Goal: Information Seeking & Learning: Learn about a topic

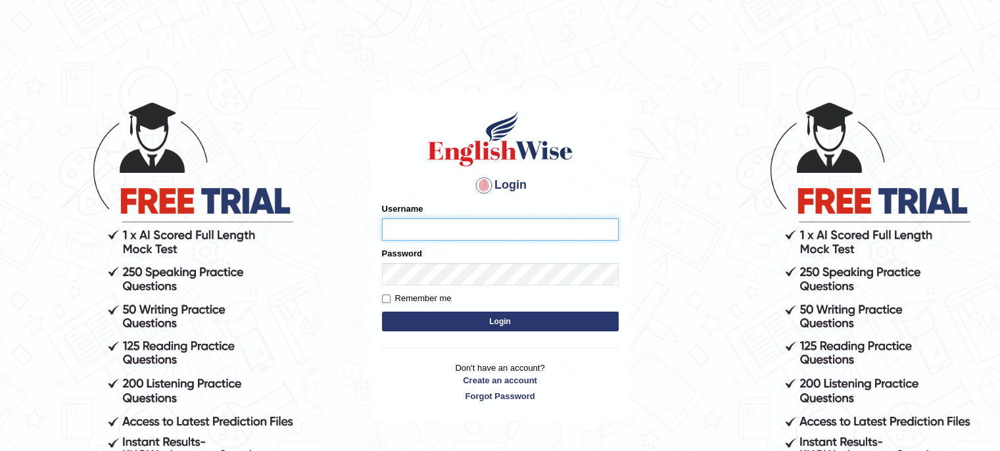
type input "LeoJavier"
click at [544, 321] on button "Login" at bounding box center [500, 322] width 237 height 20
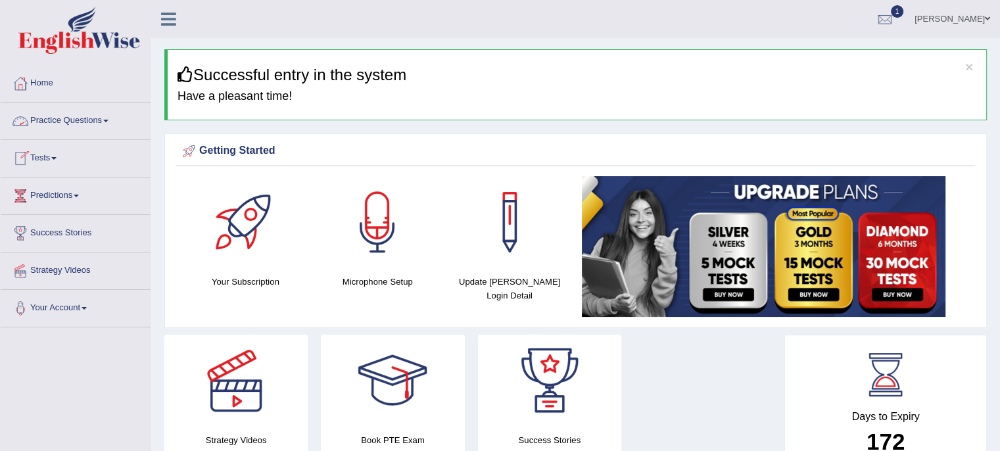
click at [108, 126] on link "Practice Questions" at bounding box center [76, 119] width 150 height 33
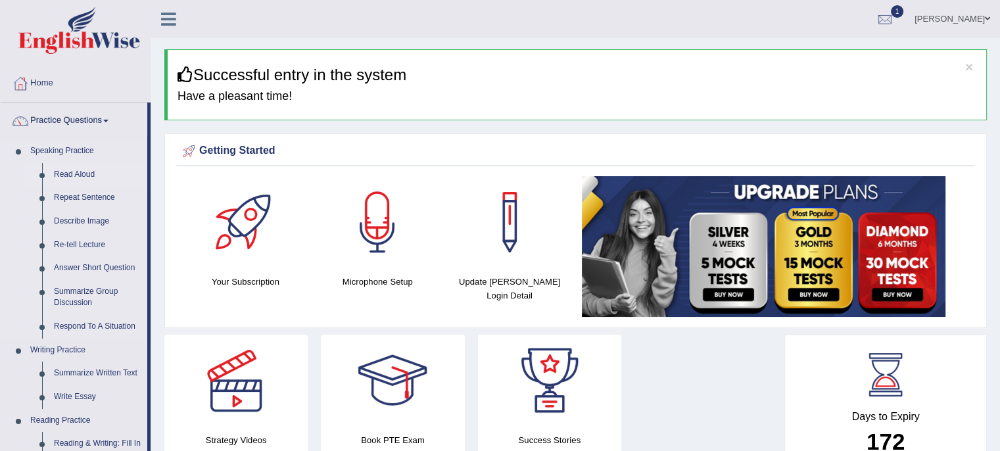
click at [72, 170] on link "Read Aloud" at bounding box center [97, 175] width 99 height 24
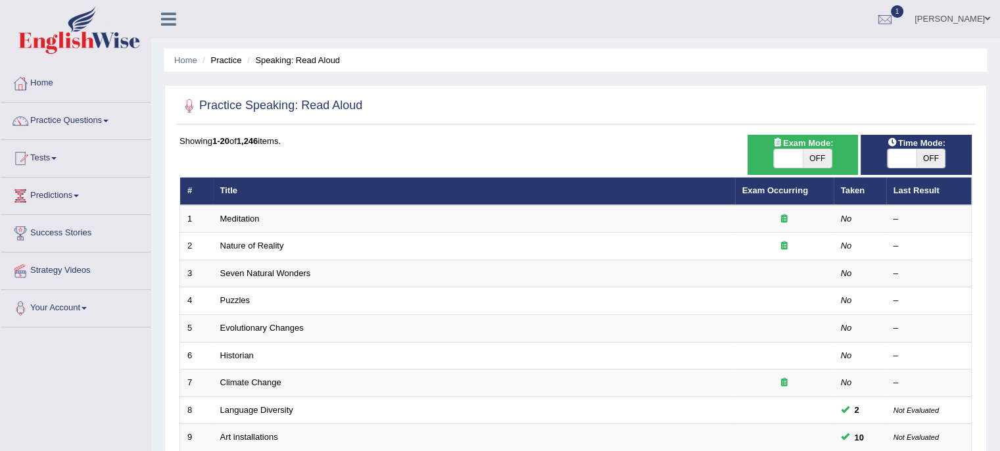
click at [890, 160] on span at bounding box center [902, 158] width 29 height 18
checkbox input "true"
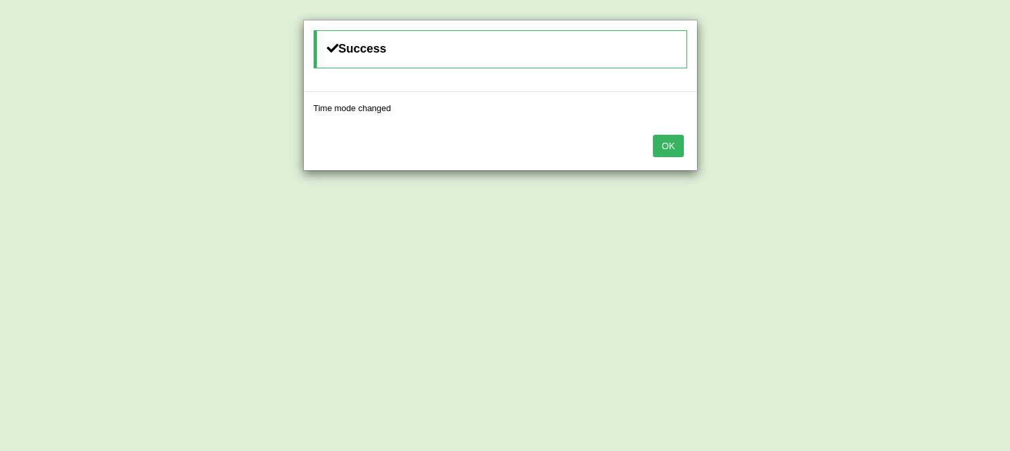
click at [662, 148] on button "OK" at bounding box center [668, 146] width 30 height 22
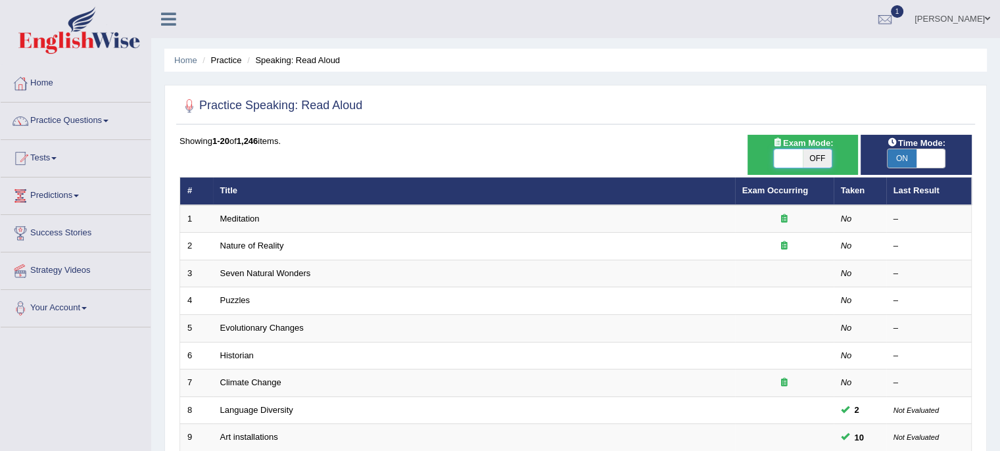
click at [789, 161] on span at bounding box center [788, 158] width 29 height 18
checkbox input "true"
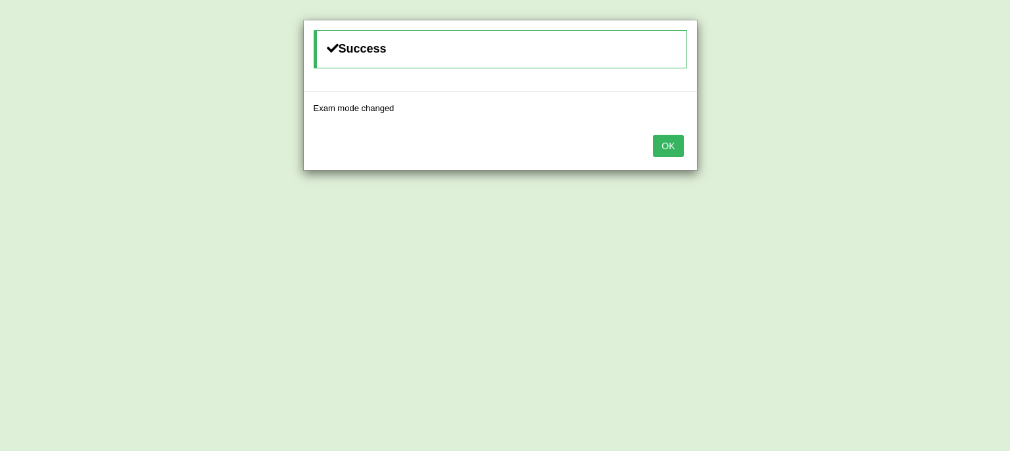
click at [676, 150] on button "OK" at bounding box center [668, 146] width 30 height 22
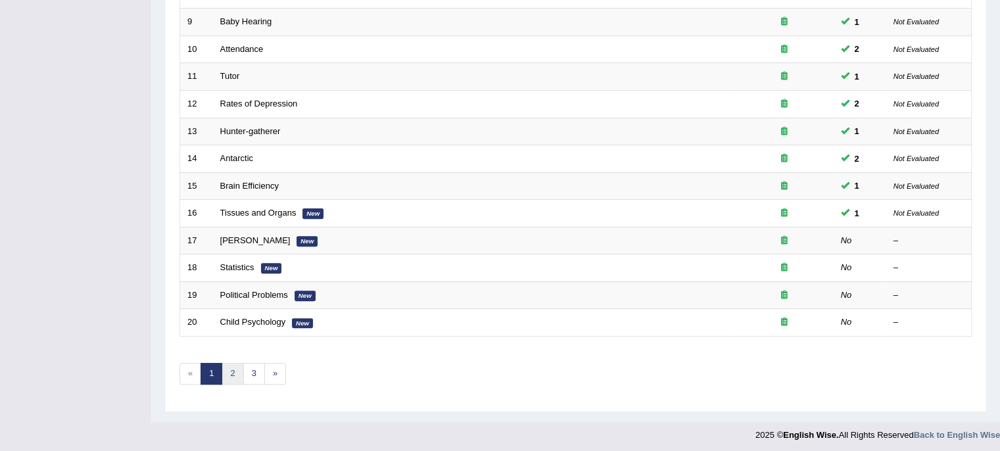
click at [235, 372] on link "2" at bounding box center [233, 374] width 22 height 22
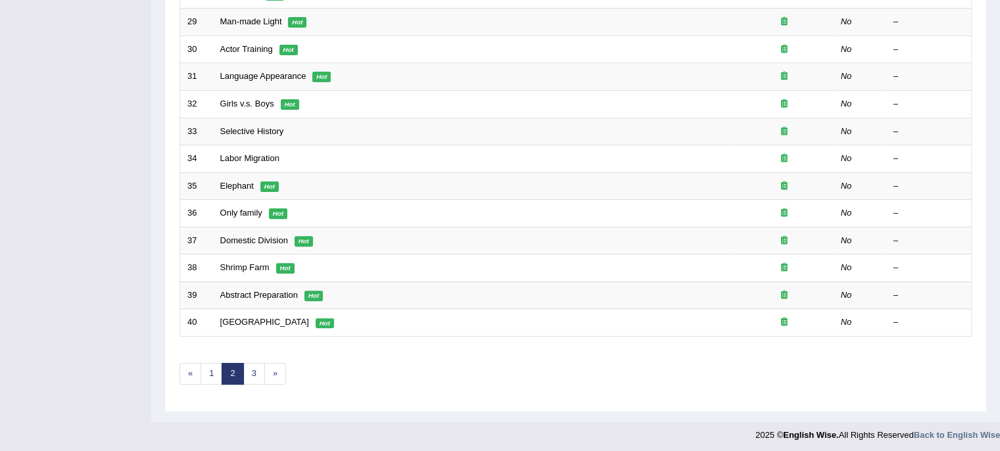
scroll to position [416, 0]
click at [214, 377] on link "1" at bounding box center [212, 374] width 22 height 22
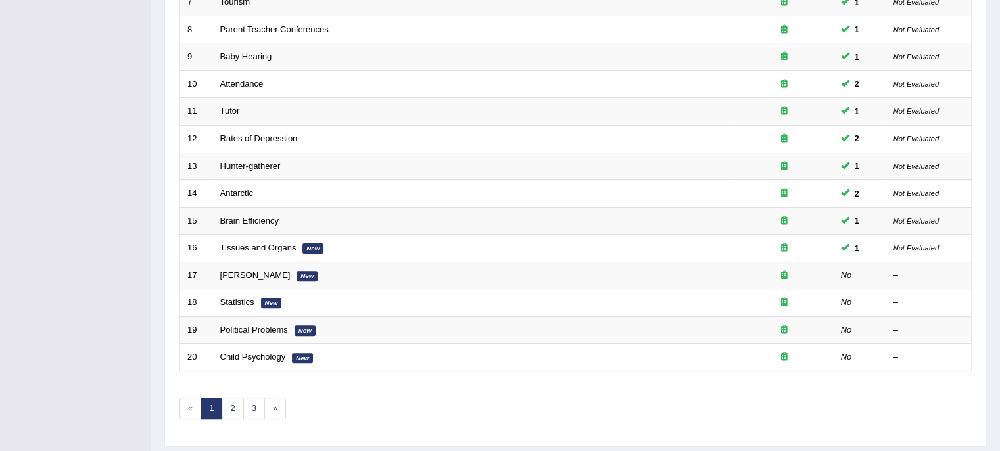
scroll to position [381, 0]
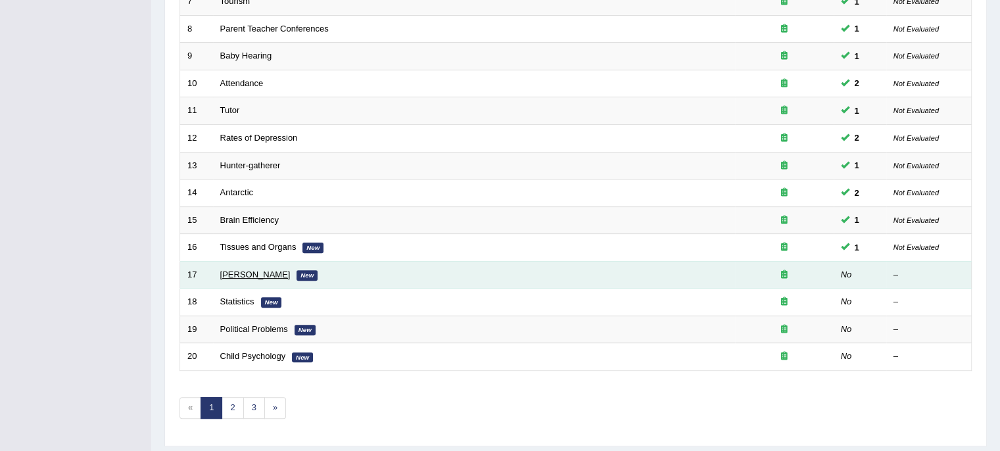
click at [248, 270] on link "[PERSON_NAME]" at bounding box center [255, 275] width 70 height 10
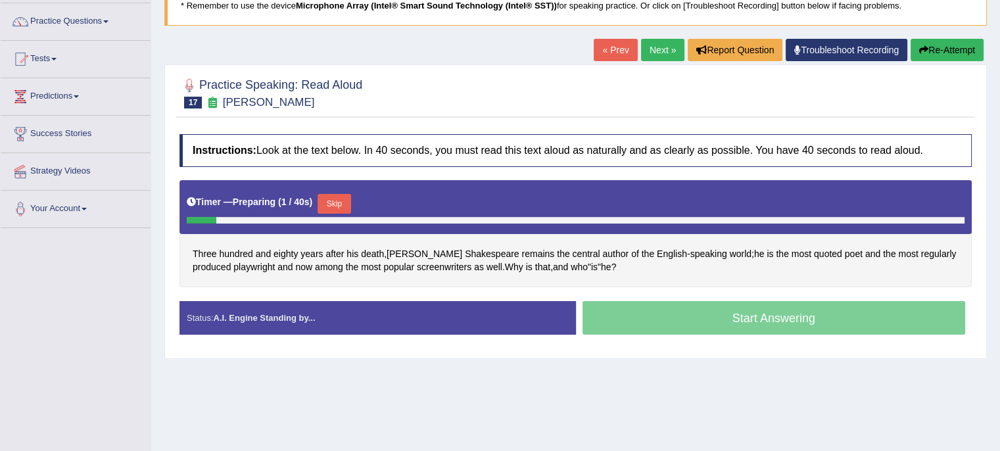
scroll to position [100, 0]
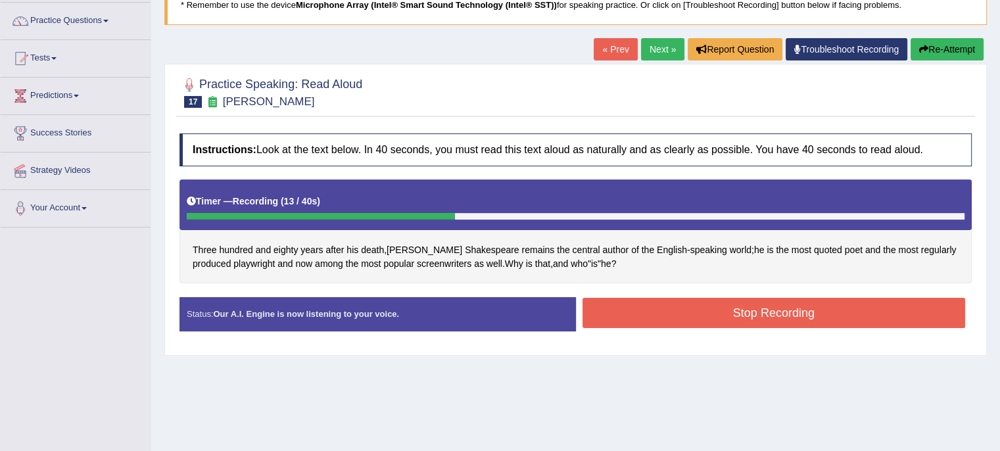
click at [729, 319] on button "Stop Recording" at bounding box center [774, 313] width 383 height 30
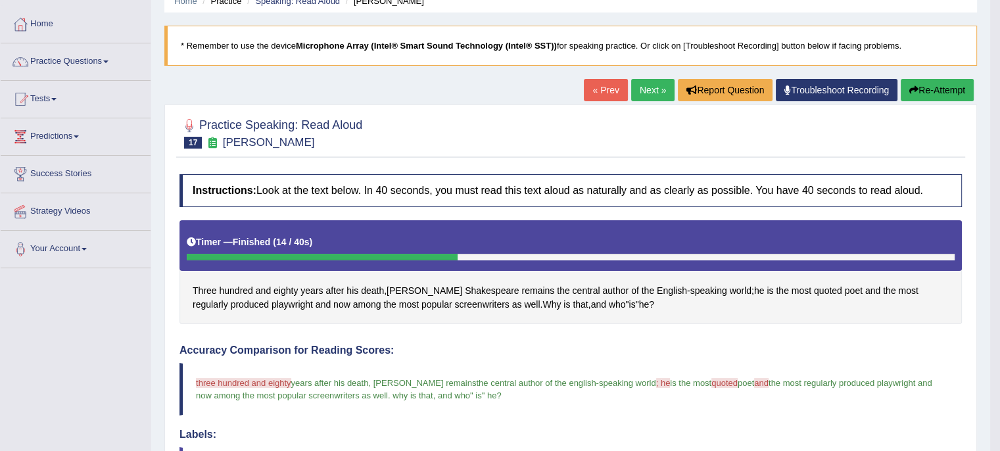
scroll to position [0, 0]
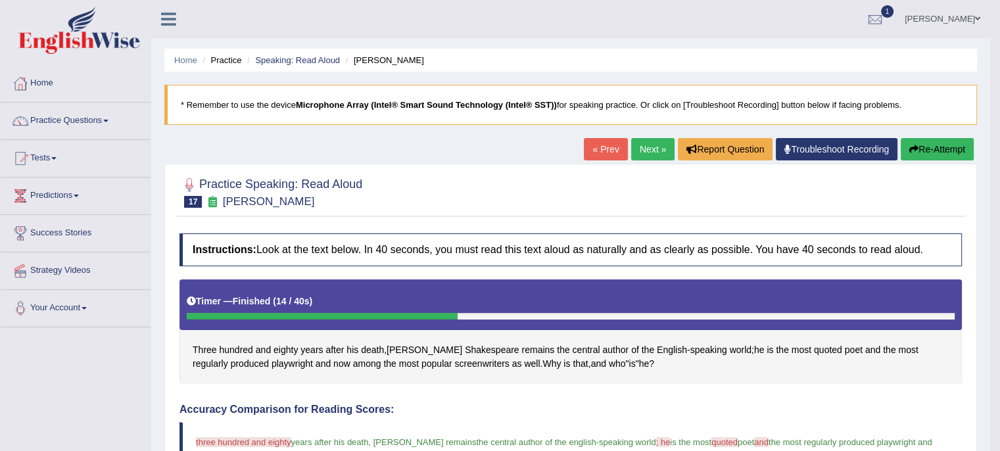
click at [648, 152] on link "Next »" at bounding box center [652, 149] width 43 height 22
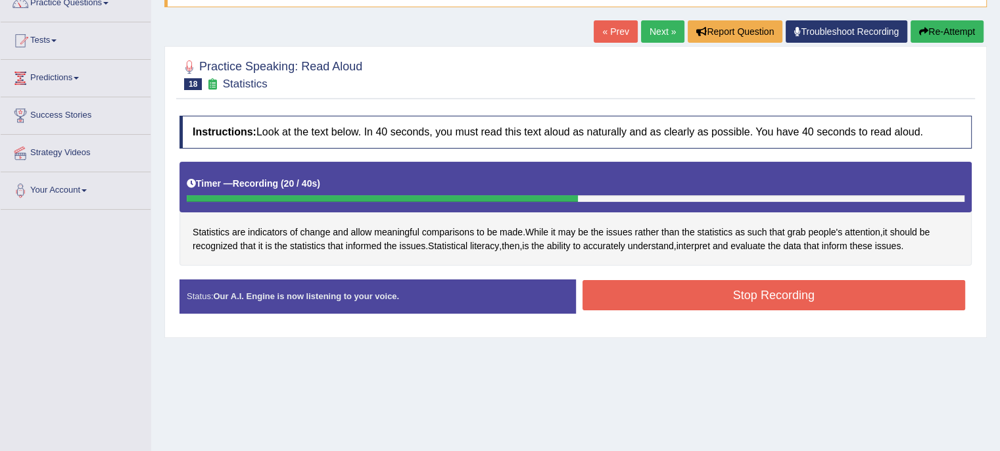
click at [729, 293] on button "Stop Recording" at bounding box center [774, 295] width 383 height 30
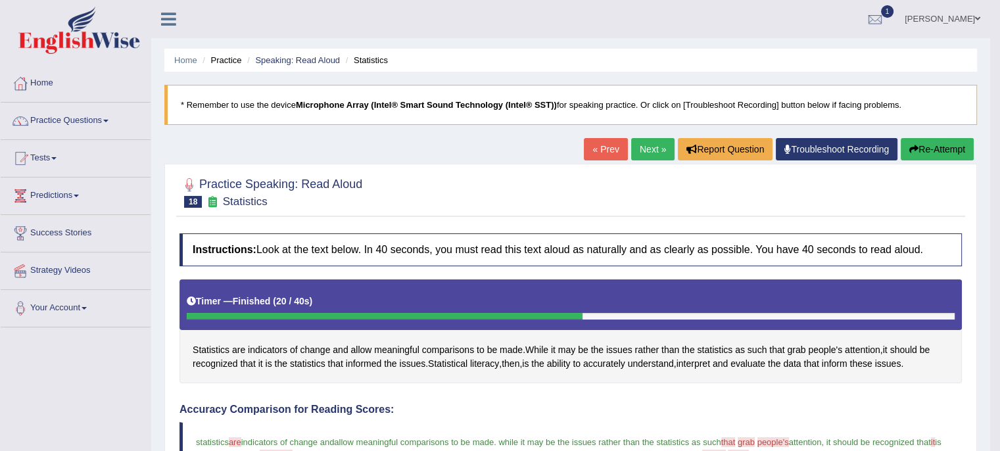
click at [644, 151] on link "Next »" at bounding box center [652, 149] width 43 height 22
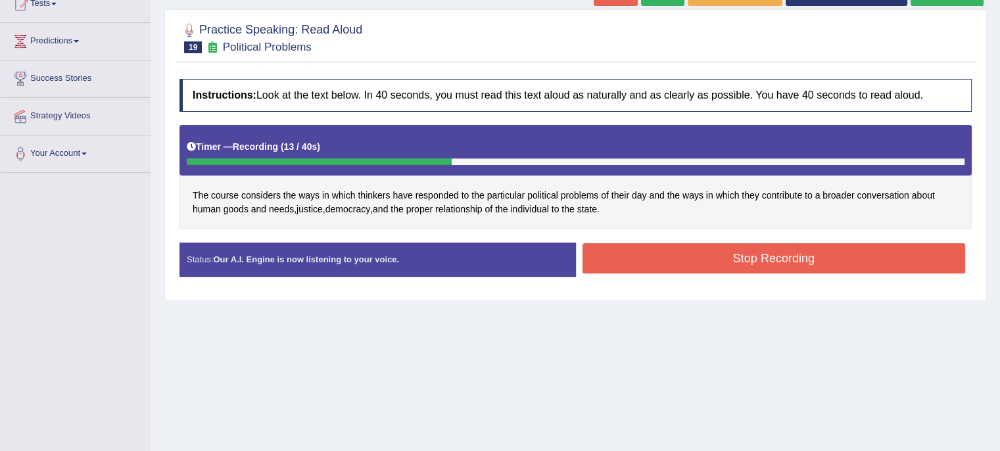
click at [873, 261] on button "Stop Recording" at bounding box center [774, 258] width 383 height 30
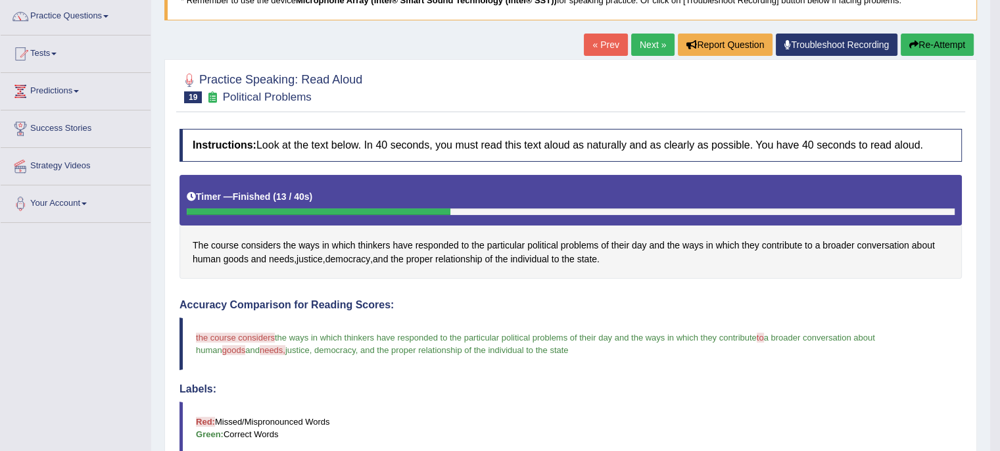
scroll to position [101, 0]
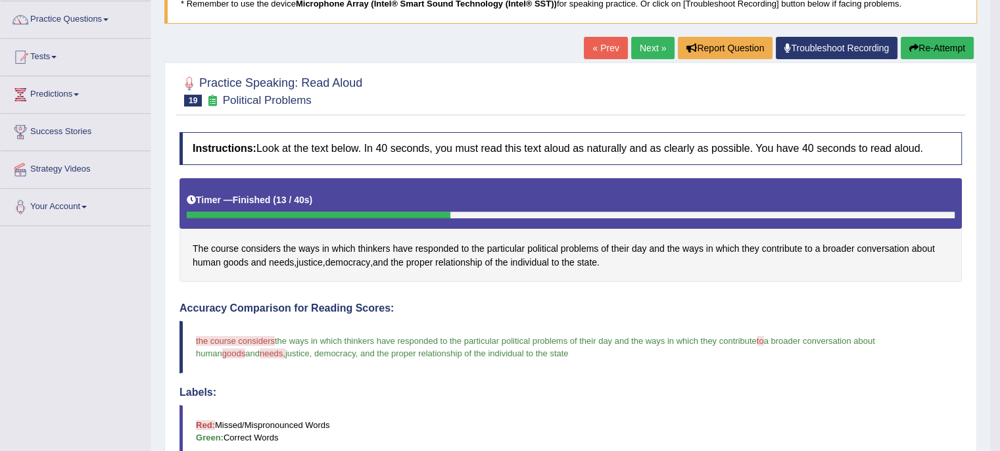
click at [653, 37] on link "Next »" at bounding box center [652, 48] width 43 height 22
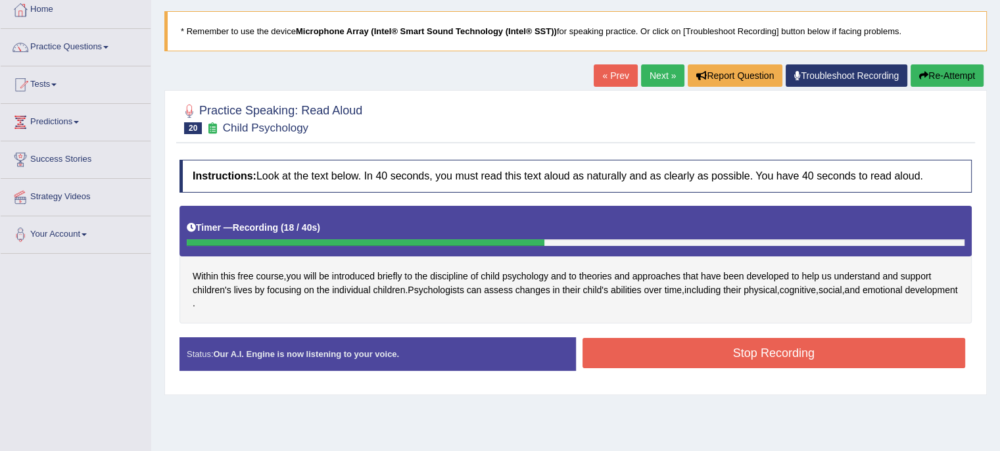
click at [650, 364] on button "Stop Recording" at bounding box center [774, 353] width 383 height 30
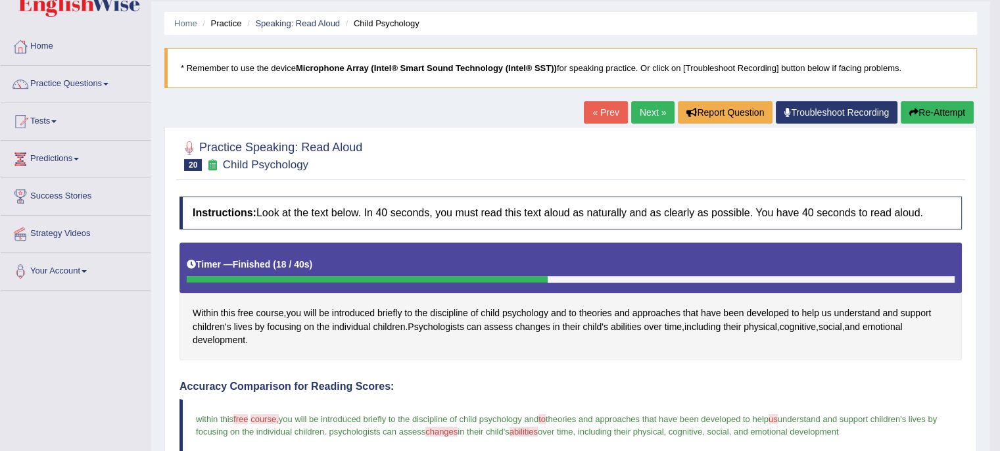
scroll to position [34, 0]
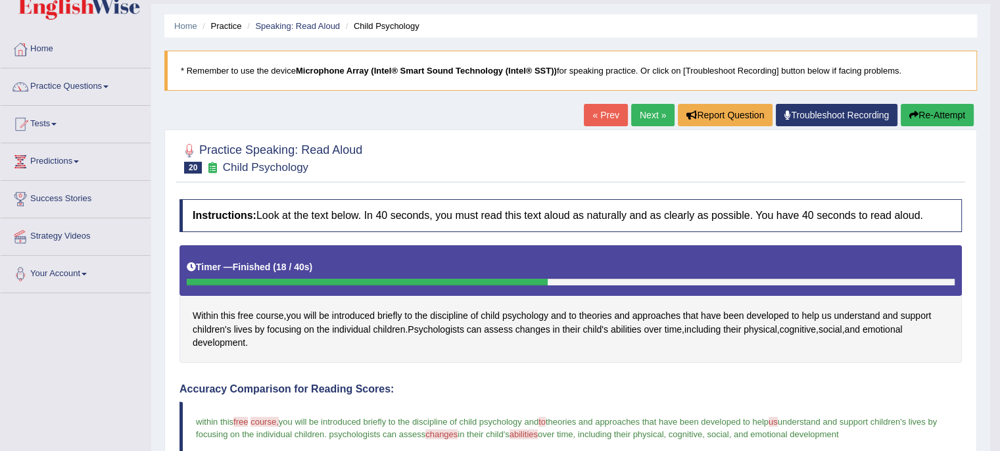
click at [649, 110] on link "Next »" at bounding box center [652, 115] width 43 height 22
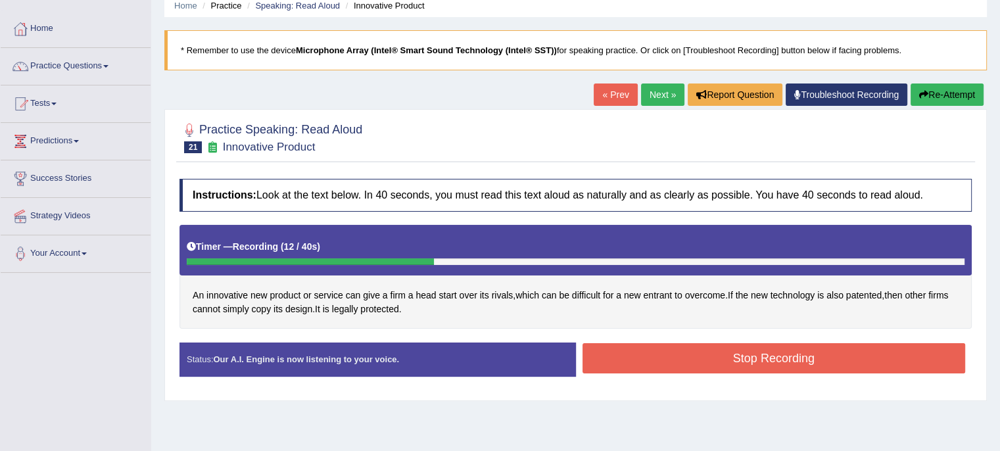
click at [706, 358] on button "Stop Recording" at bounding box center [774, 358] width 383 height 30
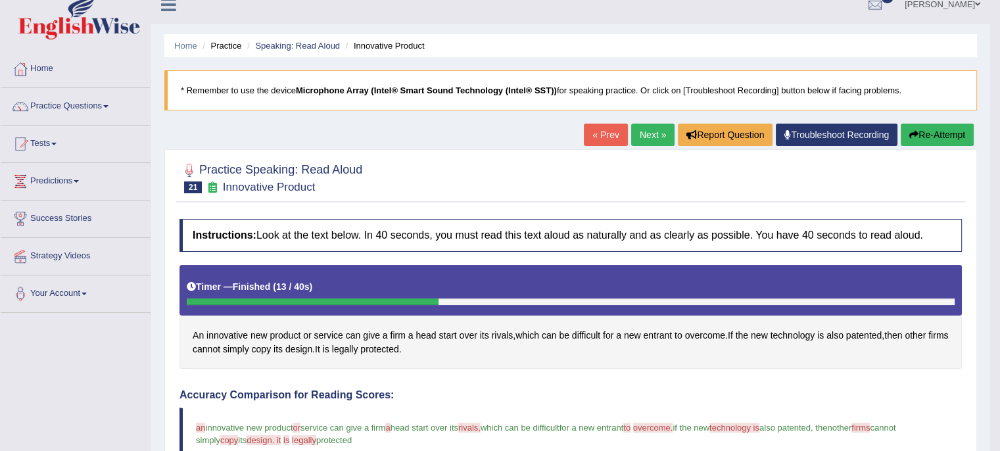
scroll to position [12, 0]
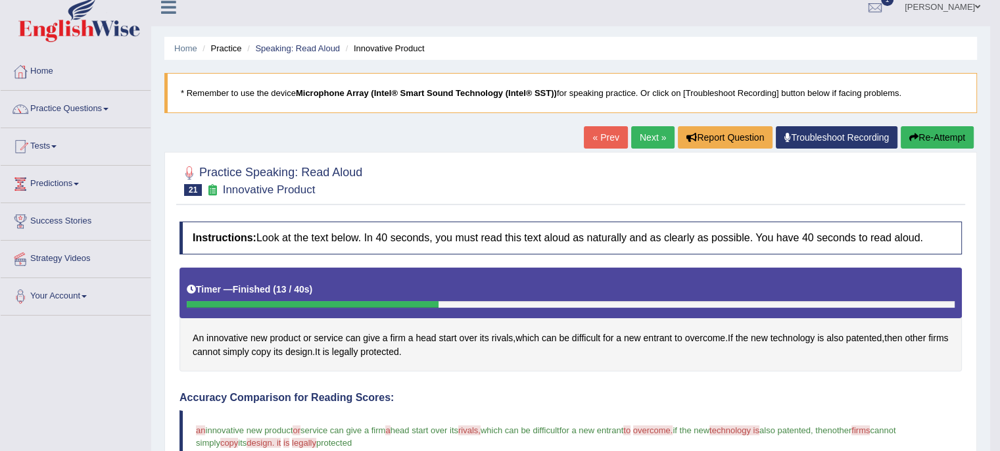
click at [637, 133] on link "Next »" at bounding box center [652, 137] width 43 height 22
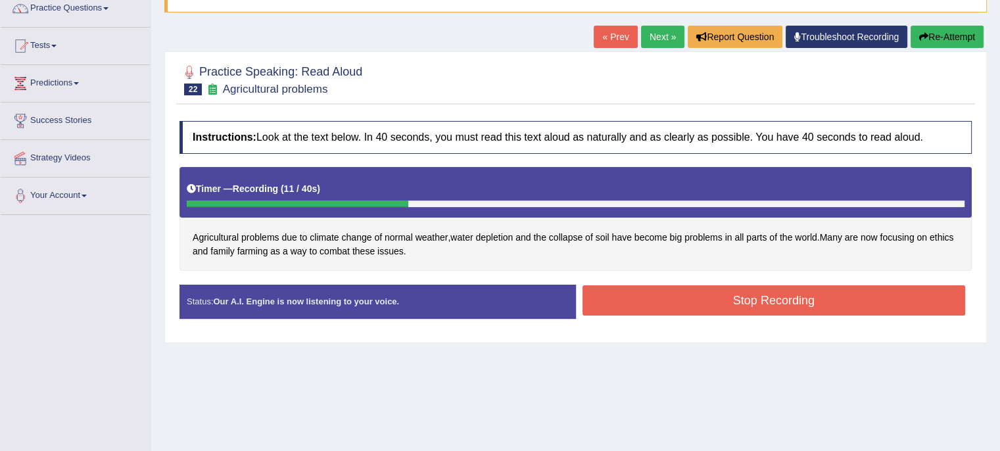
click at [631, 312] on button "Stop Recording" at bounding box center [774, 300] width 383 height 30
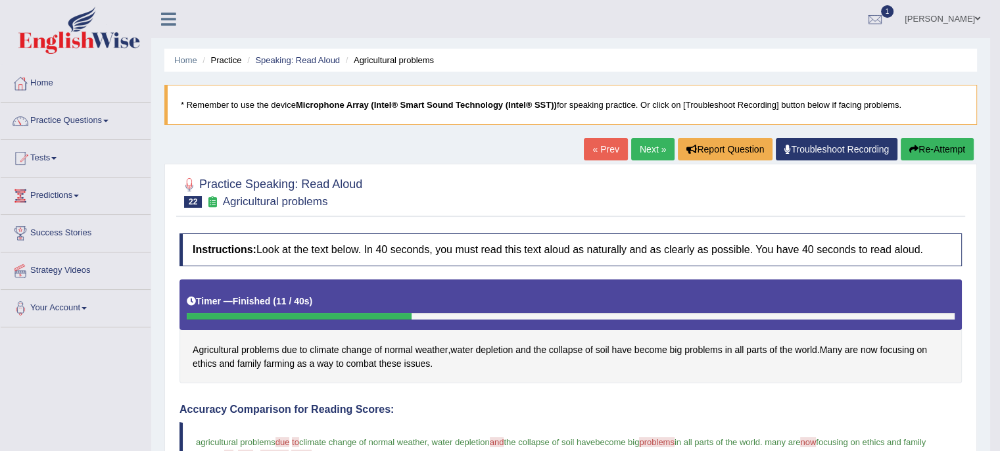
click at [652, 141] on link "Next »" at bounding box center [652, 149] width 43 height 22
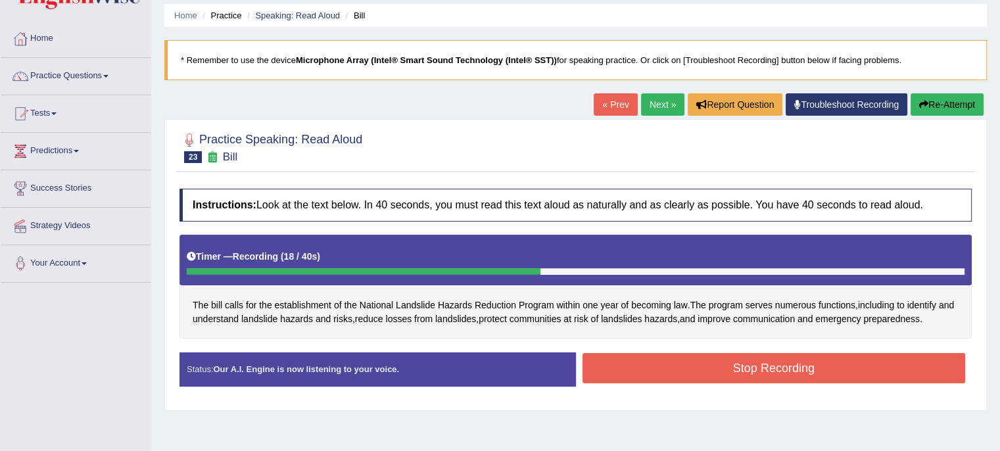
click at [624, 367] on button "Stop Recording" at bounding box center [774, 368] width 383 height 30
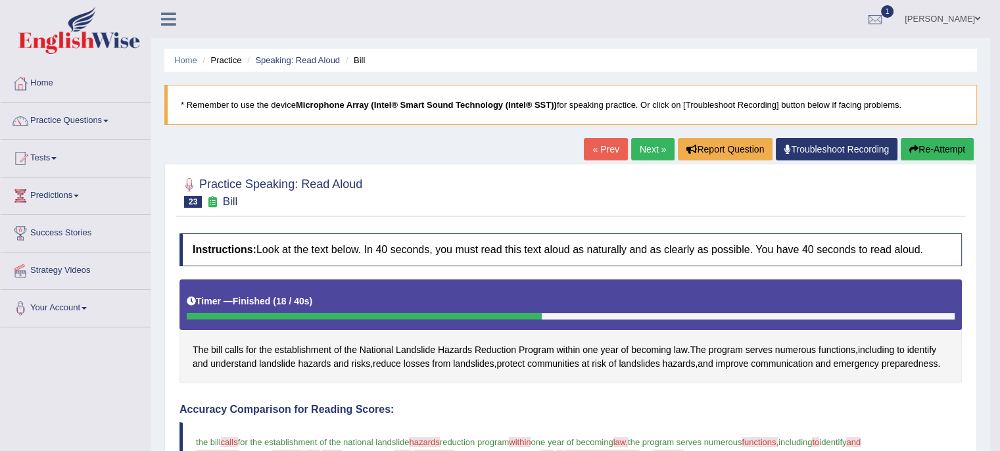
click at [648, 145] on link "Next »" at bounding box center [652, 149] width 43 height 22
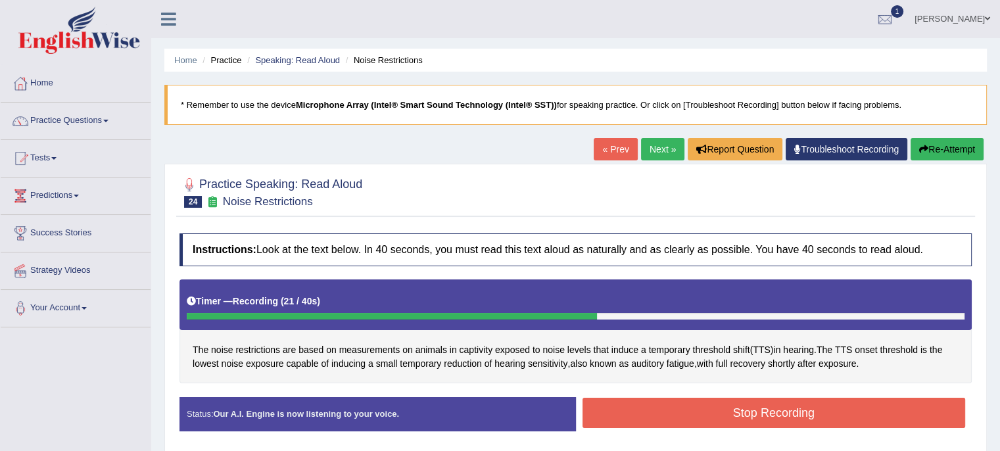
click at [645, 421] on button "Stop Recording" at bounding box center [774, 413] width 383 height 30
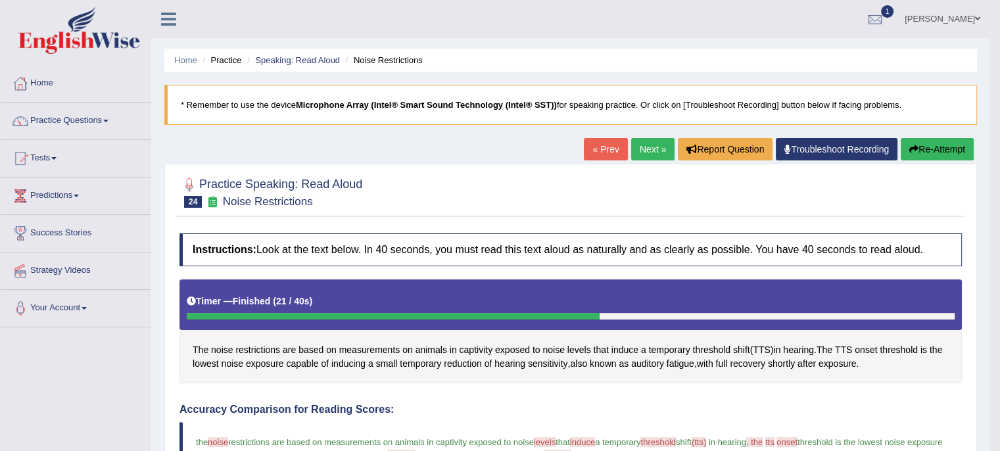
click at [654, 149] on link "Next »" at bounding box center [652, 149] width 43 height 22
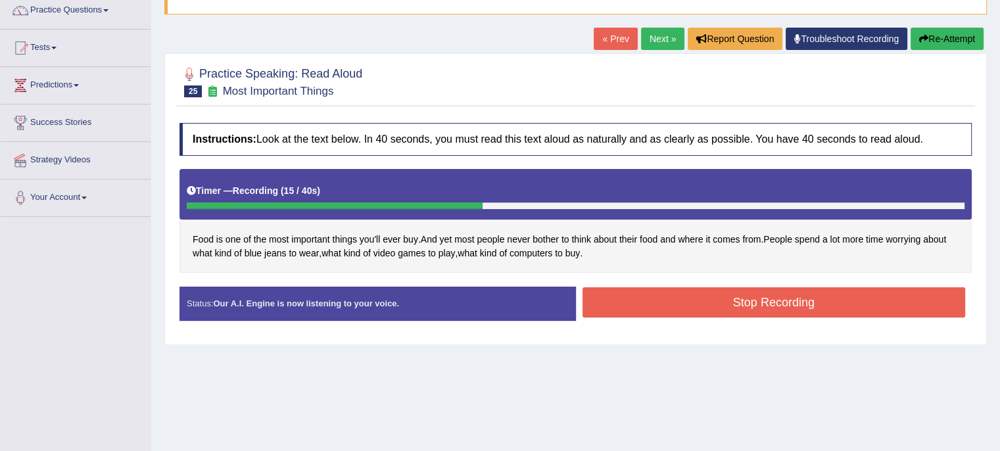
click at [670, 303] on button "Stop Recording" at bounding box center [774, 302] width 383 height 30
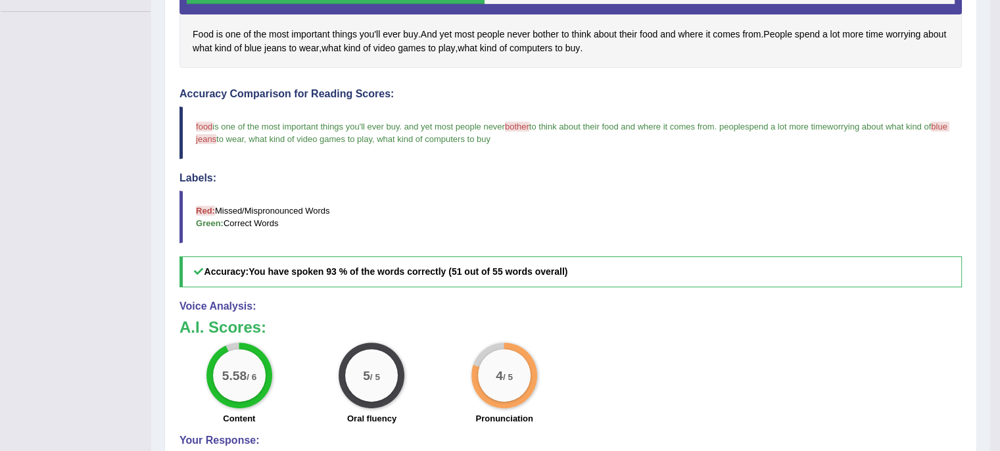
scroll to position [317, 0]
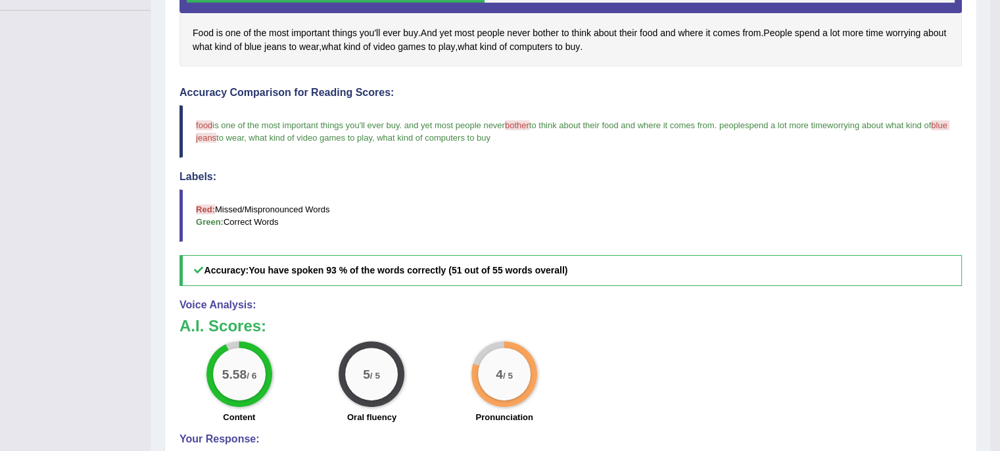
drag, startPoint x: 670, startPoint y: 303, endPoint x: 671, endPoint y: 320, distance: 16.5
click at [671, 320] on div "Voice Analysis: A.I. Scores: 5.58 / 6 Content 5 / 5 Oral fluency 4 / 5 Pronunci…" at bounding box center [571, 389] width 782 height 181
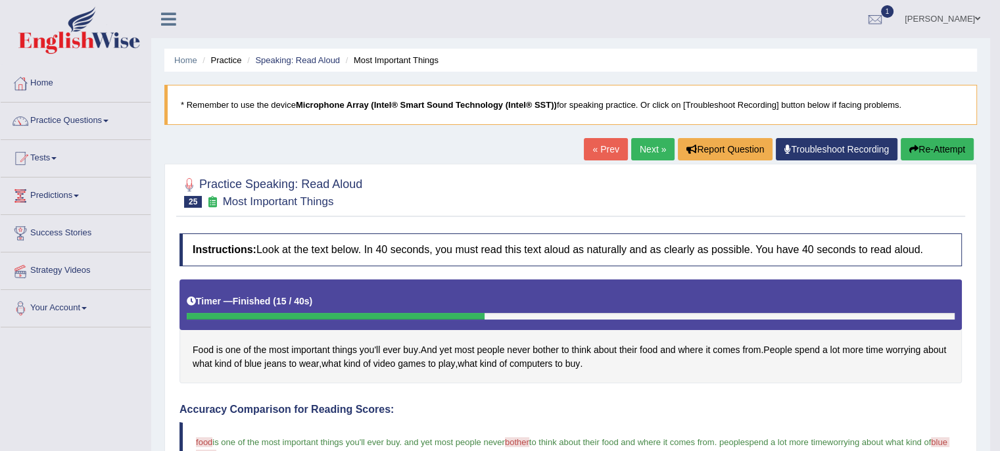
scroll to position [0, 0]
click at [100, 123] on link "Practice Questions" at bounding box center [76, 119] width 150 height 33
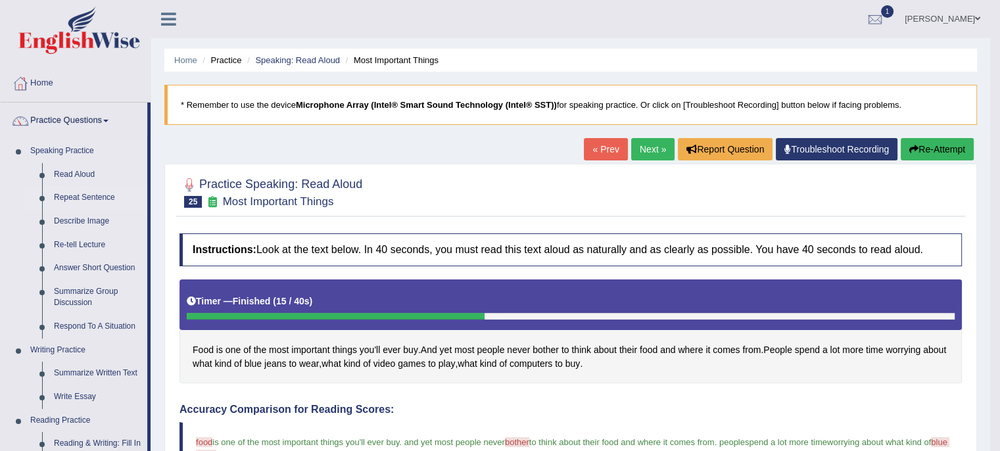
click at [82, 197] on link "Repeat Sentence" at bounding box center [97, 198] width 99 height 24
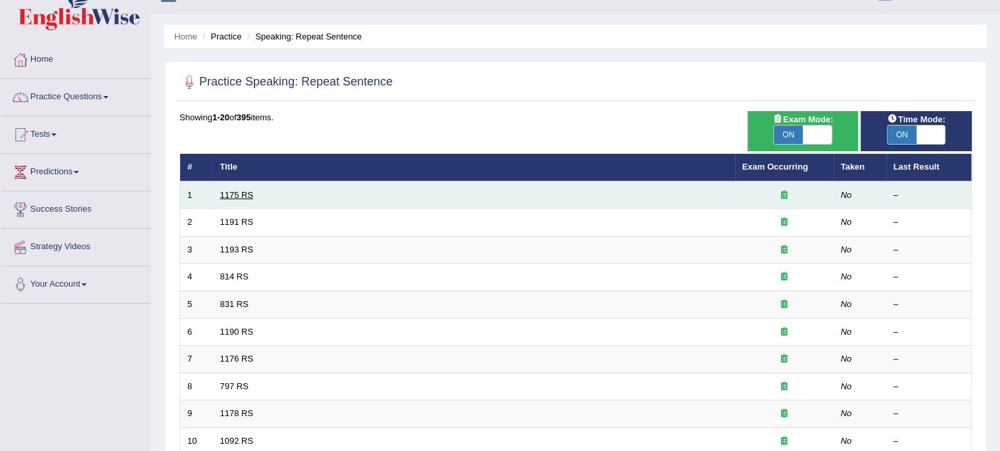
click at [235, 193] on link "1175 RS" at bounding box center [237, 195] width 34 height 10
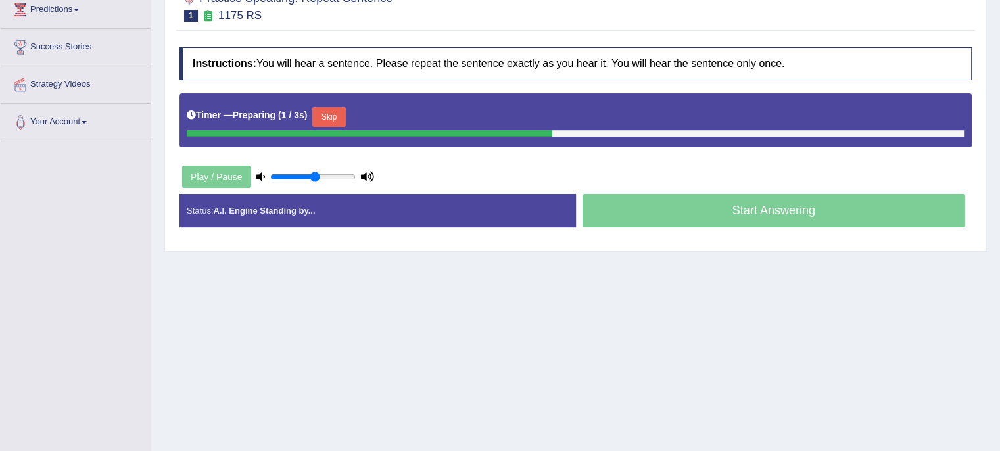
scroll to position [189, 0]
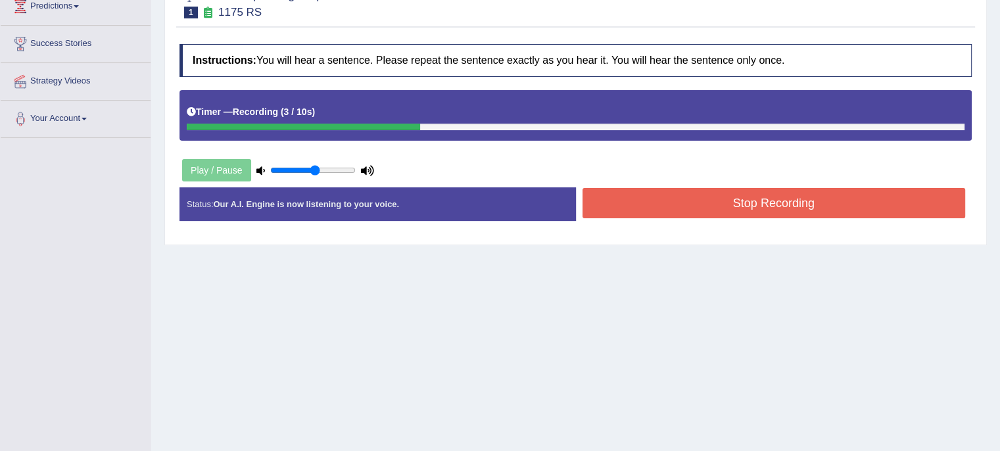
click at [654, 210] on button "Stop Recording" at bounding box center [774, 203] width 383 height 30
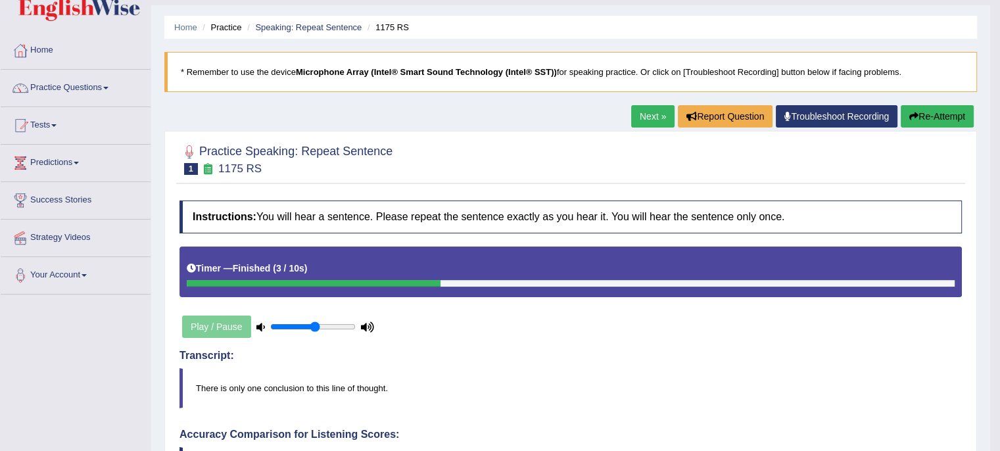
scroll to position [26, 0]
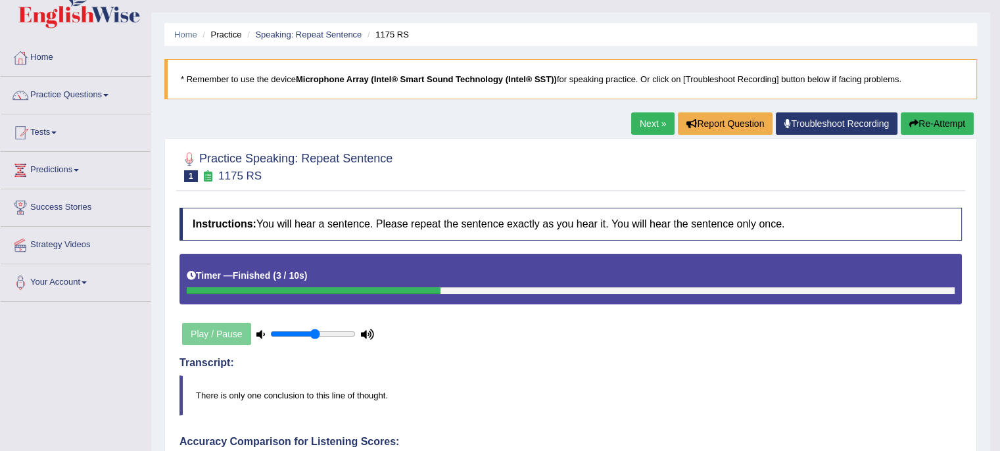
click at [652, 122] on link "Next »" at bounding box center [652, 123] width 43 height 22
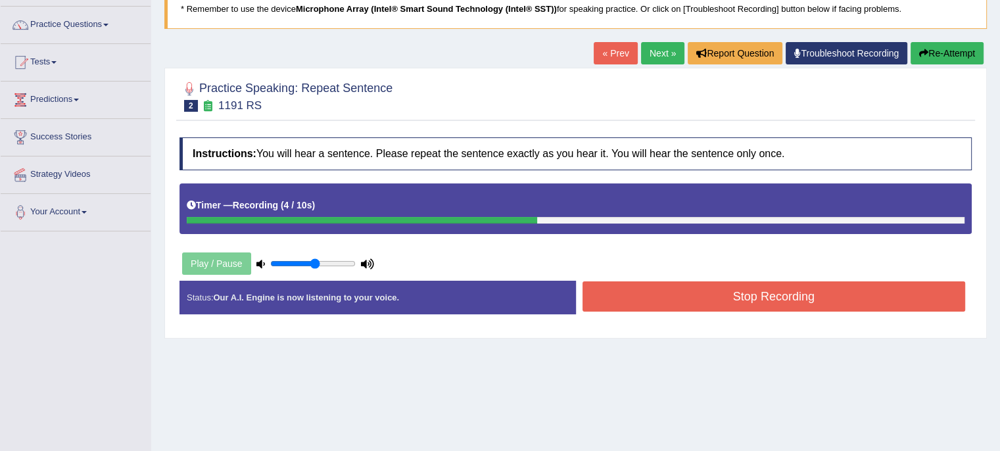
click at [624, 298] on button "Stop Recording" at bounding box center [774, 296] width 383 height 30
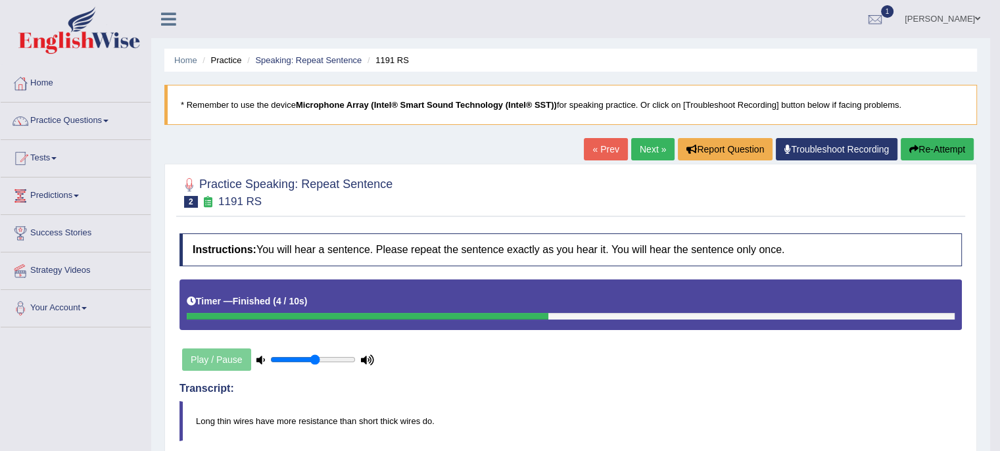
click at [648, 149] on link "Next »" at bounding box center [652, 149] width 43 height 22
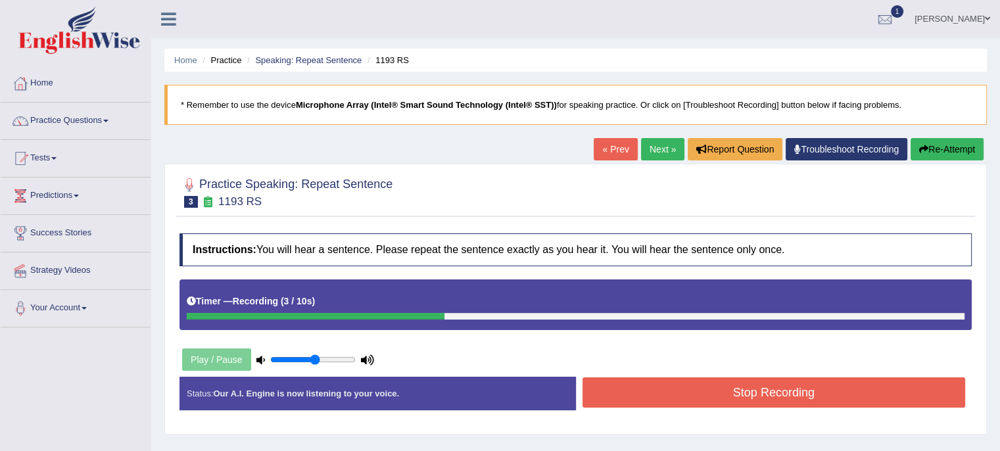
click at [615, 393] on button "Stop Recording" at bounding box center [774, 392] width 383 height 30
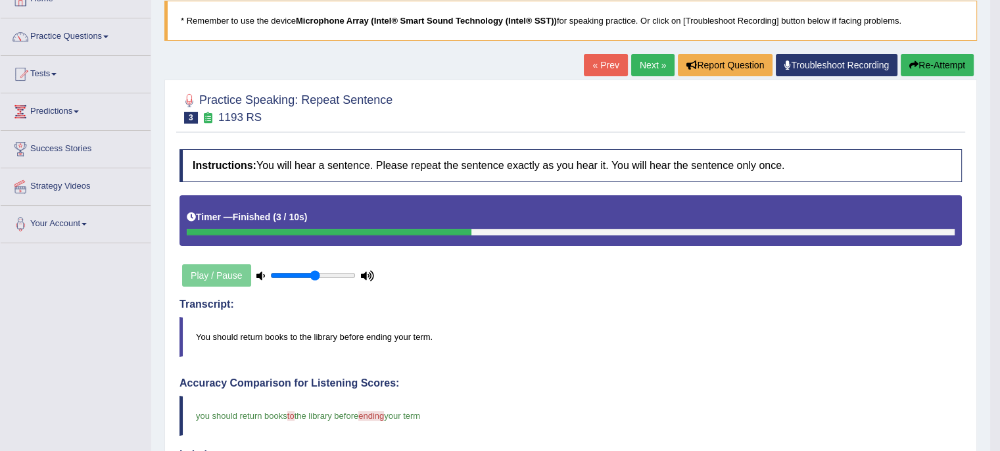
scroll to position [78, 0]
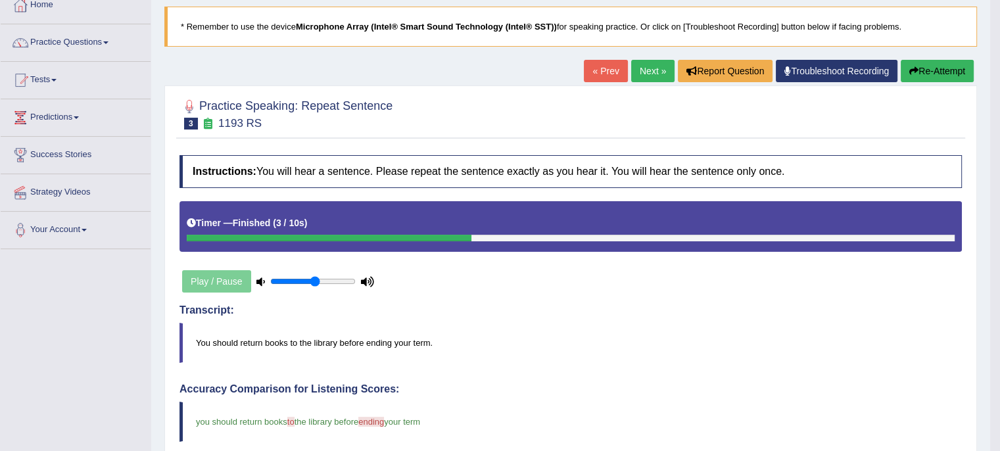
click at [644, 69] on link "Next »" at bounding box center [652, 71] width 43 height 22
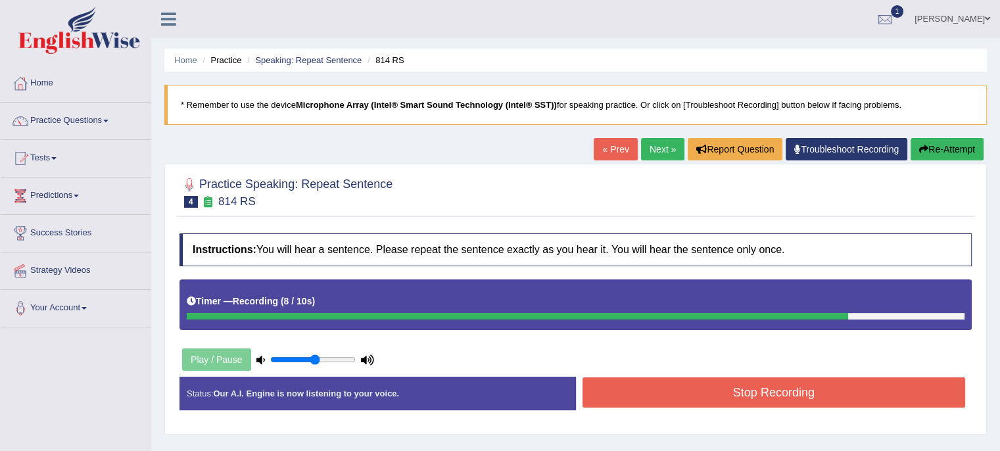
click at [662, 395] on button "Stop Recording" at bounding box center [774, 392] width 383 height 30
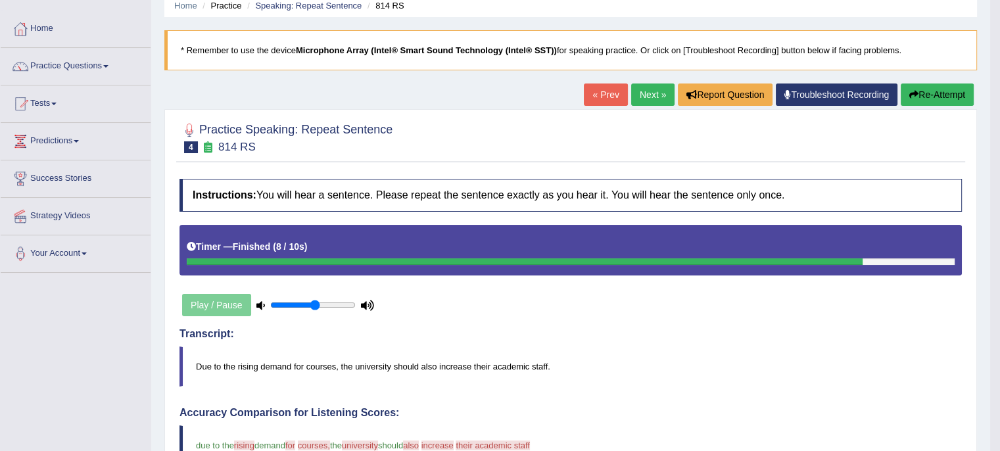
scroll to position [36, 0]
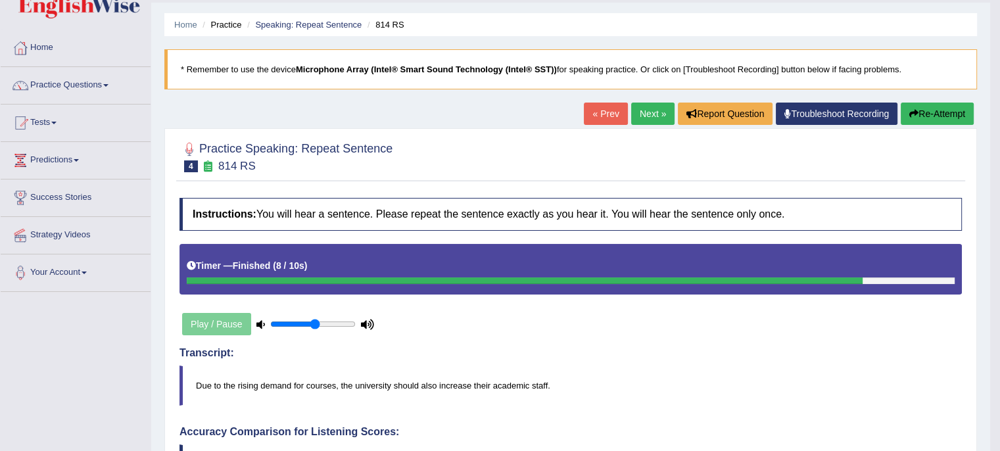
click at [648, 116] on link "Next »" at bounding box center [652, 114] width 43 height 22
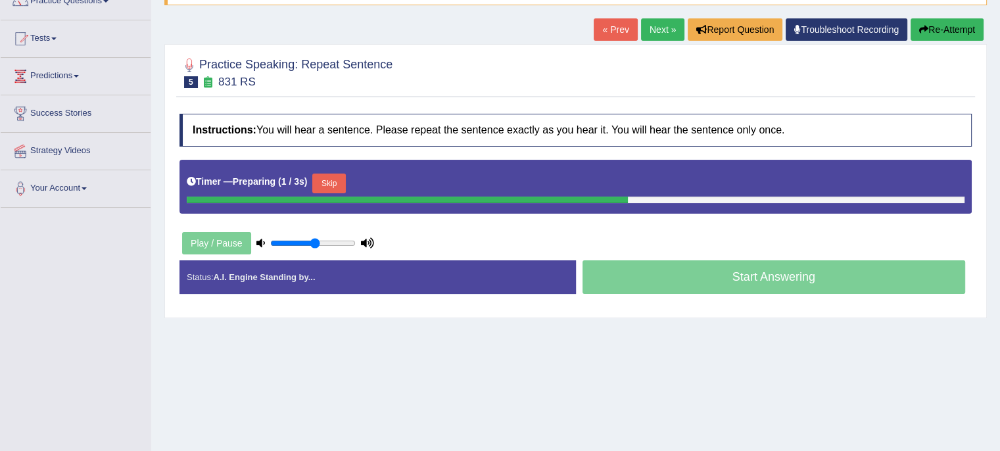
scroll to position [118, 0]
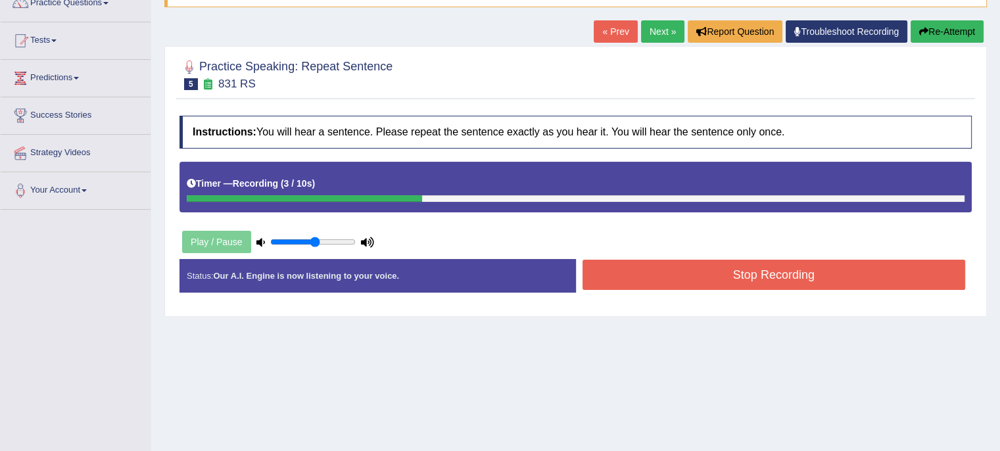
click at [637, 281] on button "Stop Recording" at bounding box center [774, 275] width 383 height 30
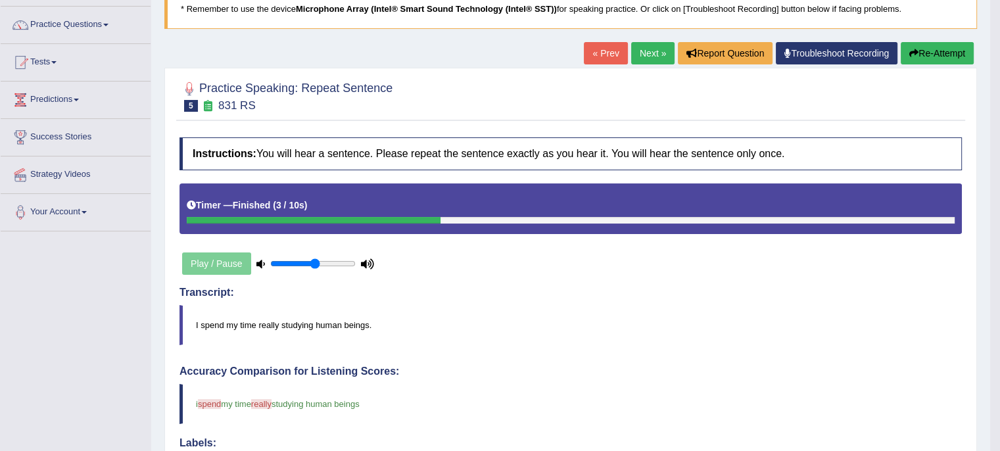
scroll to position [0, 0]
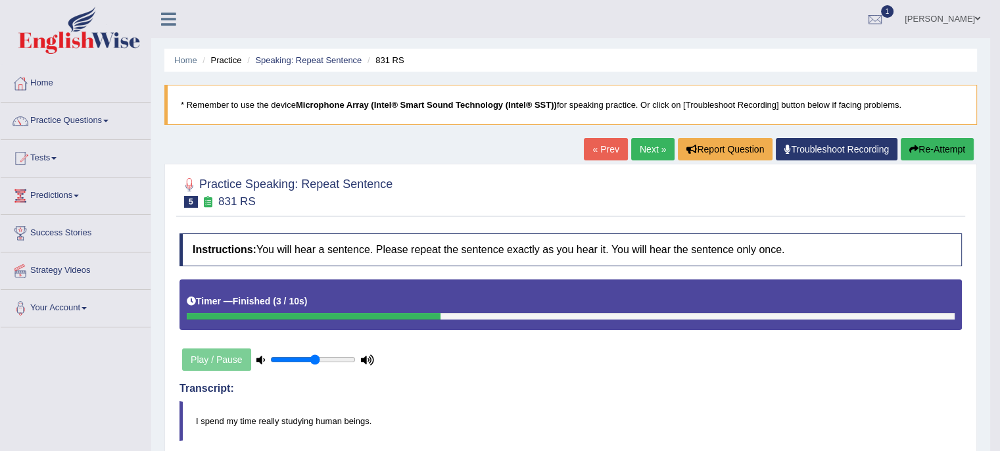
click at [647, 153] on link "Next »" at bounding box center [652, 149] width 43 height 22
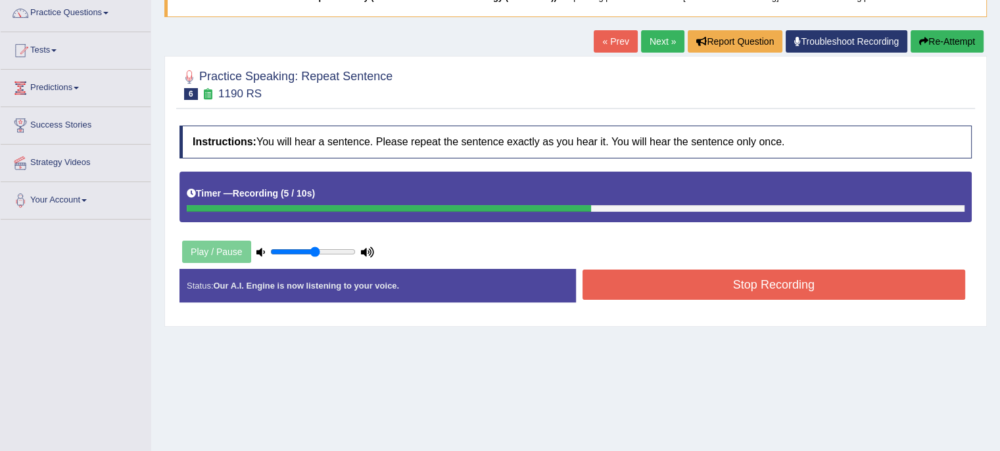
click at [654, 287] on button "Stop Recording" at bounding box center [774, 285] width 383 height 30
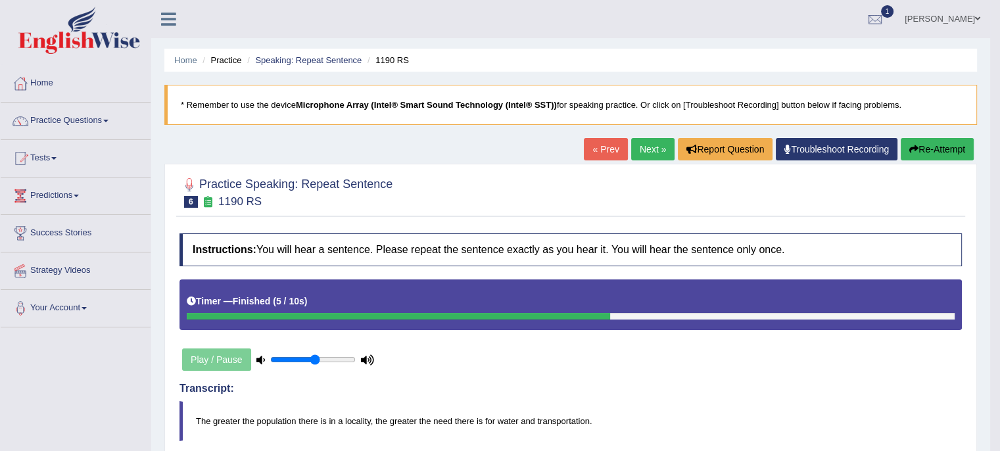
click at [650, 150] on link "Next »" at bounding box center [652, 149] width 43 height 22
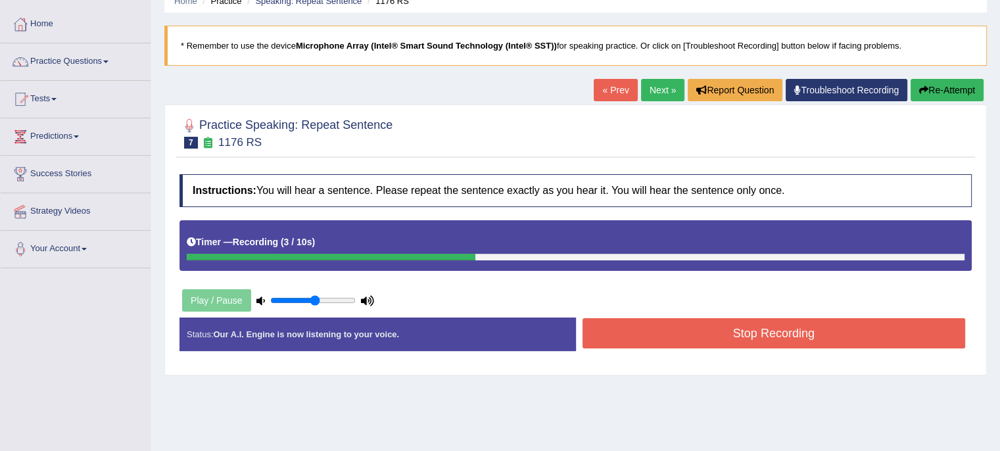
click at [663, 339] on button "Stop Recording" at bounding box center [774, 333] width 383 height 30
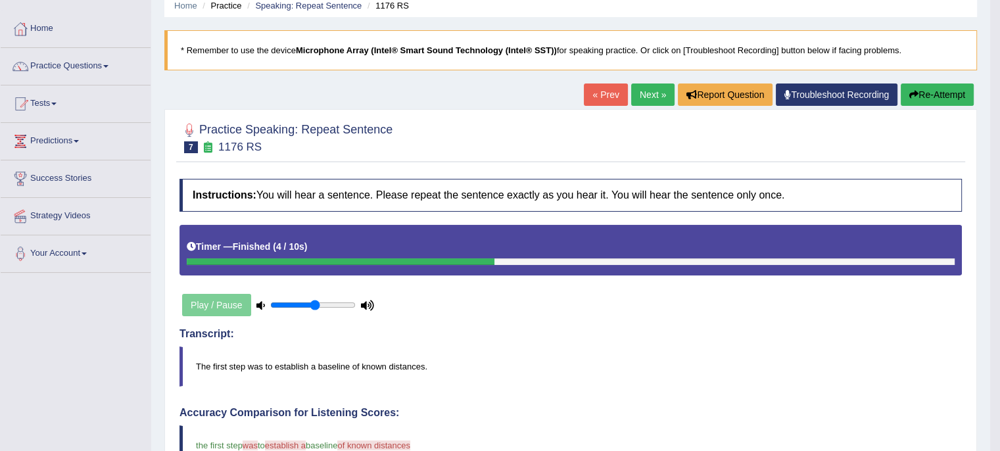
scroll to position [39, 0]
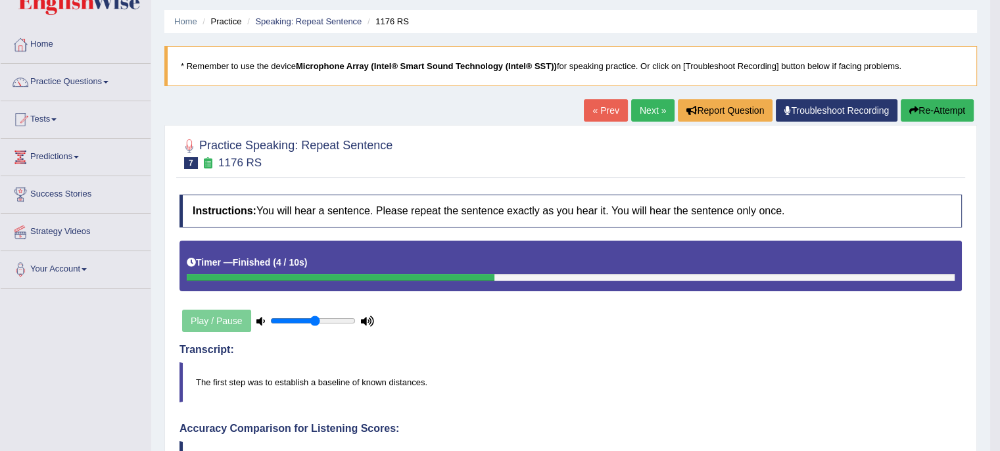
click at [652, 111] on link "Next »" at bounding box center [652, 110] width 43 height 22
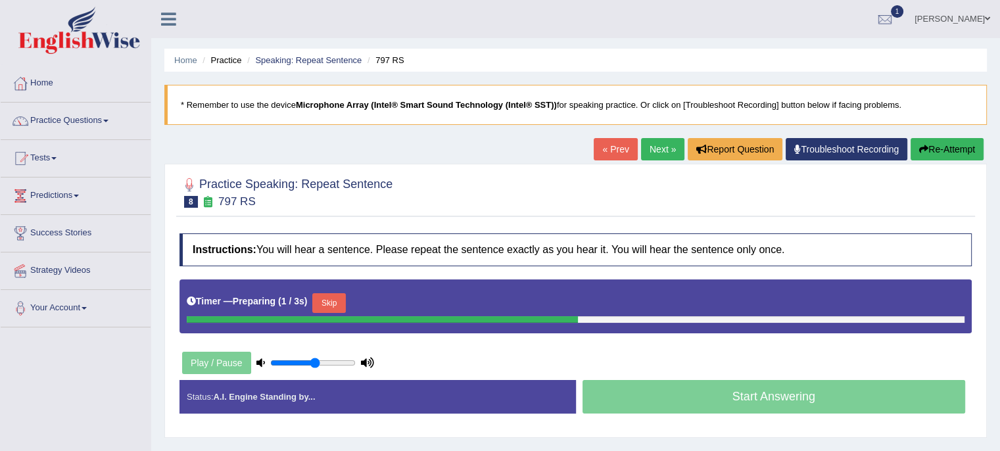
scroll to position [18, 0]
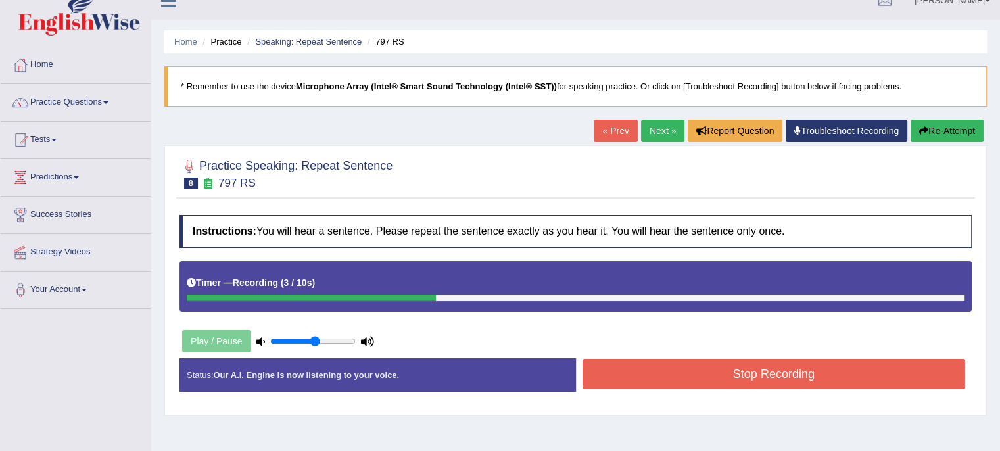
click at [709, 380] on button "Stop Recording" at bounding box center [774, 374] width 383 height 30
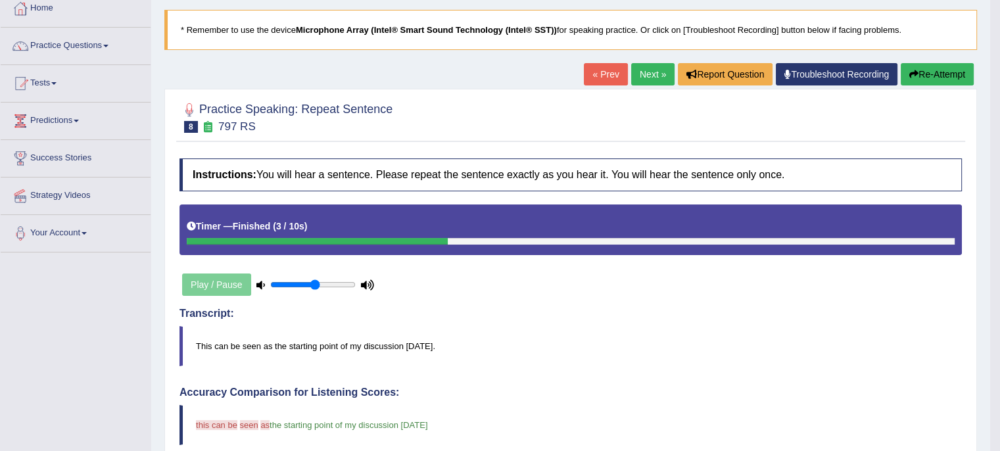
scroll to position [0, 0]
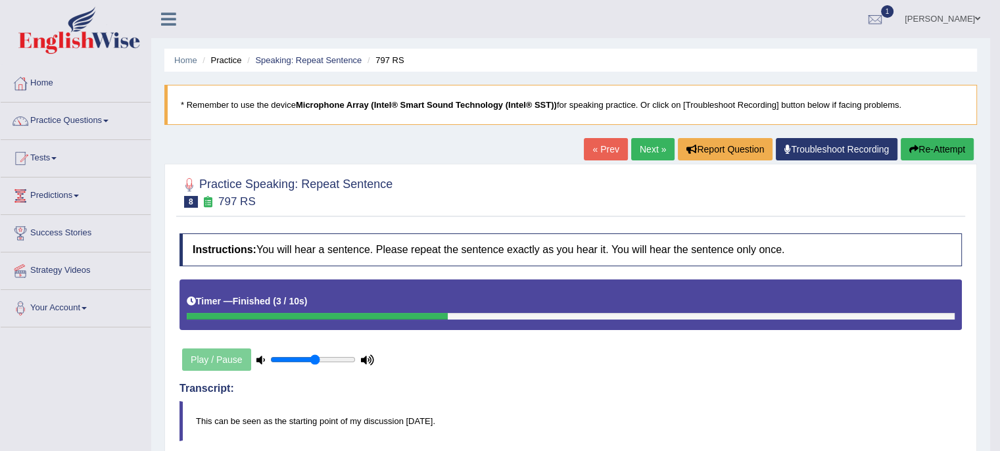
click at [652, 144] on link "Next »" at bounding box center [652, 149] width 43 height 22
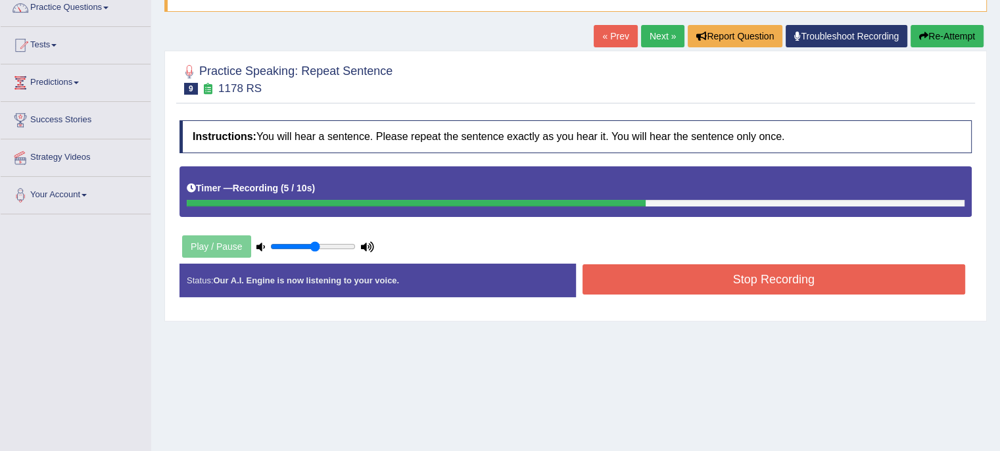
click at [663, 279] on button "Stop Recording" at bounding box center [774, 279] width 383 height 30
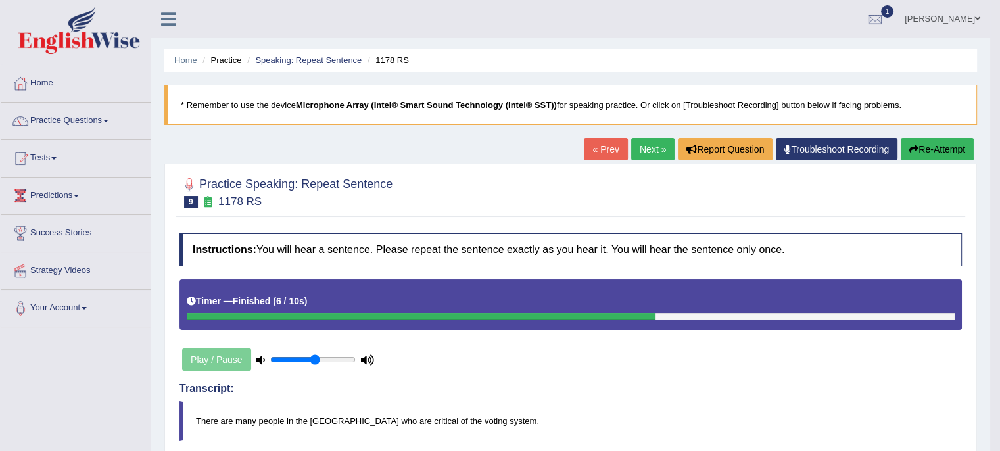
click at [644, 151] on link "Next »" at bounding box center [652, 149] width 43 height 22
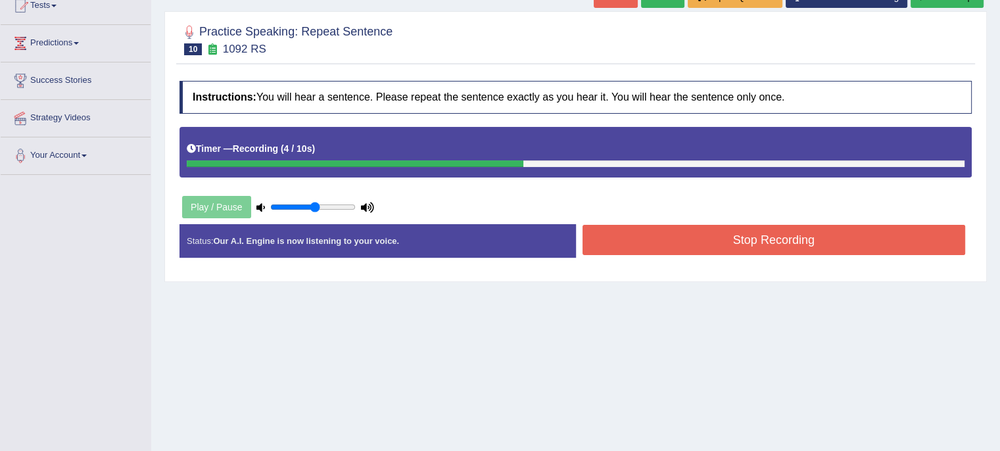
click at [688, 251] on button "Stop Recording" at bounding box center [774, 240] width 383 height 30
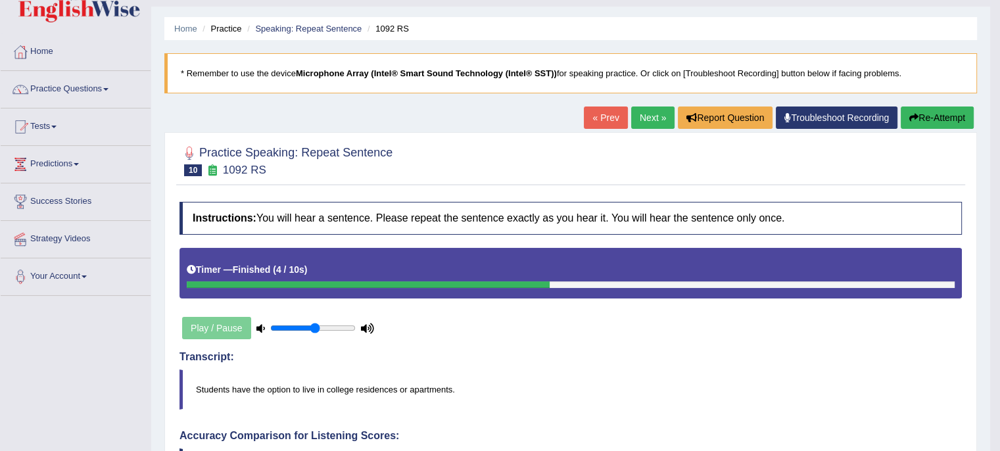
scroll to position [16, 0]
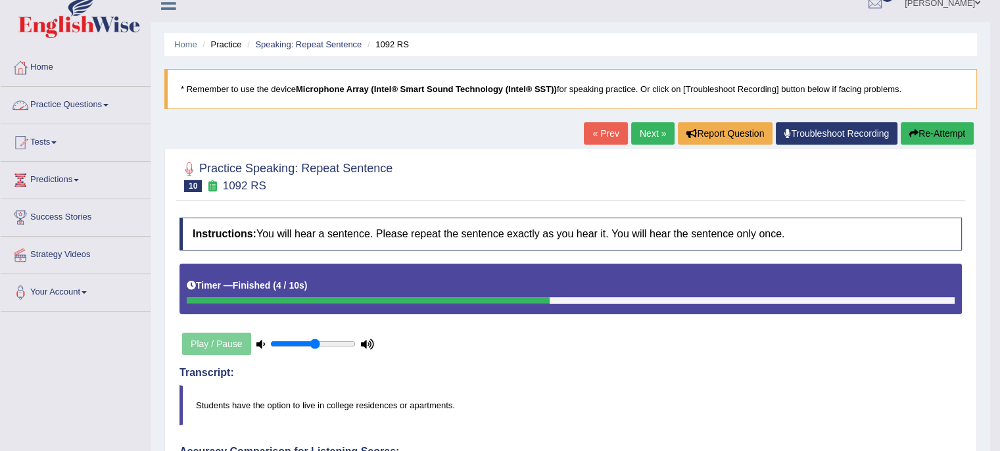
click at [105, 107] on link "Practice Questions" at bounding box center [76, 103] width 150 height 33
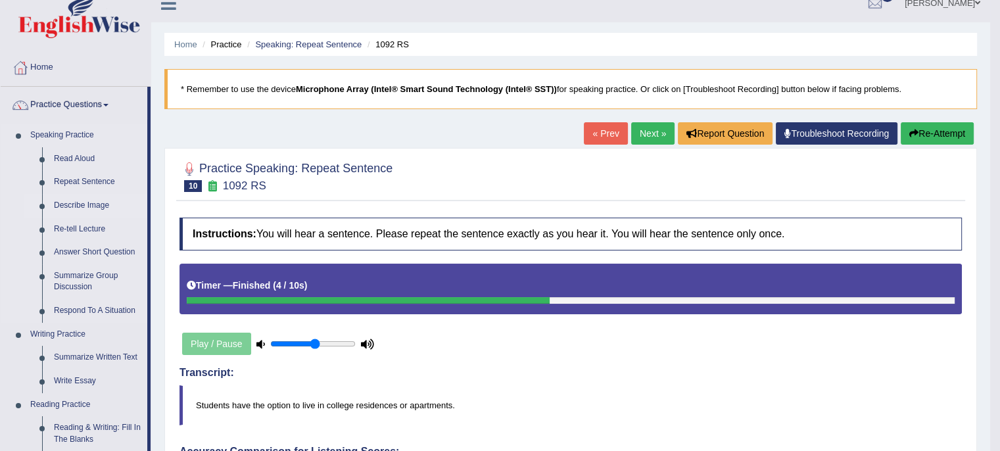
click at [91, 205] on link "Describe Image" at bounding box center [97, 206] width 99 height 24
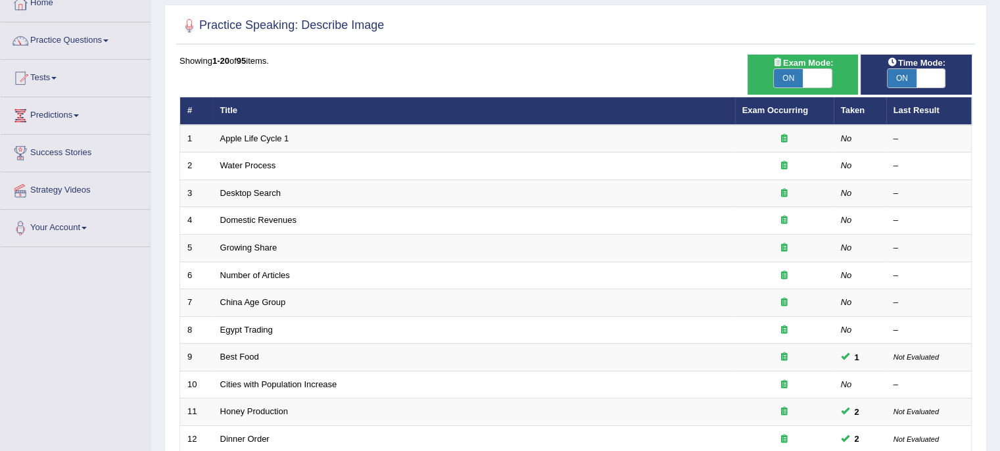
scroll to position [79, 0]
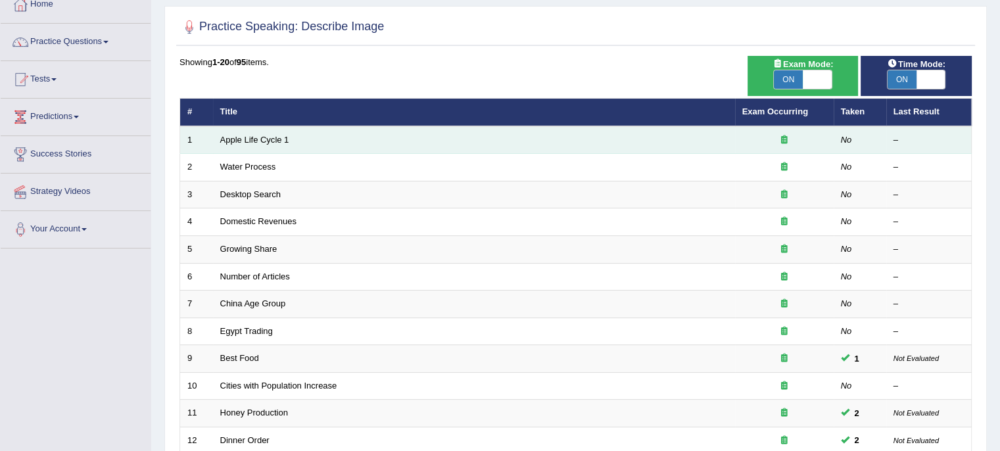
click at [260, 143] on td "Apple Life Cycle 1" at bounding box center [474, 140] width 522 height 28
click at [260, 137] on link "Apple Life Cycle 1" at bounding box center [254, 140] width 69 height 10
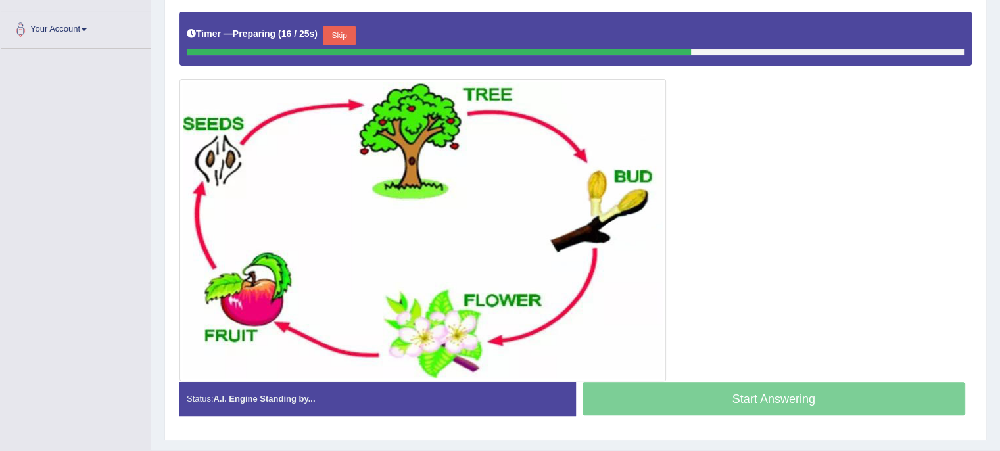
scroll to position [279, 0]
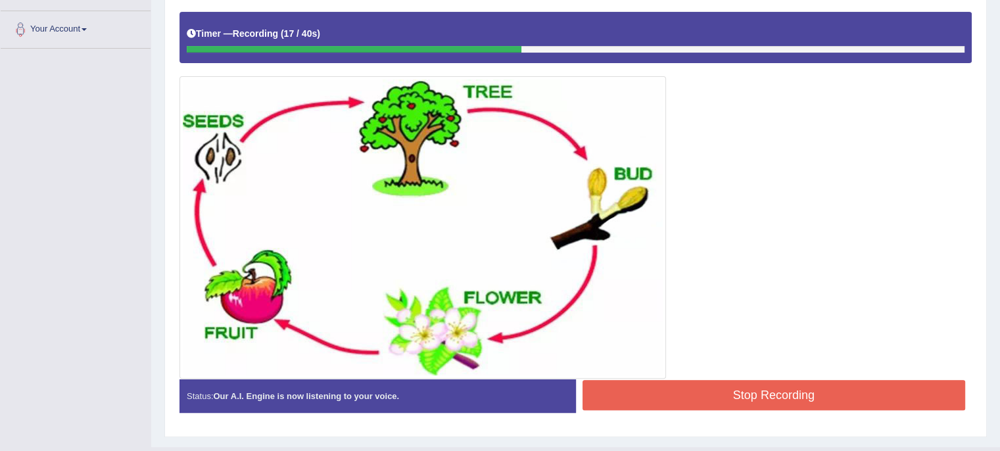
click at [639, 398] on button "Stop Recording" at bounding box center [774, 395] width 383 height 30
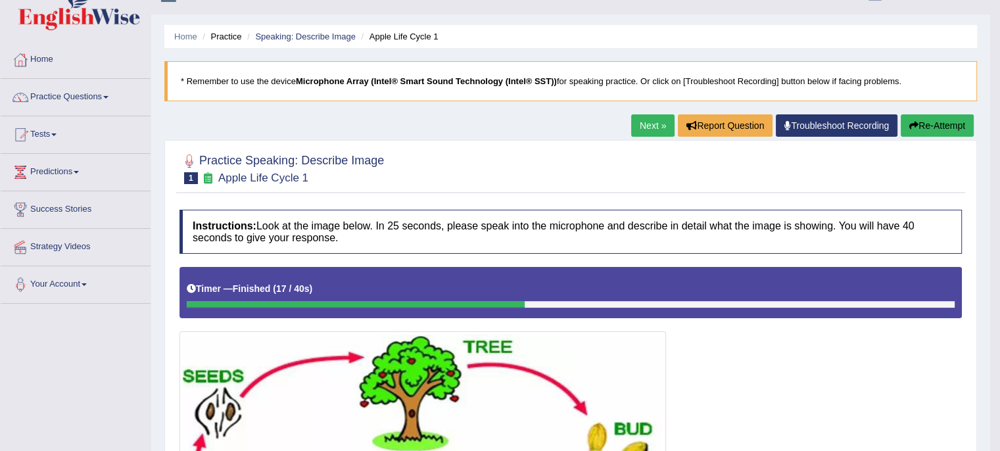
scroll to position [0, 0]
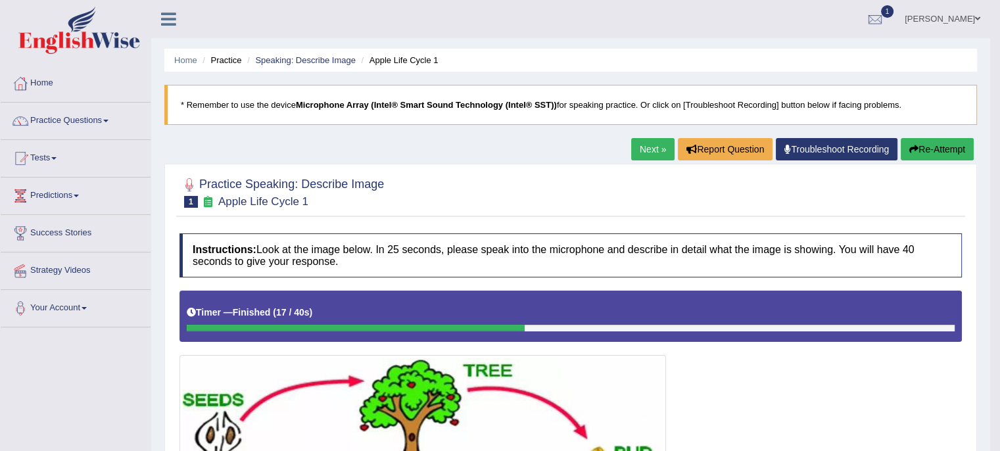
click at [650, 151] on link "Next »" at bounding box center [652, 149] width 43 height 22
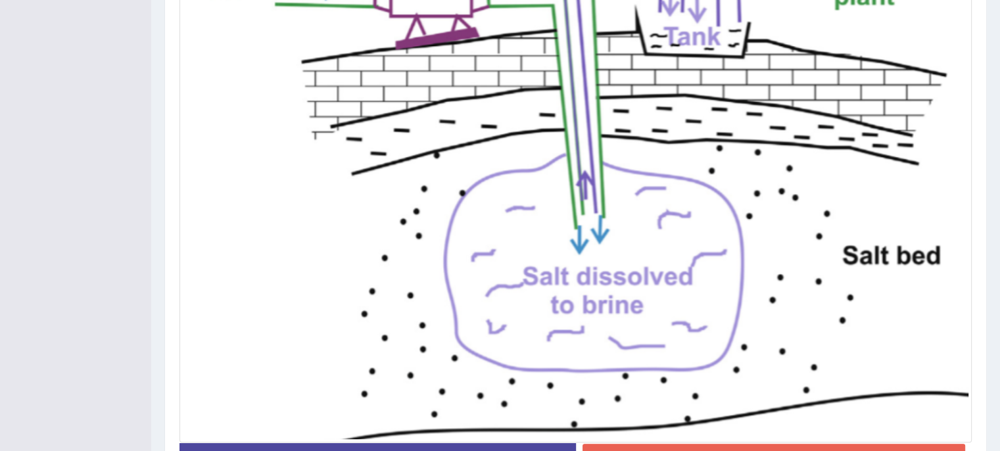
scroll to position [541, 0]
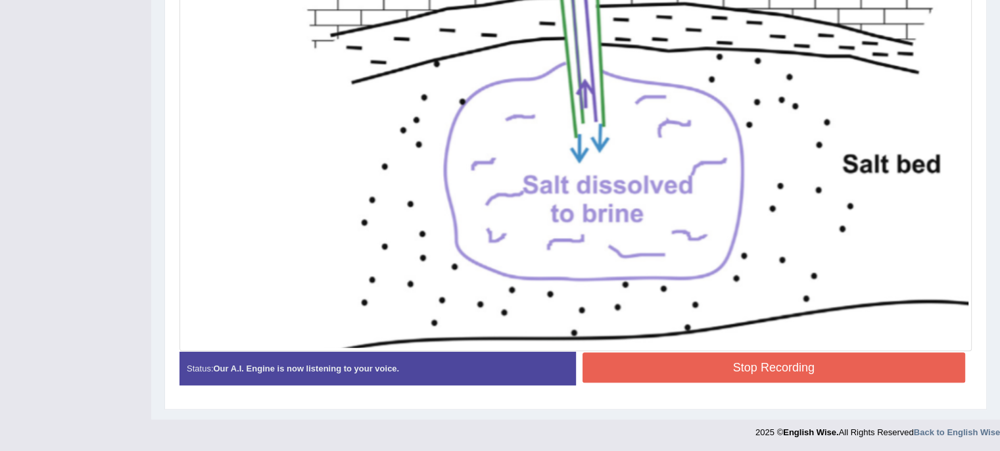
click at [644, 360] on button "Stop Recording" at bounding box center [774, 367] width 383 height 30
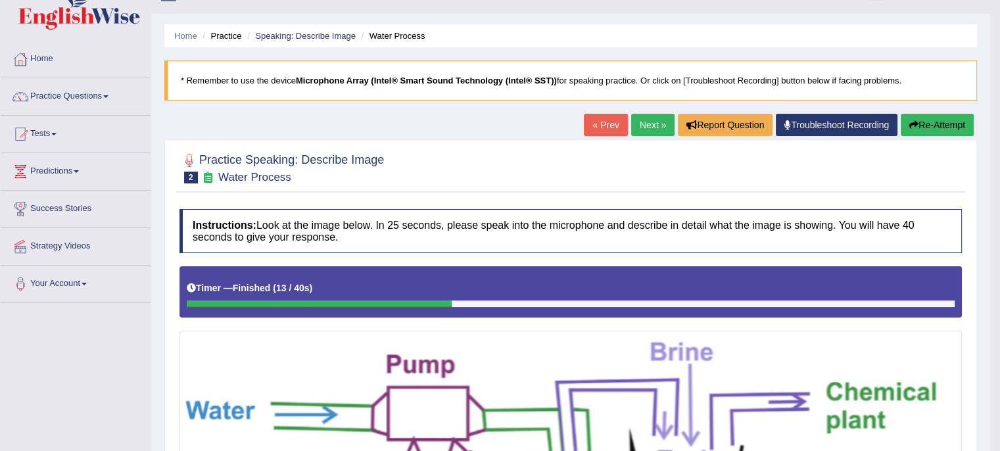
scroll to position [0, 0]
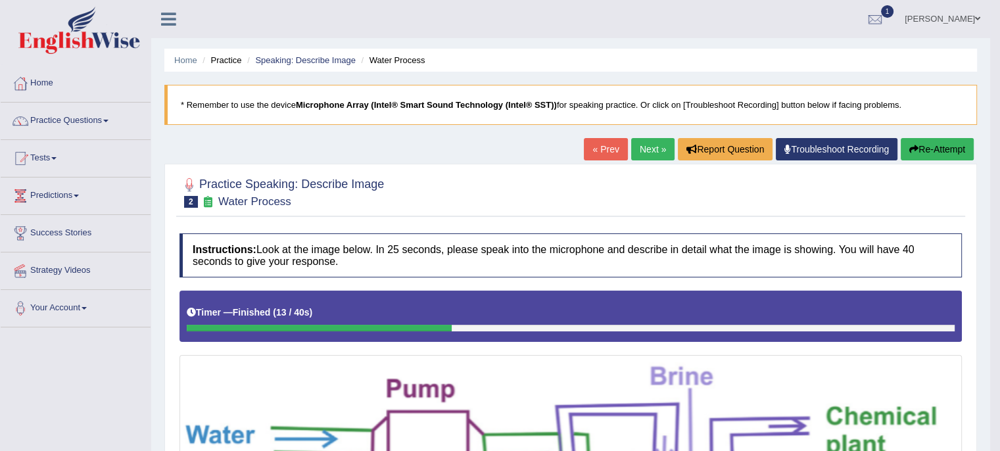
click at [646, 147] on link "Next »" at bounding box center [652, 149] width 43 height 22
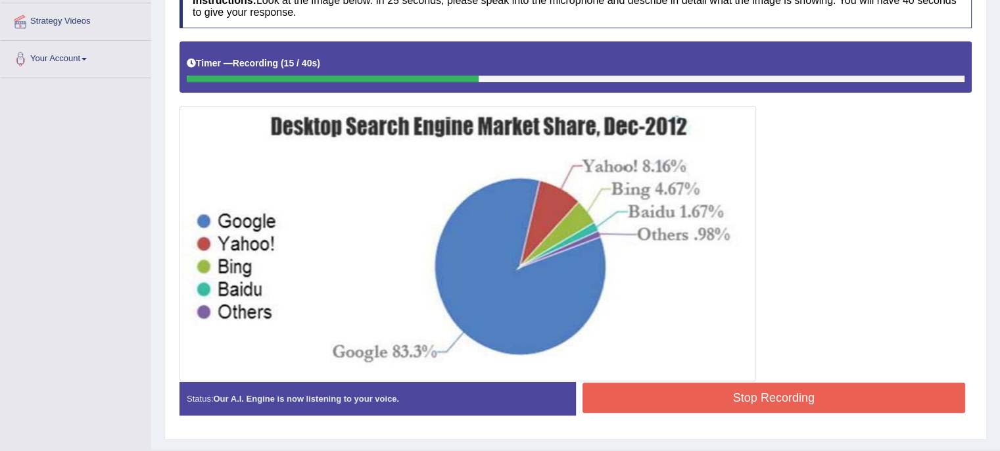
scroll to position [254, 0]
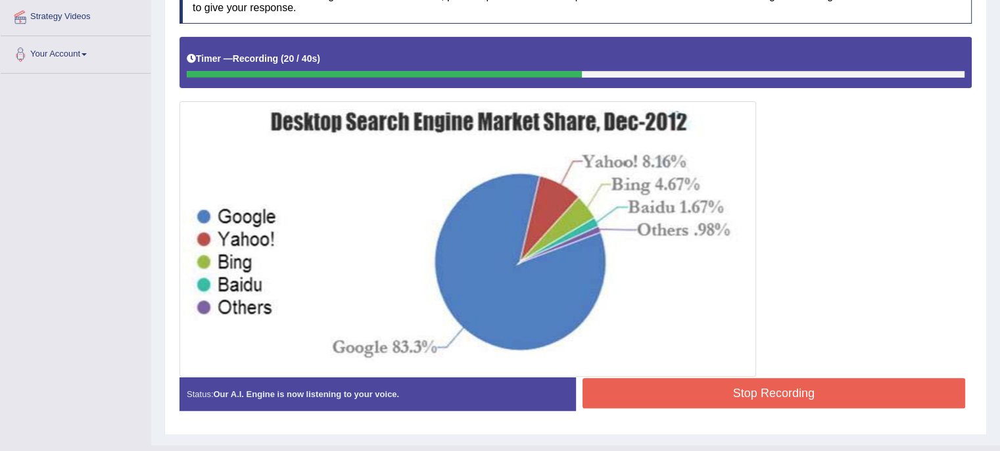
click at [679, 395] on button "Stop Recording" at bounding box center [774, 393] width 383 height 30
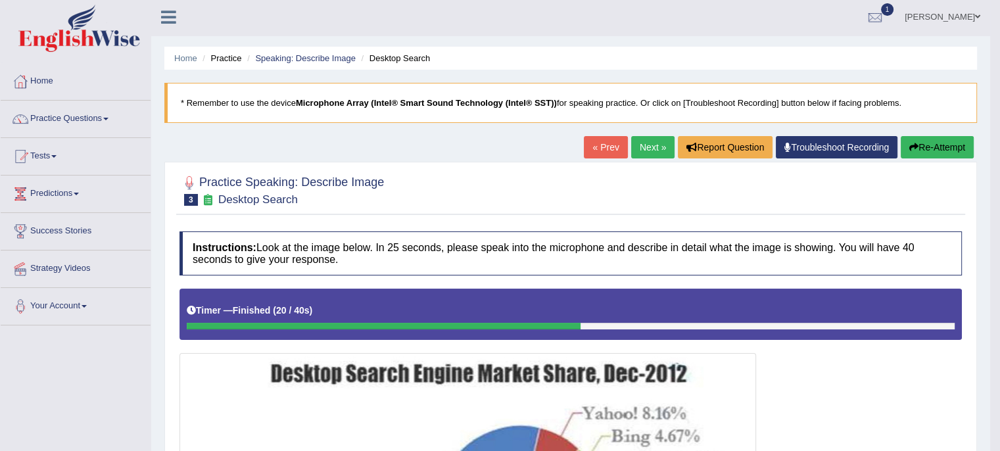
scroll to position [0, 0]
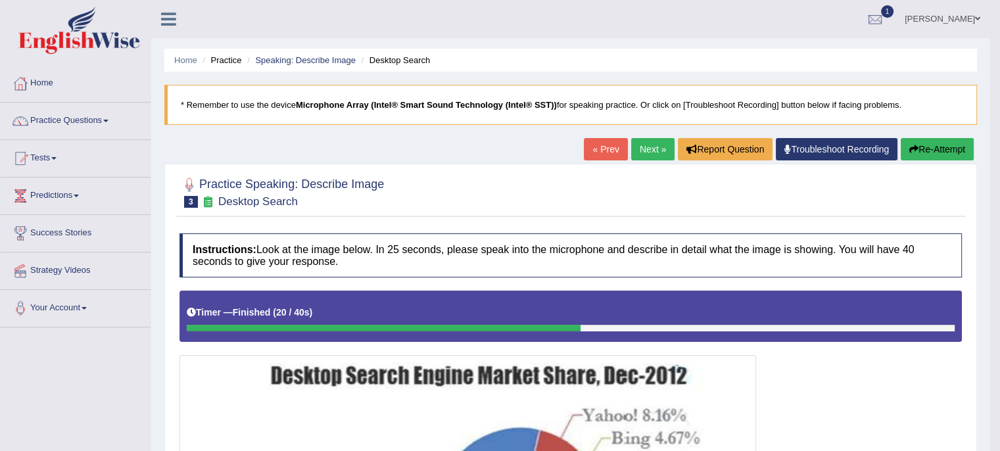
click at [644, 148] on link "Next »" at bounding box center [652, 149] width 43 height 22
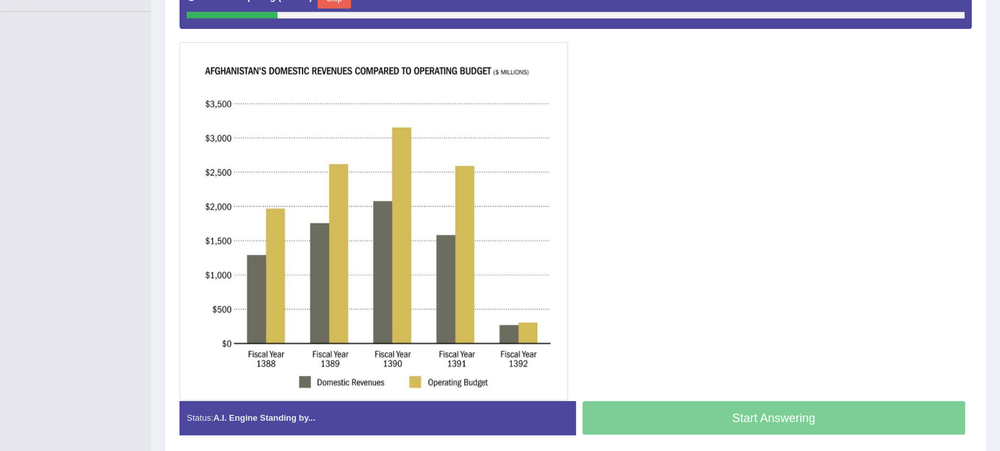
scroll to position [313, 0]
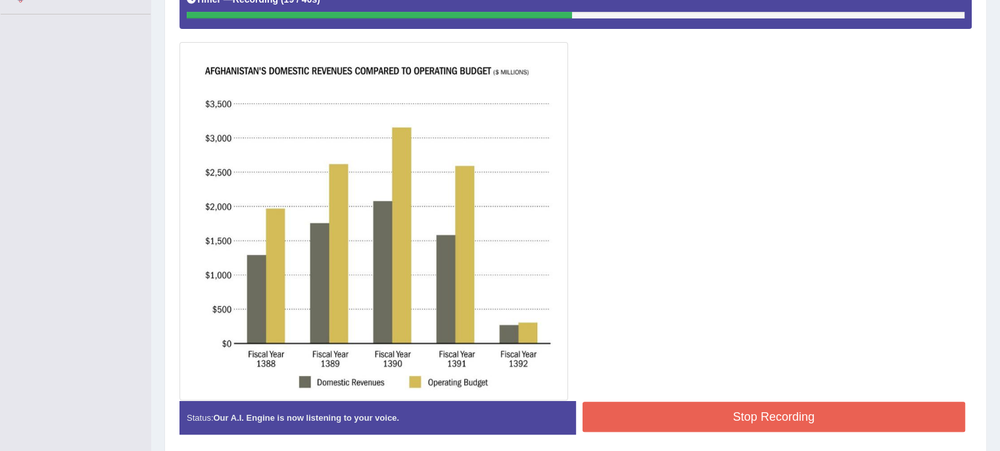
click at [681, 423] on button "Stop Recording" at bounding box center [774, 417] width 383 height 30
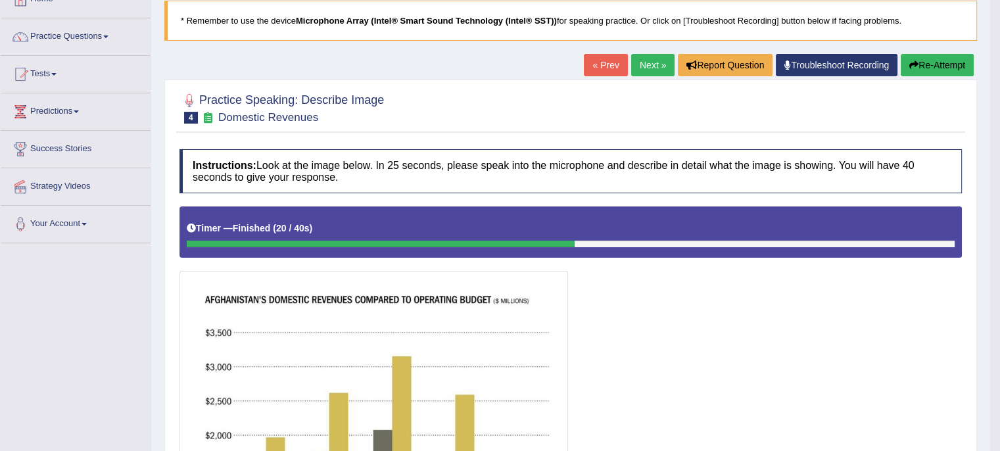
scroll to position [0, 0]
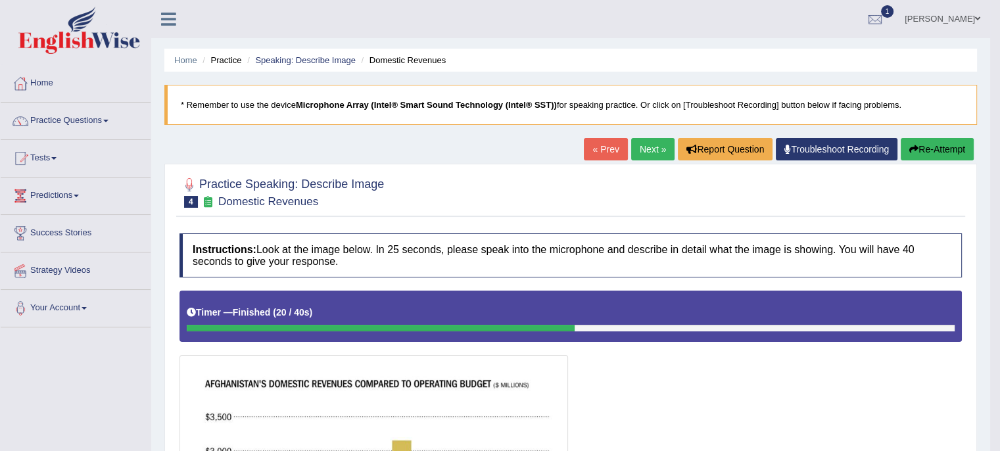
click at [644, 138] on link "Next »" at bounding box center [652, 149] width 43 height 22
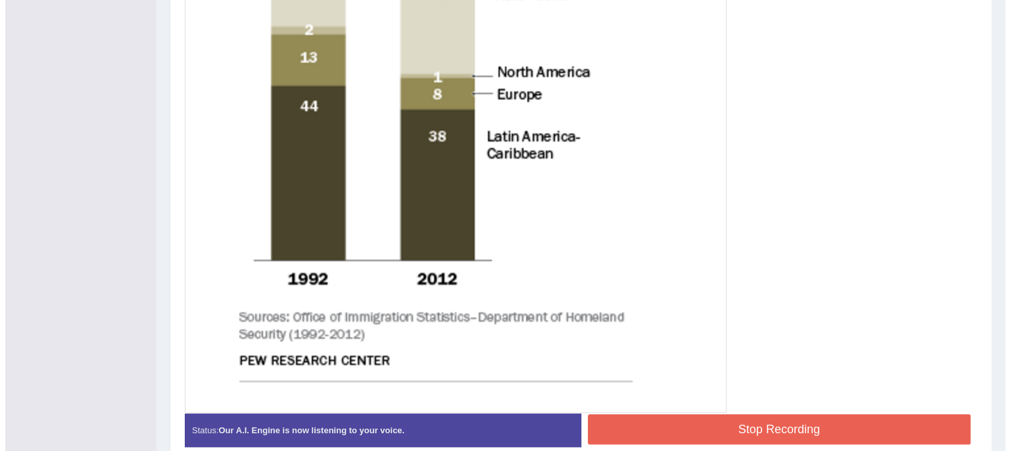
scroll to position [704, 0]
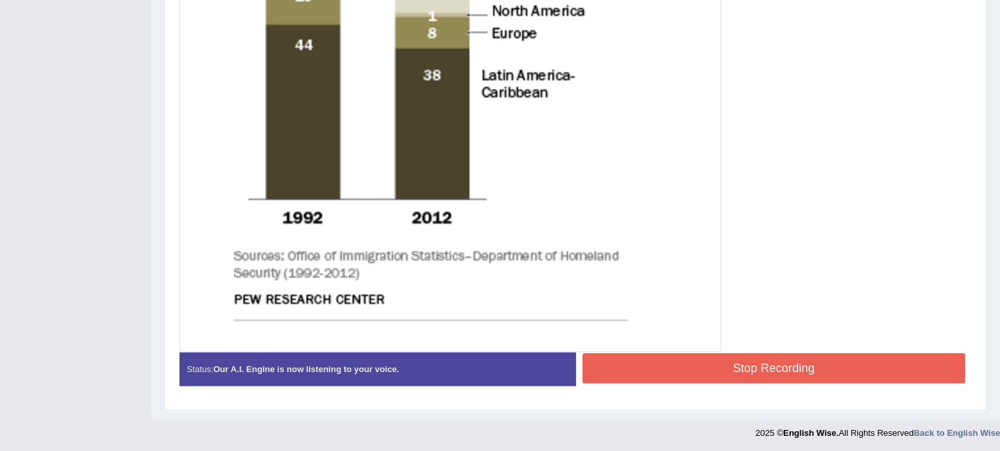
click at [644, 360] on button "Stop Recording" at bounding box center [774, 368] width 383 height 30
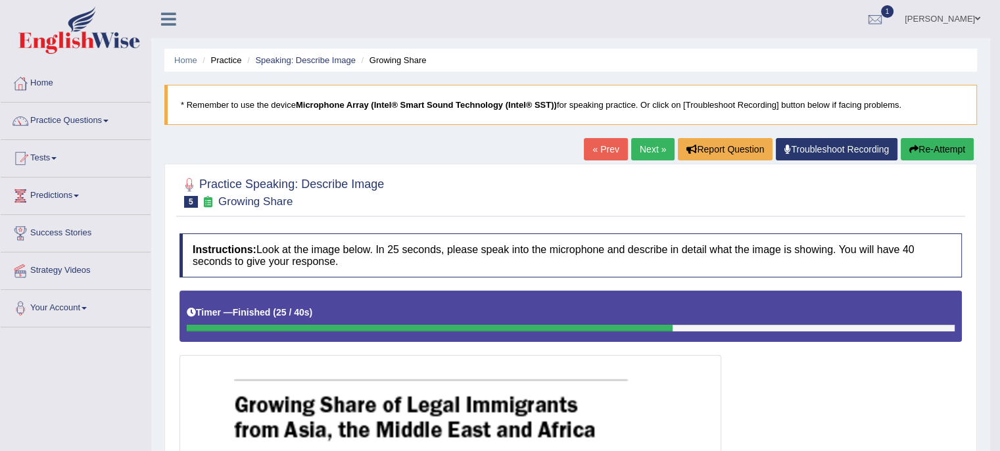
scroll to position [0, 0]
click at [646, 150] on link "Next »" at bounding box center [652, 149] width 43 height 22
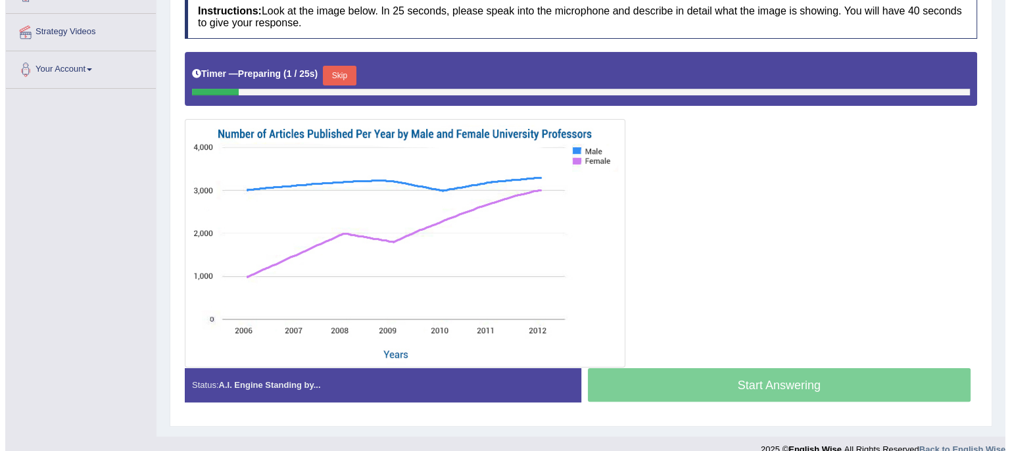
scroll to position [233, 0]
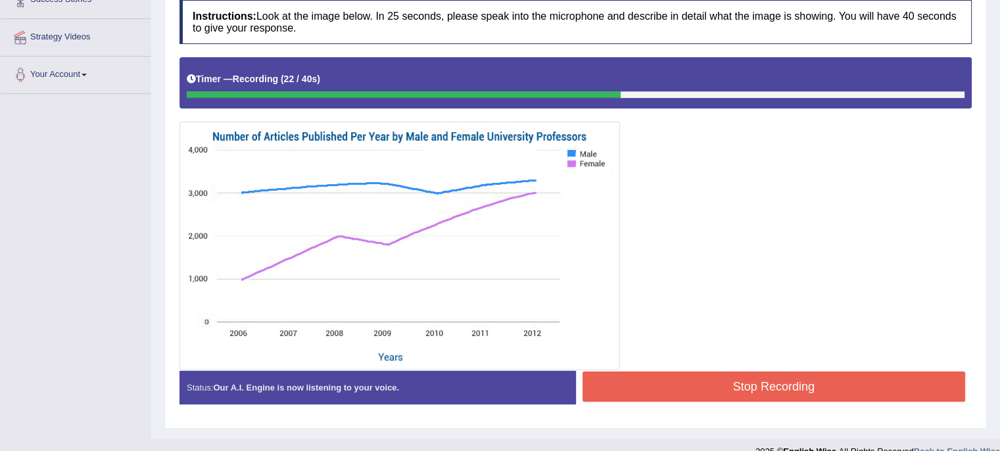
click at [682, 385] on button "Stop Recording" at bounding box center [774, 387] width 383 height 30
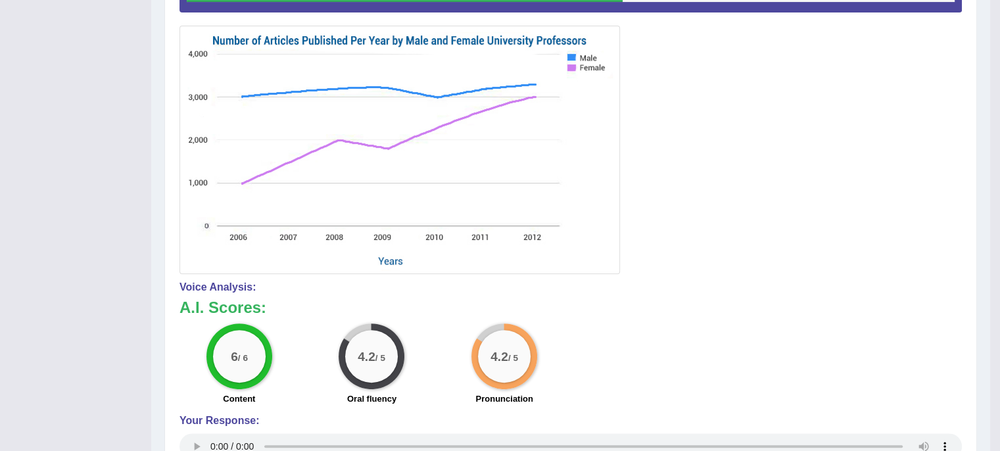
scroll to position [0, 0]
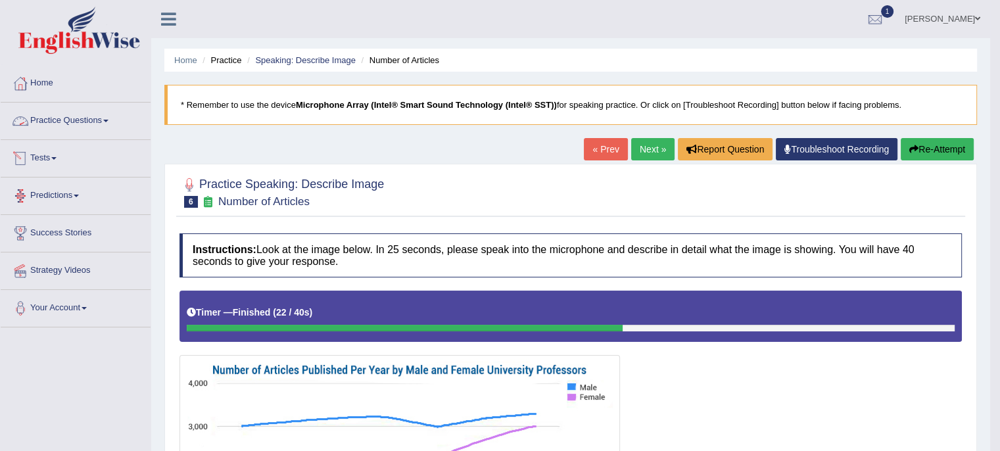
click at [112, 130] on link "Practice Questions" at bounding box center [76, 119] width 150 height 33
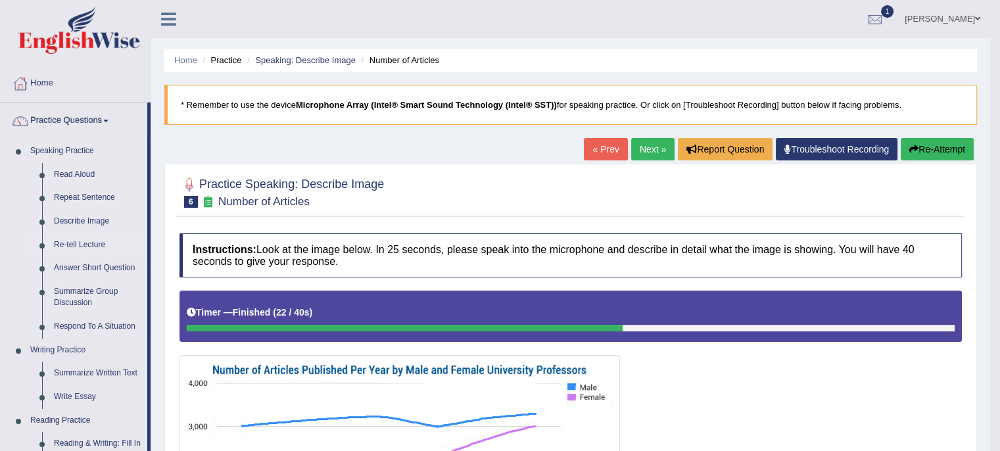
click at [105, 243] on link "Re-tell Lecture" at bounding box center [97, 245] width 99 height 24
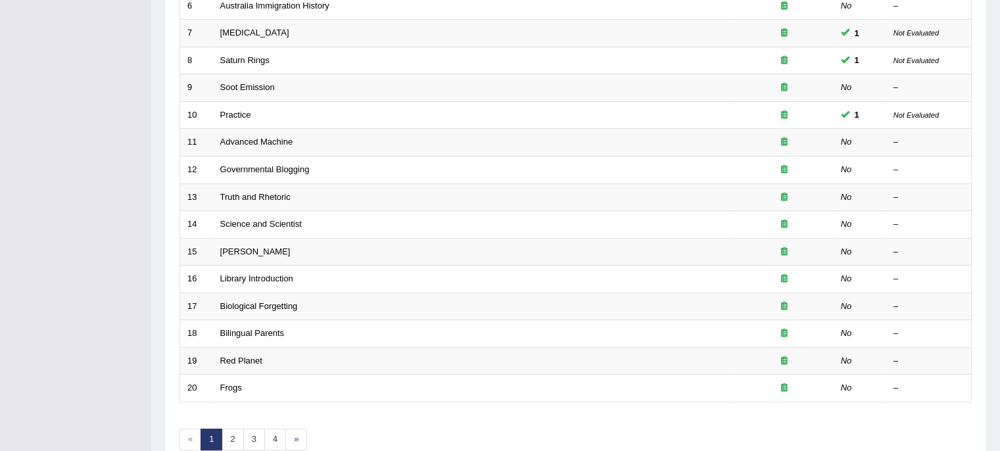
scroll to position [349, 0]
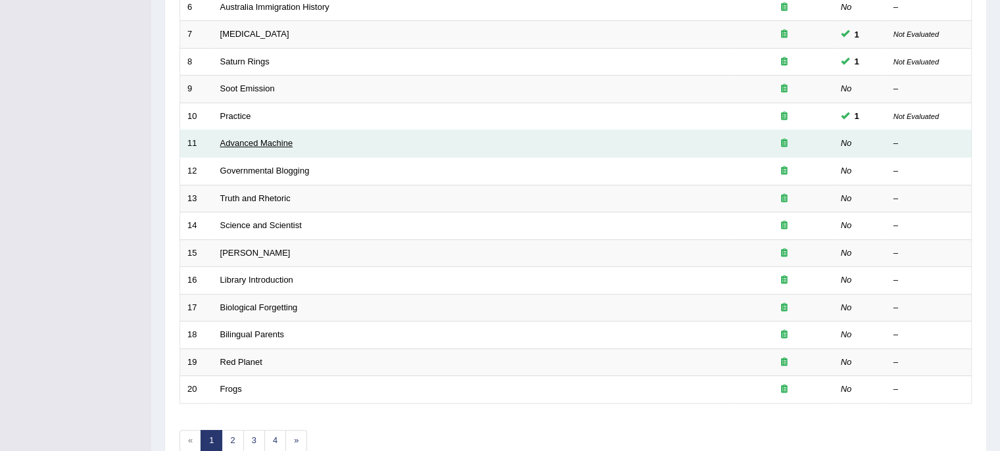
click at [255, 141] on link "Advanced Machine" at bounding box center [256, 143] width 73 height 10
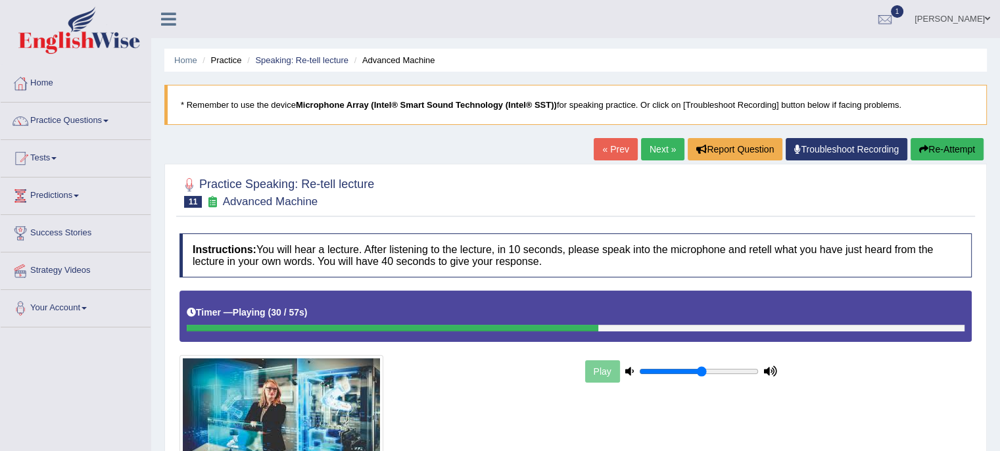
click at [948, 148] on button "Re-Attempt" at bounding box center [947, 149] width 73 height 22
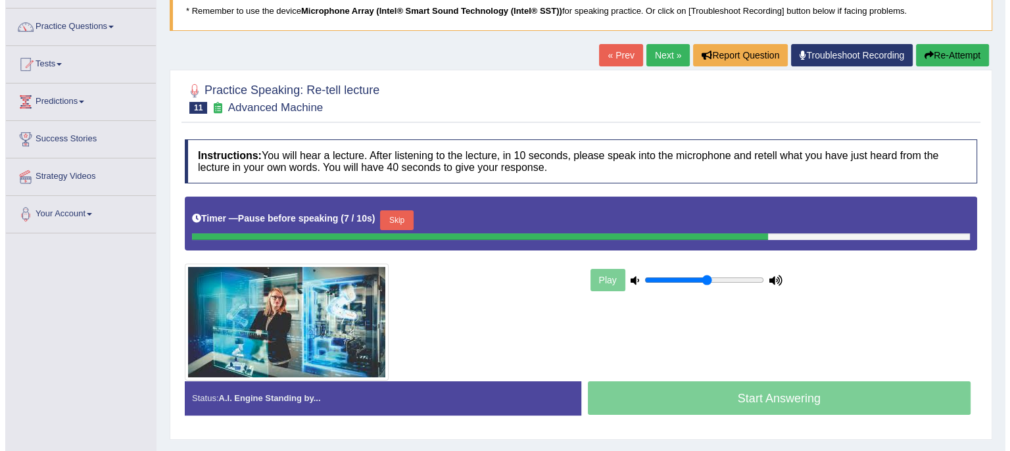
scroll to position [108, 0]
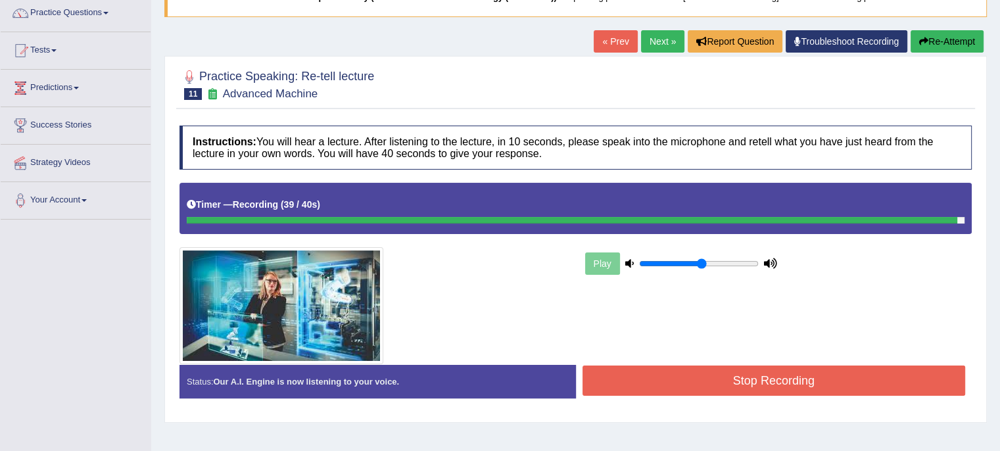
click at [867, 372] on button "Stop Recording" at bounding box center [774, 381] width 383 height 30
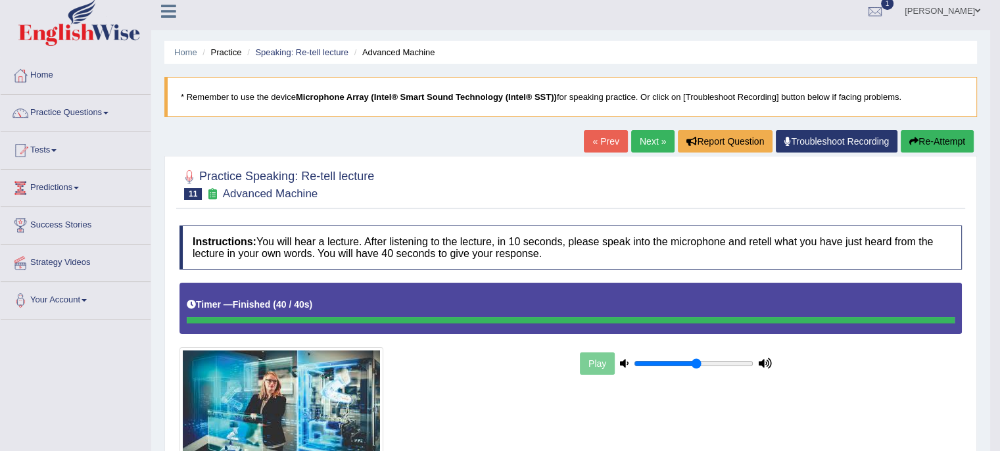
scroll to position [0, 0]
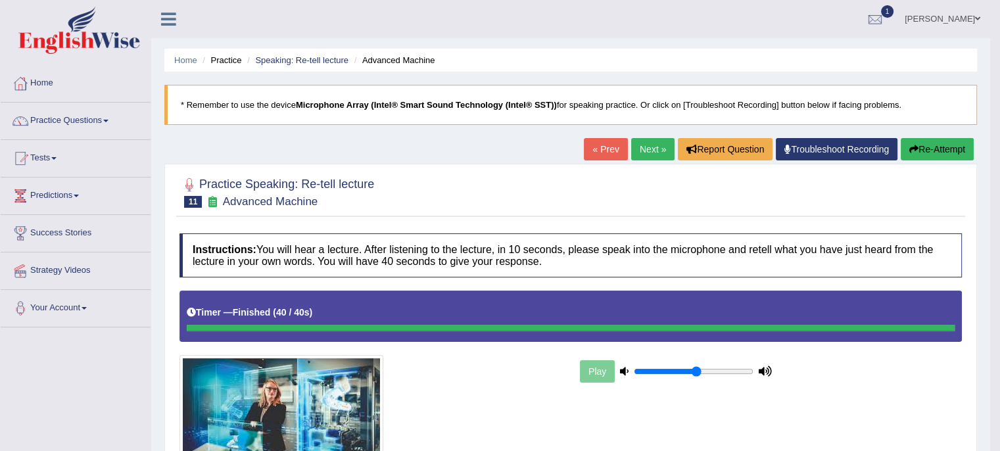
click at [649, 146] on link "Next »" at bounding box center [652, 149] width 43 height 22
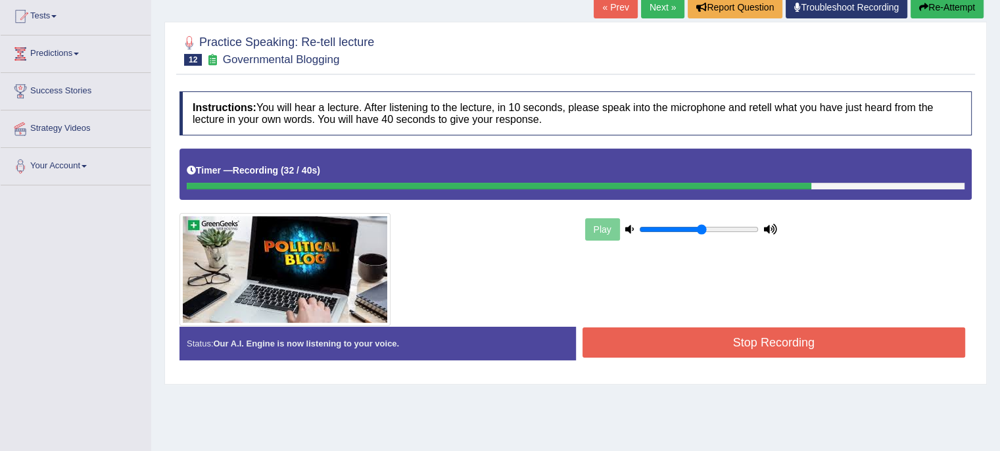
click at [815, 331] on button "Stop Recording" at bounding box center [774, 342] width 383 height 30
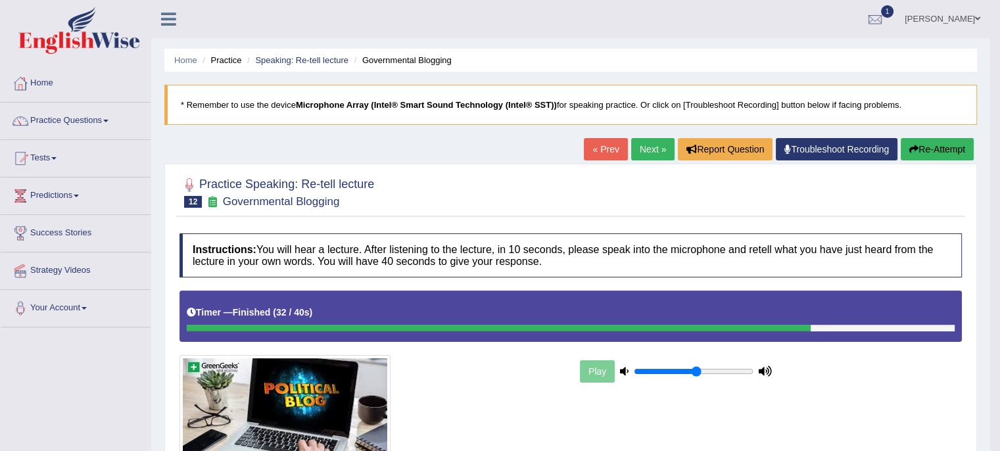
click at [652, 153] on link "Next »" at bounding box center [652, 149] width 43 height 22
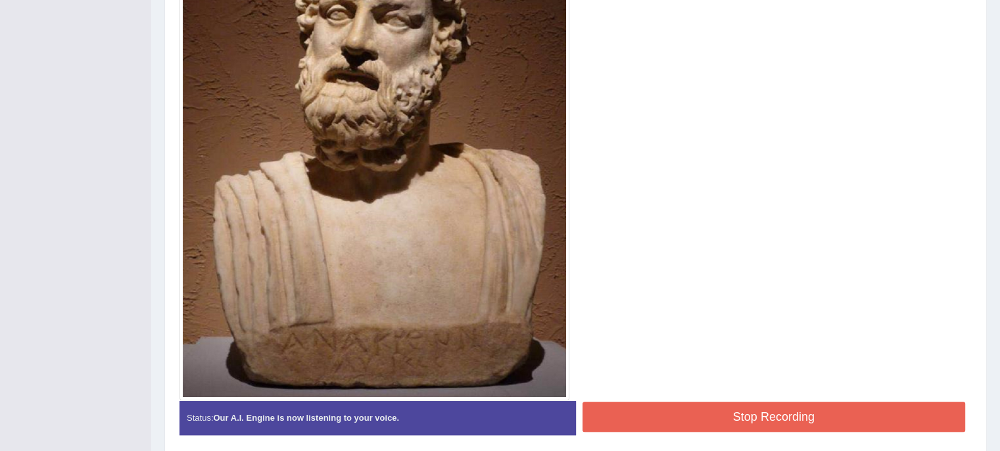
scroll to position [457, 0]
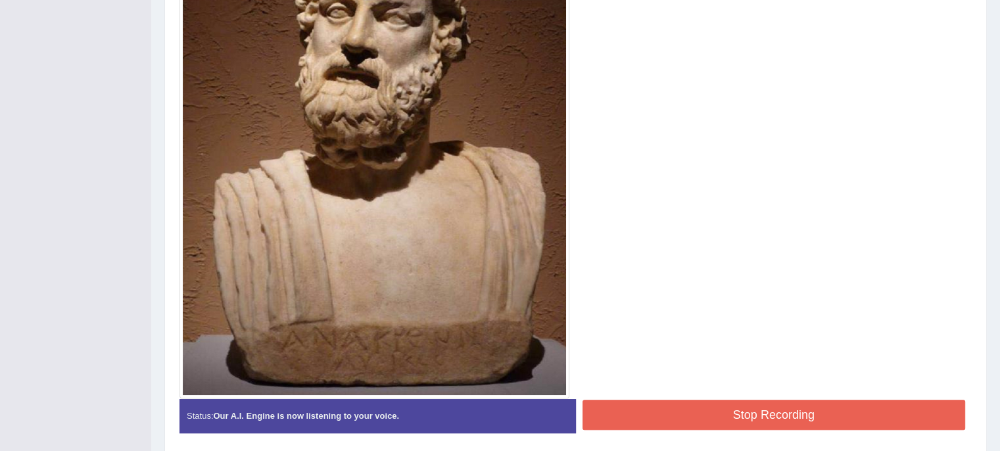
click at [684, 418] on button "Stop Recording" at bounding box center [774, 415] width 383 height 30
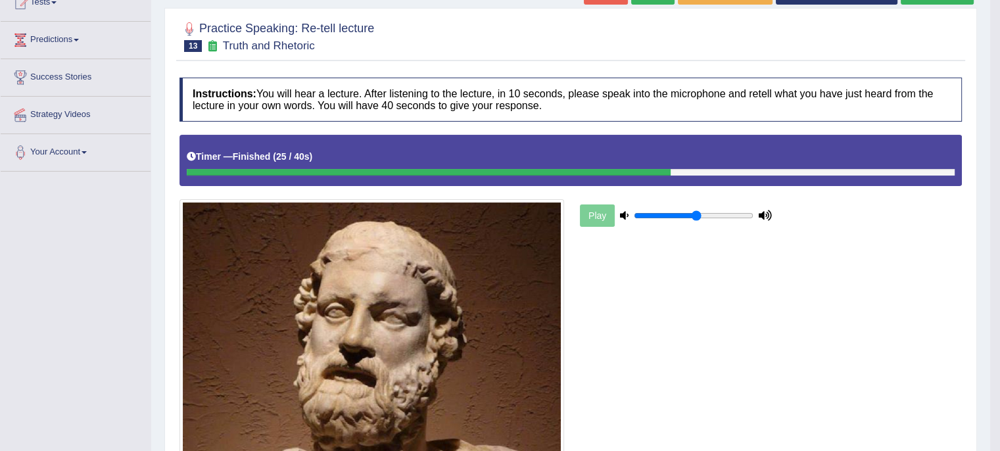
scroll to position [0, 0]
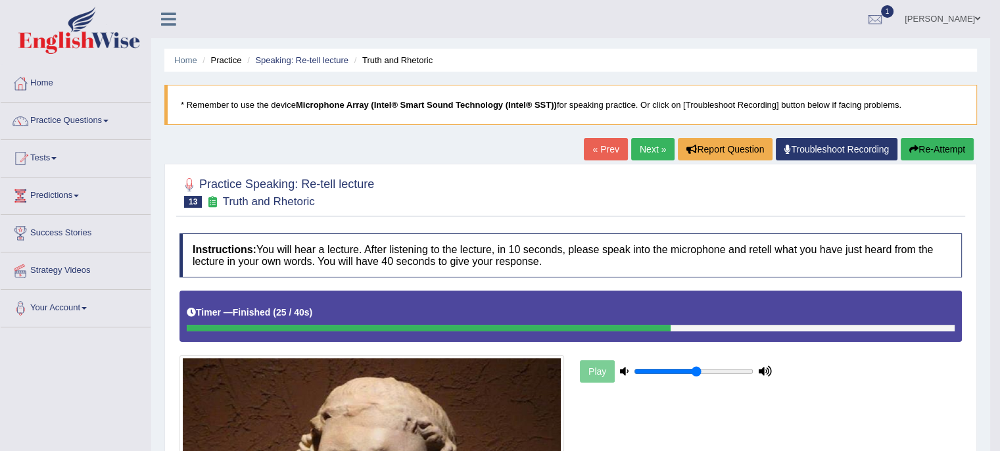
click at [640, 149] on link "Next »" at bounding box center [652, 149] width 43 height 22
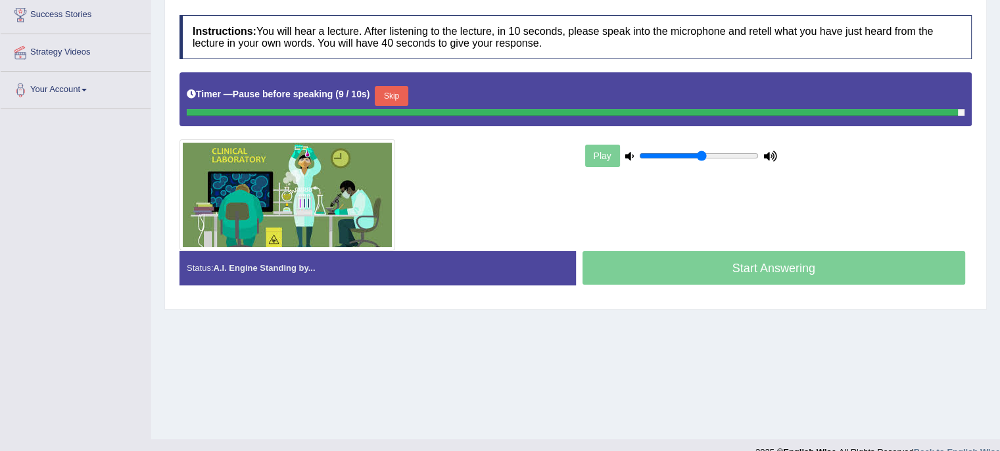
scroll to position [220, 0]
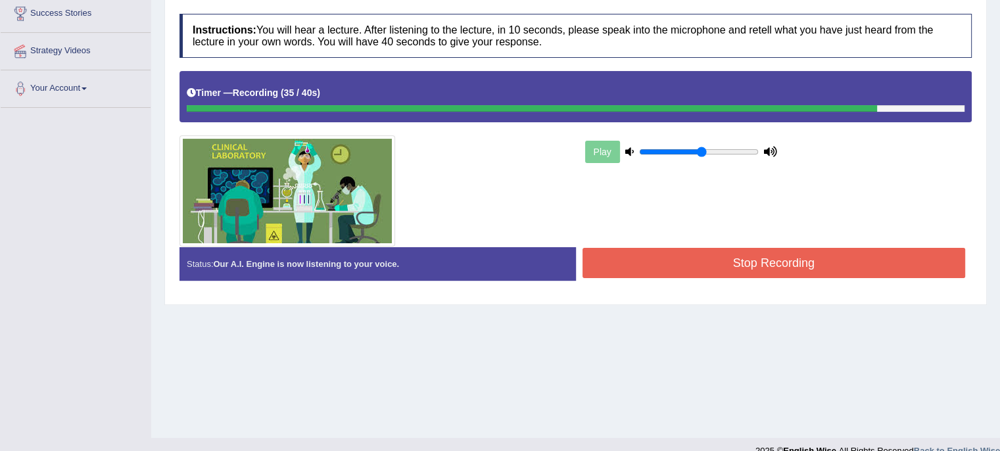
click at [738, 259] on button "Stop Recording" at bounding box center [774, 263] width 383 height 30
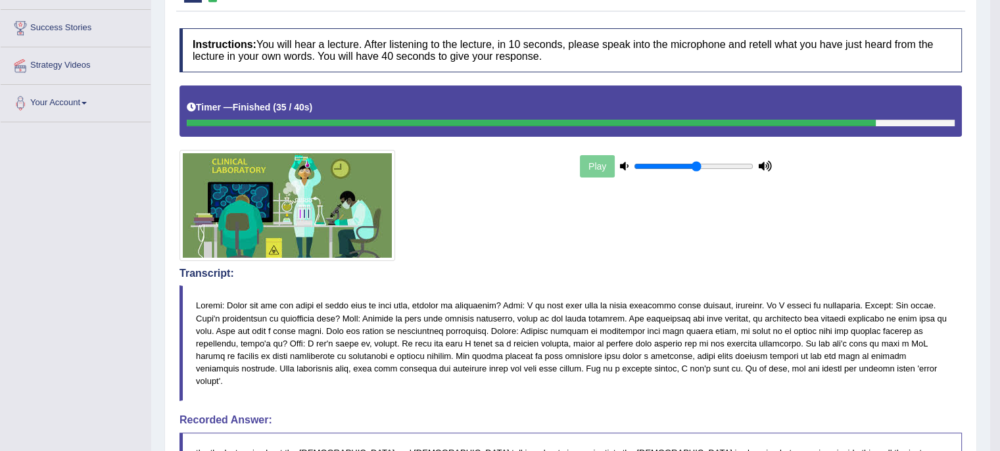
scroll to position [0, 0]
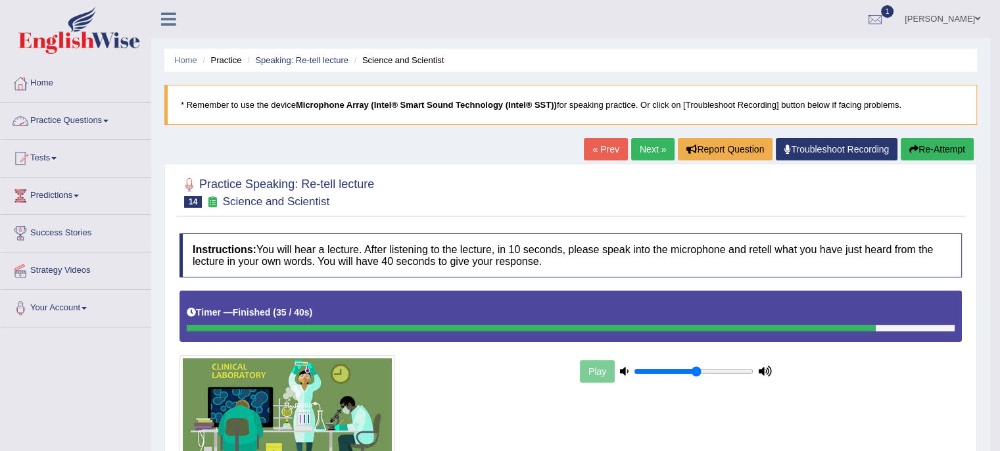
click at [117, 122] on link "Practice Questions" at bounding box center [76, 119] width 150 height 33
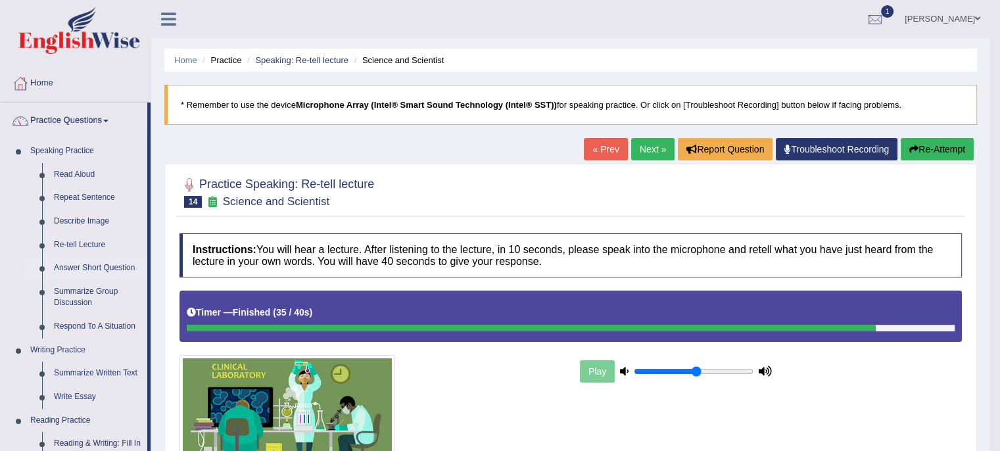
click at [106, 268] on link "Answer Short Question" at bounding box center [97, 268] width 99 height 24
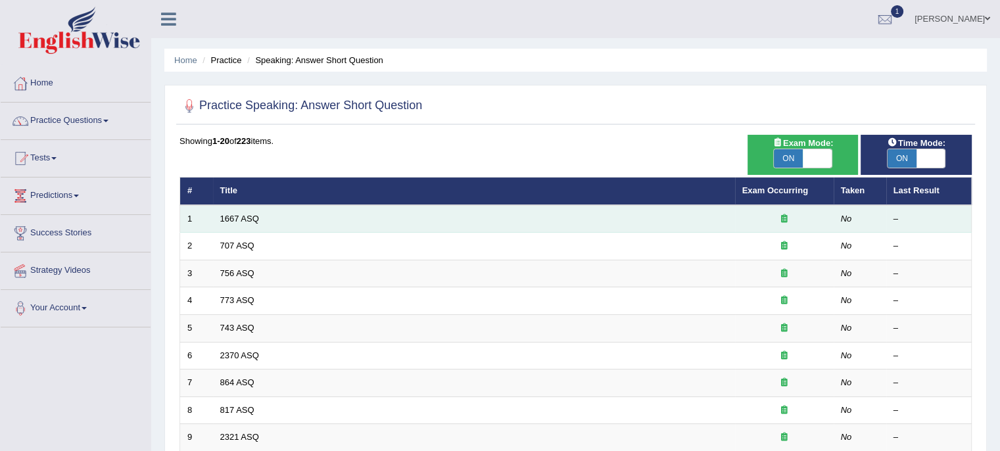
click at [239, 223] on td "1667 ASQ" at bounding box center [474, 219] width 522 height 28
click at [241, 220] on td "1667 ASQ" at bounding box center [474, 219] width 522 height 28
click at [227, 220] on link "1667 ASQ" at bounding box center [239, 219] width 39 height 10
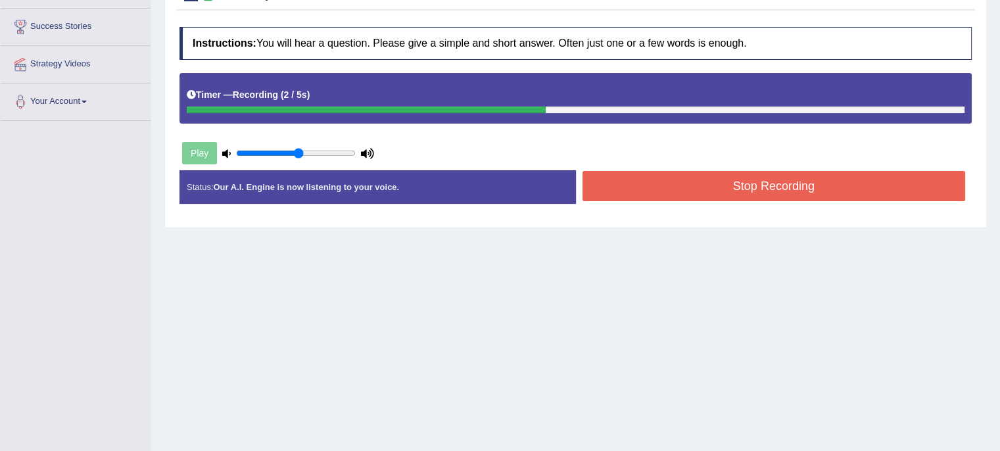
click at [641, 191] on button "Stop Recording" at bounding box center [774, 186] width 383 height 30
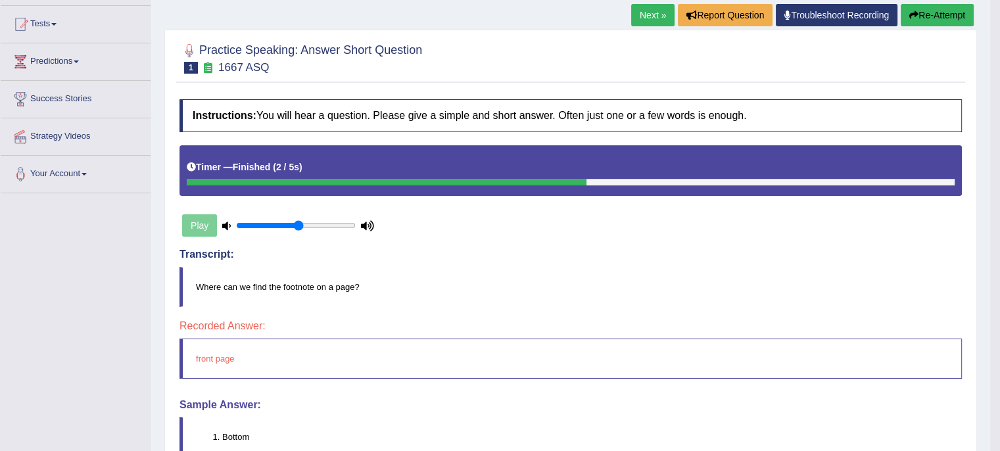
scroll to position [128, 0]
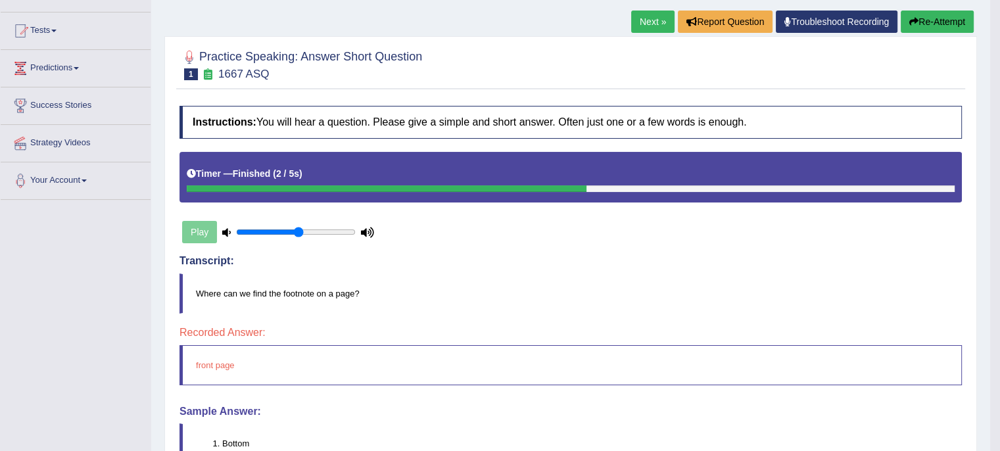
click at [652, 26] on link "Next »" at bounding box center [652, 22] width 43 height 22
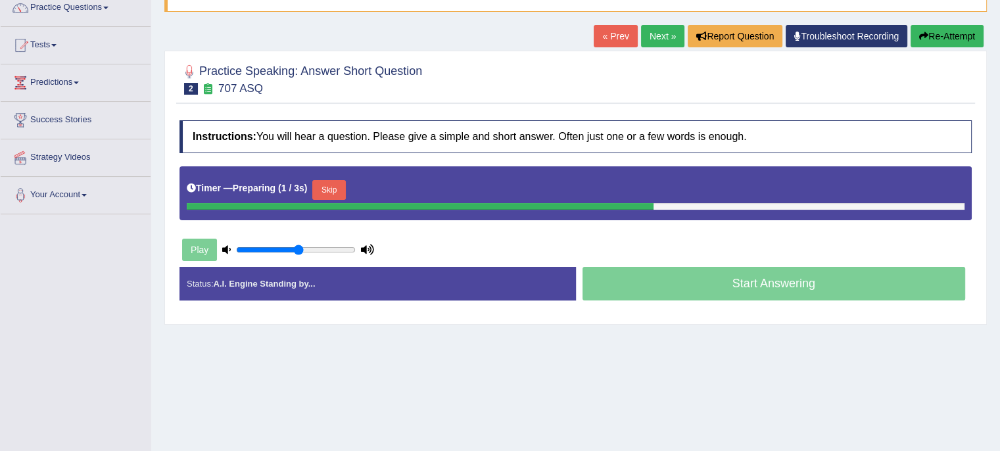
scroll to position [113, 0]
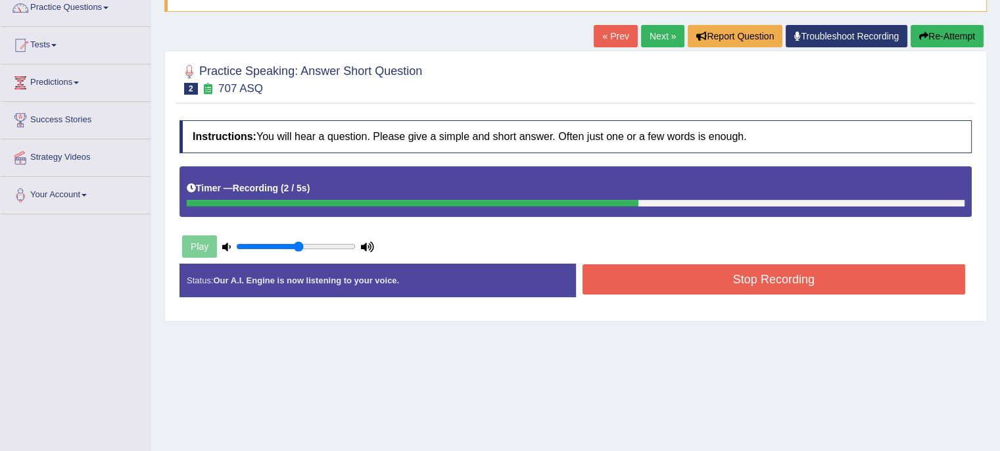
click at [608, 286] on button "Stop Recording" at bounding box center [774, 279] width 383 height 30
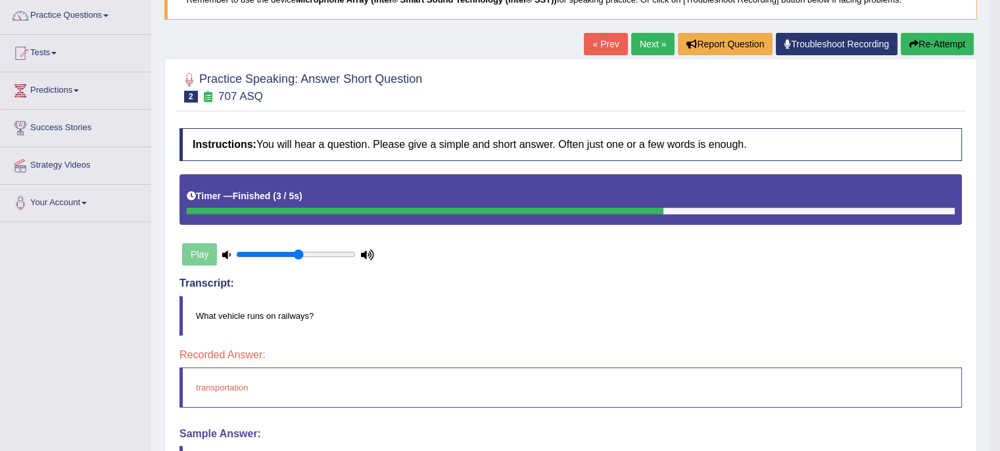
scroll to position [103, 0]
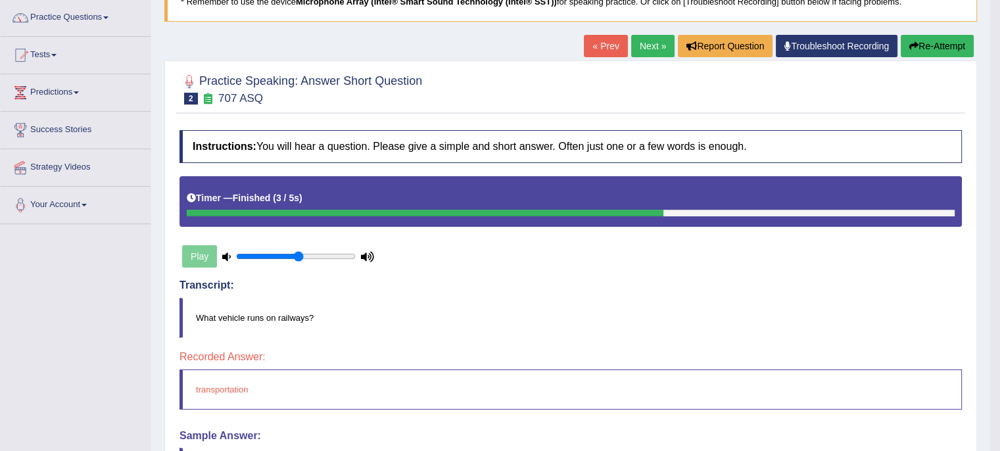
click at [646, 45] on link "Next »" at bounding box center [652, 46] width 43 height 22
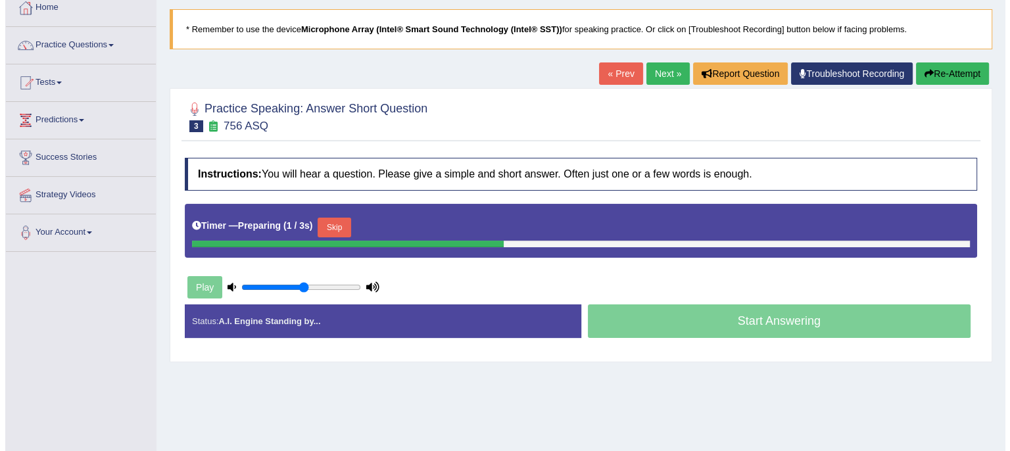
scroll to position [76, 0]
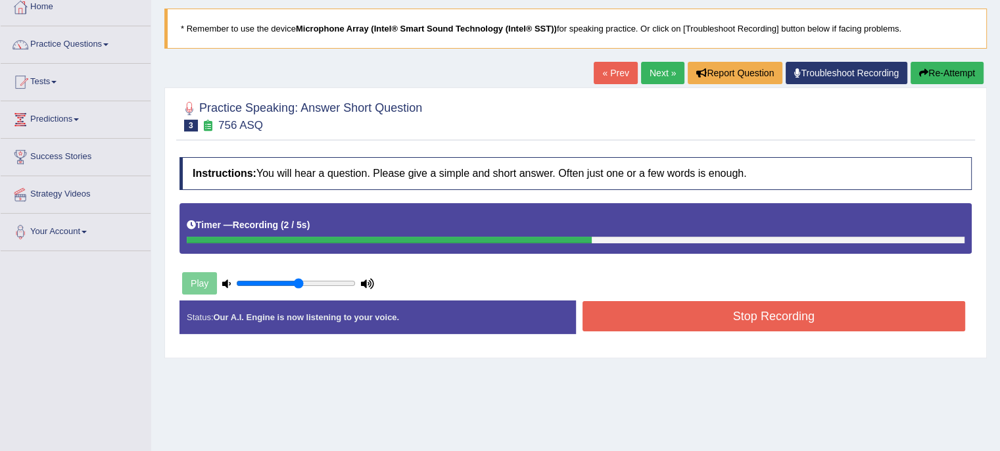
click at [631, 319] on button "Stop Recording" at bounding box center [774, 316] width 383 height 30
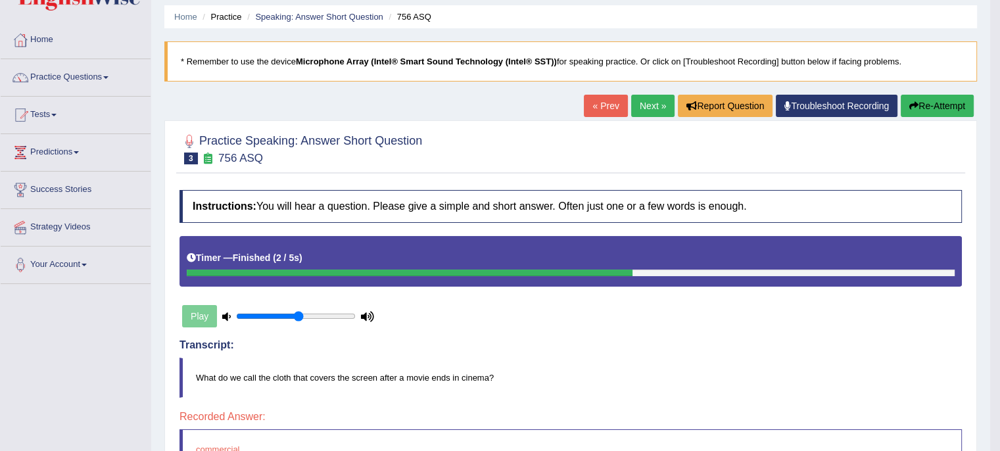
scroll to position [0, 0]
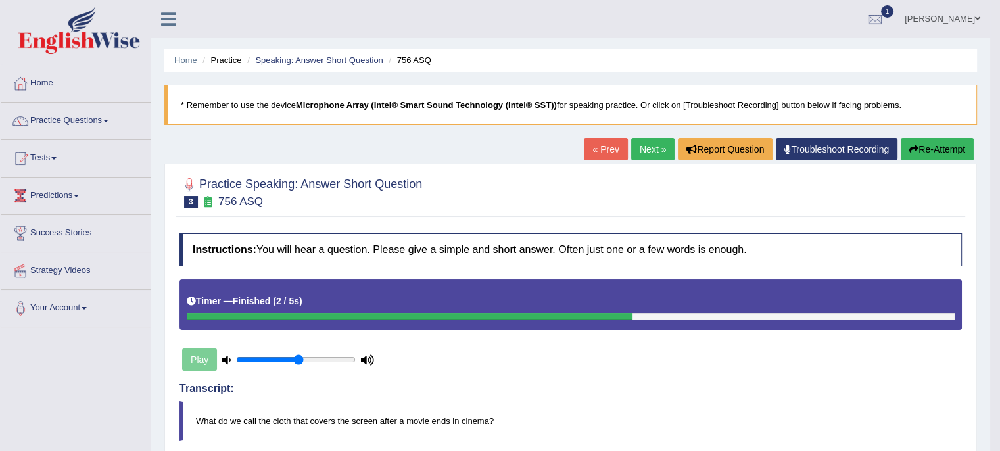
click at [648, 145] on link "Next »" at bounding box center [652, 149] width 43 height 22
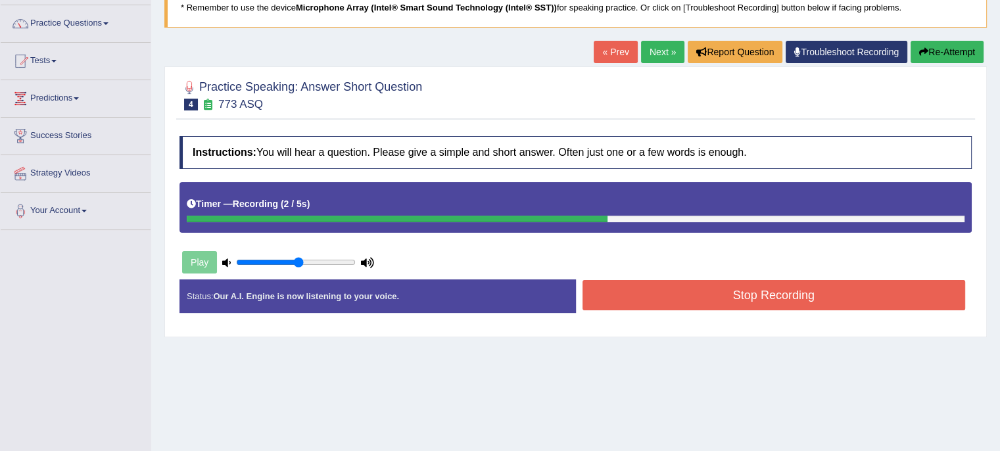
click at [634, 302] on button "Stop Recording" at bounding box center [774, 295] width 383 height 30
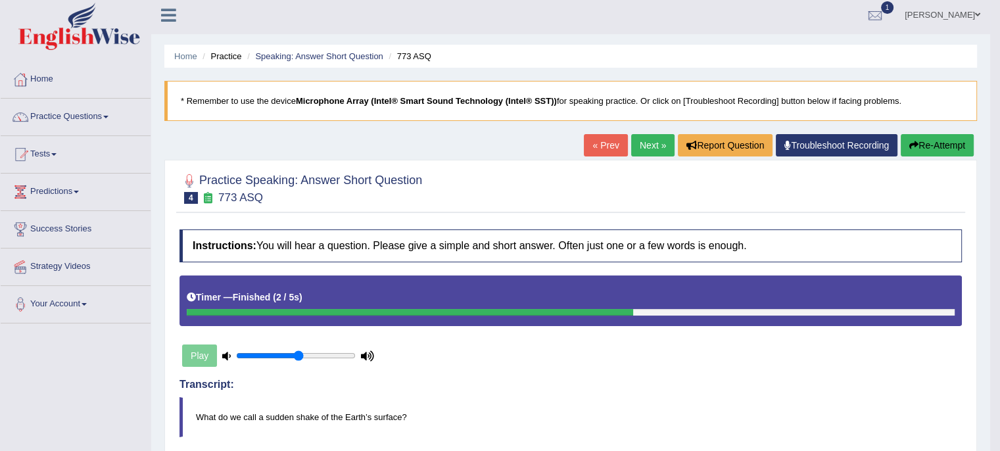
scroll to position [3, 0]
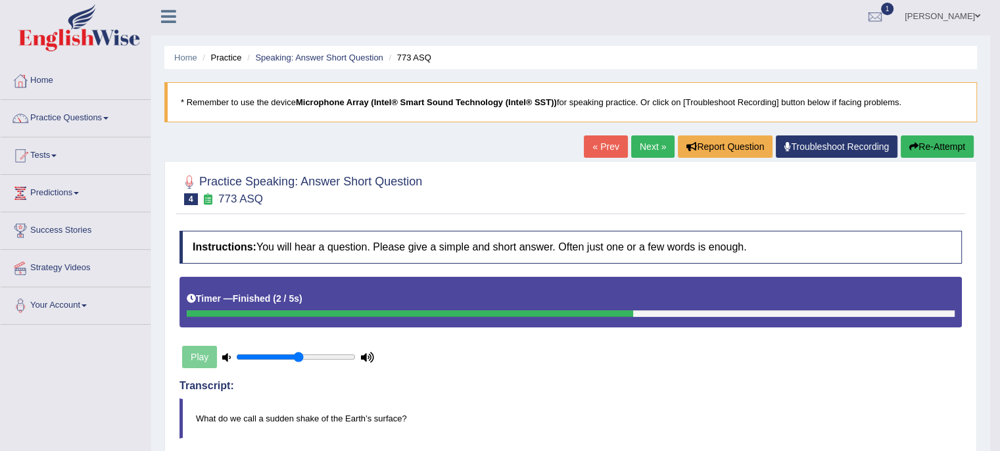
click at [652, 146] on link "Next »" at bounding box center [652, 146] width 43 height 22
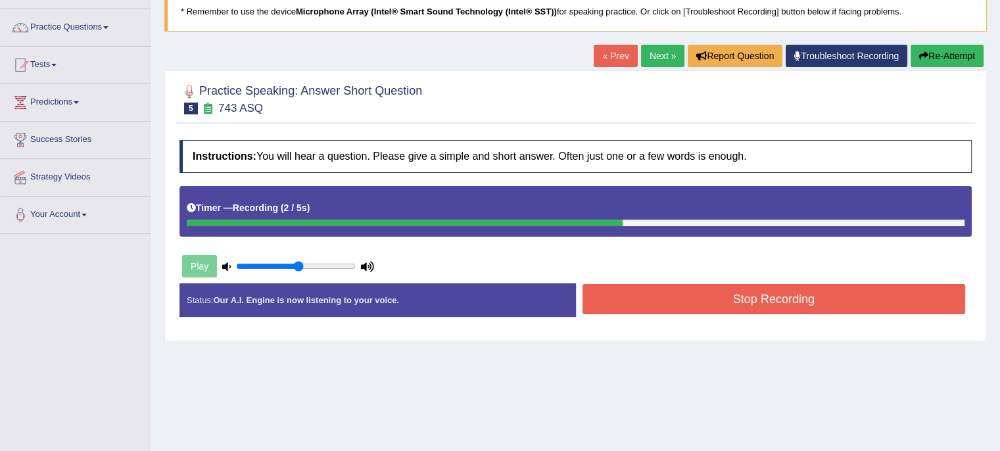
click at [633, 303] on button "Stop Recording" at bounding box center [774, 299] width 383 height 30
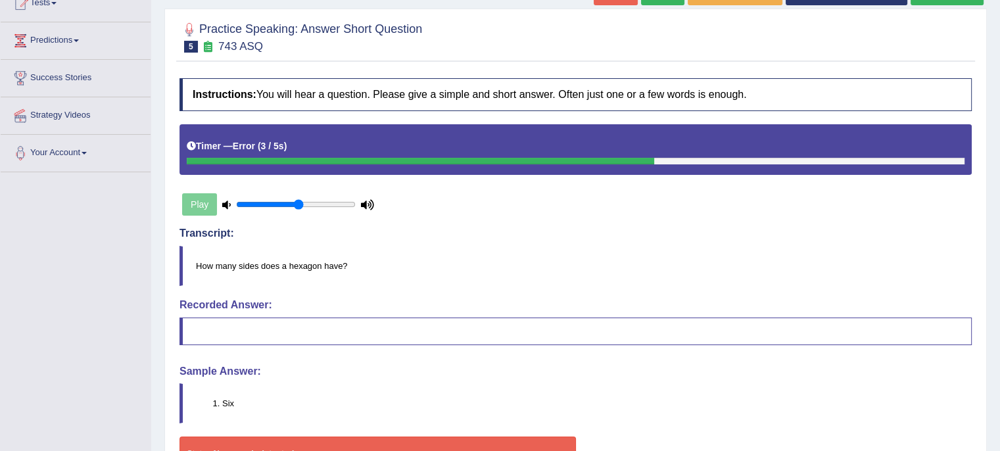
scroll to position [114, 0]
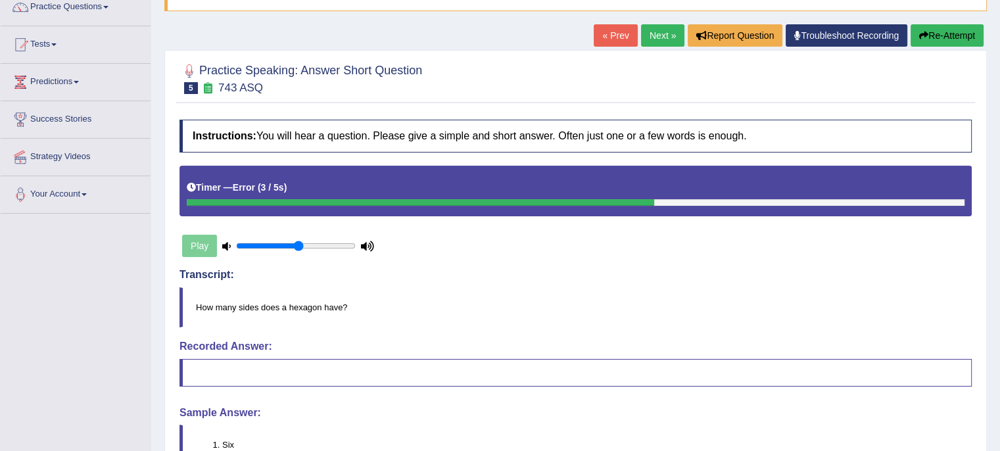
click at [953, 43] on button "Re-Attempt" at bounding box center [947, 35] width 73 height 22
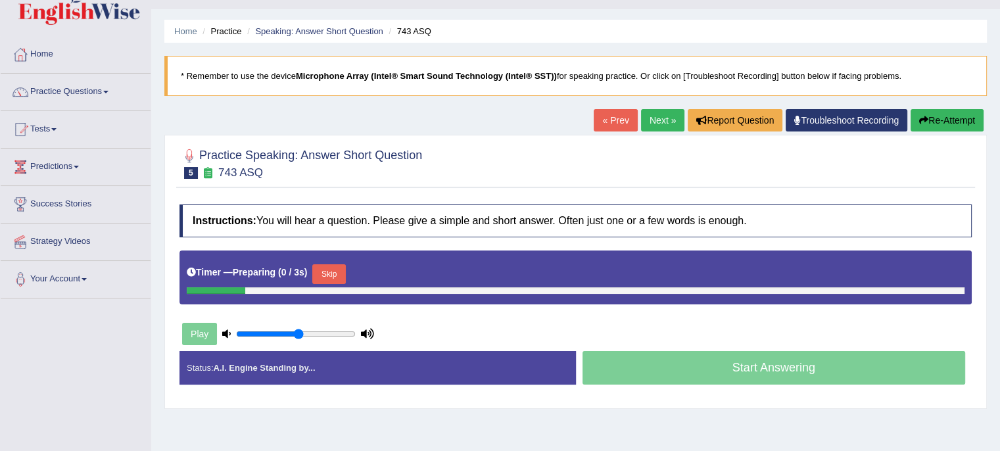
scroll to position [29, 0]
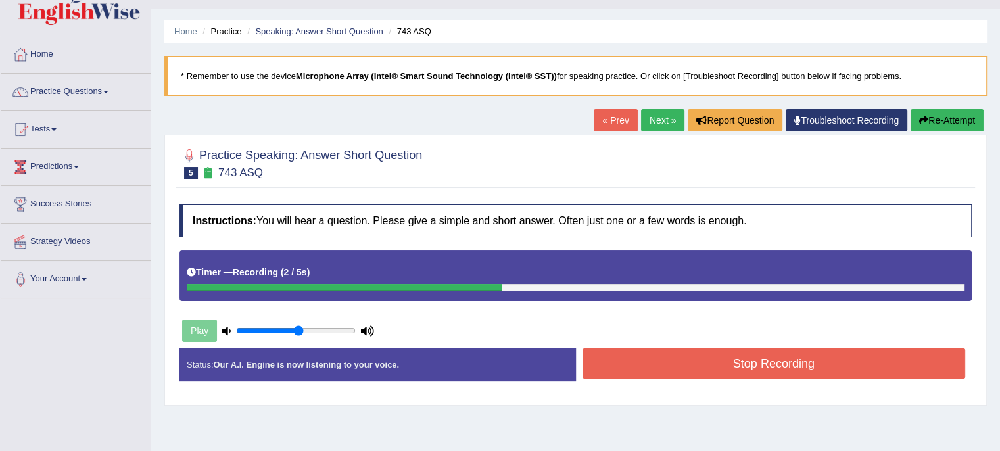
click at [734, 366] on button "Stop Recording" at bounding box center [774, 364] width 383 height 30
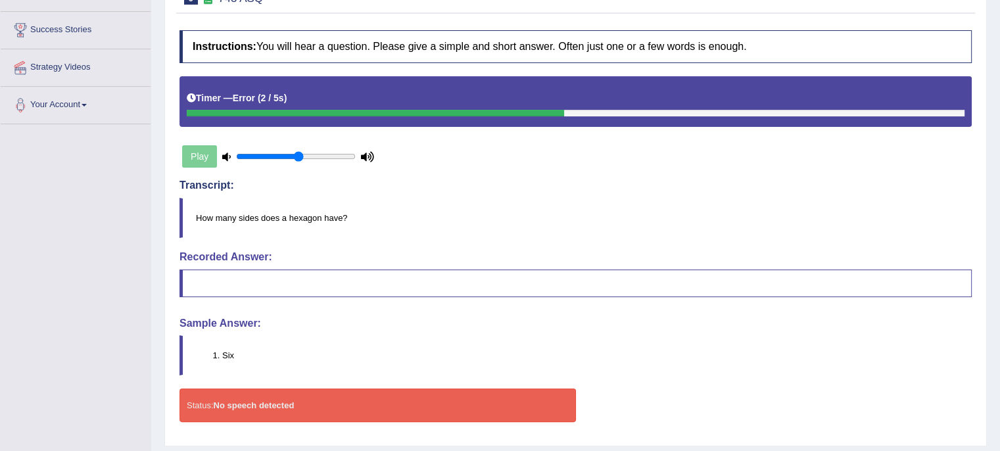
scroll to position [0, 0]
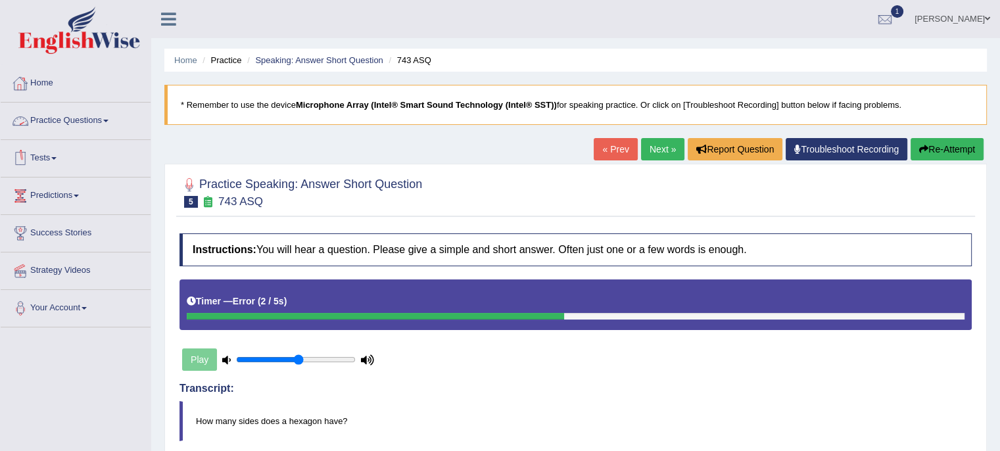
click at [103, 130] on link "Practice Questions" at bounding box center [76, 119] width 150 height 33
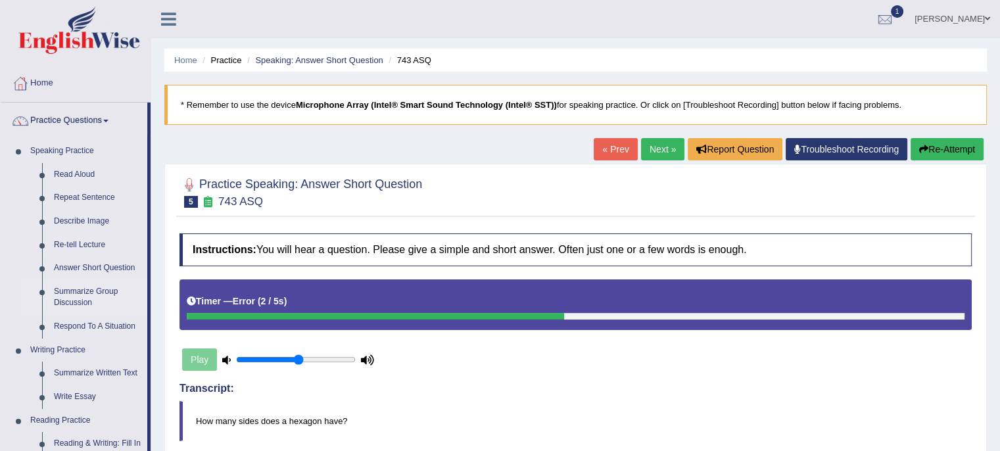
click at [99, 295] on link "Summarize Group Discussion" at bounding box center [97, 297] width 99 height 35
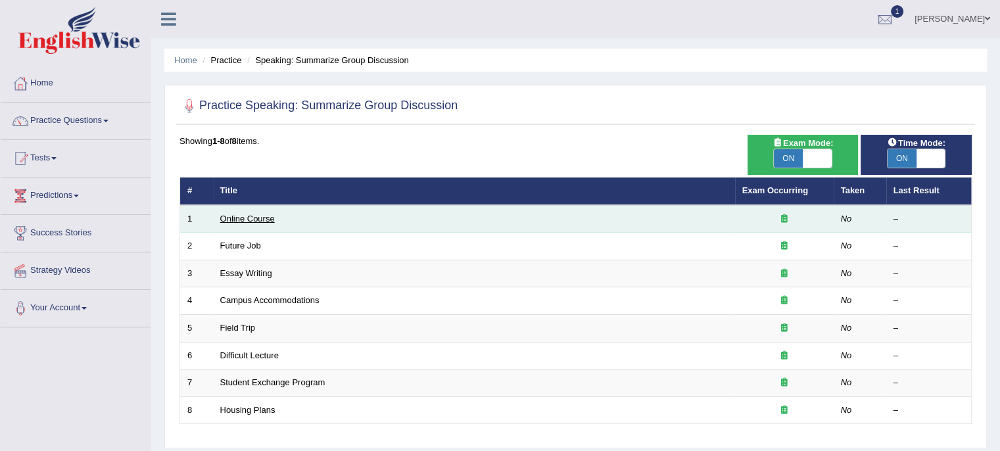
click at [234, 219] on link "Online Course" at bounding box center [247, 219] width 55 height 10
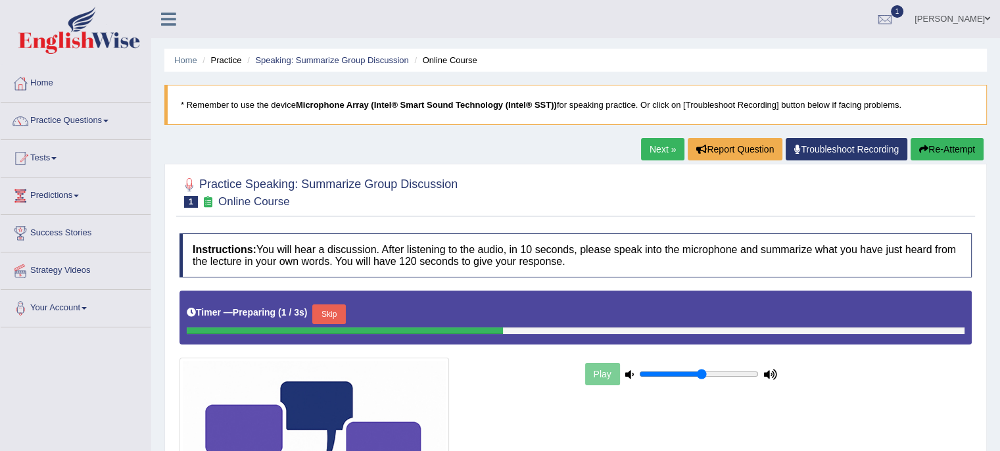
click at [234, 219] on div "Practice Speaking: Summarize Group Discussion 1 Online Course Instructions: You…" at bounding box center [575, 425] width 823 height 522
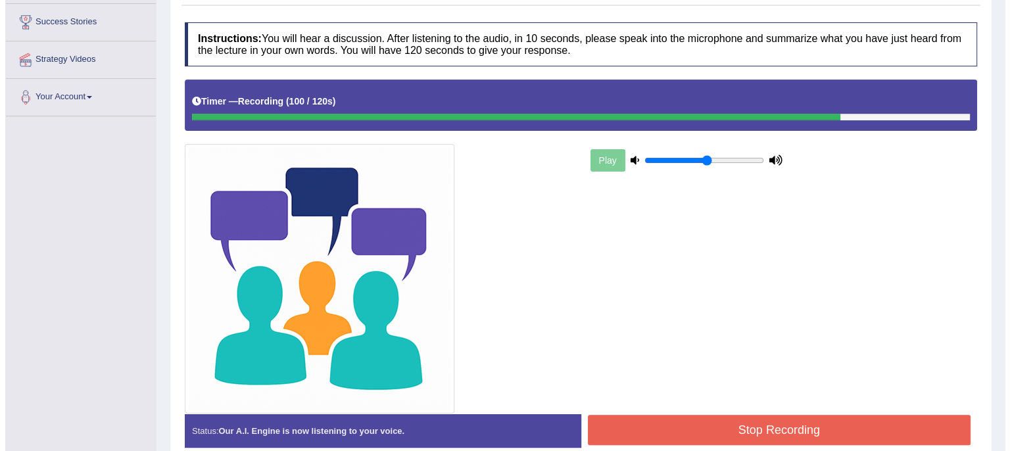
scroll to position [273, 0]
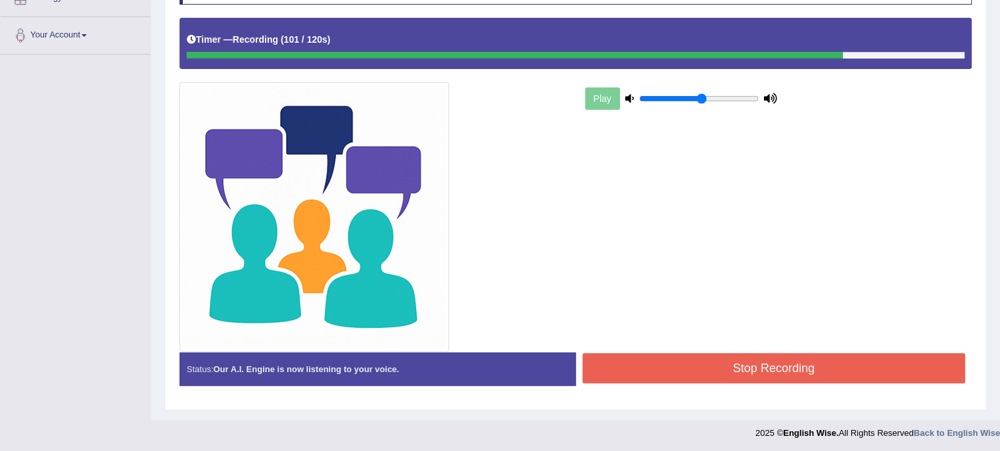
click at [671, 370] on button "Stop Recording" at bounding box center [774, 368] width 383 height 30
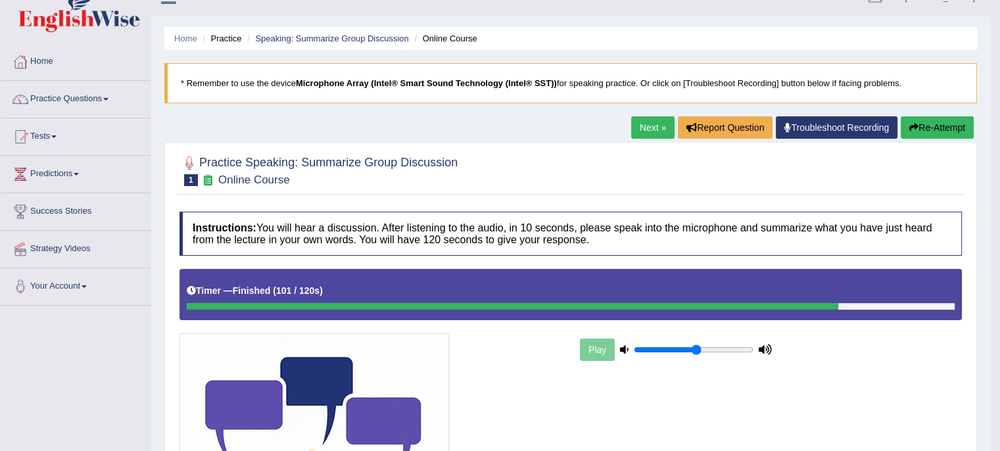
scroll to position [0, 0]
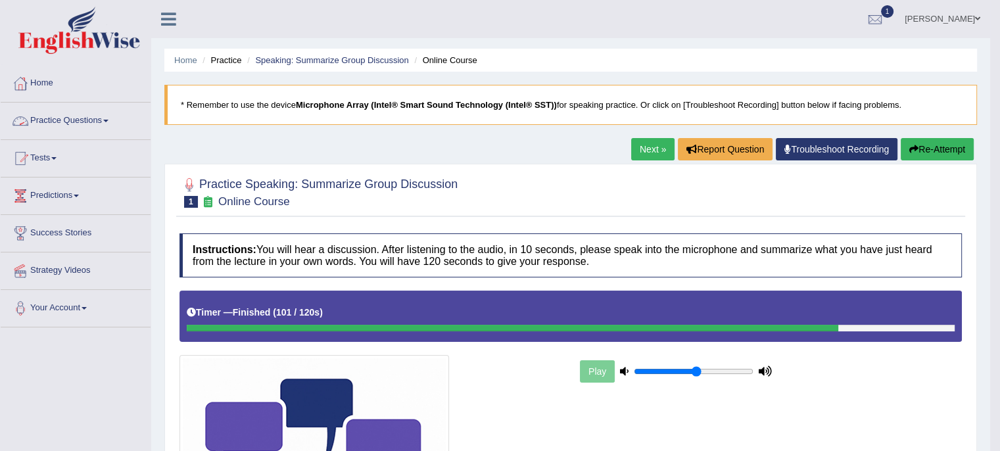
click at [101, 117] on link "Practice Questions" at bounding box center [76, 119] width 150 height 33
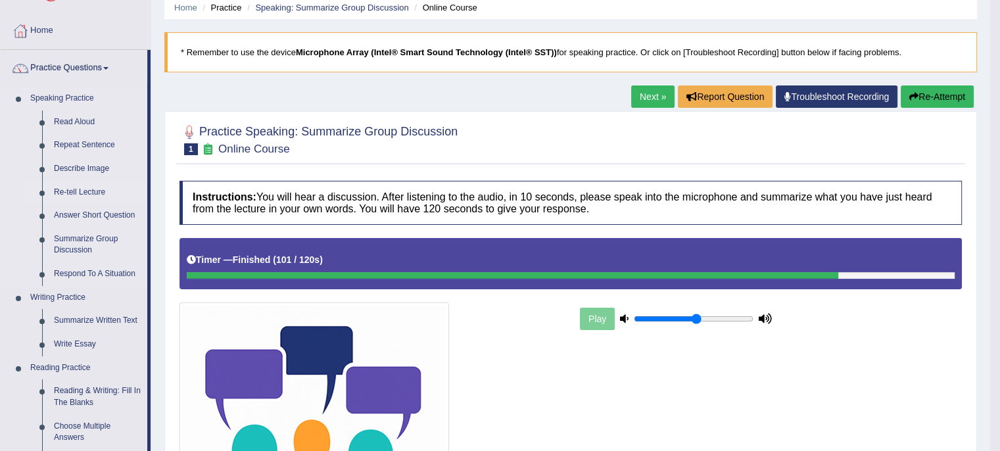
scroll to position [55, 0]
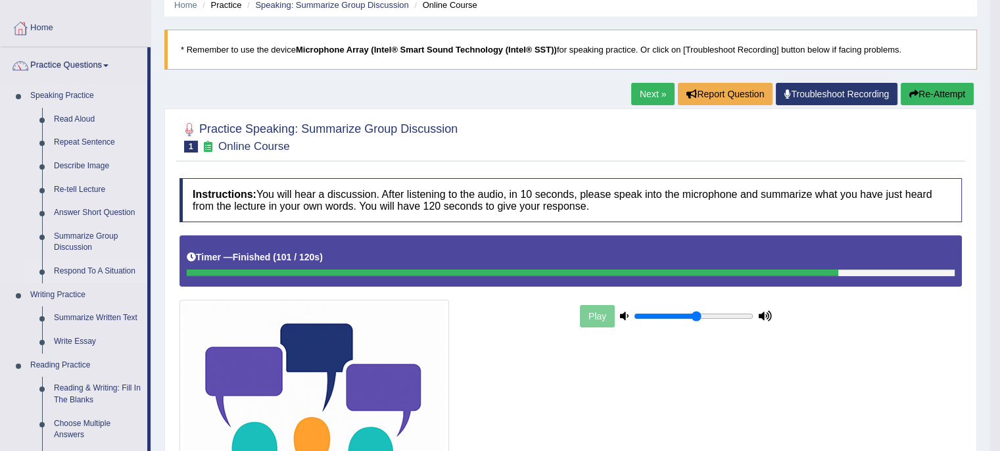
click at [97, 266] on link "Respond To A Situation" at bounding box center [97, 272] width 99 height 24
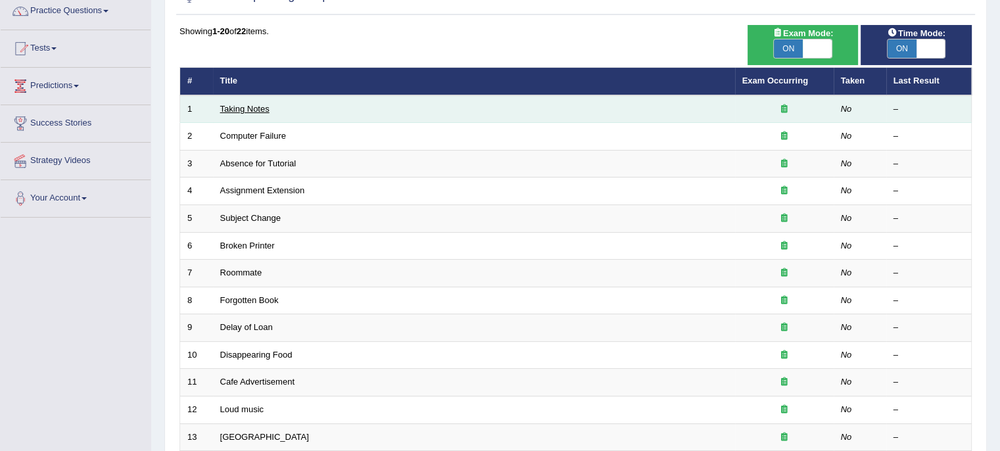
click at [235, 107] on link "Taking Notes" at bounding box center [244, 109] width 49 height 10
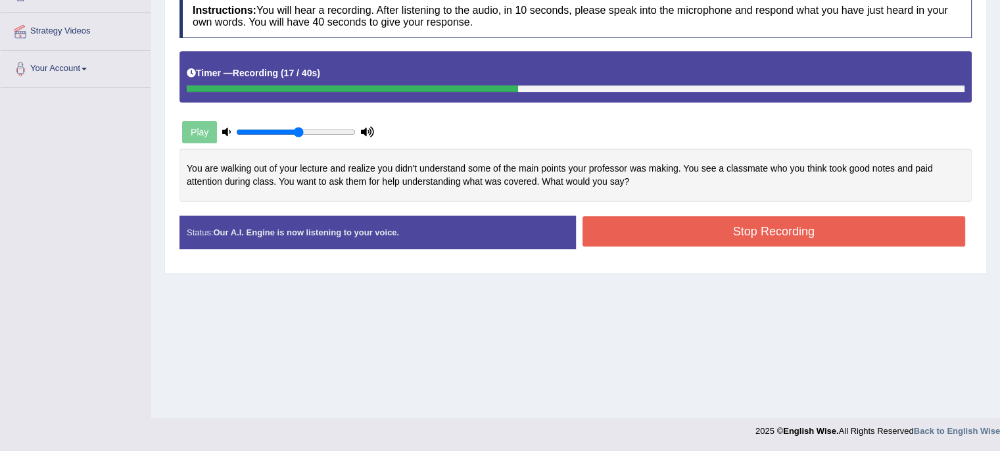
click at [701, 234] on button "Stop Recording" at bounding box center [774, 231] width 383 height 30
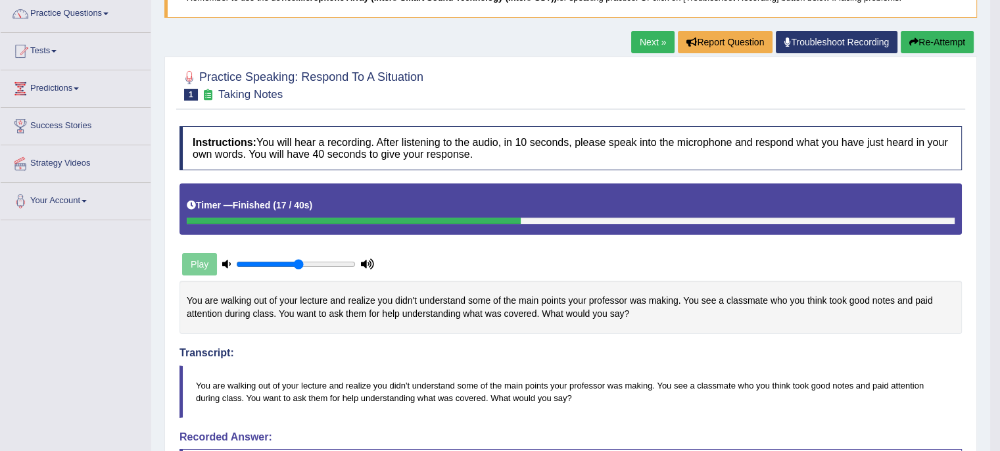
scroll to position [103, 0]
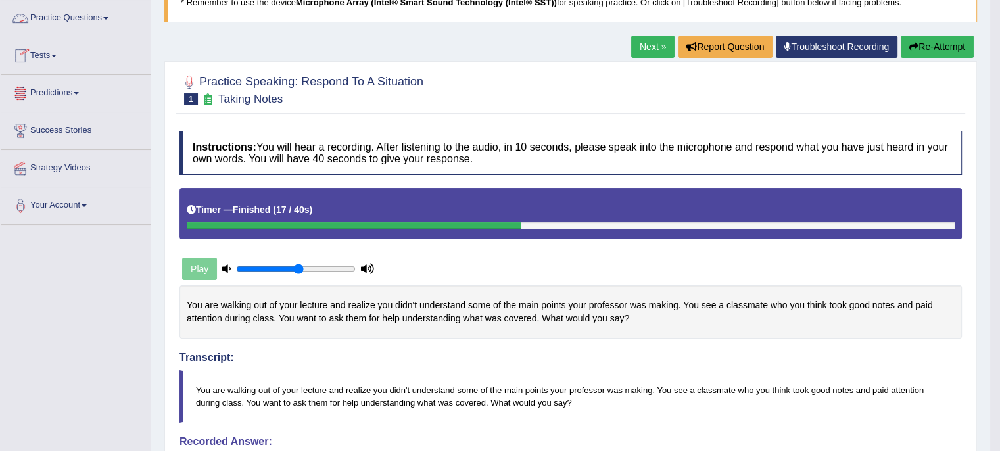
click at [105, 12] on link "Practice Questions" at bounding box center [76, 16] width 150 height 33
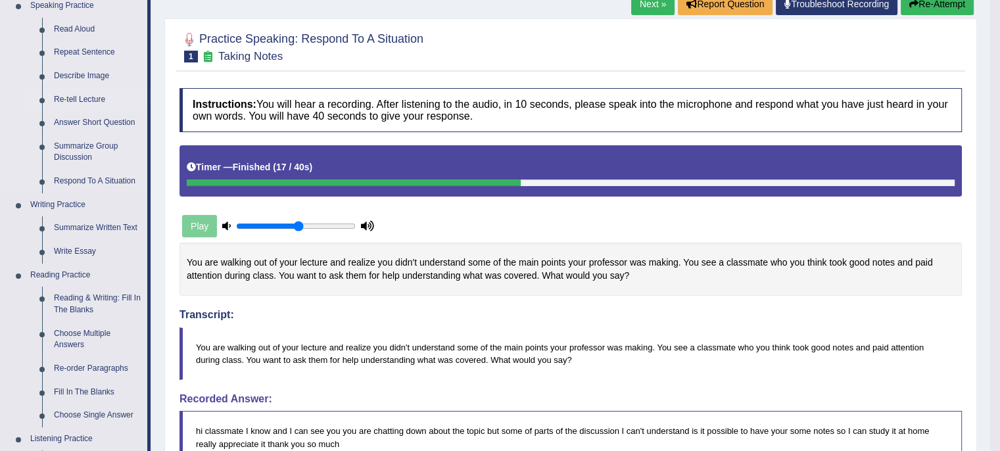
scroll to position [158, 0]
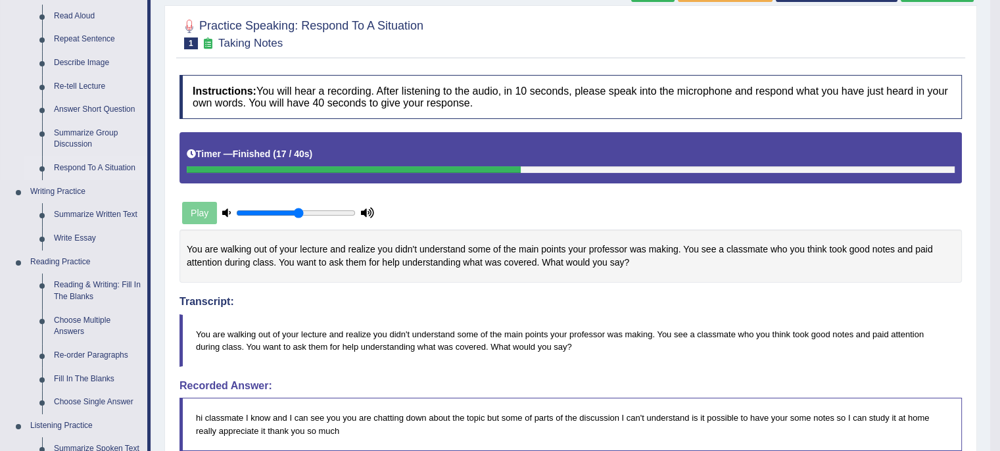
click at [97, 167] on link "Respond To A Situation" at bounding box center [97, 168] width 99 height 24
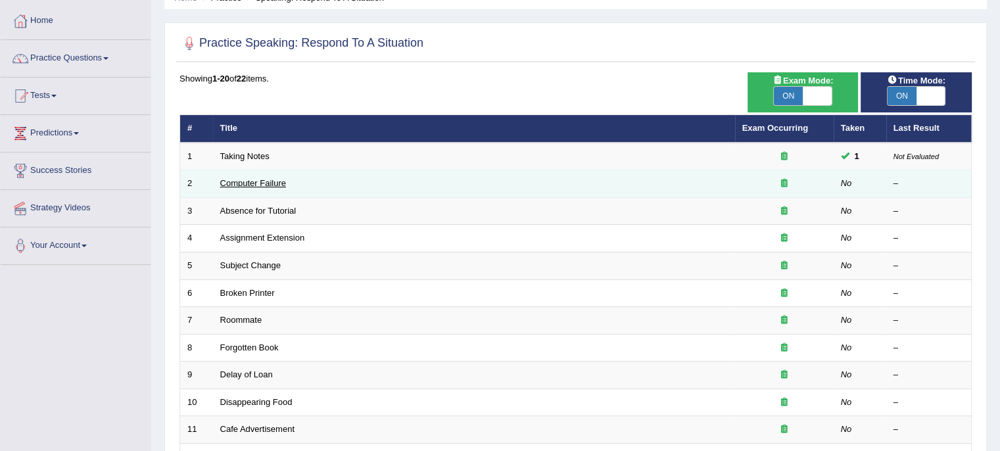
click at [239, 187] on link "Computer Failure" at bounding box center [253, 183] width 66 height 10
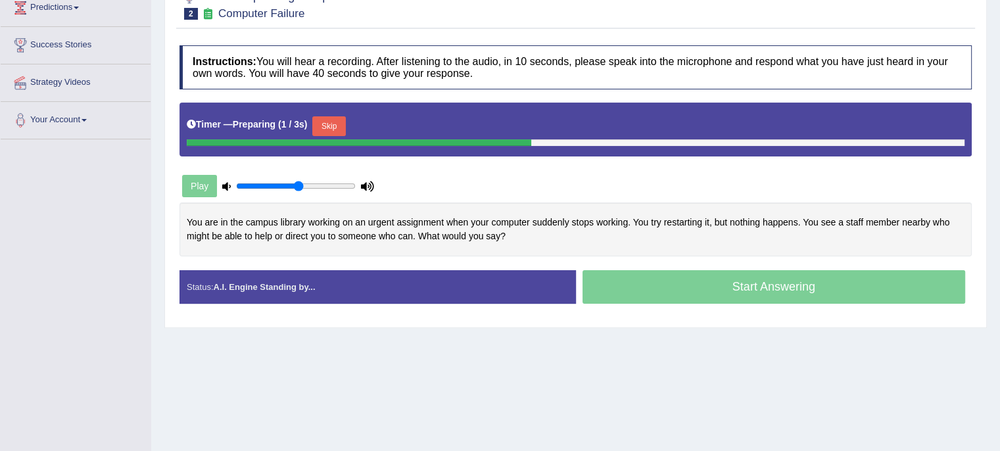
scroll to position [188, 0]
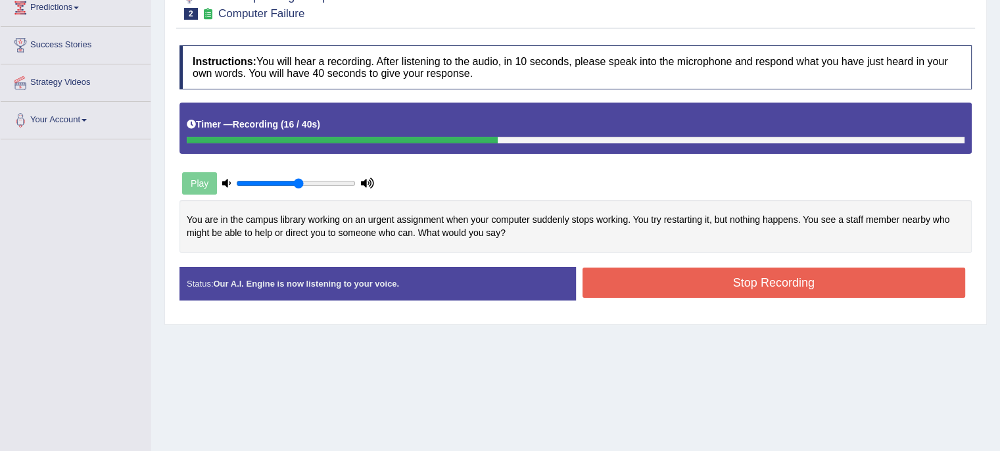
click at [656, 278] on button "Stop Recording" at bounding box center [774, 283] width 383 height 30
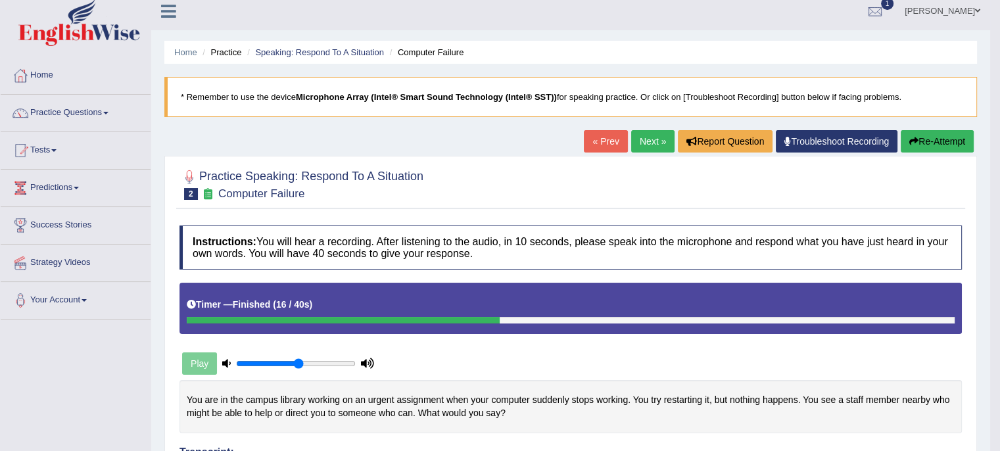
scroll to position [0, 0]
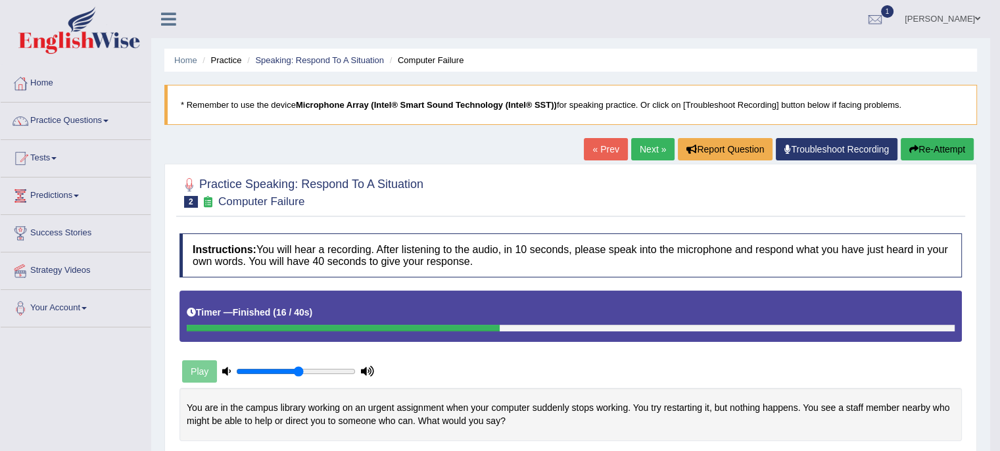
click at [654, 151] on link "Next »" at bounding box center [652, 149] width 43 height 22
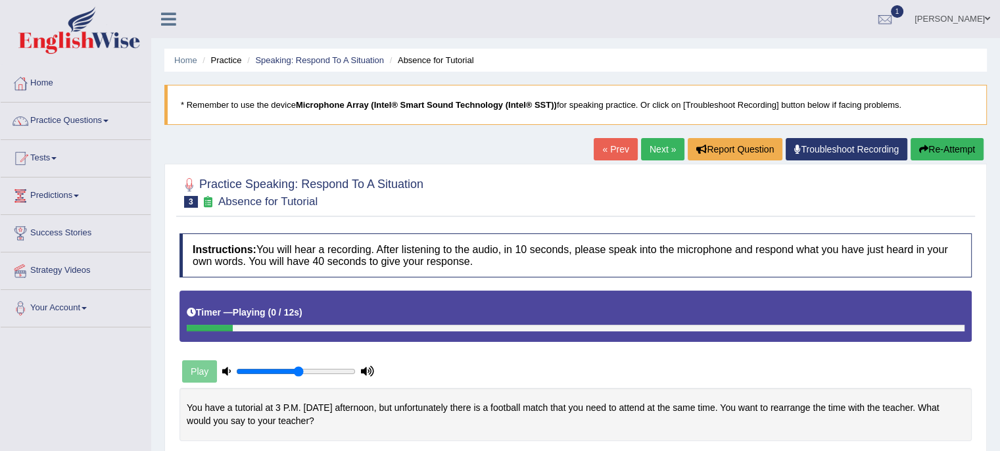
scroll to position [176, 0]
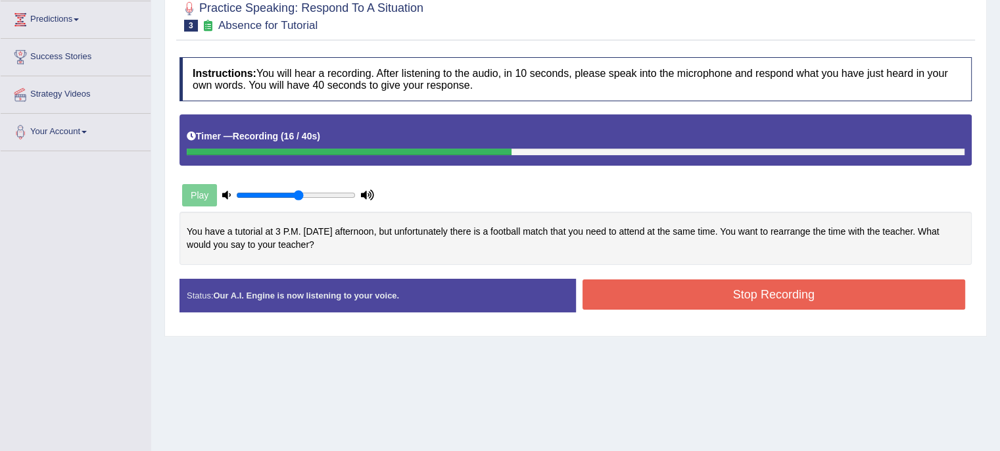
click at [702, 301] on button "Stop Recording" at bounding box center [774, 294] width 383 height 30
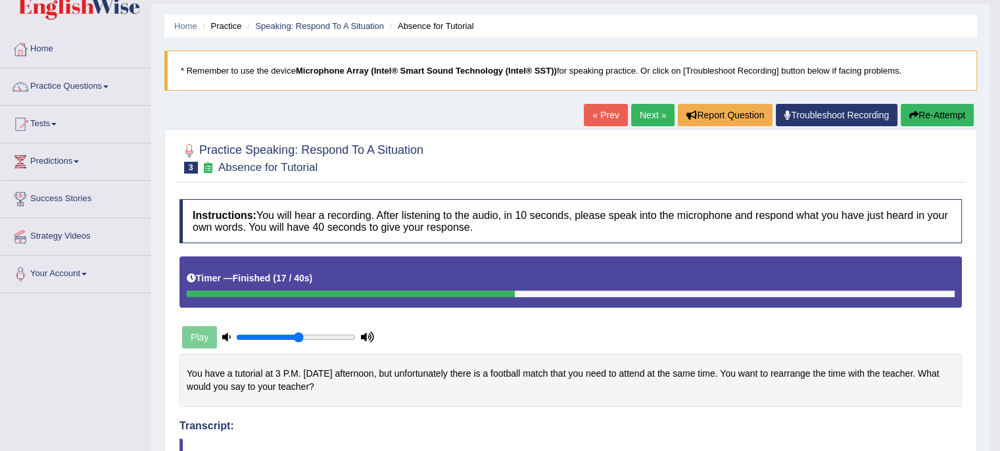
scroll to position [0, 0]
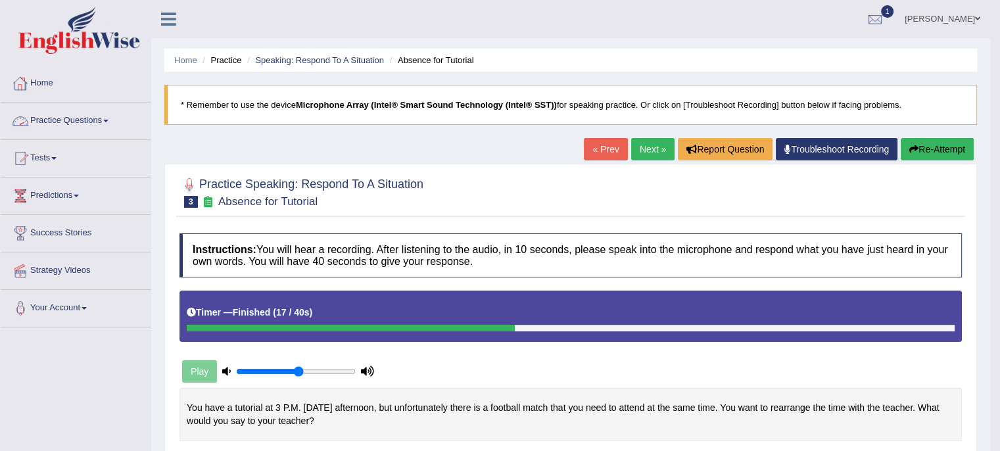
click at [114, 116] on link "Practice Questions" at bounding box center [76, 119] width 150 height 33
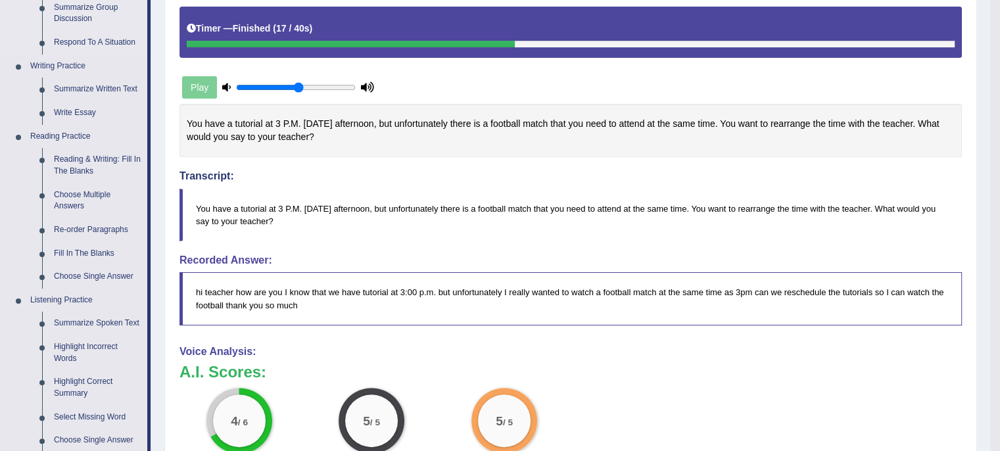
scroll to position [284, 0]
click at [97, 161] on link "Reading & Writing: Fill In The Blanks" at bounding box center [97, 165] width 99 height 35
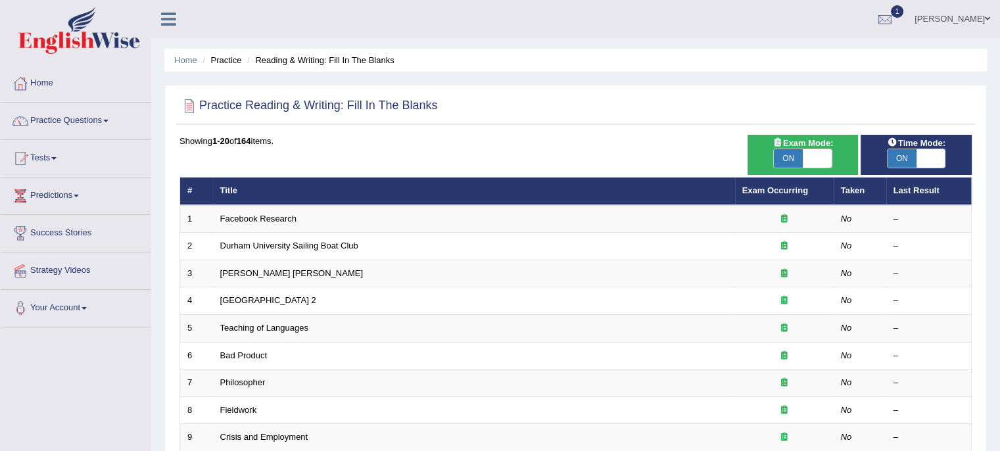
click at [97, 161] on link "Tests" at bounding box center [76, 156] width 150 height 33
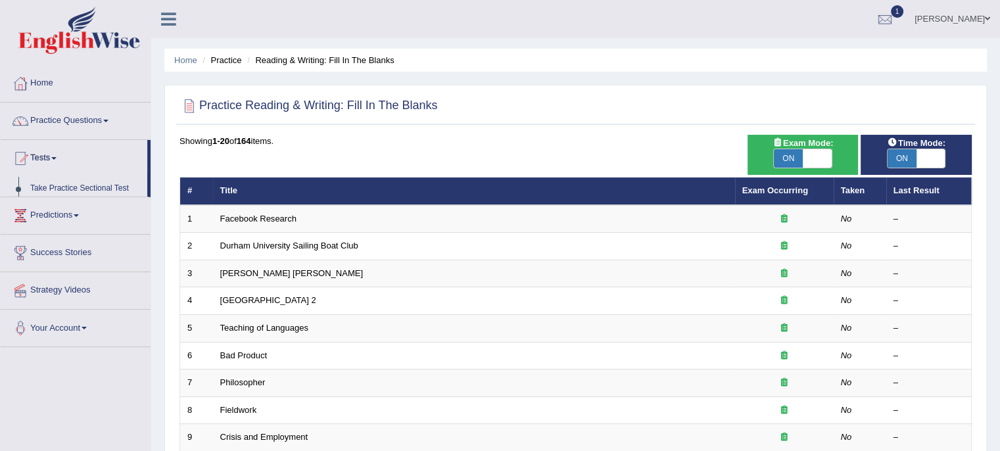
click at [97, 161] on link "Tests" at bounding box center [74, 156] width 147 height 33
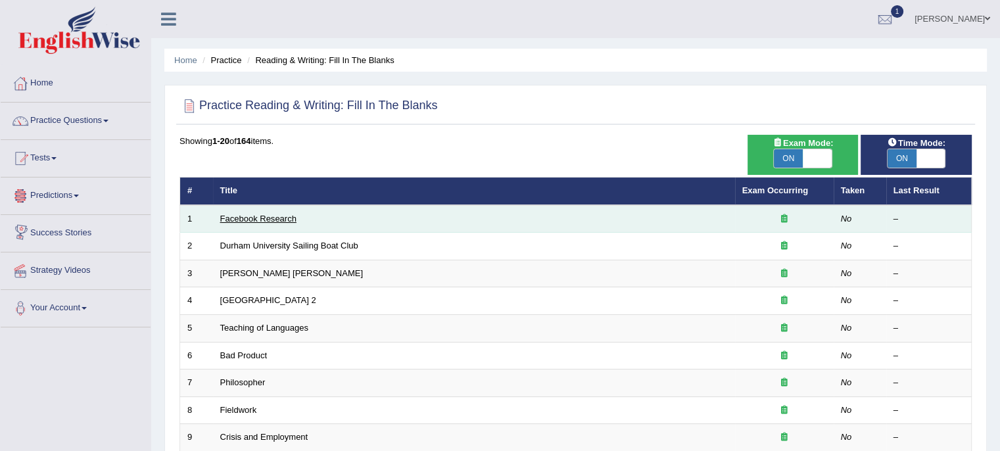
click at [249, 214] on link "Facebook Research" at bounding box center [258, 219] width 76 height 10
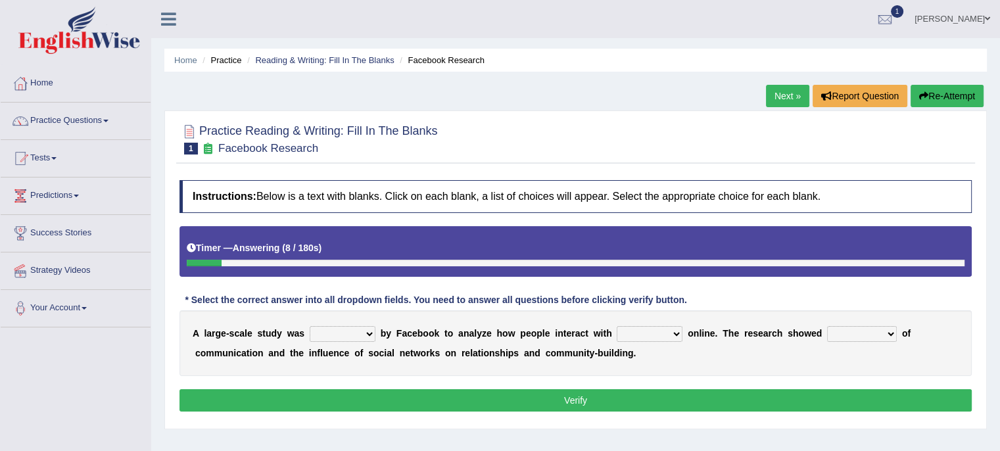
click at [370, 333] on select "surveyed had asked made" at bounding box center [343, 334] width 66 height 16
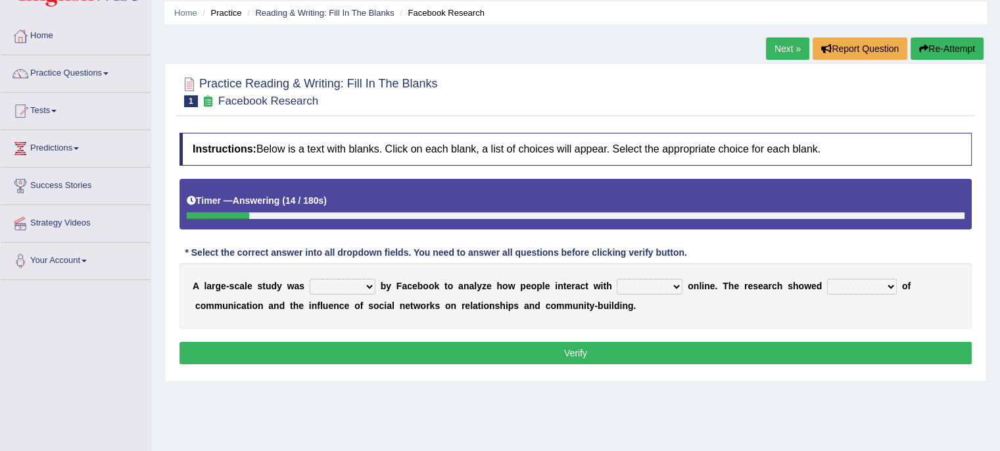
scroll to position [52, 0]
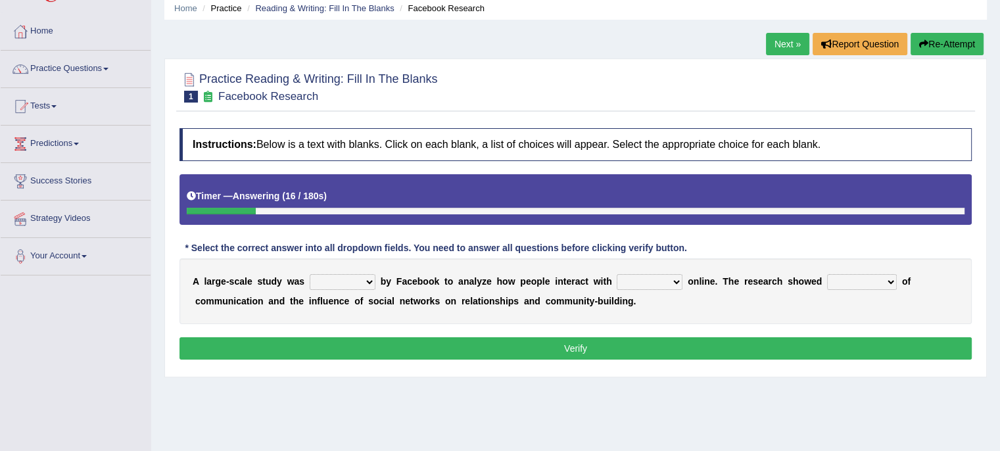
click at [371, 282] on select "surveyed had asked made" at bounding box center [343, 282] width 66 height 16
select select "surveyed"
click at [310, 274] on select "surveyed had asked made" at bounding box center [343, 282] width 66 height 16
click at [671, 280] on select "together all each other another" at bounding box center [650, 282] width 66 height 16
select select "each other"
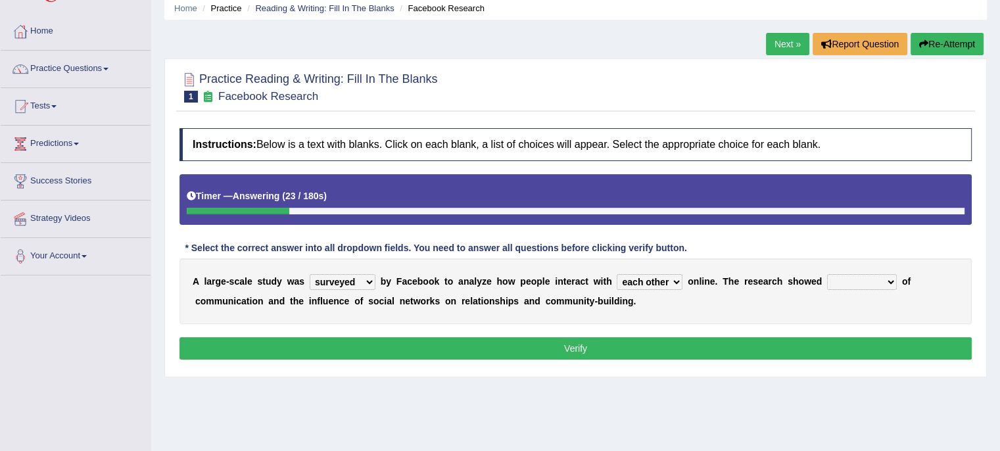
click at [617, 274] on select "together all each other another" at bounding box center [650, 282] width 66 height 16
click at [890, 281] on select "advantages standards fellowships patterns" at bounding box center [862, 282] width 70 height 16
select select "advantages"
click at [827, 274] on select "advantages standards fellowships patterns" at bounding box center [862, 282] width 70 height 16
click at [748, 349] on button "Verify" at bounding box center [576, 348] width 792 height 22
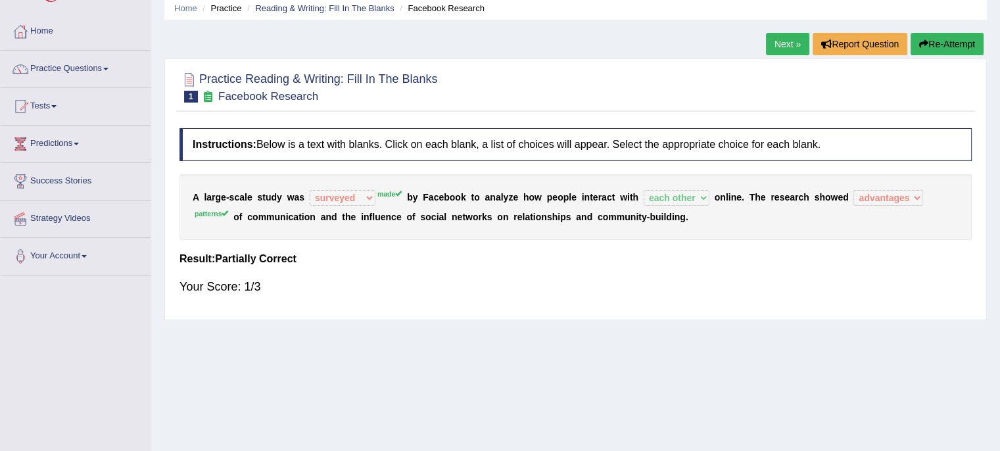
click at [780, 45] on link "Next »" at bounding box center [787, 44] width 43 height 22
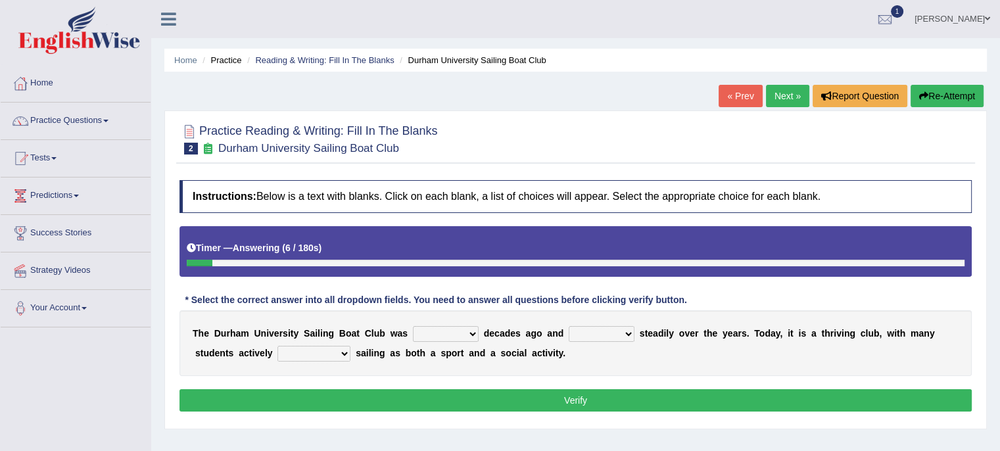
click at [475, 327] on select "found fund founded find" at bounding box center [446, 334] width 66 height 16
select select "found"
click at [413, 326] on select "found fund founded find" at bounding box center [446, 334] width 66 height 16
click at [622, 335] on select "grow growing has grown grown" at bounding box center [602, 334] width 66 height 16
select select "has grown"
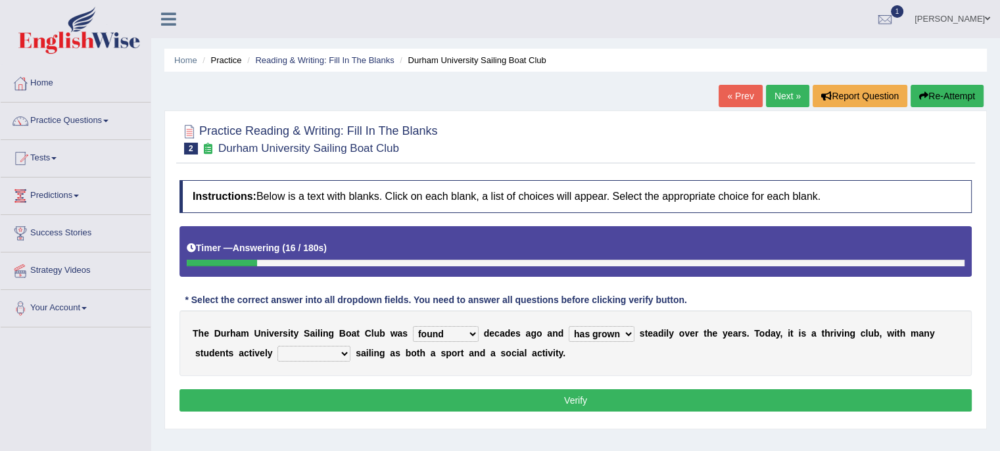
click at [569, 326] on select "grow growing has grown grown" at bounding box center [602, 334] width 66 height 16
click at [346, 350] on select "enjoy enjoyed are enjoying enjoying" at bounding box center [313, 354] width 73 height 16
select select "enjoyed"
click at [277, 346] on select "enjoy enjoyed are enjoying enjoying" at bounding box center [313, 354] width 73 height 16
click at [347, 392] on button "Verify" at bounding box center [576, 400] width 792 height 22
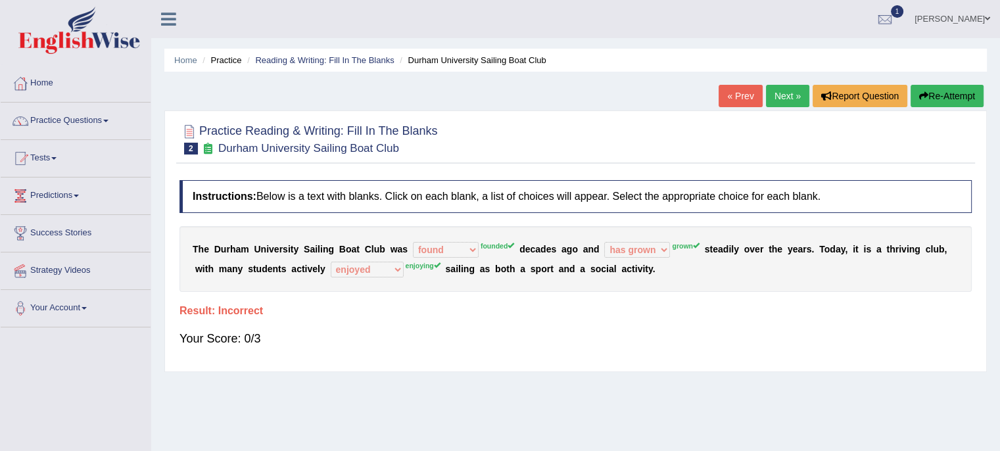
click at [781, 103] on link "Next »" at bounding box center [787, 96] width 43 height 22
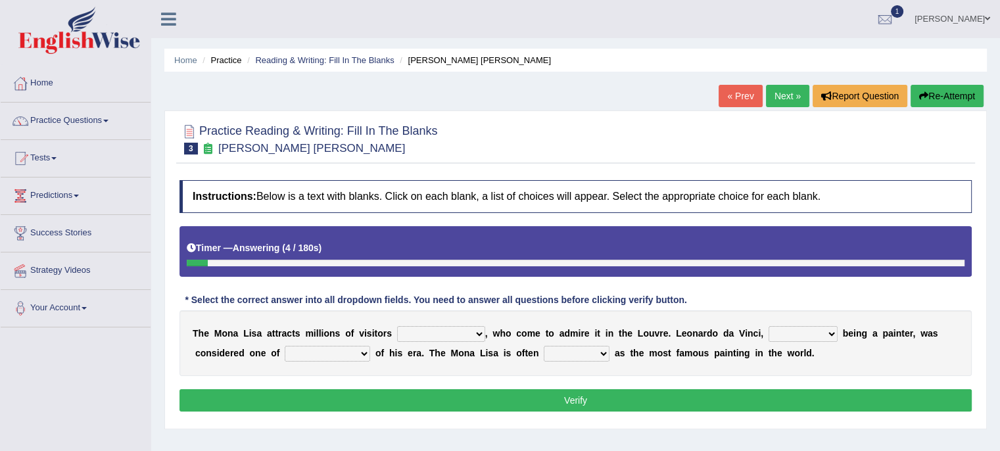
click at [481, 333] on select "around the year the all year all year round per year" at bounding box center [441, 334] width 88 height 16
select select "per year"
click at [397, 326] on select "around the year the all year all year round per year" at bounding box center [441, 334] width 88 height 16
click at [834, 335] on select "rather than as much as as well as as long as" at bounding box center [803, 334] width 69 height 16
select select "rather than"
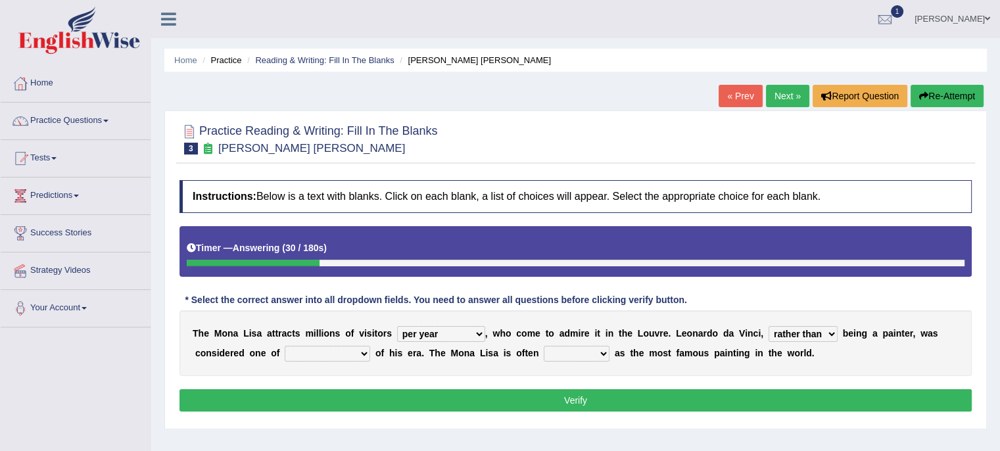
click at [769, 326] on select "rather than as much as as well as as long as" at bounding box center [803, 334] width 69 height 16
click at [360, 349] on select "better artists artist the better artist the best artists" at bounding box center [327, 354] width 85 height 16
select select "the best artists"
click at [285, 346] on select "better artists artist the better artist the best artists" at bounding box center [327, 354] width 85 height 16
click at [602, 353] on select "classified suggested predicted described" at bounding box center [577, 354] width 66 height 16
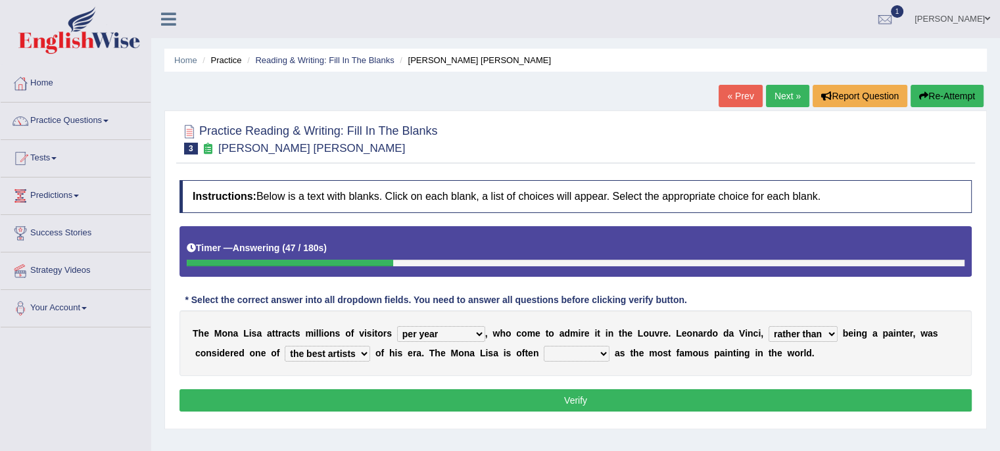
select select "described"
click at [544, 346] on select "classified suggested predicted described" at bounding box center [577, 354] width 66 height 16
click at [767, 398] on button "Verify" at bounding box center [576, 400] width 792 height 22
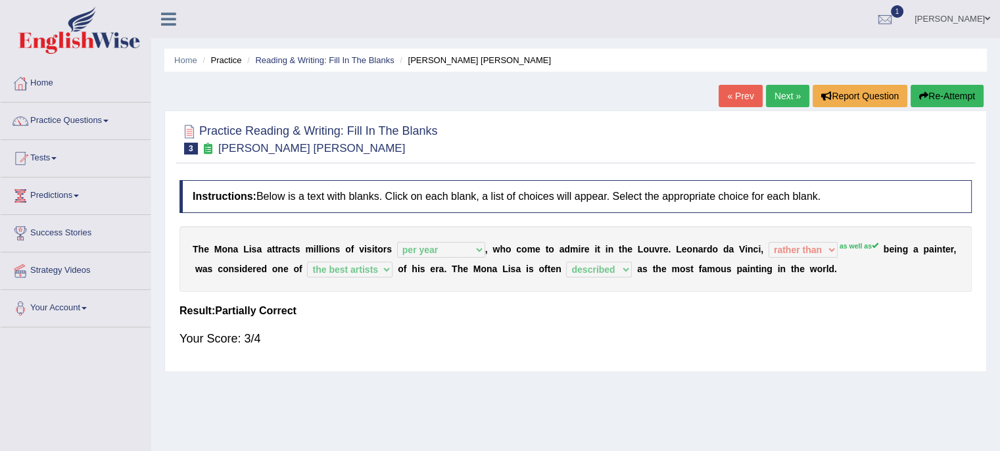
click at [767, 398] on div "Home Practice Reading & Writing: Fill In The Blanks Mona Lisa « Prev Next » Rep…" at bounding box center [575, 329] width 849 height 658
click at [779, 97] on link "Next »" at bounding box center [787, 96] width 43 height 22
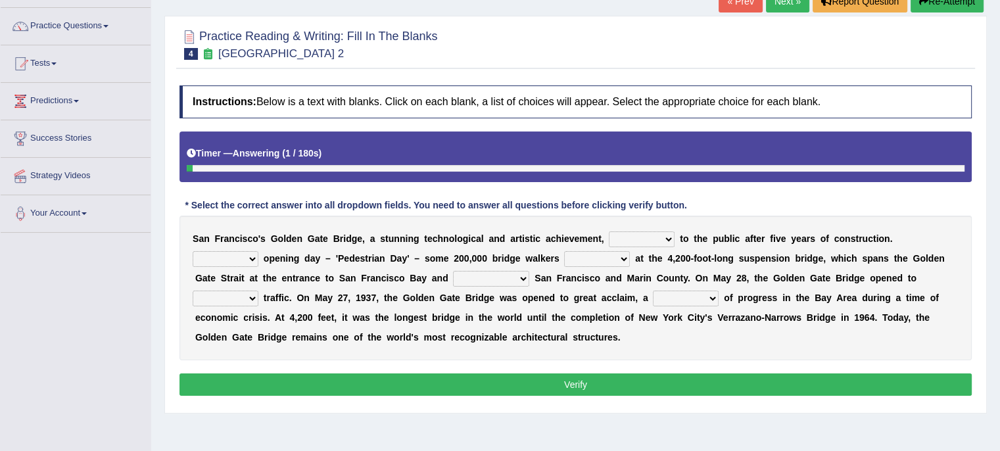
scroll to position [95, 0]
click at [667, 240] on select "opens closes appears equals" at bounding box center [642, 239] width 66 height 16
click at [609, 231] on select "opens closes appears equals" at bounding box center [642, 239] width 66 height 16
click at [665, 237] on select "opens closes appears equals" at bounding box center [642, 239] width 66 height 16
select select "opens"
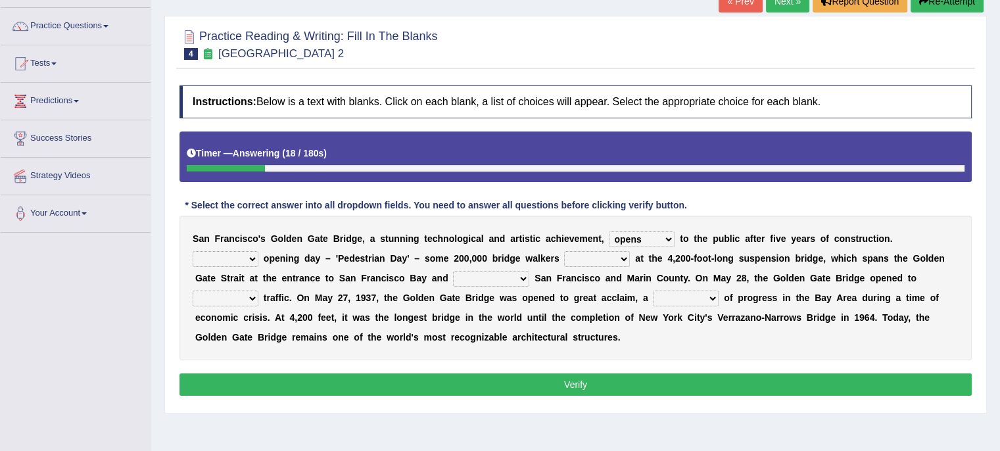
click at [609, 231] on select "opens closes appears equals" at bounding box center [642, 239] width 66 height 16
click at [256, 258] on select "On During Since When" at bounding box center [226, 259] width 66 height 16
select select "During"
click at [193, 251] on select "On During Since When" at bounding box center [226, 259] width 66 height 16
click at [620, 259] on select "stationed looked marveled laughed" at bounding box center [597, 259] width 66 height 16
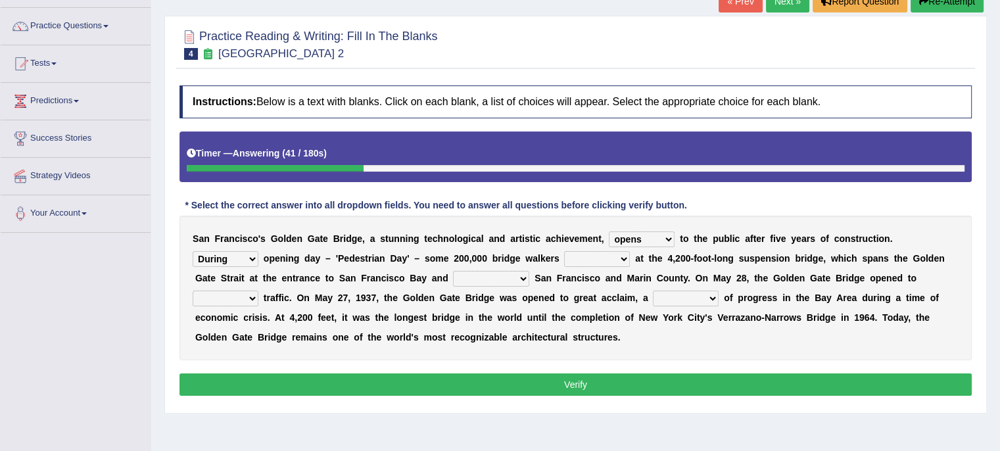
click at [620, 259] on select "stationed looked marveled laughed" at bounding box center [597, 259] width 66 height 16
select select "stationed"
click at [564, 251] on select "stationed looked marveled laughed" at bounding box center [597, 259] width 66 height 16
click at [523, 281] on select "separates connects channels differentiates" at bounding box center [491, 279] width 76 height 16
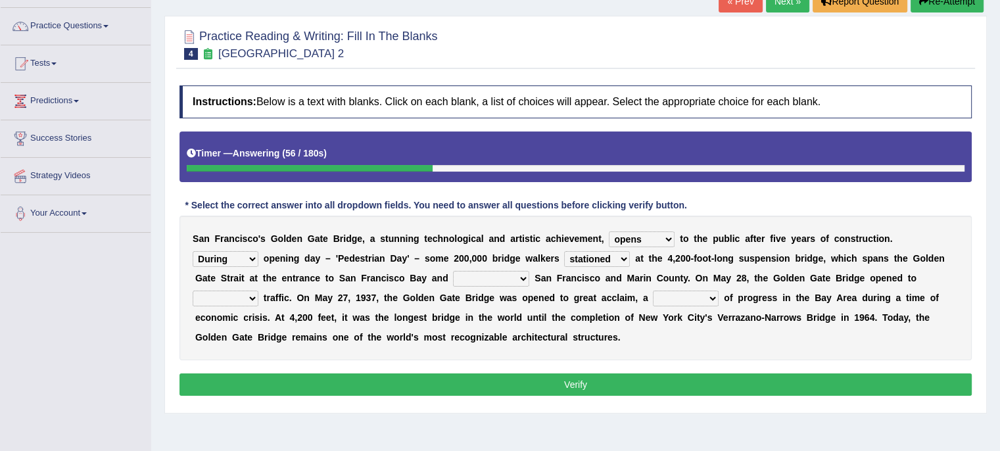
select select "connects"
click at [453, 271] on select "separates connects channels differentiates" at bounding box center [491, 279] width 76 height 16
click at [247, 298] on select "aquatic vehicular airborne watertight" at bounding box center [226, 299] width 66 height 16
select select "vehicular"
click at [193, 291] on select "aquatic vehicular airborne watertight" at bounding box center [226, 299] width 66 height 16
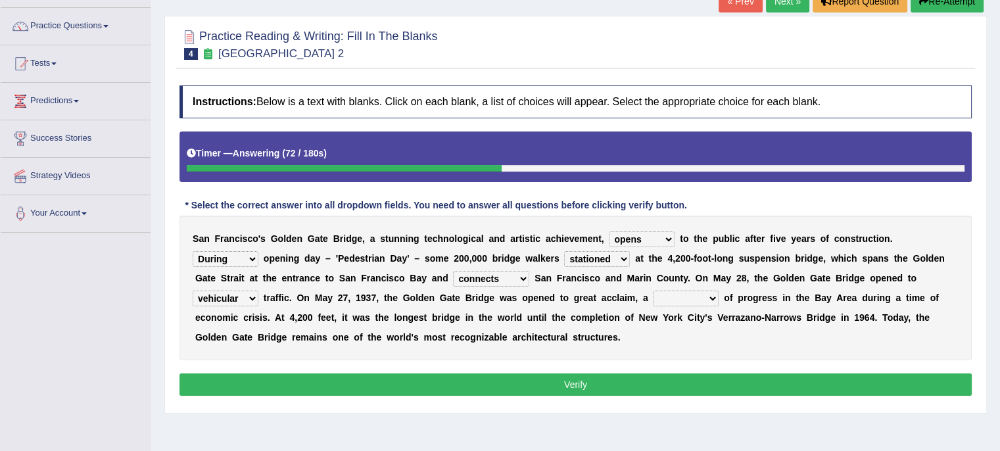
click at [715, 296] on select "denial symbol technique yield" at bounding box center [686, 299] width 66 height 16
select select "symbol"
click at [653, 291] on select "denial symbol technique yield" at bounding box center [686, 299] width 66 height 16
click at [684, 379] on button "Verify" at bounding box center [576, 384] width 792 height 22
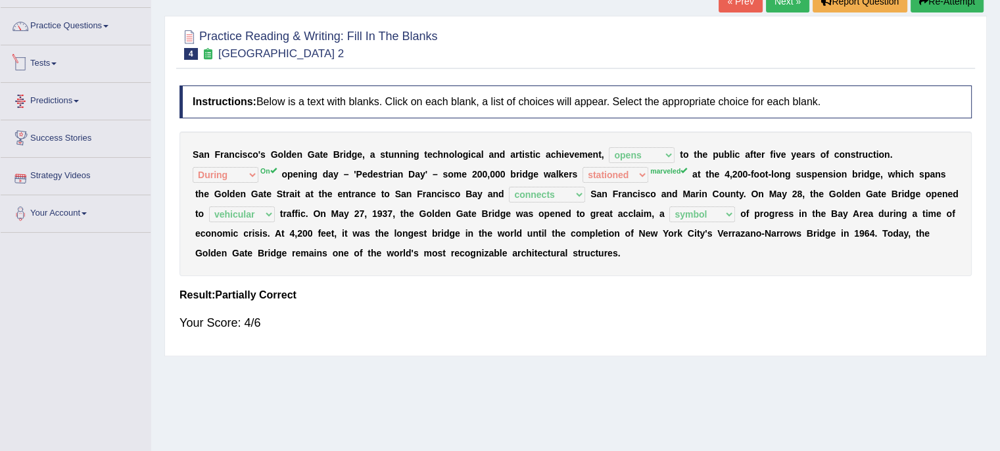
click at [66, 66] on link "Tests" at bounding box center [76, 61] width 150 height 33
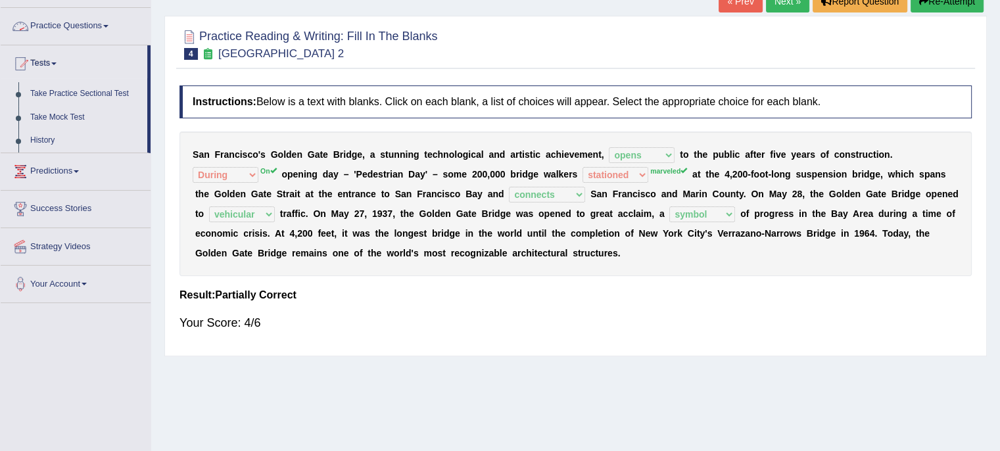
click at [108, 26] on span at bounding box center [105, 26] width 5 height 3
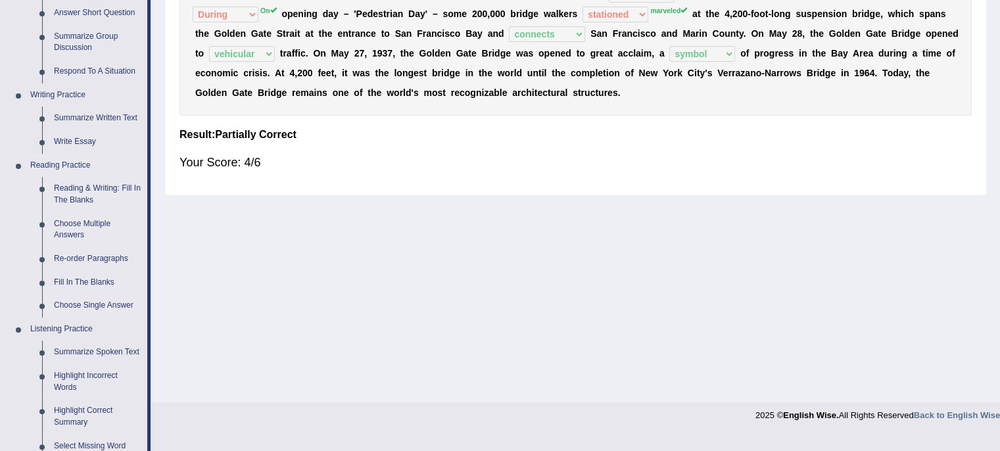
scroll to position [256, 0]
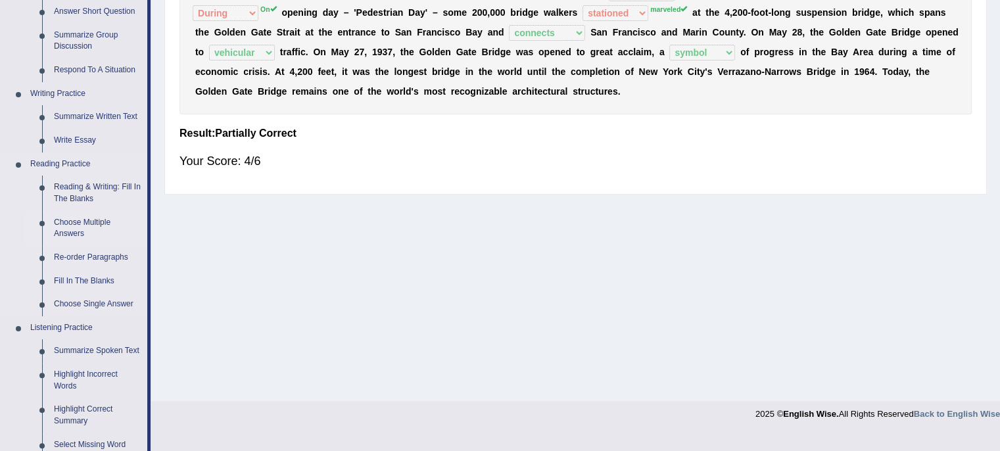
click at [110, 222] on link "Choose Multiple Answers" at bounding box center [97, 228] width 99 height 35
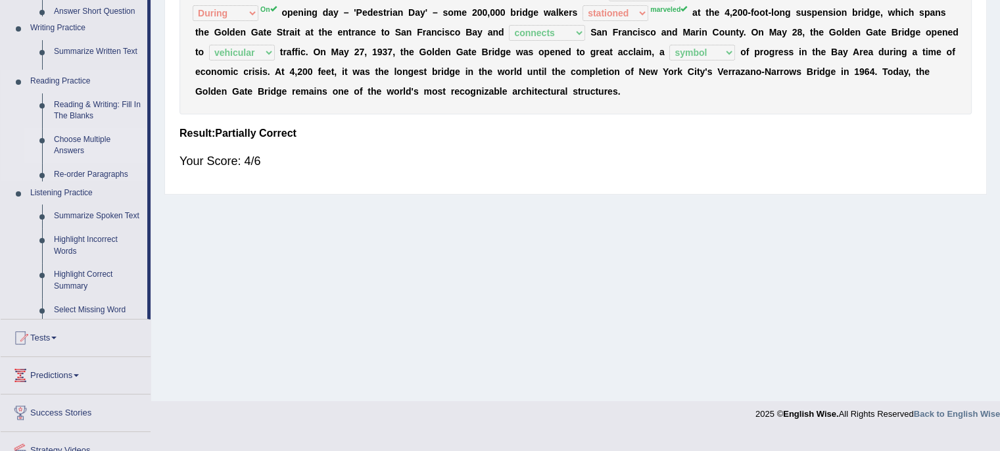
scroll to position [239, 0]
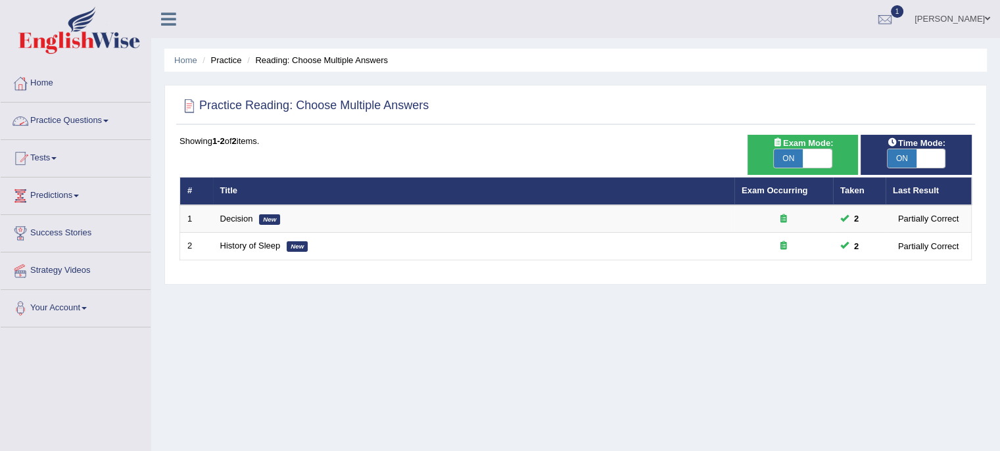
click at [116, 116] on link "Practice Questions" at bounding box center [76, 119] width 150 height 33
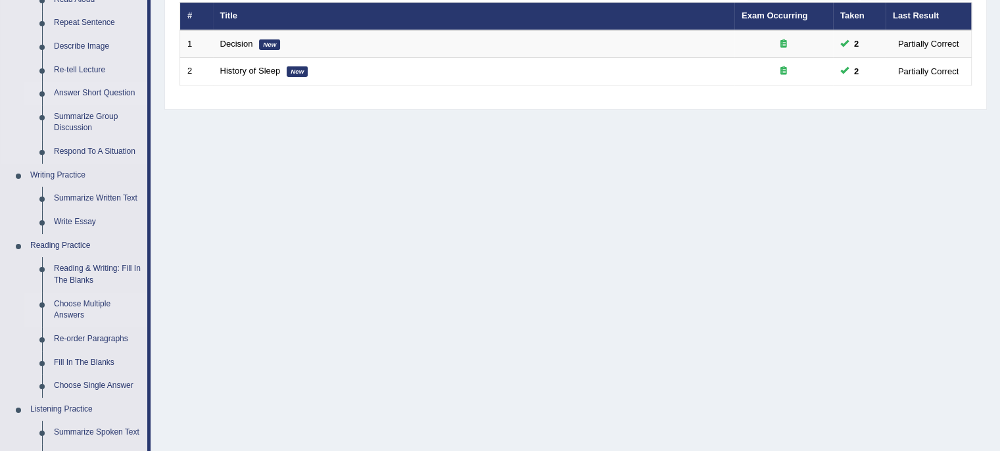
scroll to position [183, 0]
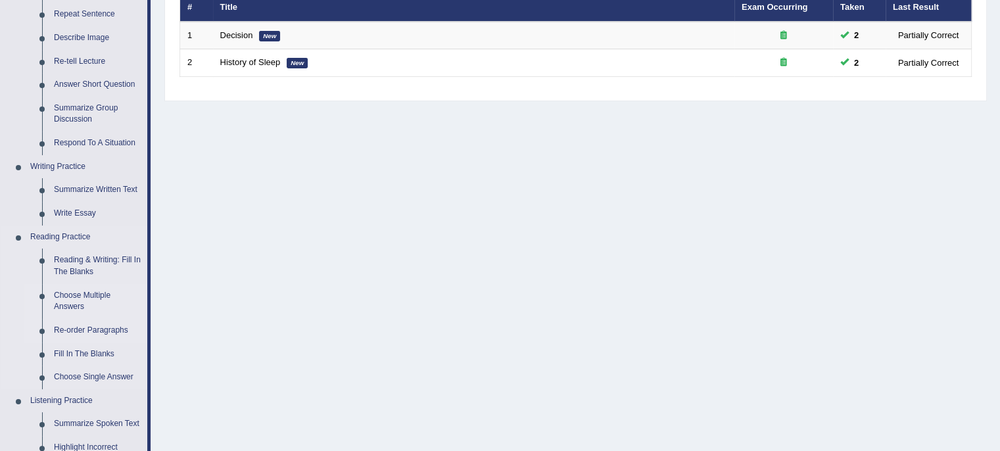
click at [78, 327] on link "Re-order Paragraphs" at bounding box center [97, 331] width 99 height 24
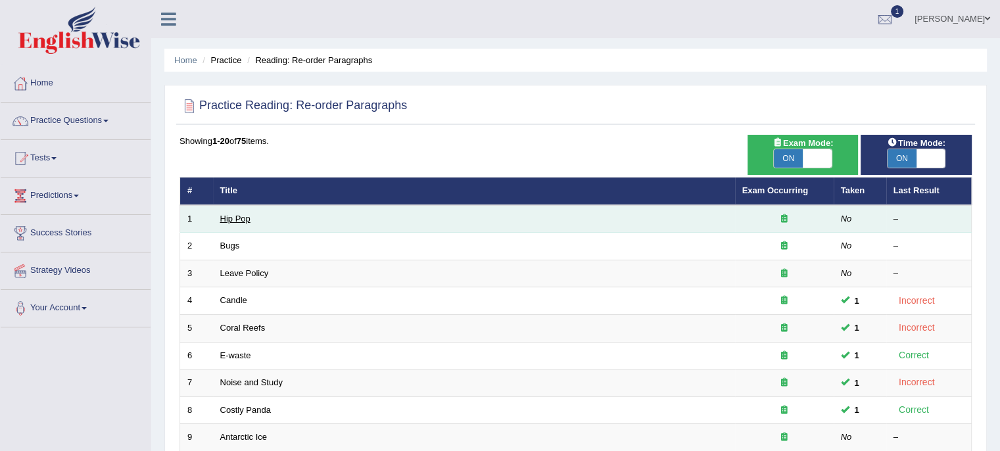
click at [238, 222] on link "Hip Pop" at bounding box center [235, 219] width 30 height 10
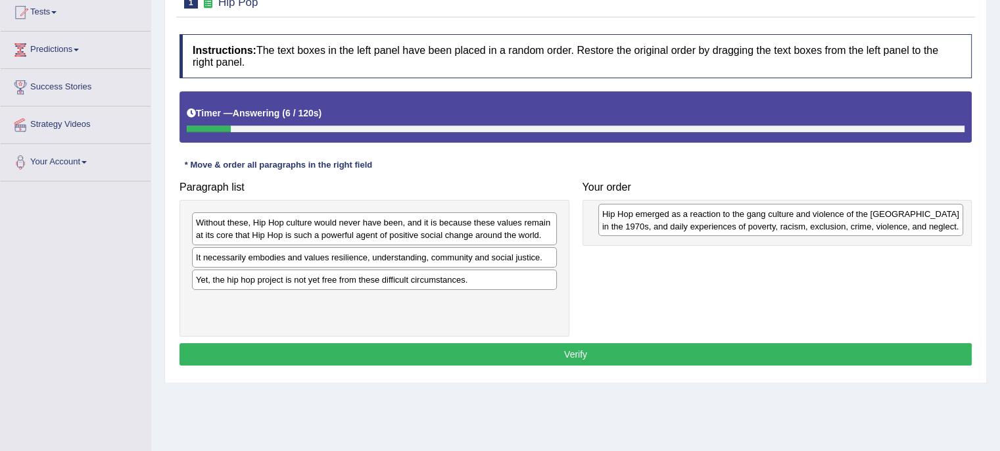
drag, startPoint x: 312, startPoint y: 231, endPoint x: 725, endPoint y: 218, distance: 413.2
click at [725, 218] on div "Hip Hop emerged as a reaction to the gang culture and violence of the [GEOGRAPH…" at bounding box center [780, 220] width 365 height 33
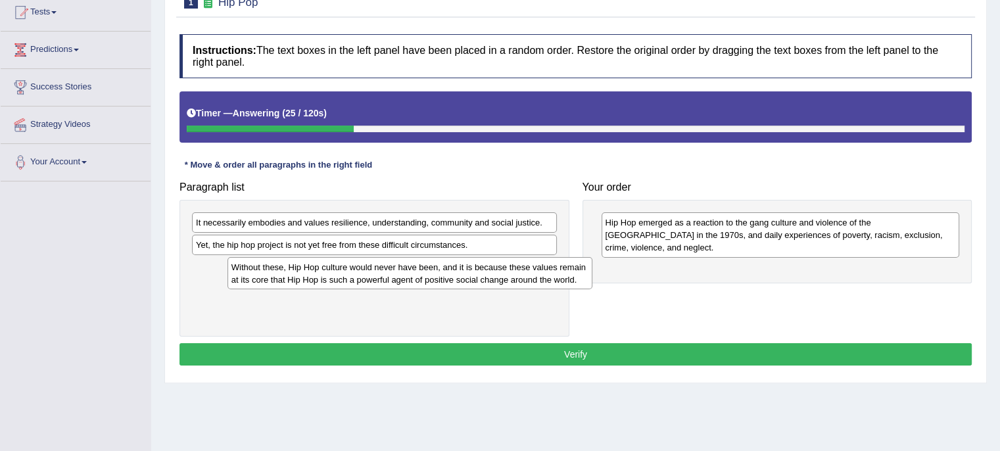
drag, startPoint x: 404, startPoint y: 228, endPoint x: 398, endPoint y: 274, distance: 46.3
click at [405, 274] on div "Without these, Hip Hop culture would never have been, and it is because these v…" at bounding box center [410, 273] width 365 height 33
click at [398, 274] on div "Without these, Hip Hop culture would never have been, and it is because these v…" at bounding box center [375, 274] width 365 height 33
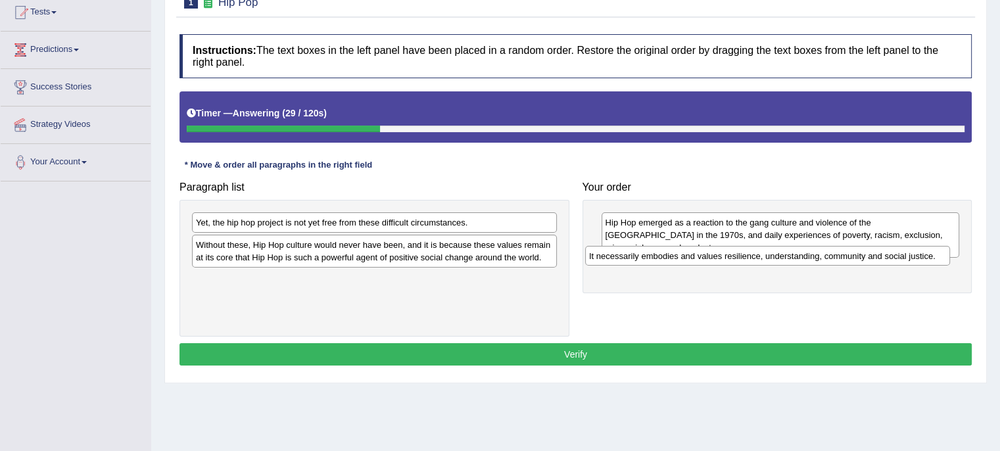
drag, startPoint x: 412, startPoint y: 218, endPoint x: 803, endPoint y: 245, distance: 392.2
click at [803, 246] on div "It necessarily embodies and values resilience, understanding, community and soc…" at bounding box center [767, 256] width 365 height 20
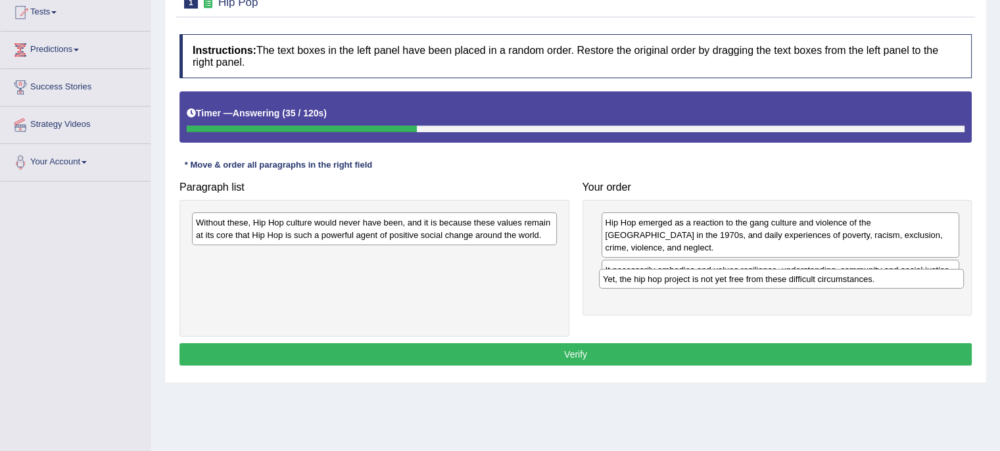
drag, startPoint x: 397, startPoint y: 220, endPoint x: 804, endPoint y: 276, distance: 410.2
click at [804, 276] on div "Yet, the hip hop project is not yet free from these difficult circumstances." at bounding box center [781, 279] width 365 height 20
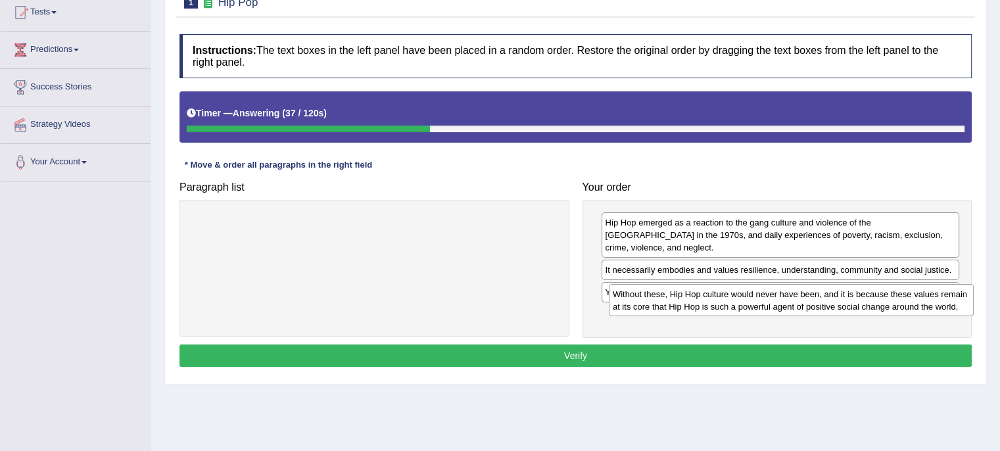
drag, startPoint x: 476, startPoint y: 234, endPoint x: 890, endPoint y: 306, distance: 420.5
click at [890, 306] on div "Without these, Hip Hop culture would never have been, and it is because these v…" at bounding box center [791, 300] width 365 height 33
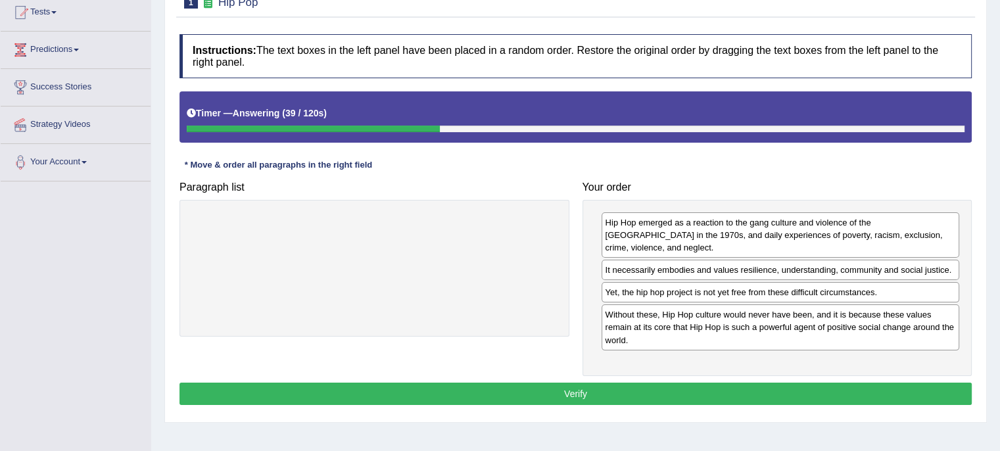
click at [831, 383] on button "Verify" at bounding box center [576, 394] width 792 height 22
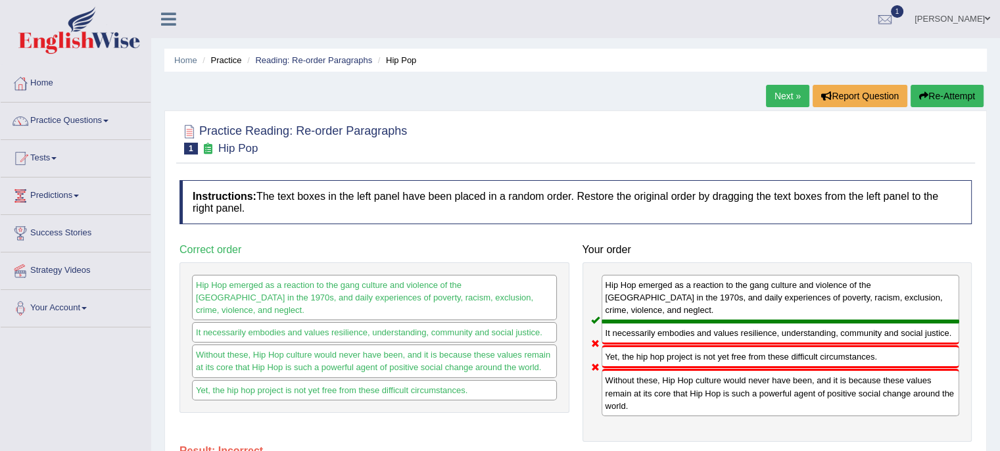
click at [786, 99] on link "Next »" at bounding box center [787, 96] width 43 height 22
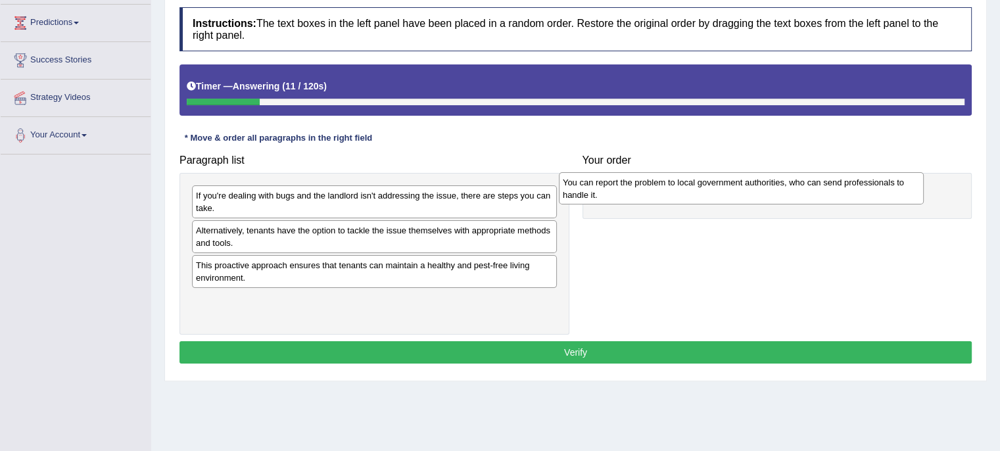
drag, startPoint x: 422, startPoint y: 200, endPoint x: 792, endPoint y: 185, distance: 370.5
click at [792, 185] on div "You can report the problem to local government authorities, who can send profes…" at bounding box center [741, 188] width 365 height 33
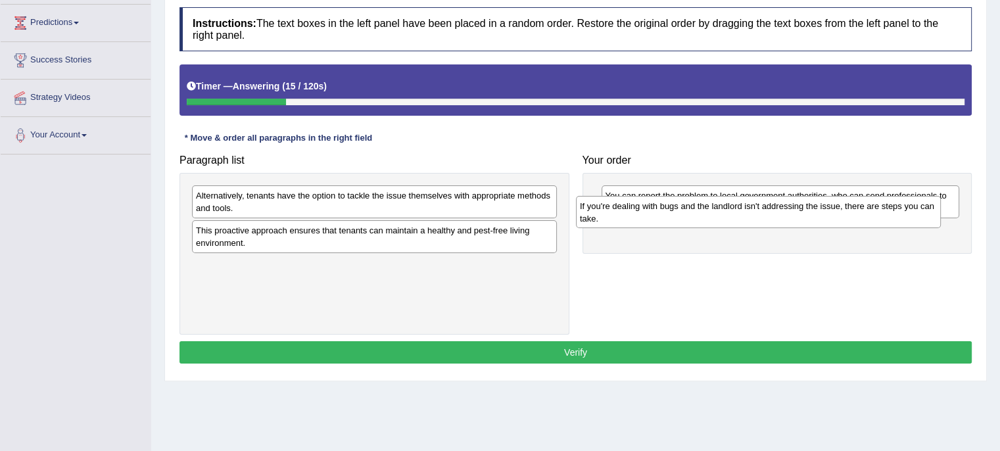
drag, startPoint x: 489, startPoint y: 199, endPoint x: 873, endPoint y: 209, distance: 384.2
click at [873, 209] on div "If you're dealing with bugs and the landlord isn't addressing the issue, there …" at bounding box center [758, 212] width 365 height 33
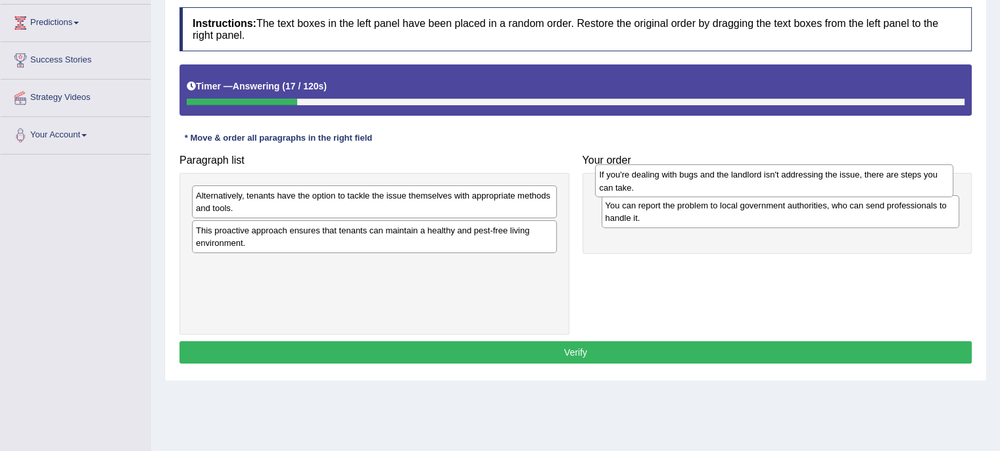
drag, startPoint x: 763, startPoint y: 237, endPoint x: 758, endPoint y: 182, distance: 55.6
click at [758, 182] on div "If you're dealing with bugs and the landlord isn't addressing the issue, there …" at bounding box center [774, 180] width 358 height 33
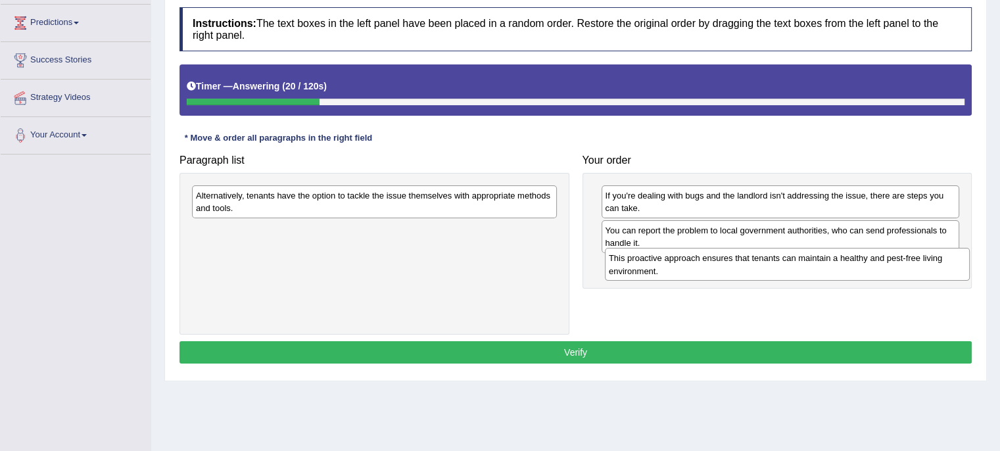
drag, startPoint x: 295, startPoint y: 233, endPoint x: 706, endPoint y: 261, distance: 412.6
click at [706, 261] on div "This proactive approach ensures that tenants can maintain a healthy and pest-fr…" at bounding box center [787, 264] width 365 height 33
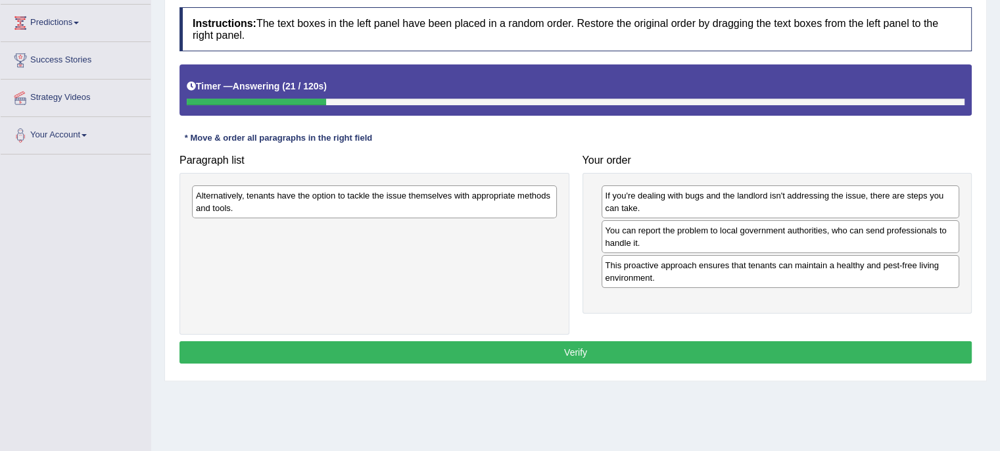
drag, startPoint x: 429, startPoint y: 204, endPoint x: 728, endPoint y: 325, distance: 323.0
click at [557, 218] on div "Alternatively, tenants have the option to tackle the issue themselves with appr…" at bounding box center [374, 201] width 365 height 33
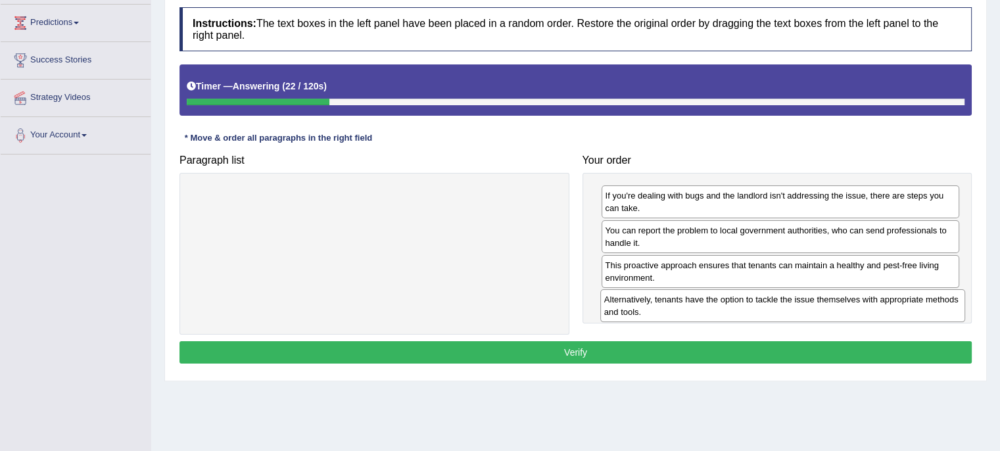
drag, startPoint x: 728, startPoint y: 325, endPoint x: 811, endPoint y: 305, distance: 85.3
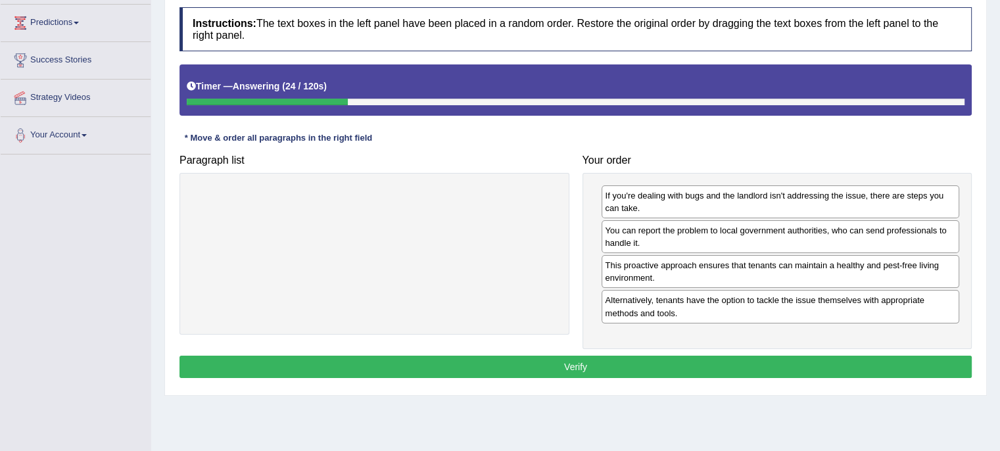
click at [765, 366] on button "Verify" at bounding box center [576, 367] width 792 height 22
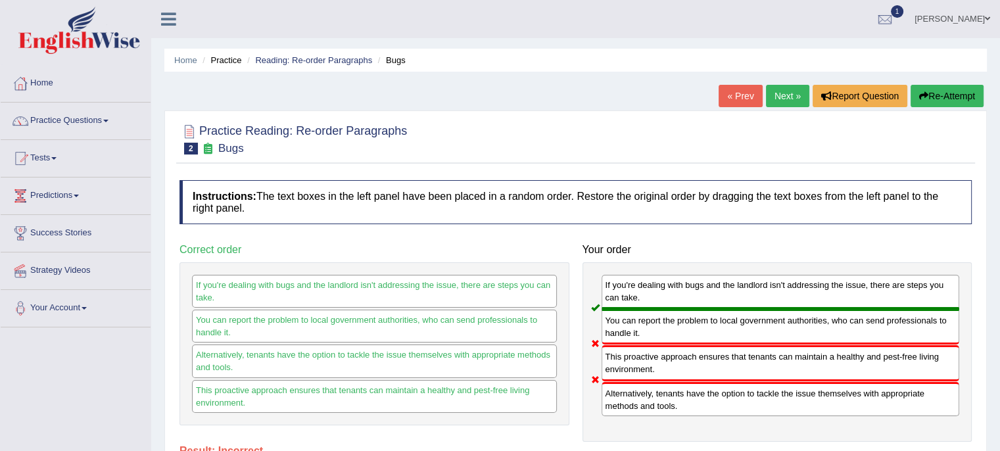
click at [775, 101] on link "Next »" at bounding box center [787, 96] width 43 height 22
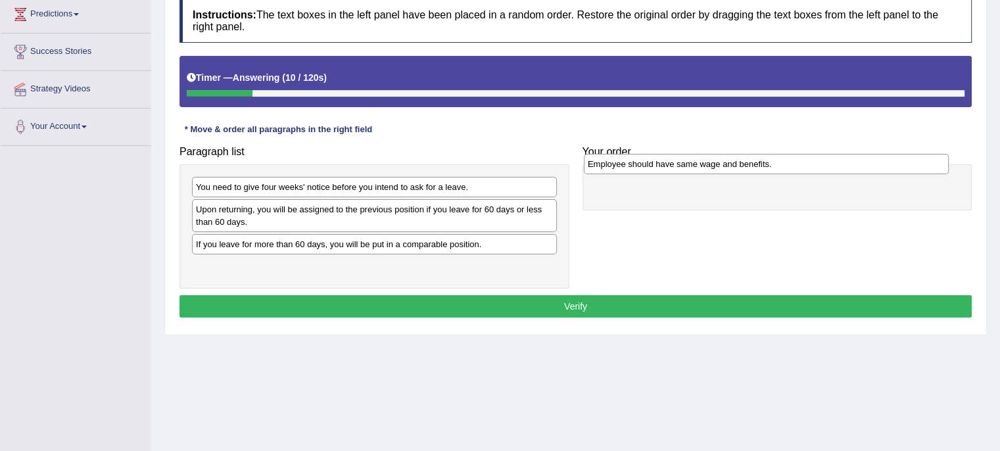
drag, startPoint x: 316, startPoint y: 241, endPoint x: 707, endPoint y: 162, distance: 399.3
click at [707, 162] on div "Employee should have same wage and benefits." at bounding box center [766, 164] width 365 height 20
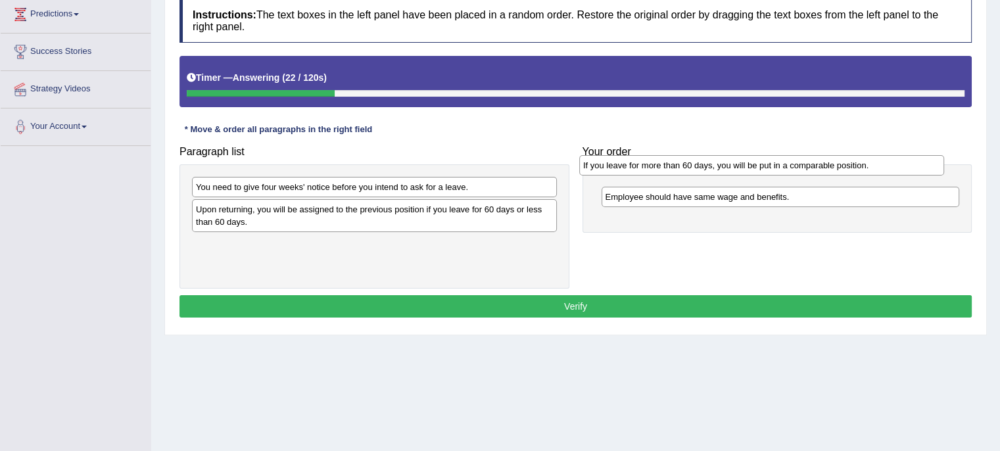
drag, startPoint x: 362, startPoint y: 245, endPoint x: 750, endPoint y: 167, distance: 395.1
click at [750, 167] on div "If you leave for more than 60 days, you will be put in a comparable position." at bounding box center [761, 165] width 365 height 20
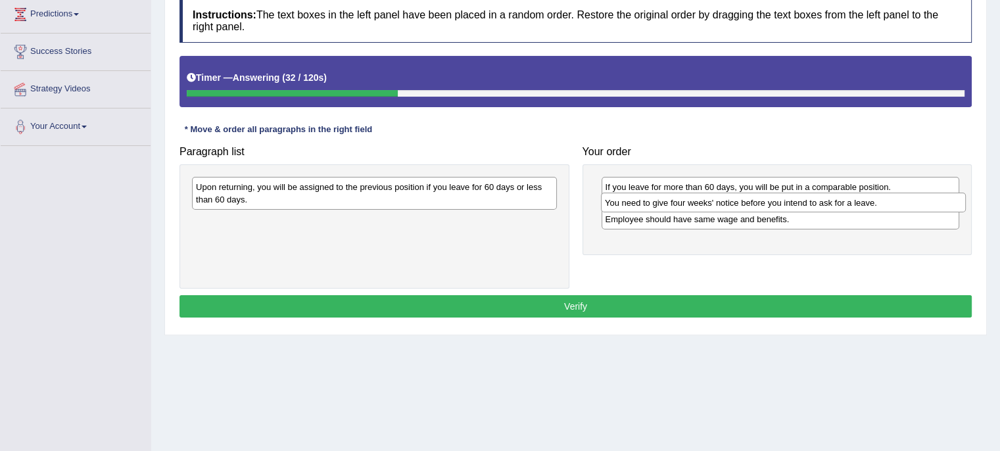
drag, startPoint x: 419, startPoint y: 187, endPoint x: 829, endPoint y: 203, distance: 409.9
click at [829, 203] on div "You need to give four weeks' notice before you intend to ask for a leave." at bounding box center [783, 203] width 365 height 20
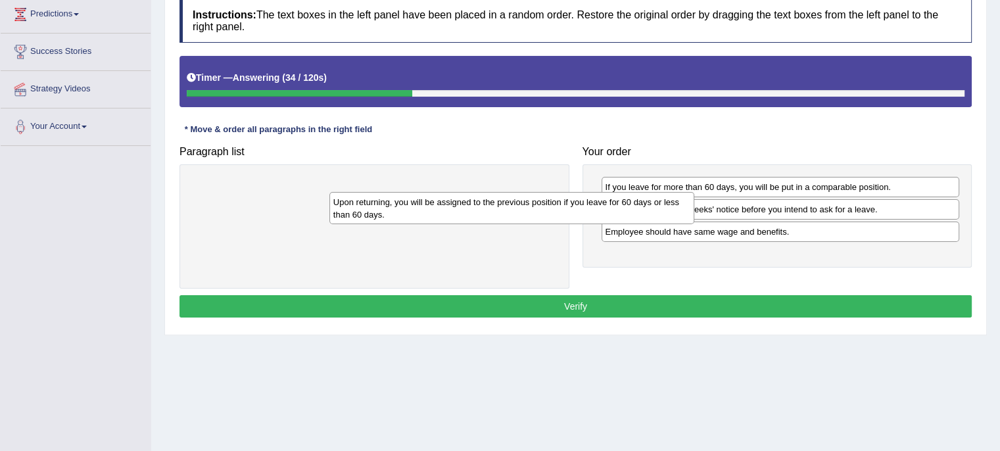
drag, startPoint x: 402, startPoint y: 195, endPoint x: 782, endPoint y: 229, distance: 381.6
click at [694, 225] on div "Upon returning, you will be assigned to the previous position if you leave for …" at bounding box center [511, 208] width 365 height 33
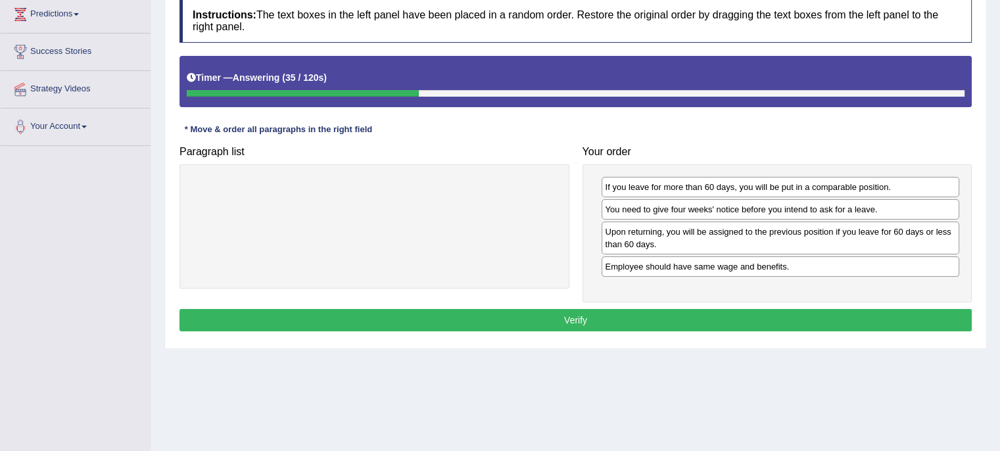
drag, startPoint x: 782, startPoint y: 229, endPoint x: 824, endPoint y: 229, distance: 42.1
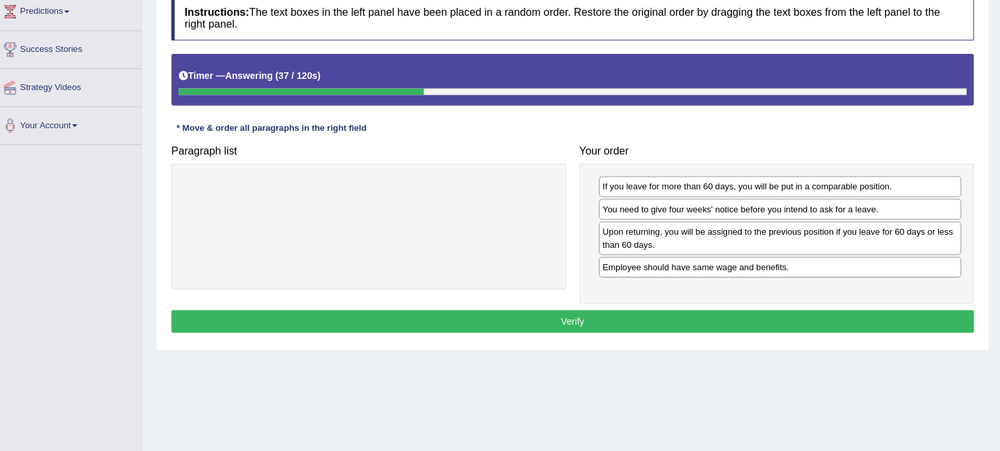
scroll to position [181, 0]
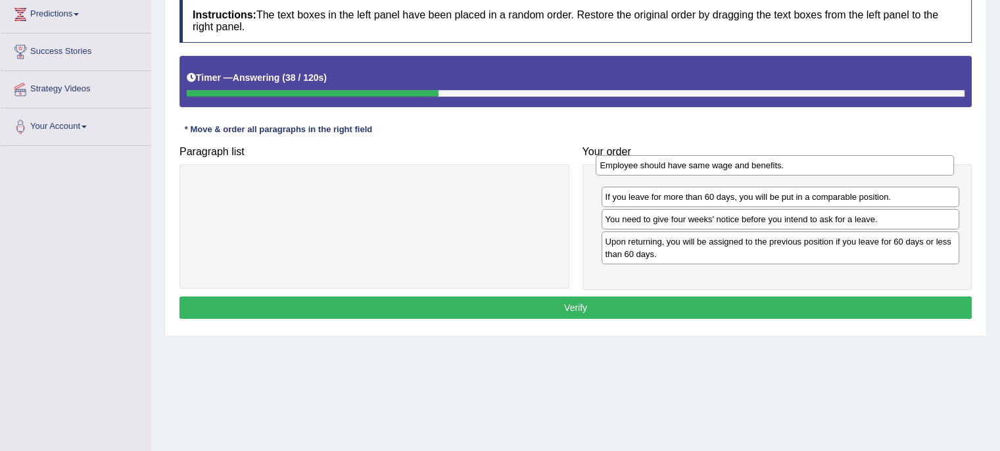
drag, startPoint x: 784, startPoint y: 267, endPoint x: 779, endPoint y: 166, distance: 100.7
click at [779, 166] on div "Employee should have same wage and benefits." at bounding box center [775, 165] width 358 height 20
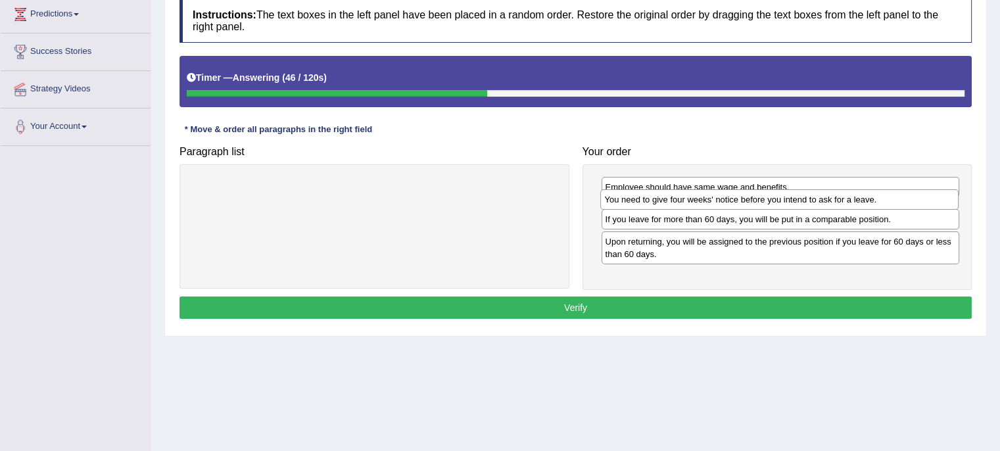
drag, startPoint x: 742, startPoint y: 233, endPoint x: 742, endPoint y: 201, distance: 31.6
click at [742, 201] on div "You need to give four weeks' notice before you intend to ask for a leave." at bounding box center [779, 199] width 358 height 20
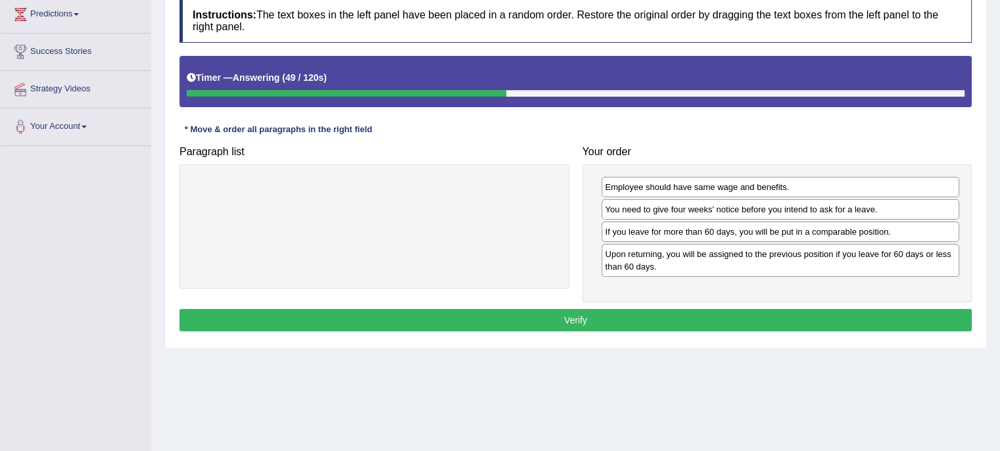
click at [626, 312] on button "Verify" at bounding box center [576, 320] width 792 height 22
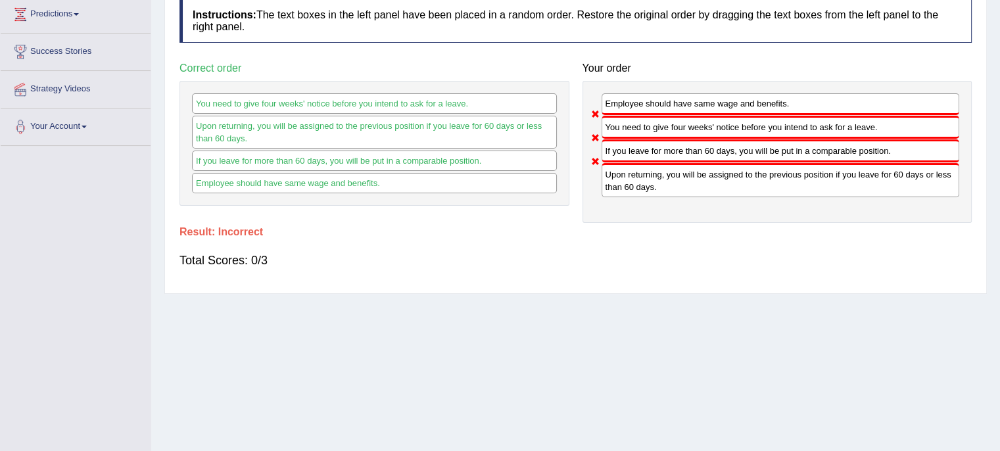
scroll to position [0, 0]
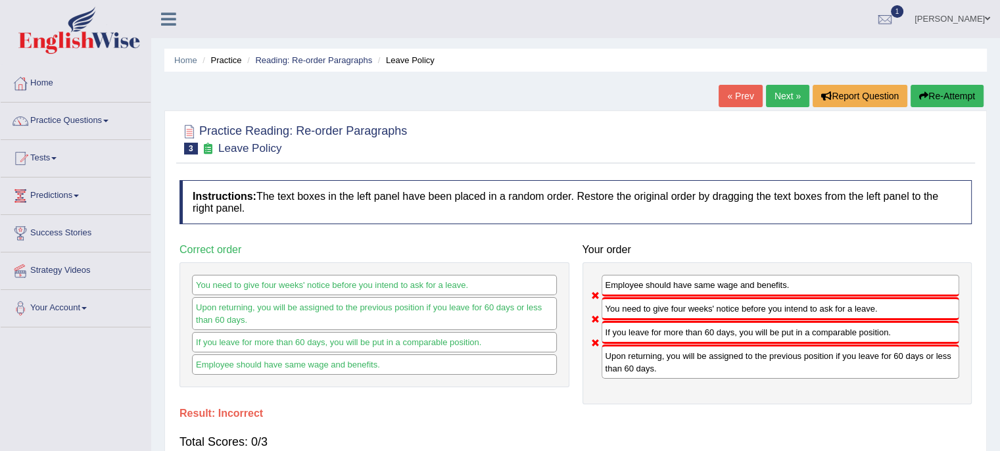
click at [767, 91] on link "Next »" at bounding box center [787, 96] width 43 height 22
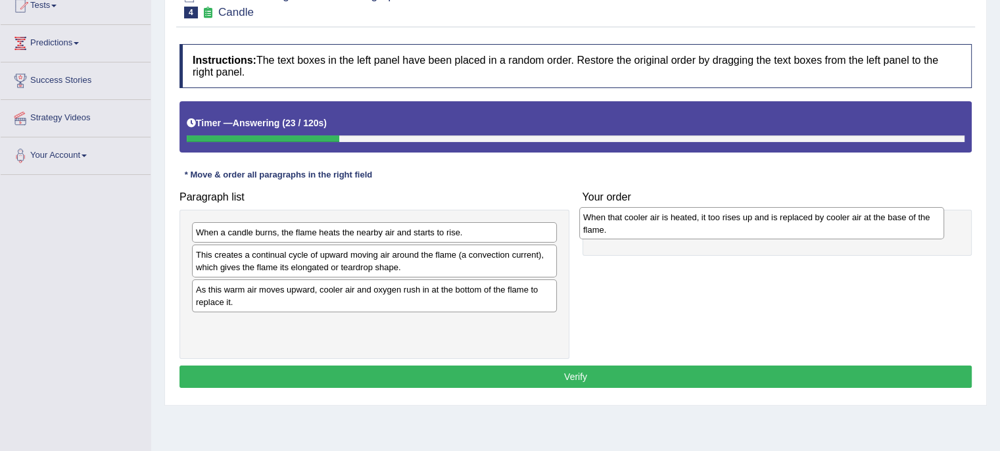
drag, startPoint x: 426, startPoint y: 245, endPoint x: 818, endPoint y: 235, distance: 392.0
click at [818, 235] on div "When that cooler air is heated, it too rises up and is replaced by cooler air a…" at bounding box center [761, 223] width 365 height 33
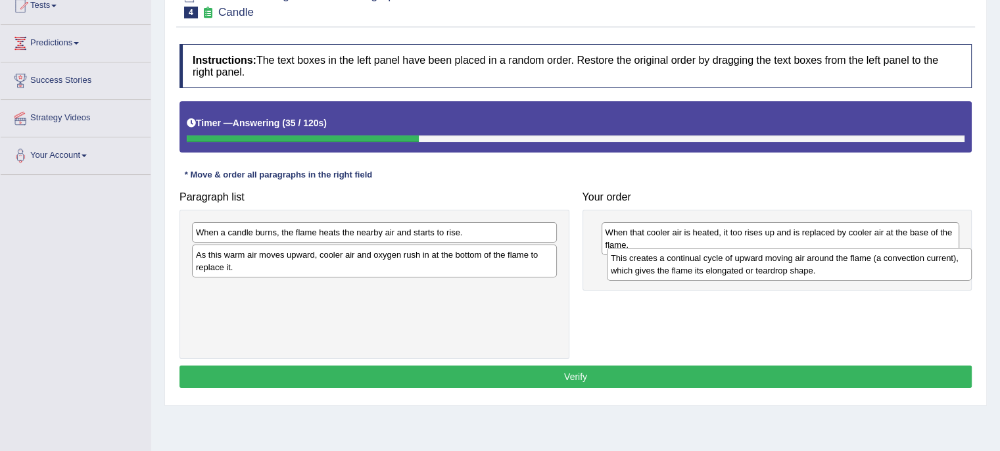
drag, startPoint x: 505, startPoint y: 266, endPoint x: 923, endPoint y: 269, distance: 417.6
click at [923, 269] on div "This creates a continual cycle of upward moving air around the flame (a convect…" at bounding box center [789, 264] width 365 height 33
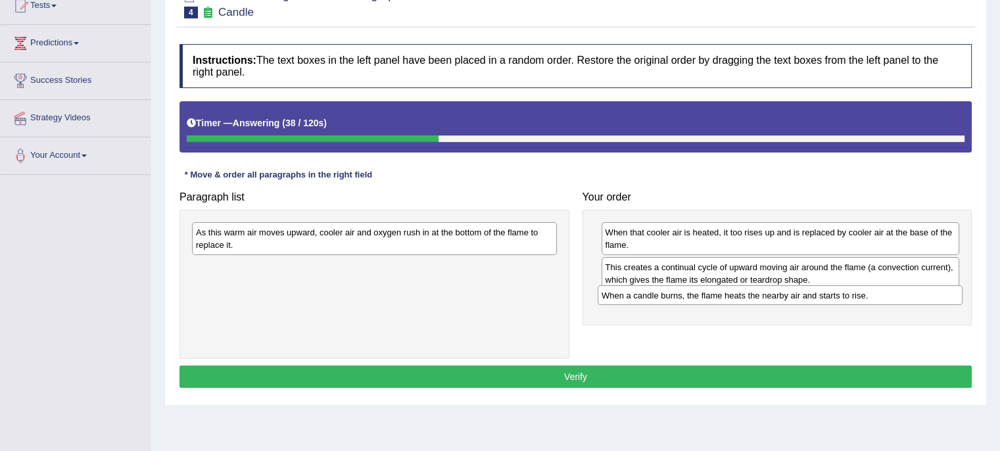
drag, startPoint x: 487, startPoint y: 227, endPoint x: 893, endPoint y: 291, distance: 410.8
click at [893, 291] on div "When a candle burns, the flame heats the nearby air and starts to rise." at bounding box center [780, 295] width 365 height 20
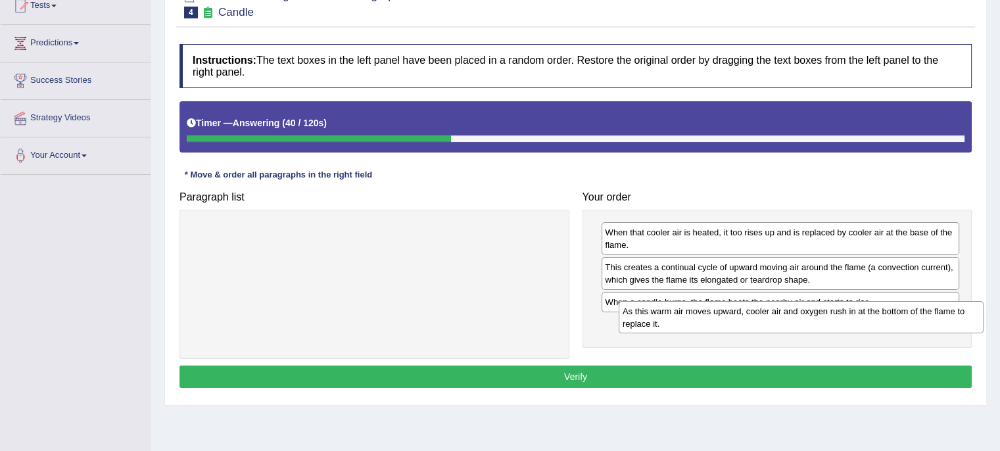
drag, startPoint x: 412, startPoint y: 235, endPoint x: 840, endPoint y: 314, distance: 434.6
click at [840, 314] on div "As this warm air moves upward, cooler air and oxygen rush in at the bottom of t…" at bounding box center [801, 317] width 365 height 33
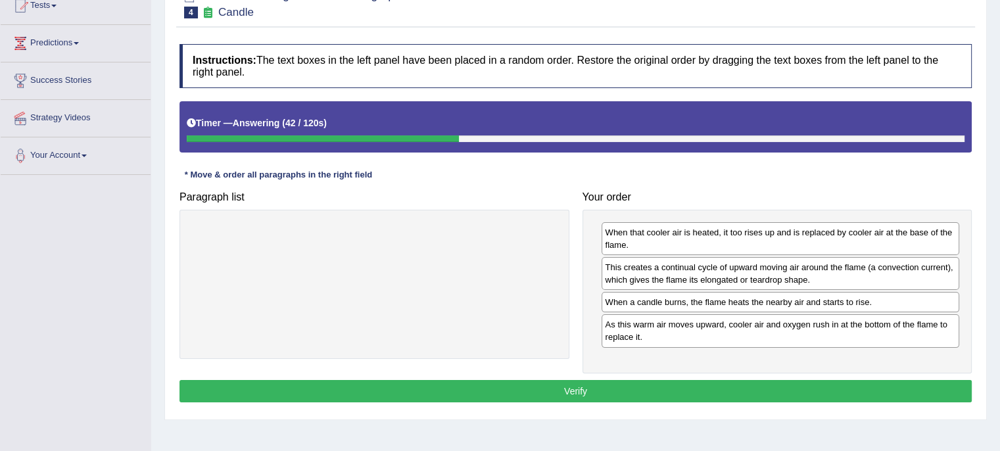
click at [782, 383] on button "Verify" at bounding box center [576, 391] width 792 height 22
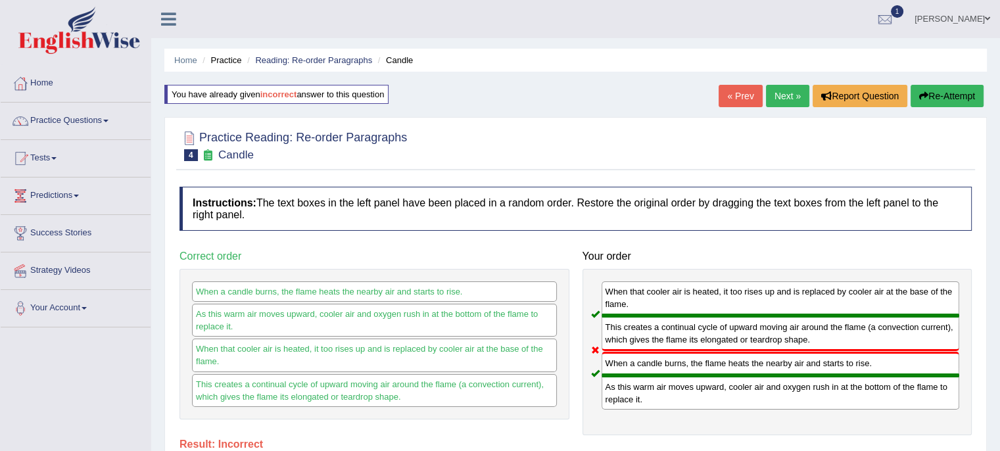
click at [784, 97] on link "Next »" at bounding box center [787, 96] width 43 height 22
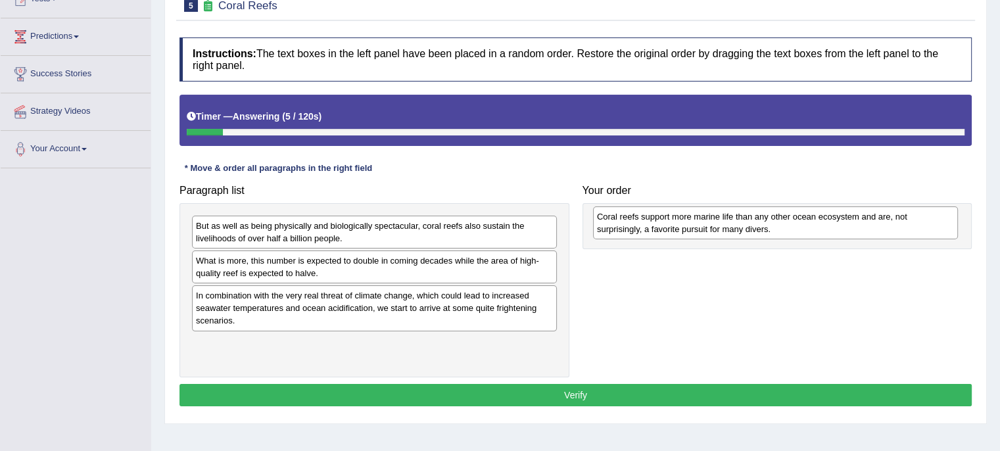
drag, startPoint x: 373, startPoint y: 301, endPoint x: 773, endPoint y: 224, distance: 406.5
click at [773, 224] on div "Coral reefs support more marine life than any other ocean ecosystem and are, no…" at bounding box center [775, 222] width 365 height 33
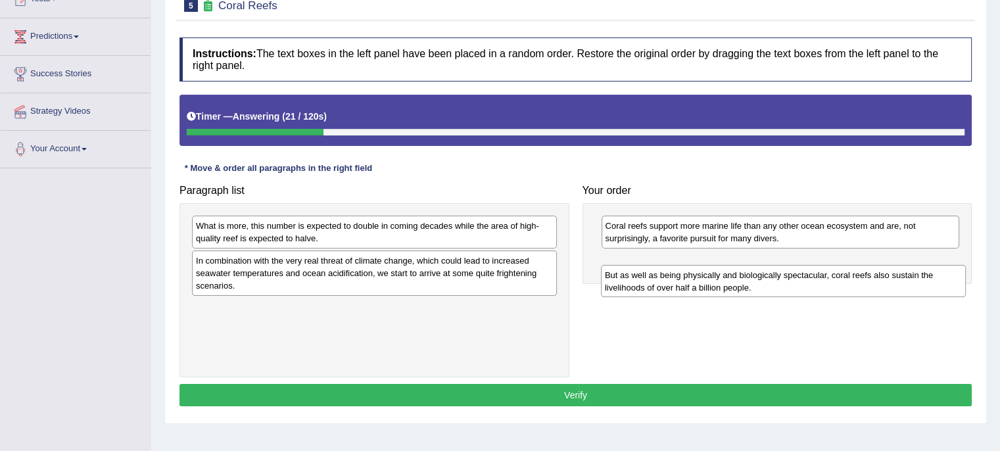
drag, startPoint x: 471, startPoint y: 233, endPoint x: 880, endPoint y: 279, distance: 411.6
click at [880, 279] on div "But as well as being physically and biologically spectacular, coral reefs also …" at bounding box center [783, 281] width 365 height 33
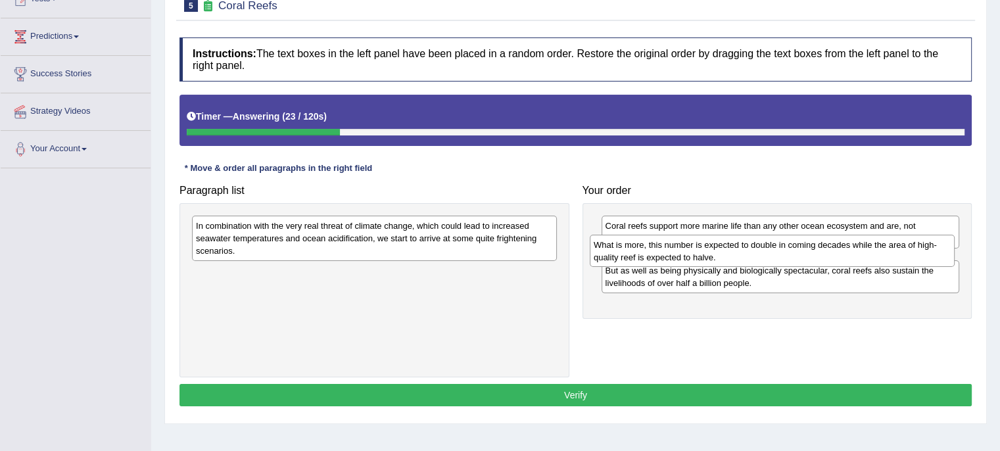
drag, startPoint x: 515, startPoint y: 233, endPoint x: 913, endPoint y: 253, distance: 398.3
click at [913, 253] on div "What is more, this number is expected to double in coming decades while the are…" at bounding box center [772, 251] width 365 height 33
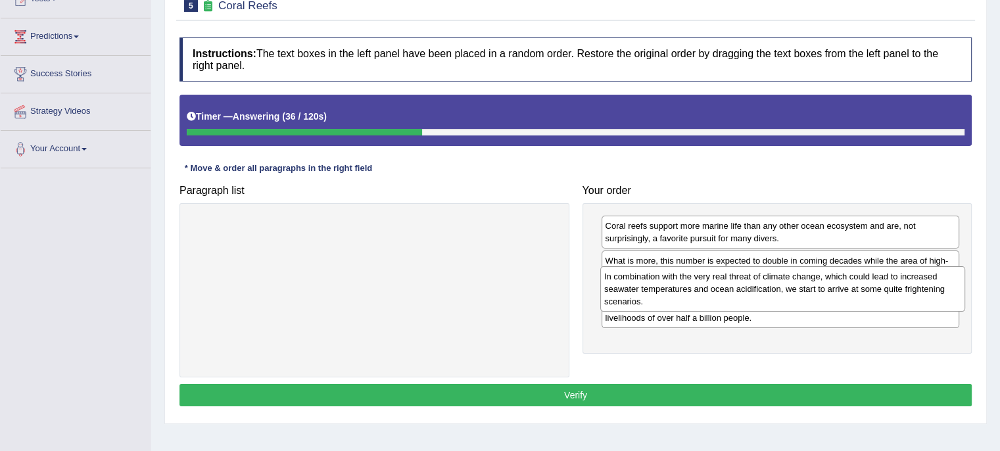
drag, startPoint x: 407, startPoint y: 233, endPoint x: 815, endPoint y: 281, distance: 410.5
click at [815, 281] on div "In combination with the very real threat of climate change, which could lead to…" at bounding box center [782, 288] width 365 height 45
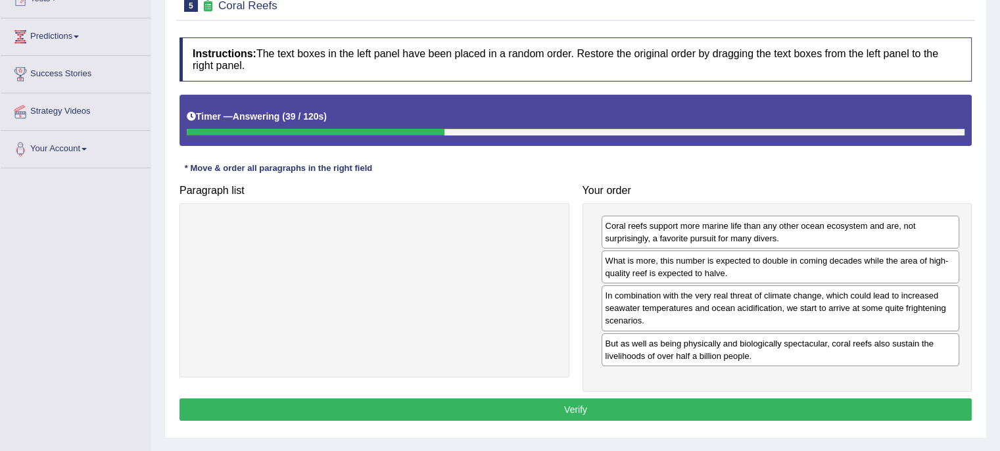
click at [734, 408] on button "Verify" at bounding box center [576, 409] width 792 height 22
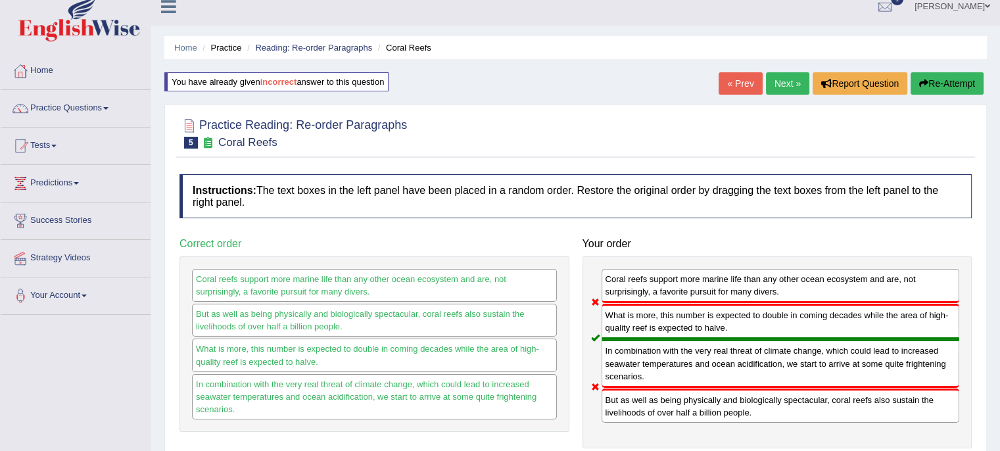
scroll to position [1, 0]
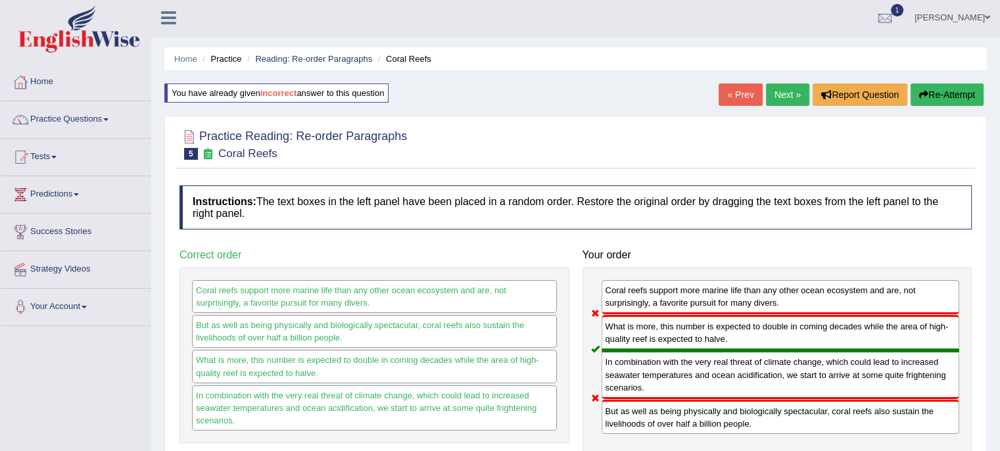
click at [113, 114] on link "Practice Questions" at bounding box center [76, 117] width 150 height 33
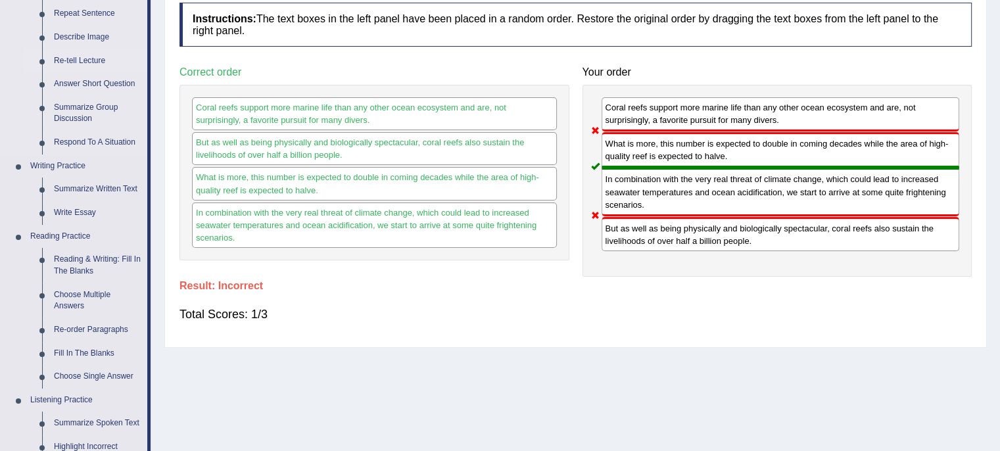
scroll to position [292, 0]
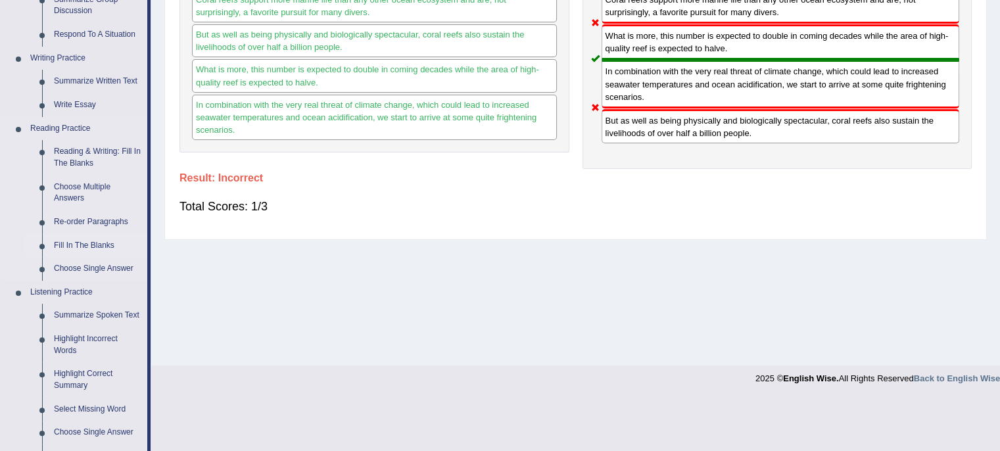
click at [107, 247] on link "Fill In The Blanks" at bounding box center [97, 246] width 99 height 24
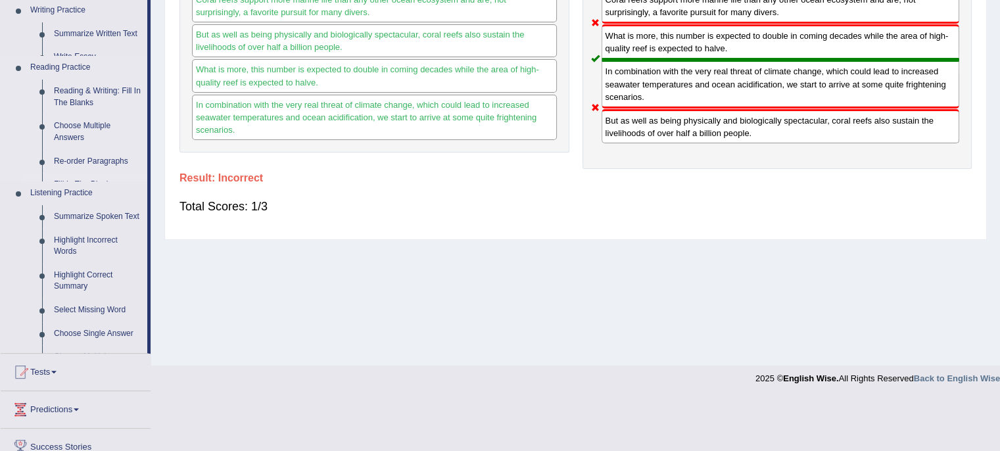
scroll to position [239, 0]
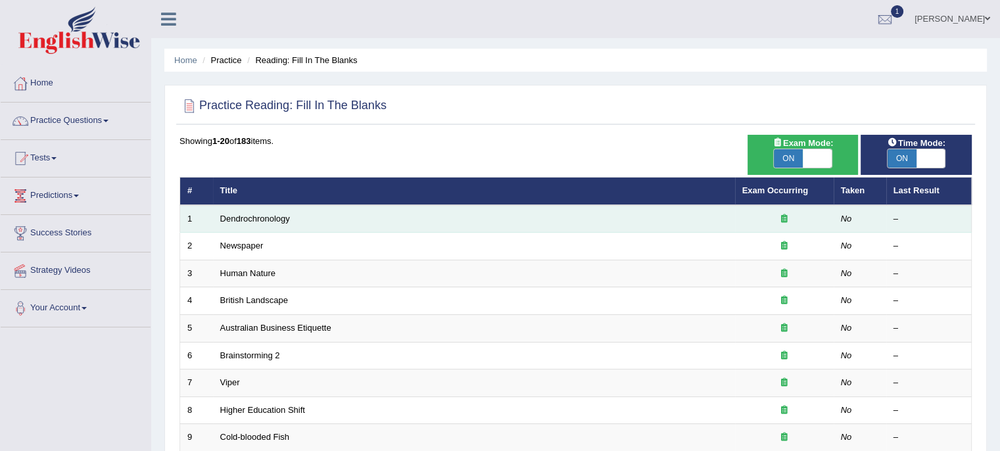
click at [251, 211] on td "Dendrochronology" at bounding box center [474, 219] width 522 height 28
click at [251, 217] on td "Dendrochronology" at bounding box center [474, 219] width 522 height 28
click at [251, 217] on link "Dendrochronology" at bounding box center [255, 219] width 70 height 10
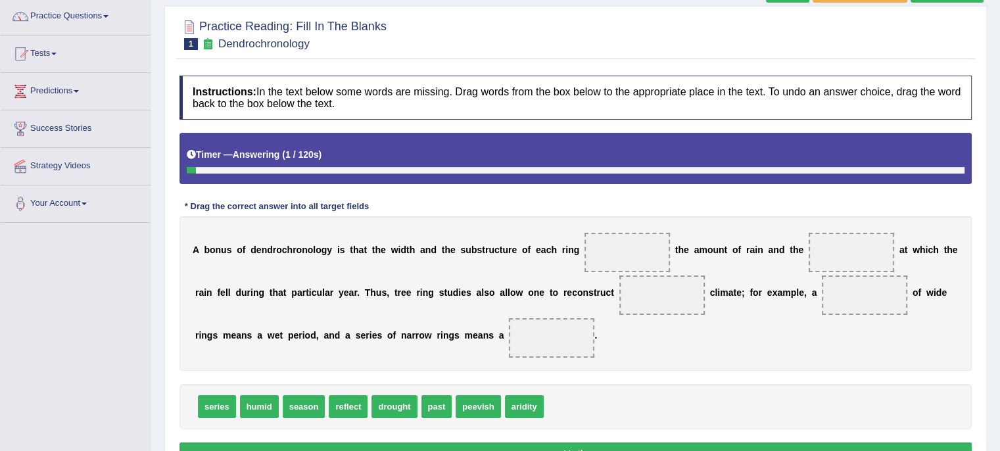
scroll to position [125, 0]
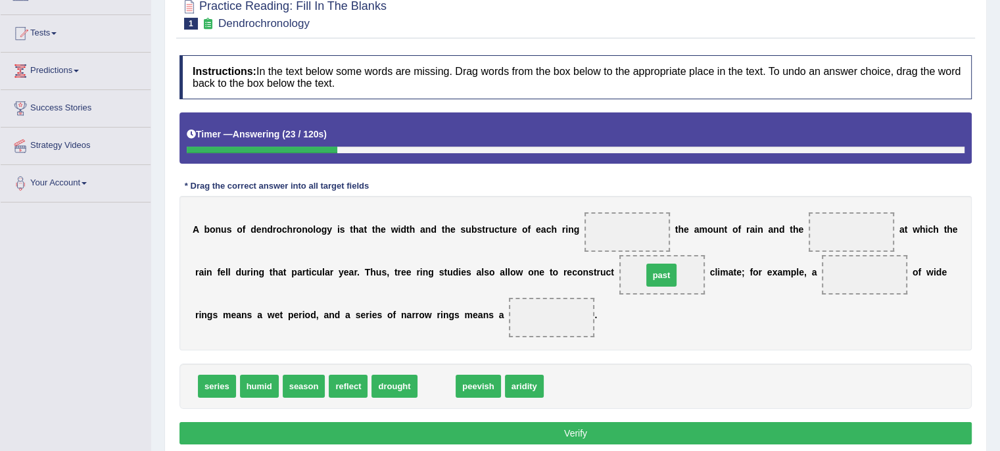
drag, startPoint x: 434, startPoint y: 385, endPoint x: 659, endPoint y: 274, distance: 250.8
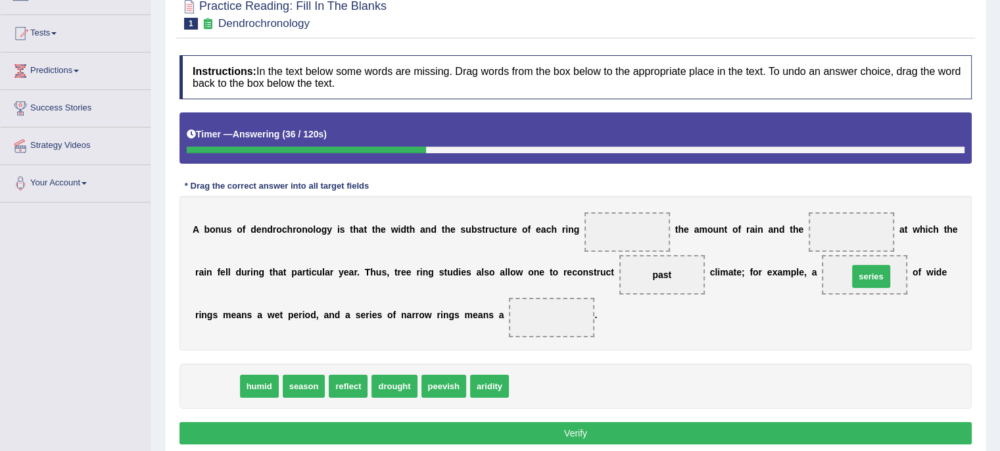
drag, startPoint x: 211, startPoint y: 384, endPoint x: 865, endPoint y: 274, distance: 663.4
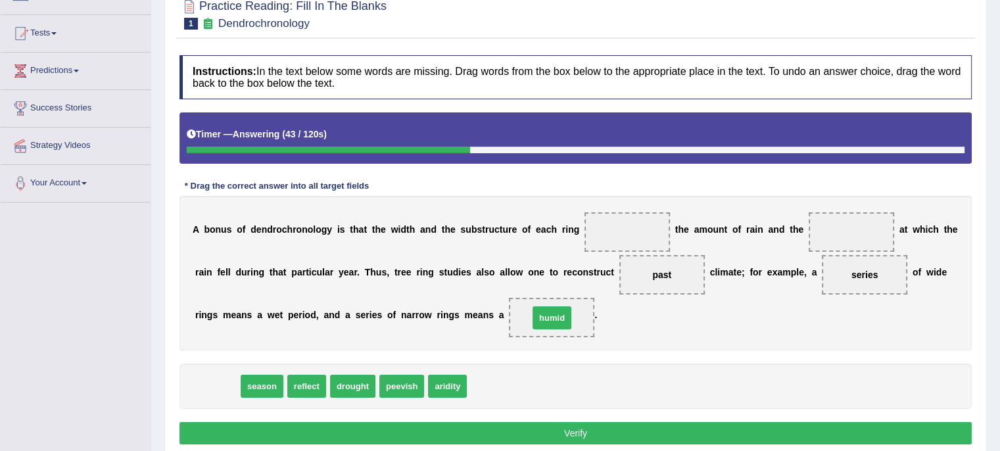
drag, startPoint x: 218, startPoint y: 379, endPoint x: 552, endPoint y: 310, distance: 341.0
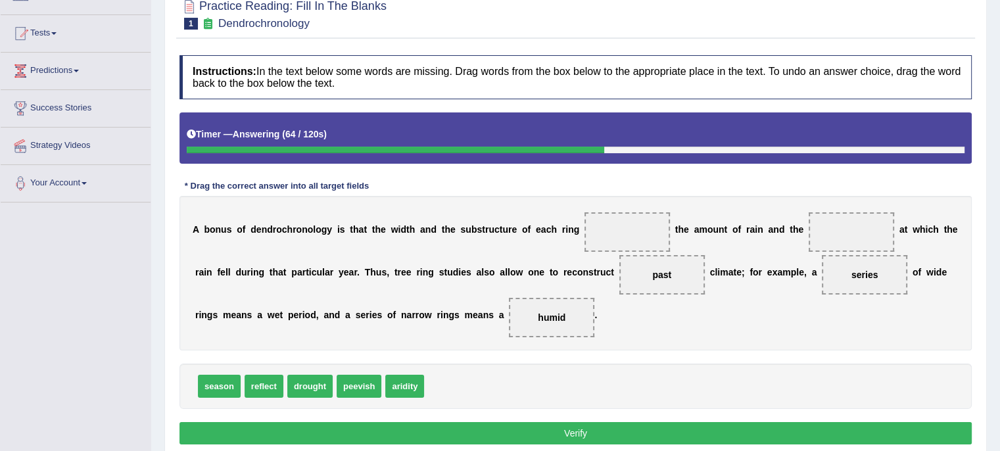
click at [267, 385] on span "reflect" at bounding box center [264, 386] width 39 height 23
drag, startPoint x: 218, startPoint y: 381, endPoint x: 622, endPoint y: 228, distance: 432.7
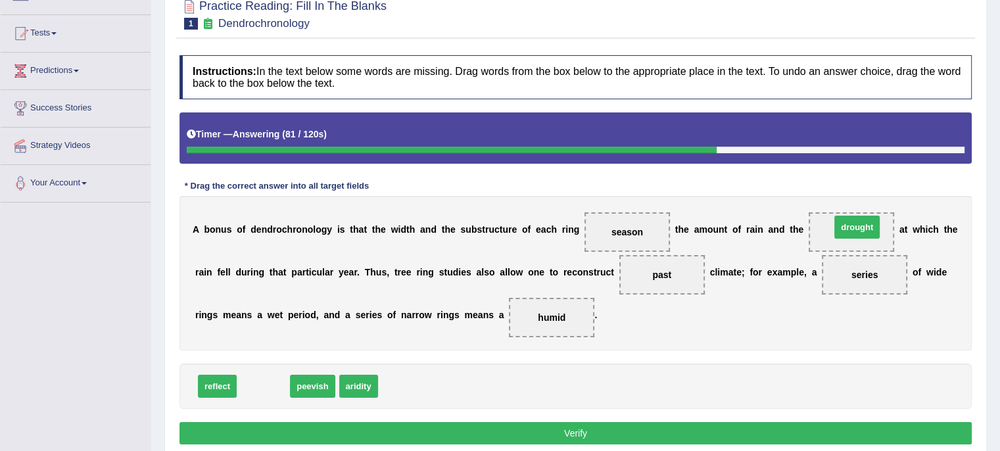
drag, startPoint x: 266, startPoint y: 385, endPoint x: 859, endPoint y: 226, distance: 614.6
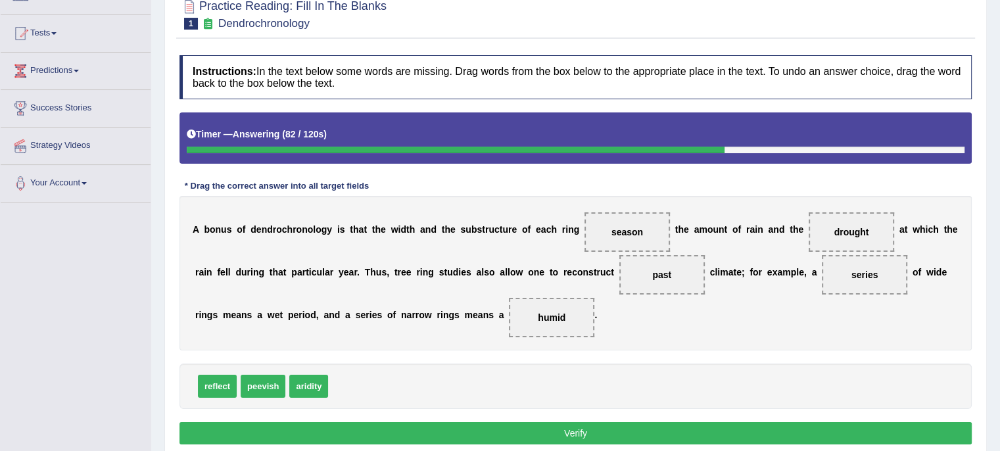
click at [658, 429] on button "Verify" at bounding box center [576, 433] width 792 height 22
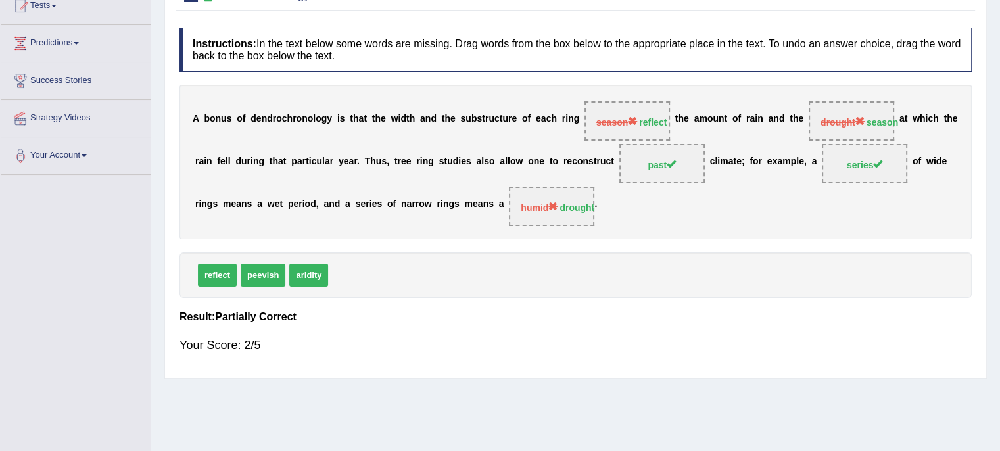
scroll to position [0, 0]
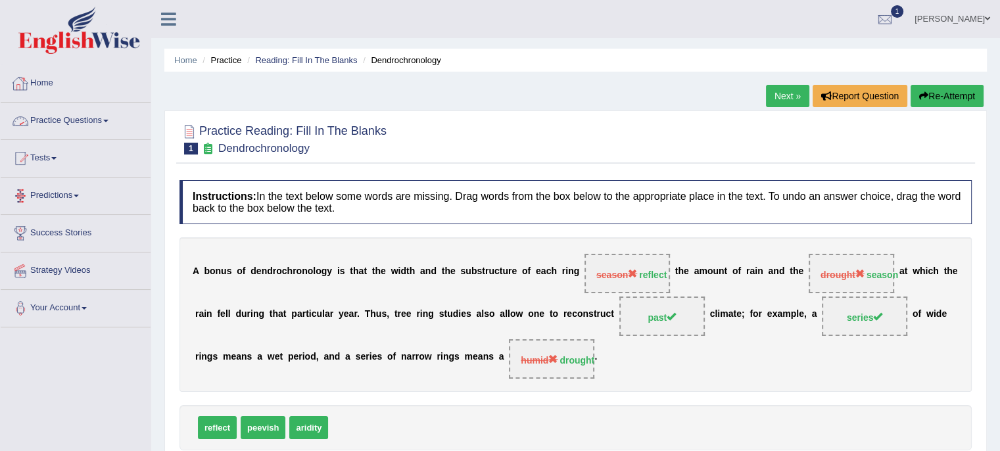
click at [108, 125] on link "Practice Questions" at bounding box center [76, 119] width 150 height 33
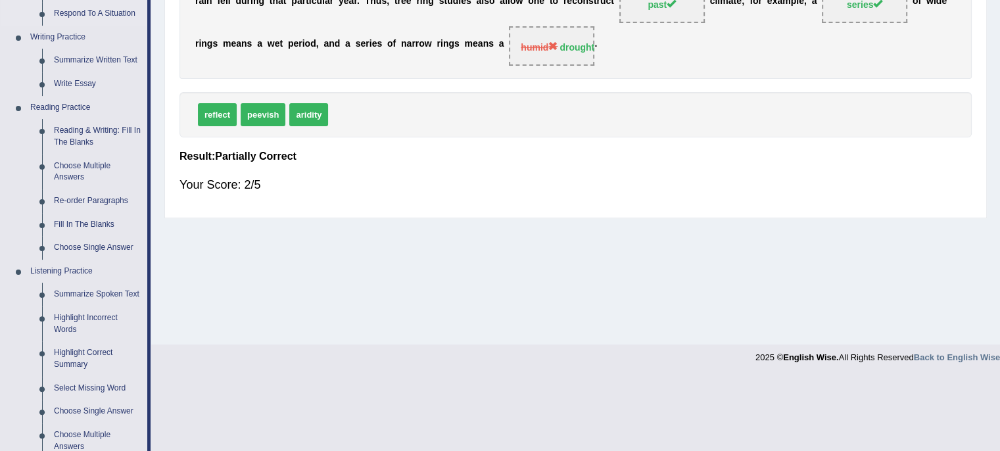
scroll to position [320, 0]
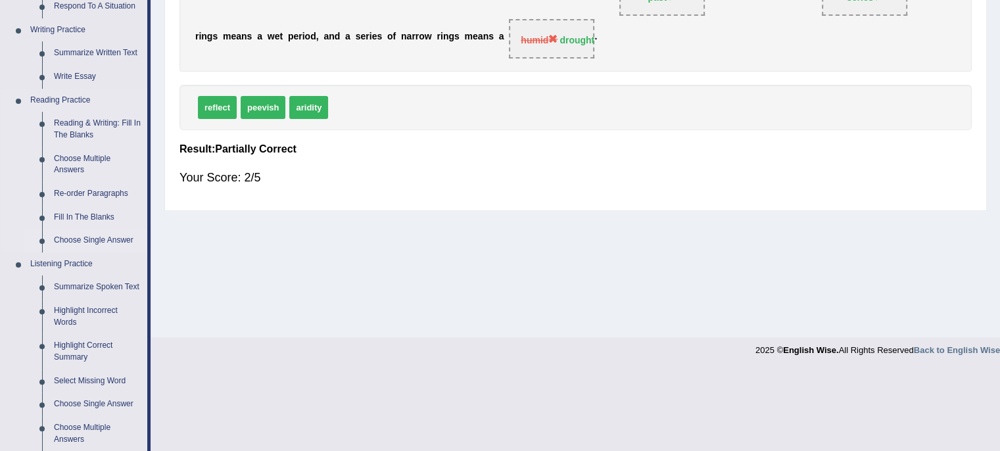
click at [93, 240] on link "Choose Single Answer" at bounding box center [97, 241] width 99 height 24
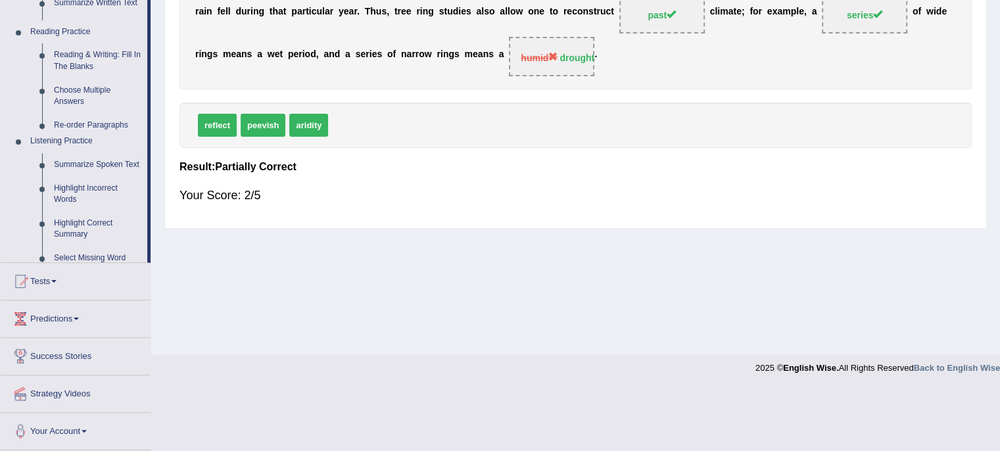
scroll to position [239, 0]
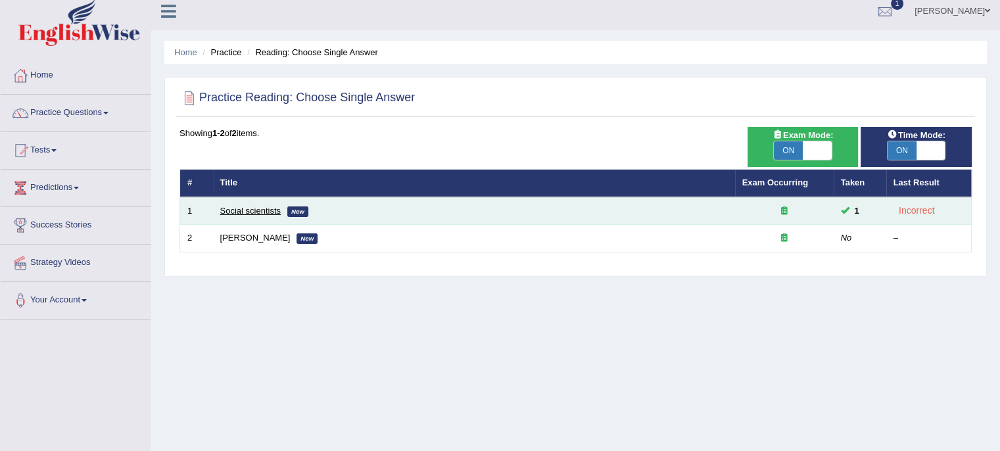
click at [256, 211] on link "Social scientists" at bounding box center [250, 211] width 60 height 10
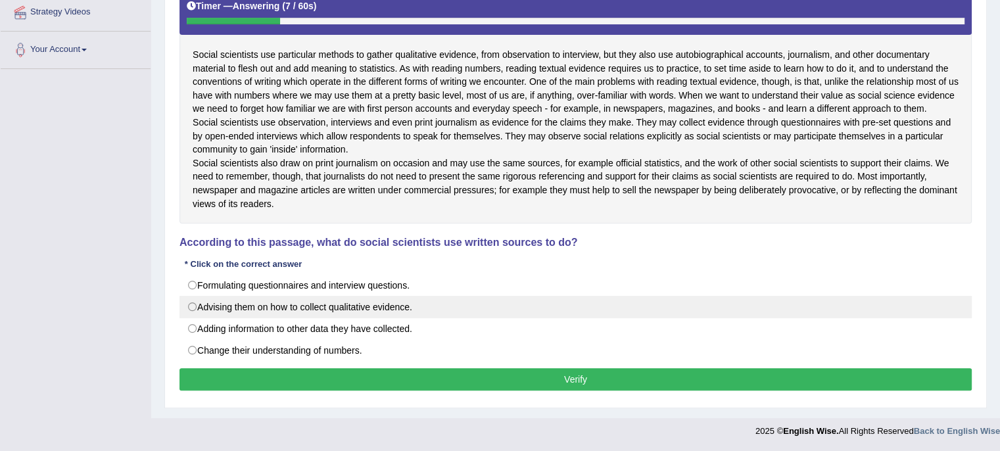
scroll to position [276, 0]
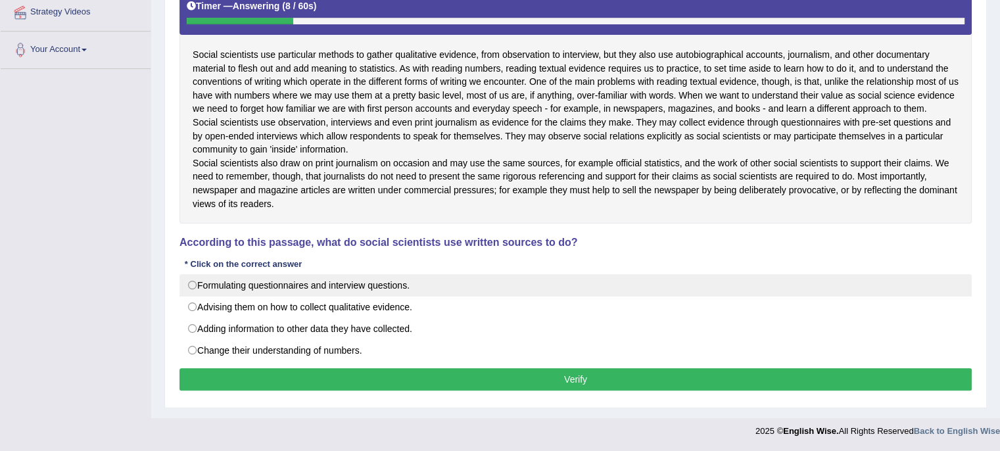
click at [198, 295] on label "Formulating questionnaires and interview questions." at bounding box center [576, 285] width 792 height 22
radio input "true"
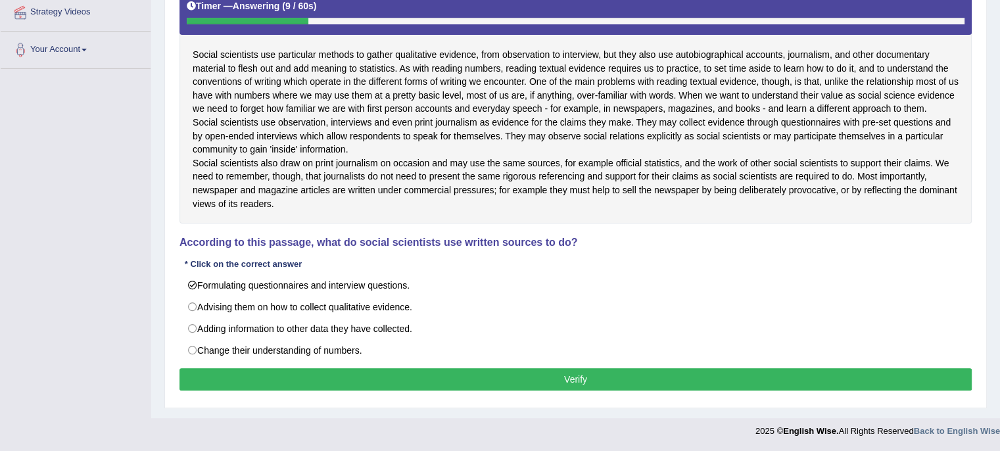
click at [262, 378] on button "Verify" at bounding box center [576, 379] width 792 height 22
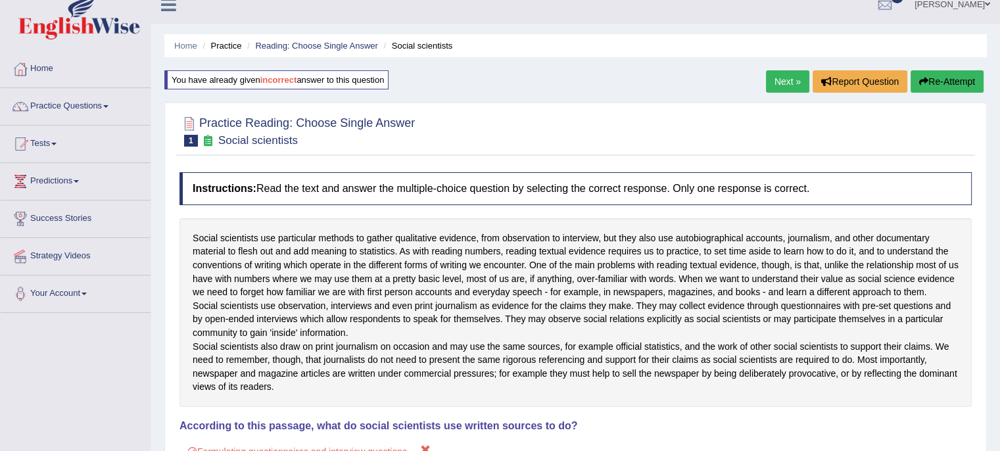
scroll to position [0, 0]
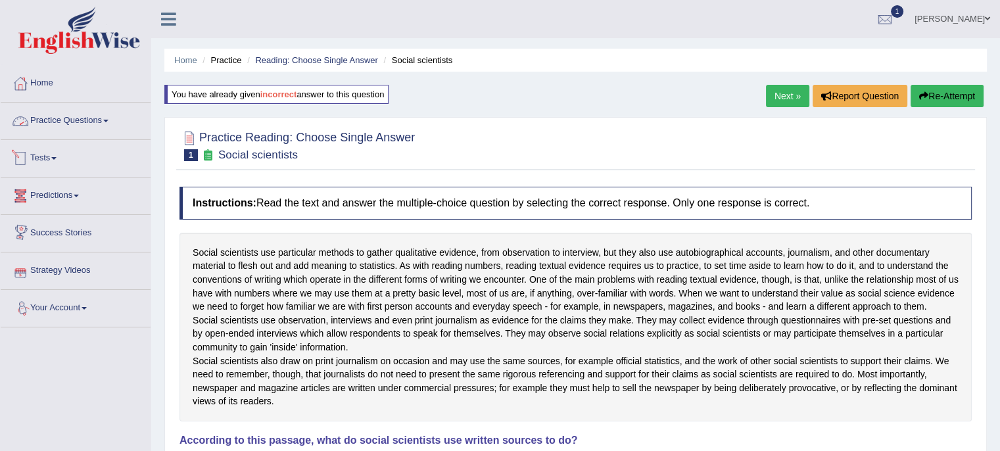
click at [107, 122] on link "Practice Questions" at bounding box center [76, 119] width 150 height 33
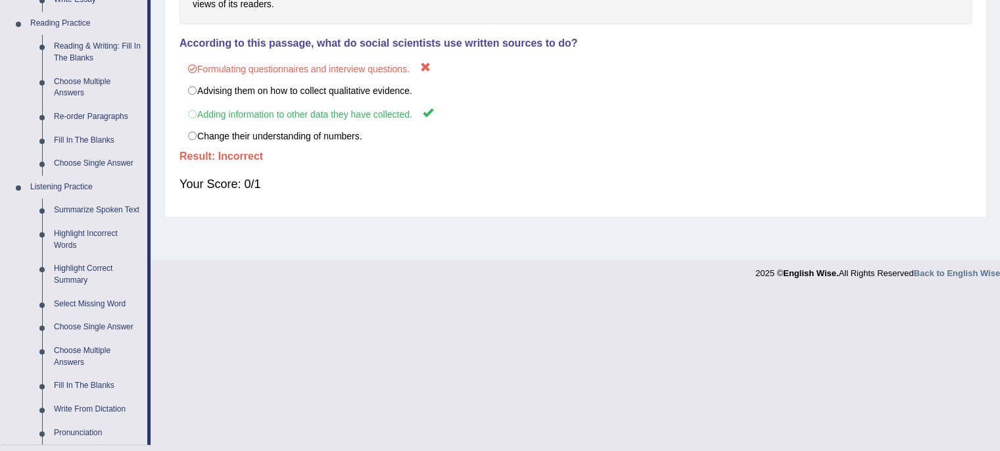
scroll to position [394, 0]
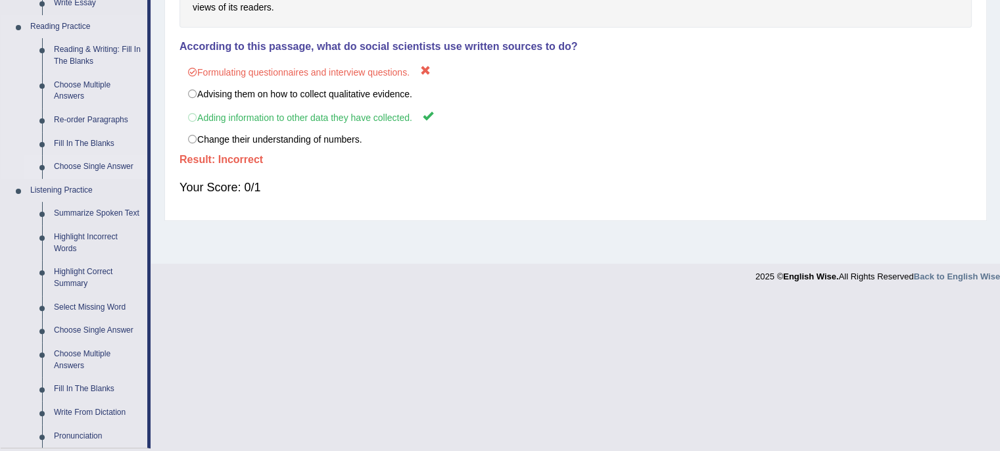
click at [118, 165] on link "Choose Single Answer" at bounding box center [97, 167] width 99 height 24
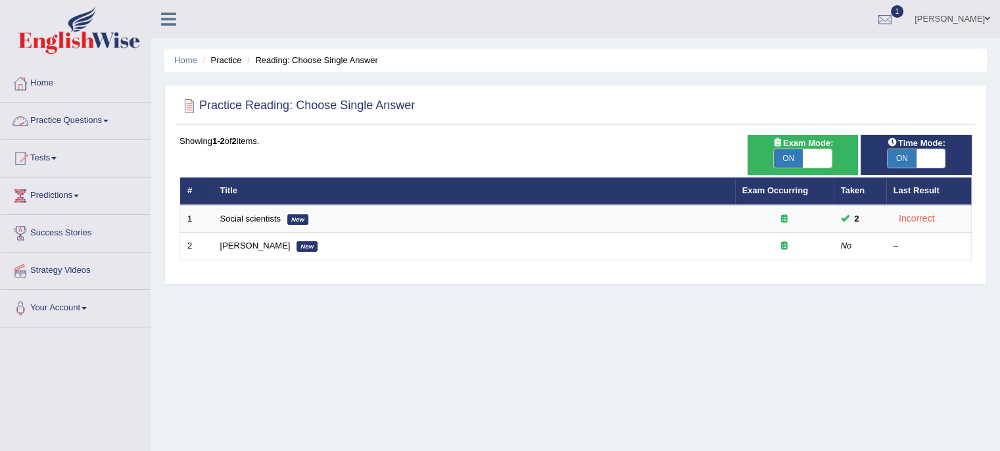
click at [107, 122] on link "Practice Questions" at bounding box center [76, 119] width 150 height 33
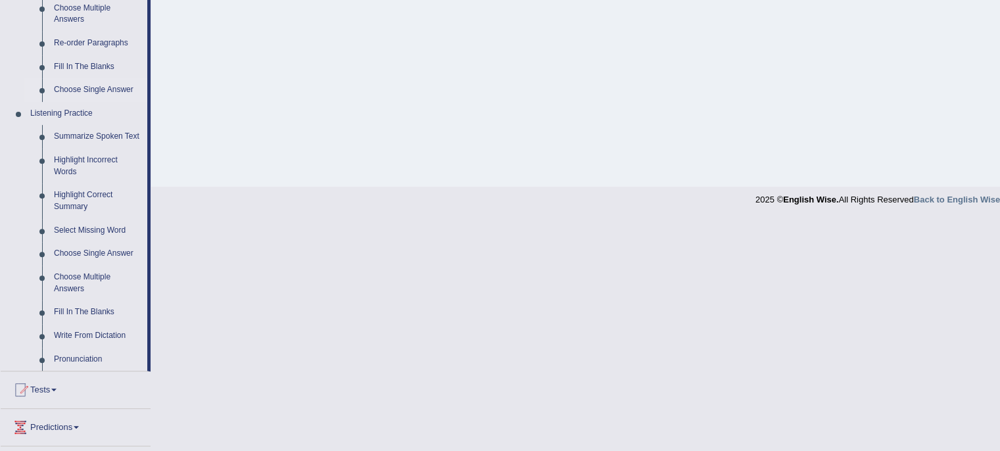
scroll to position [471, 0]
click at [113, 134] on link "Summarize Spoken Text" at bounding box center [97, 137] width 99 height 24
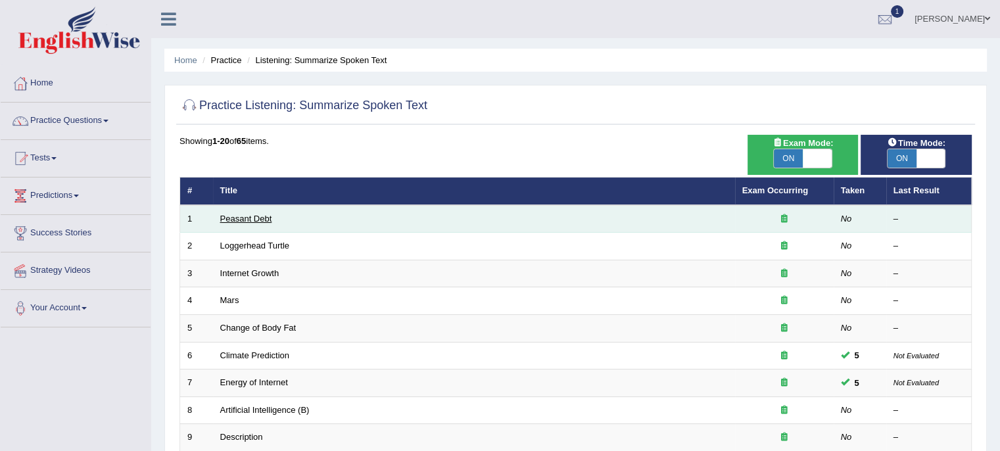
click at [250, 218] on link "Peasant Debt" at bounding box center [246, 219] width 52 height 10
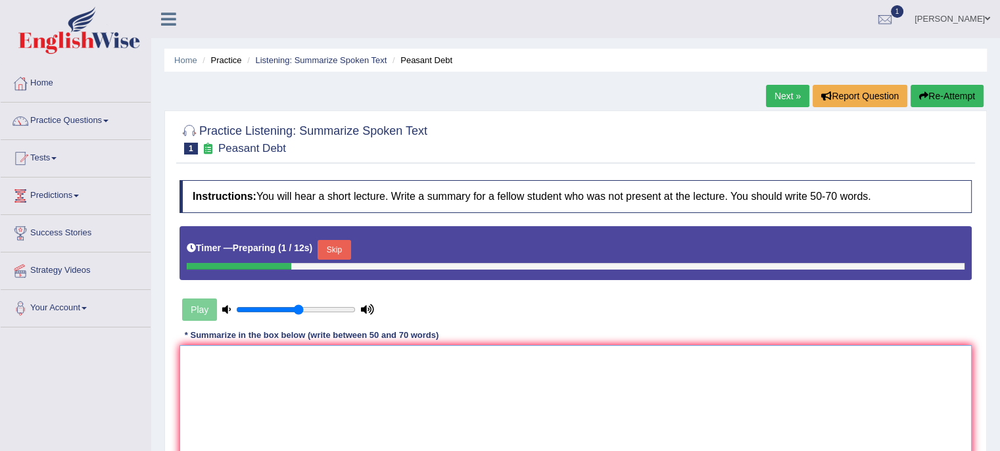
click at [269, 373] on textarea at bounding box center [576, 409] width 792 height 128
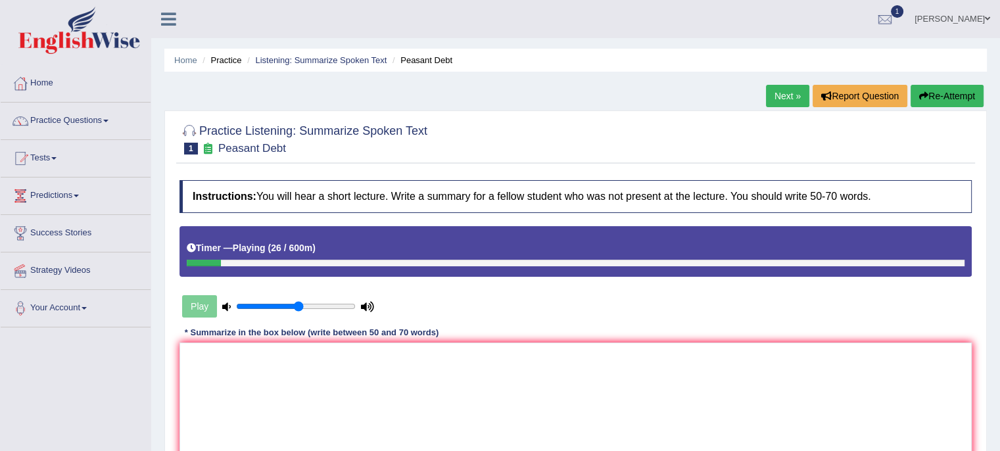
click at [779, 93] on link "Next »" at bounding box center [787, 96] width 43 height 22
click at [323, 369] on textarea at bounding box center [576, 407] width 792 height 128
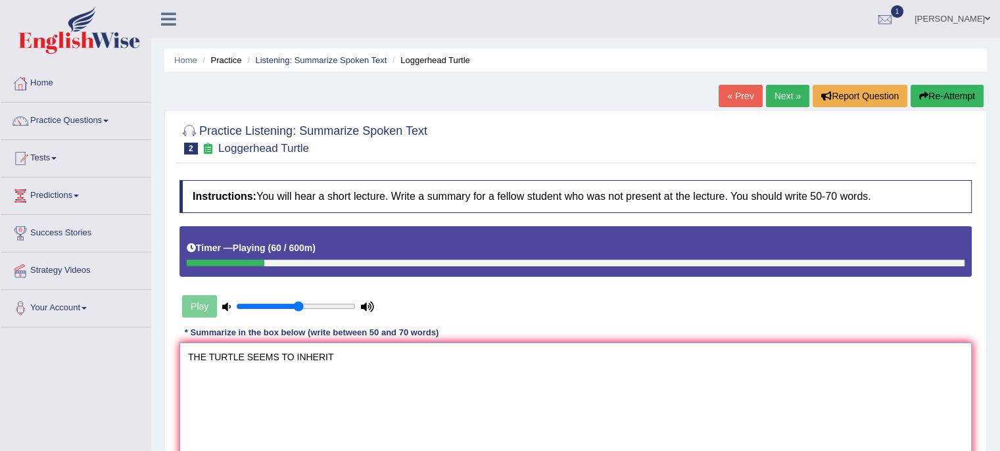
type textarea "THE TURTLE SEEMS TO INHERIT"
click at [785, 89] on link "Next »" at bounding box center [787, 96] width 43 height 22
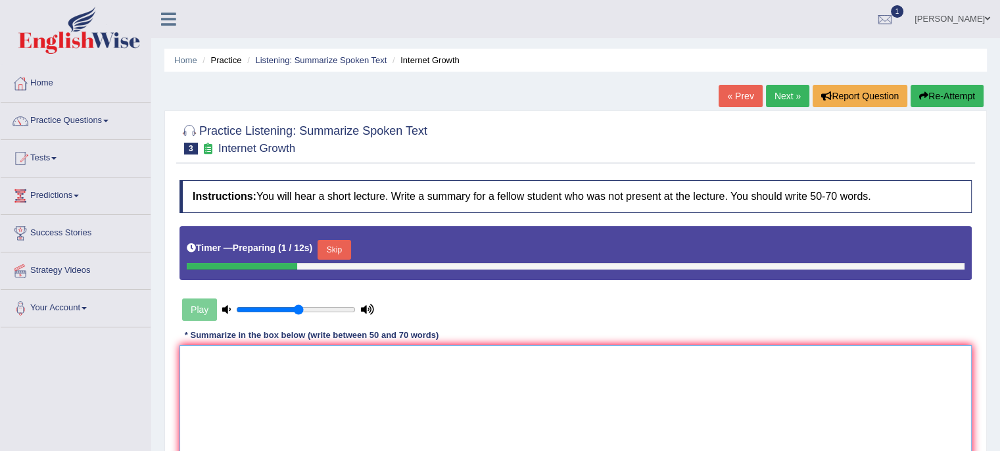
click at [294, 370] on textarea at bounding box center [576, 409] width 792 height 128
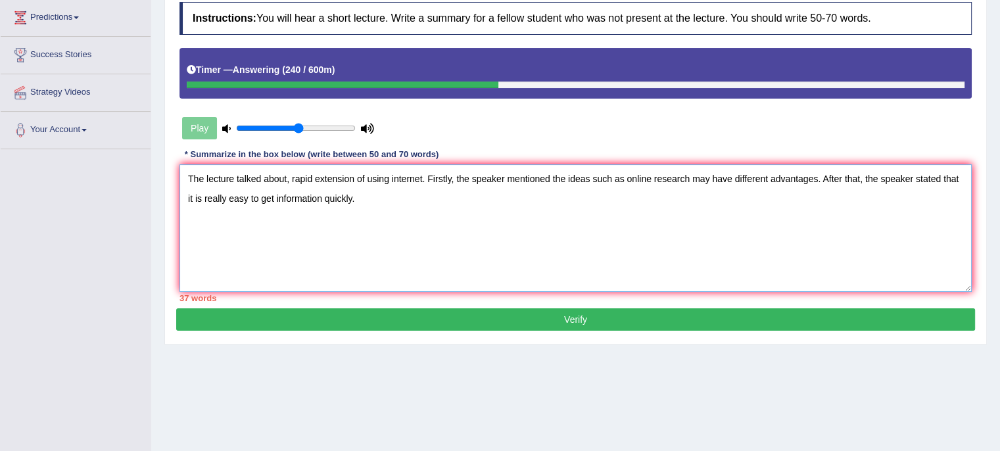
scroll to position [150, 0]
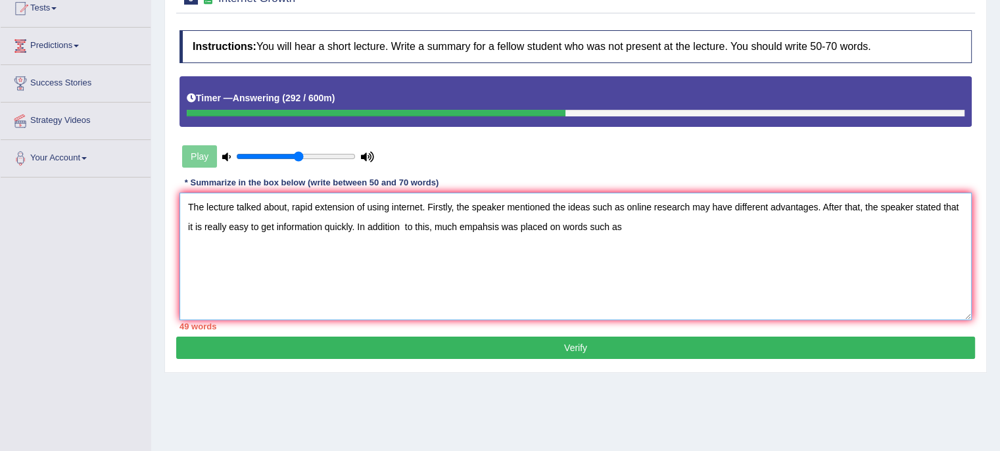
click at [502, 227] on textarea "The lecture talked about, rapid extension of using internet. Firstly, the speak…" at bounding box center [576, 257] width 792 height 128
click at [633, 227] on textarea "The lecture talked about, rapid extension of using internet. Firstly, the speak…" at bounding box center [576, 257] width 792 height 128
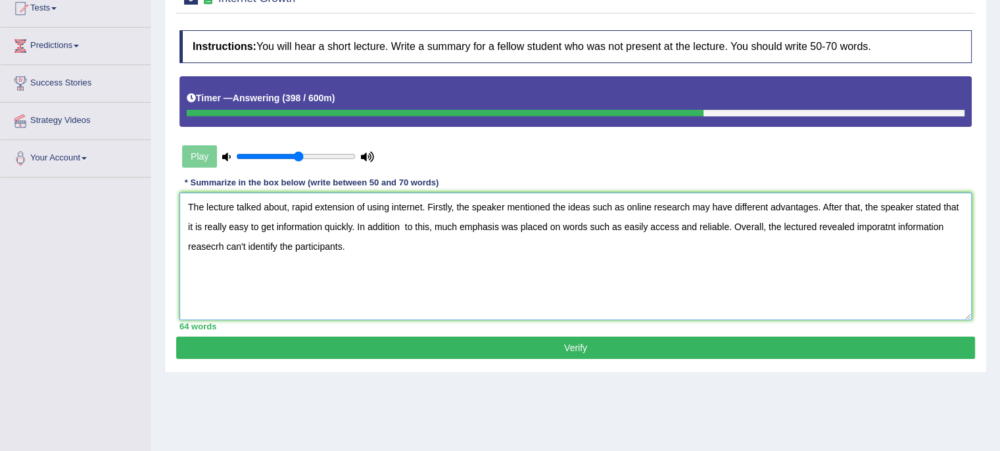
click at [817, 226] on textarea "The lecture talked about, rapid extension of using internet. Firstly, the speak…" at bounding box center [576, 257] width 792 height 128
click at [945, 227] on textarea "The lecture talked about, rapid extension of using internet. Firstly, the speak…" at bounding box center [576, 257] width 792 height 128
click at [224, 250] on textarea "The lecture talked about, rapid extension of using internet. Firstly, the speak…" at bounding box center [576, 257] width 792 height 128
type textarea "The lecture talked about, rapid extension of using internet. Firstly, the speak…"
click at [403, 349] on button "Verify" at bounding box center [575, 348] width 799 height 22
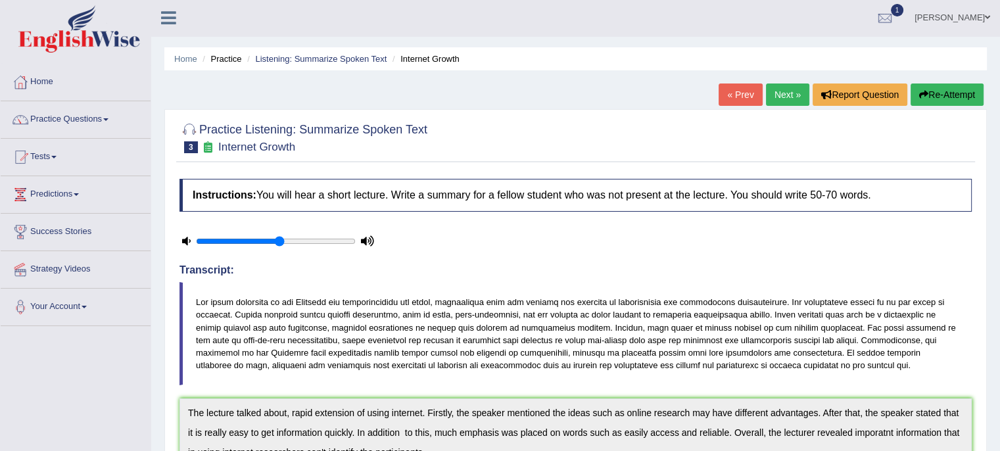
scroll to position [0, 0]
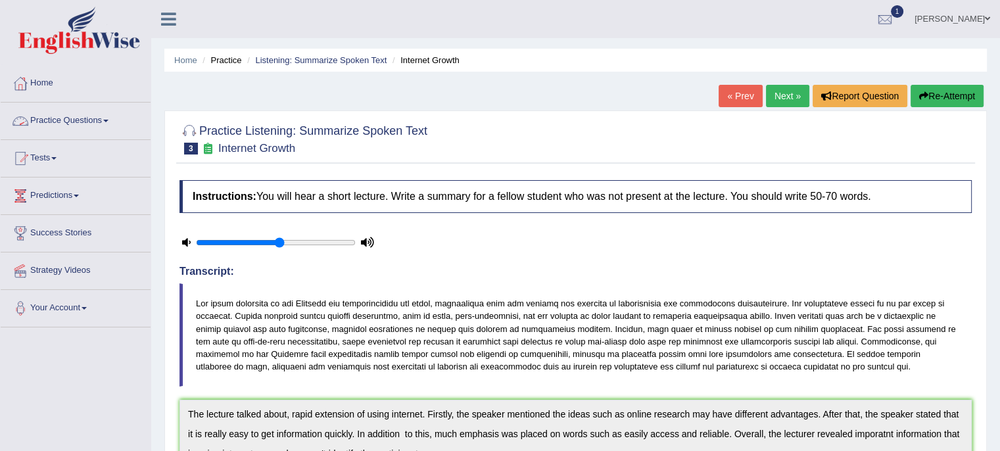
click at [114, 111] on link "Practice Questions" at bounding box center [76, 119] width 150 height 33
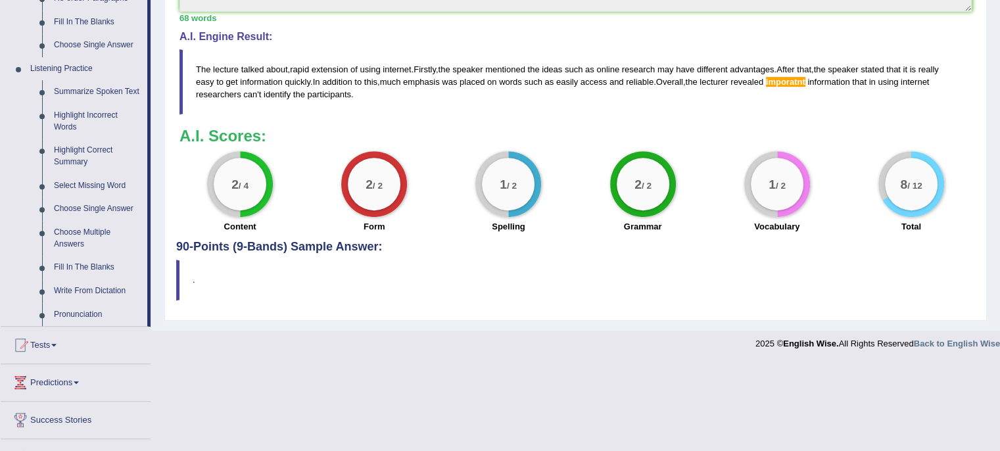
scroll to position [514, 0]
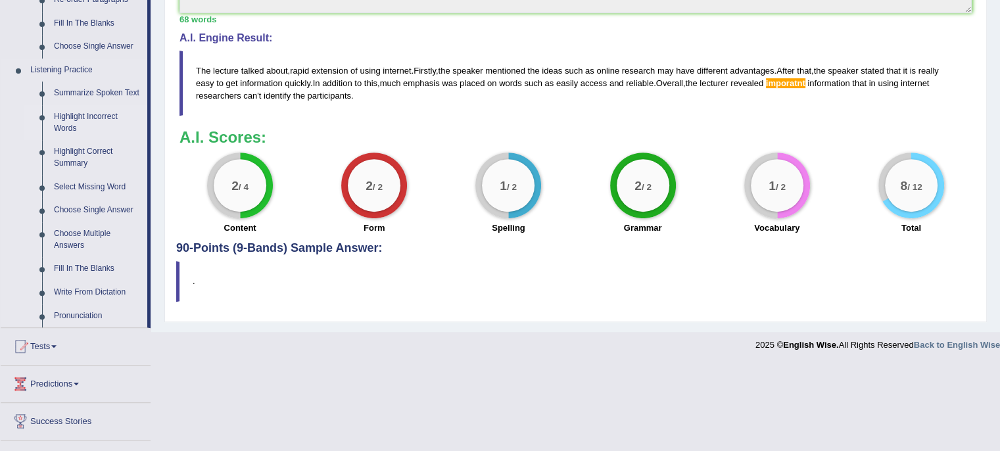
click at [103, 116] on link "Highlight Incorrect Words" at bounding box center [97, 122] width 99 height 35
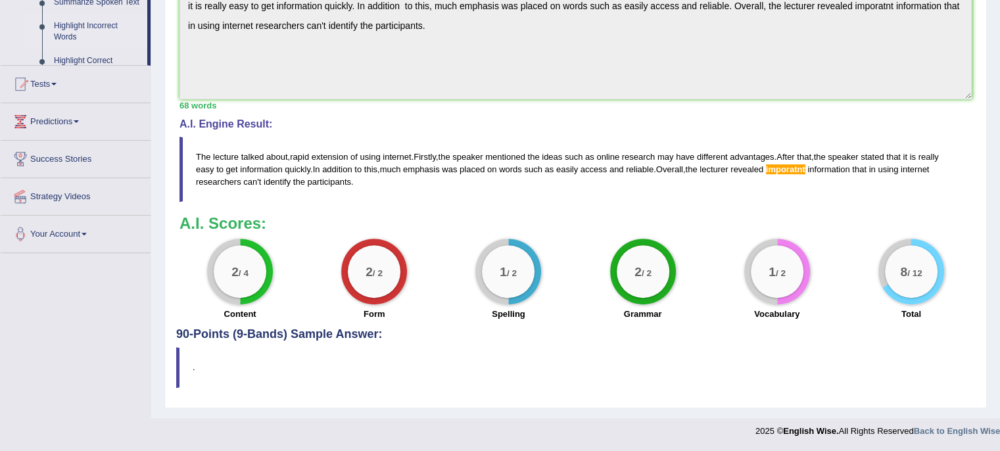
scroll to position [208, 0]
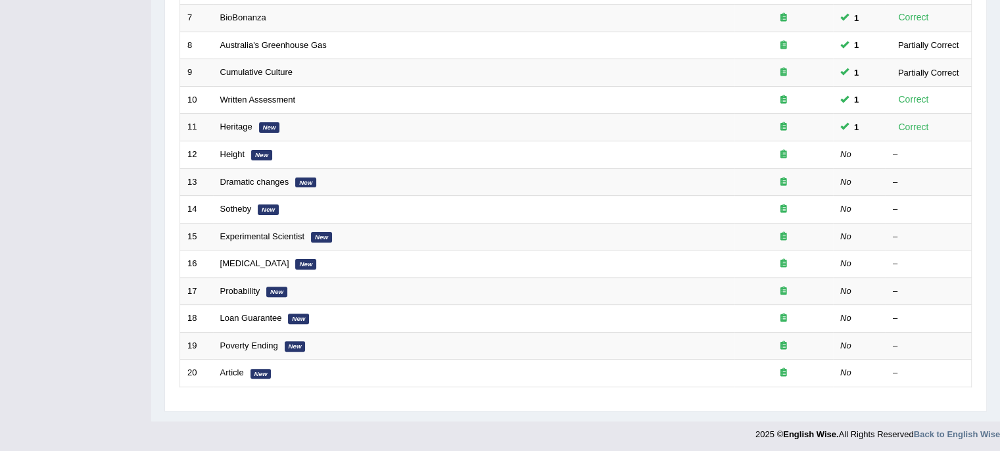
scroll to position [364, 0]
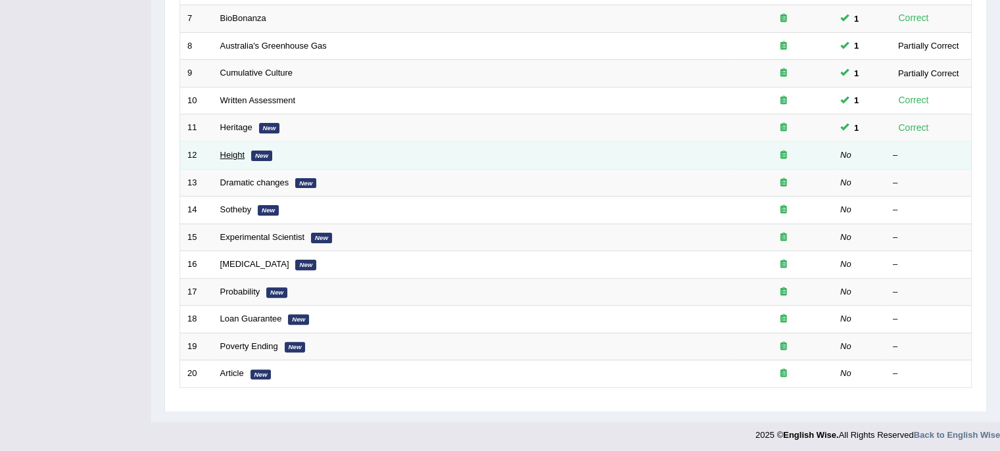
click at [234, 151] on link "Height" at bounding box center [232, 155] width 25 height 10
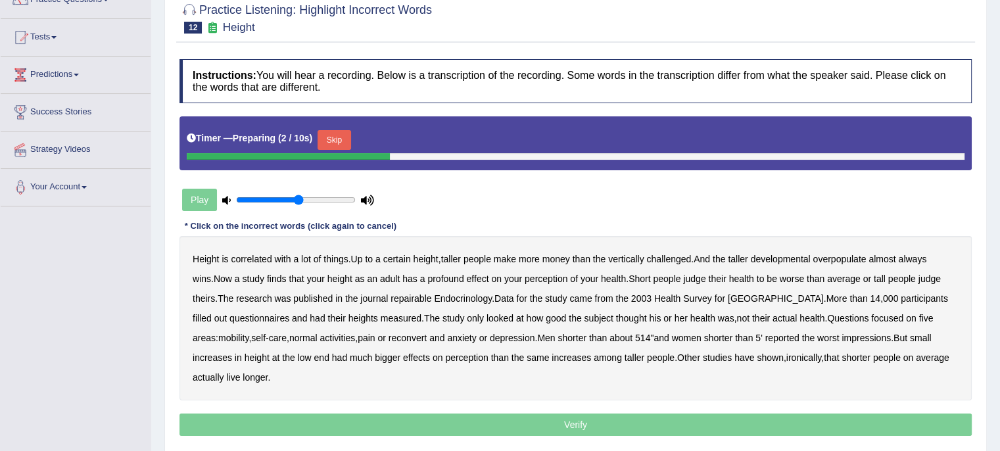
scroll to position [124, 0]
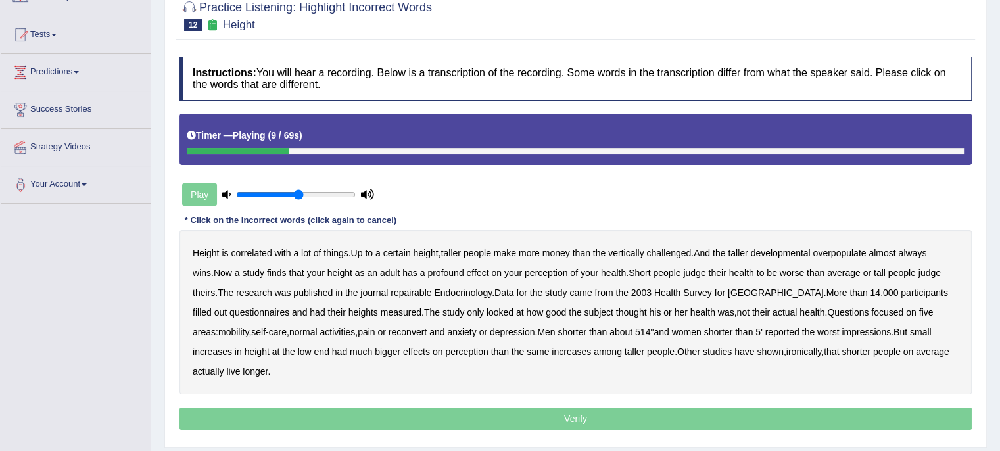
click at [794, 254] on b "developmental" at bounding box center [781, 253] width 60 height 11
click at [845, 253] on b "overpopulate" at bounding box center [839, 253] width 53 height 11
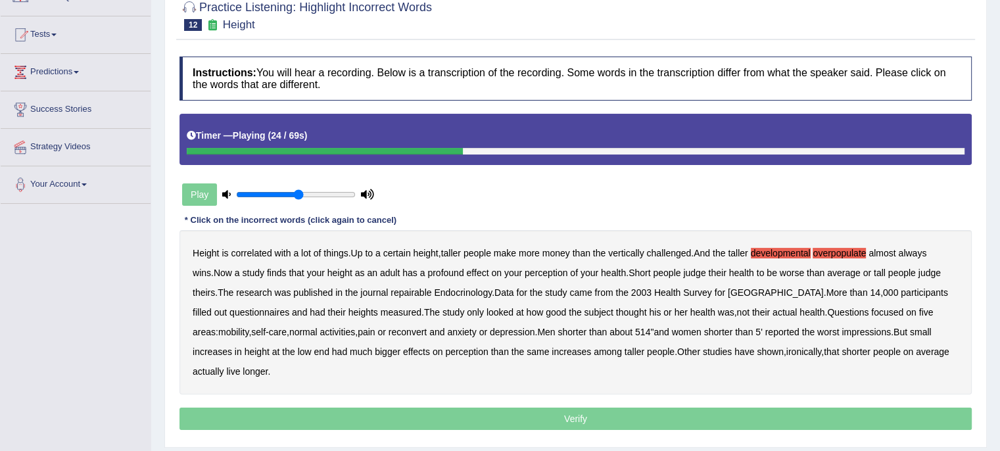
click at [391, 290] on b "repairable" at bounding box center [411, 292] width 41 height 11
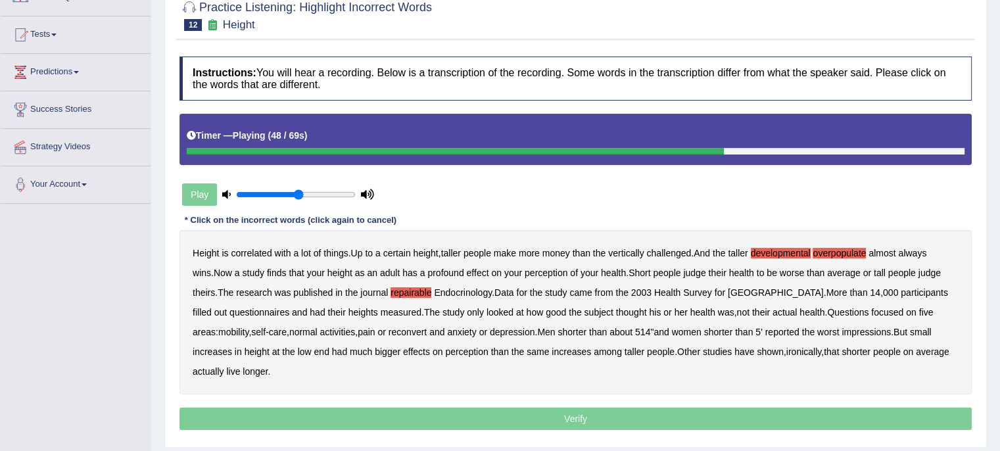
click at [389, 330] on b "reconvert" at bounding box center [408, 332] width 38 height 11
click at [635, 330] on div "Height is correlated with a lot of things . Up to a certain height , taller peo…" at bounding box center [576, 312] width 792 height 164
click at [635, 329] on b "514" at bounding box center [642, 332] width 15 height 11
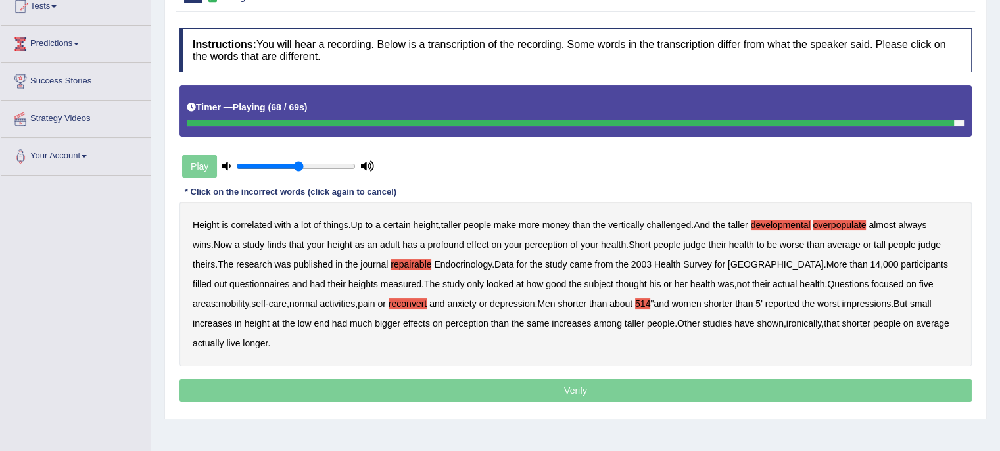
scroll to position [153, 0]
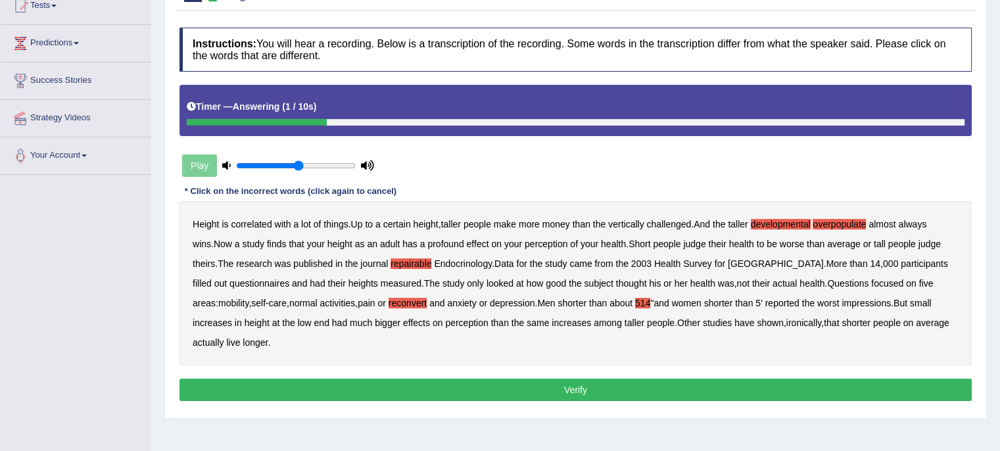
click at [377, 387] on button "Verify" at bounding box center [576, 390] width 792 height 22
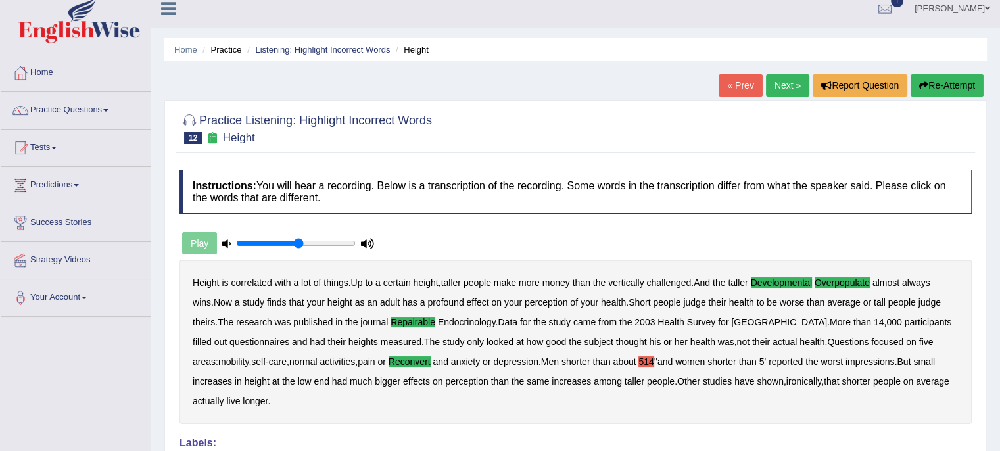
scroll to position [0, 0]
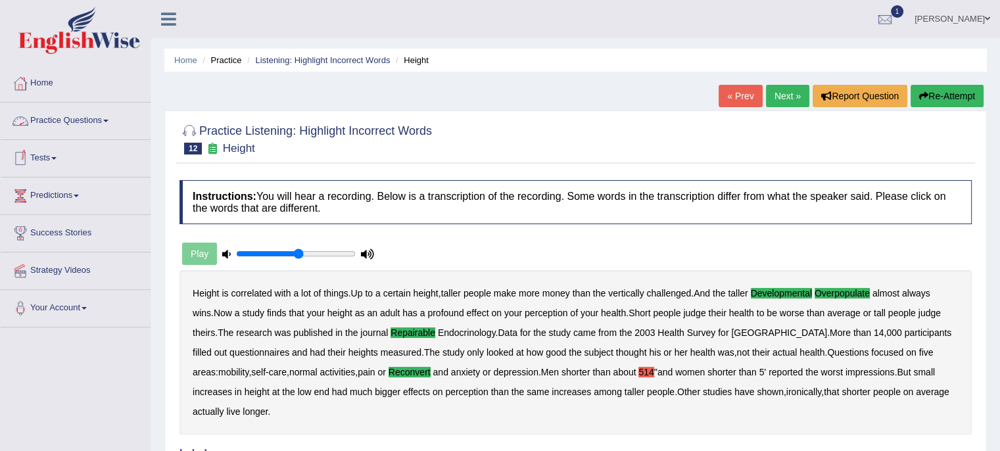
click at [104, 116] on link "Practice Questions" at bounding box center [76, 119] width 150 height 33
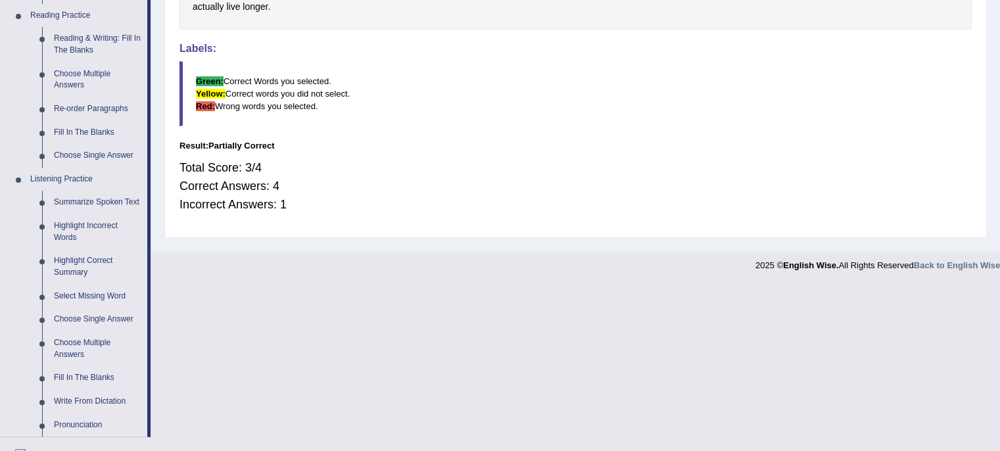
scroll to position [418, 0]
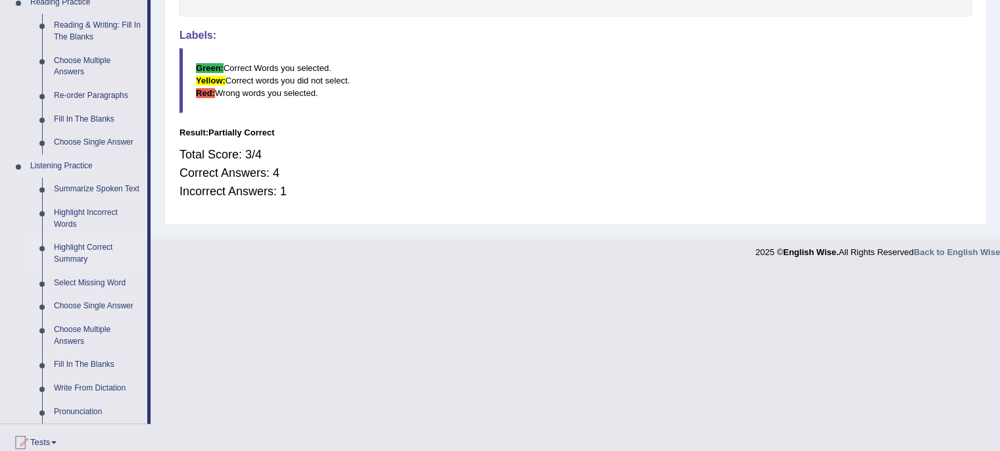
click at [82, 255] on link "Highlight Correct Summary" at bounding box center [97, 253] width 99 height 35
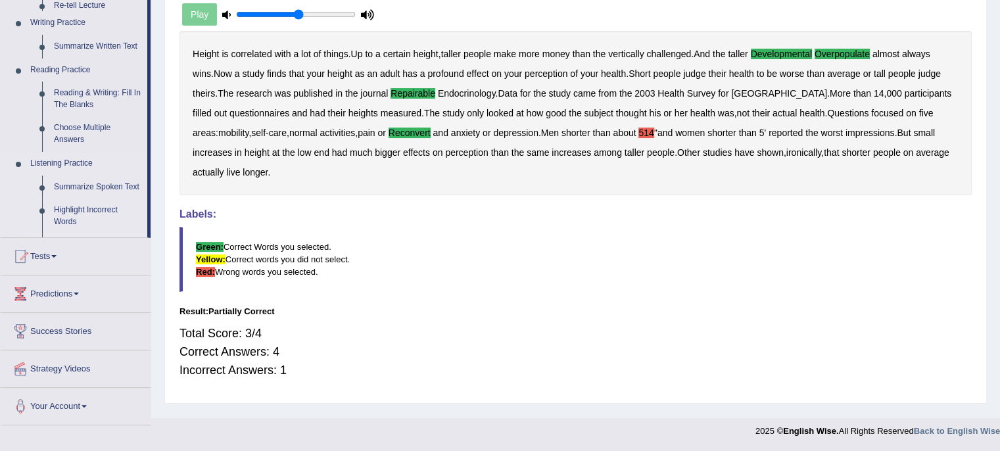
scroll to position [239, 0]
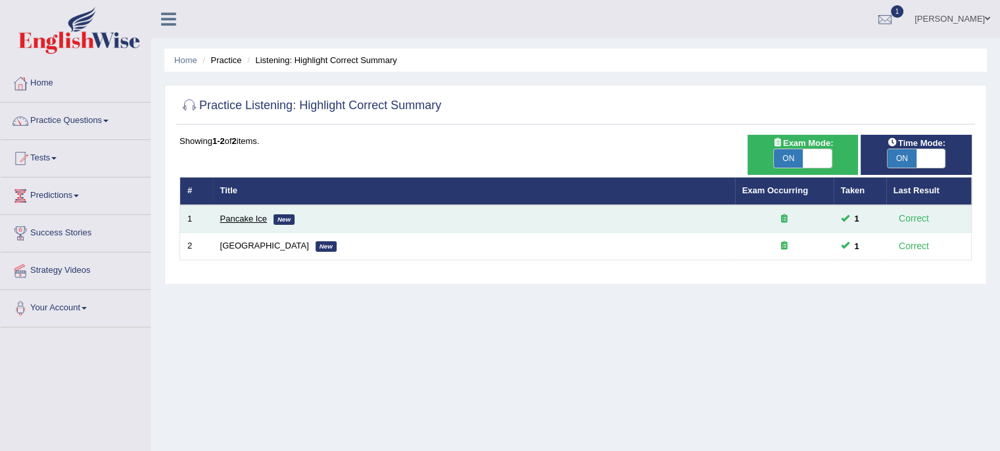
click at [242, 218] on link "Pancake Ice" at bounding box center [243, 219] width 47 height 10
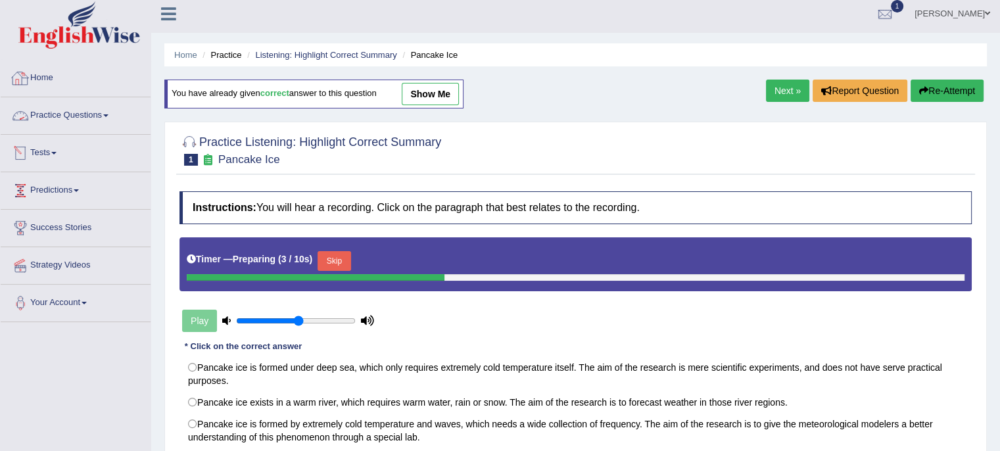
scroll to position [5, 0]
click at [103, 111] on link "Practice Questions" at bounding box center [76, 113] width 150 height 33
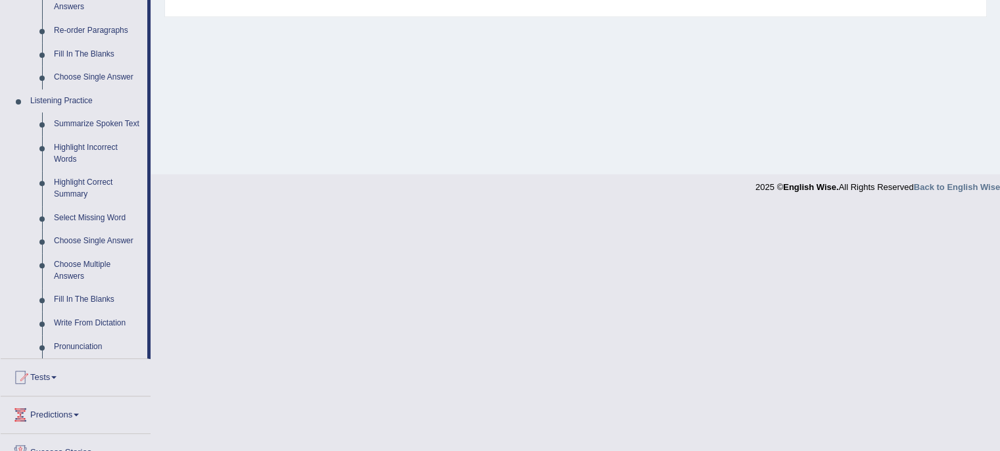
scroll to position [499, 0]
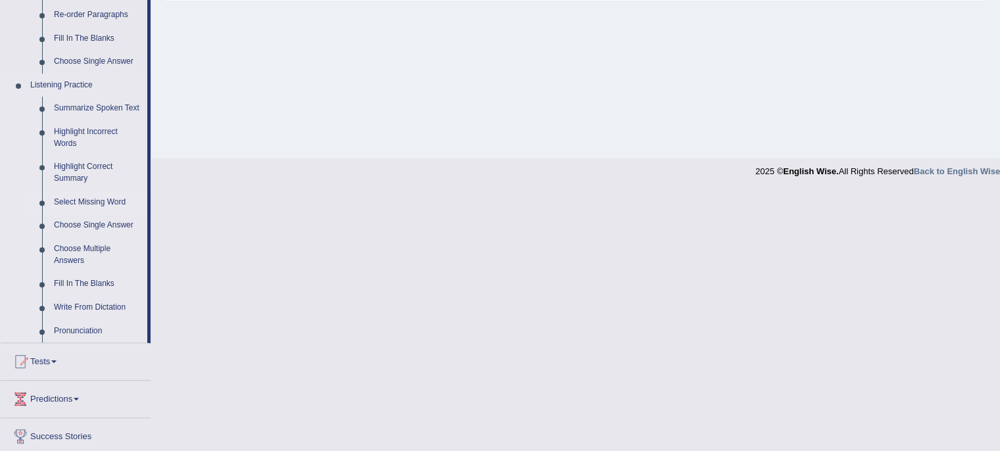
click at [101, 203] on link "Select Missing Word" at bounding box center [97, 203] width 99 height 24
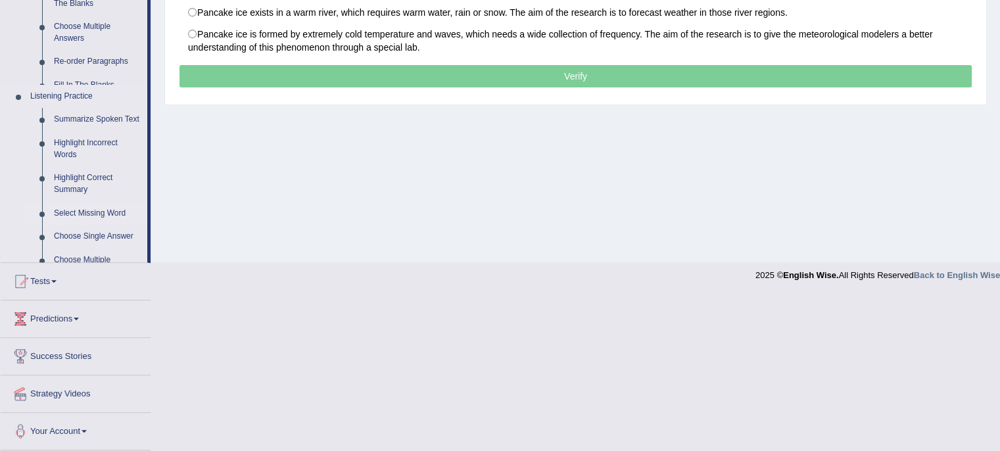
scroll to position [239, 0]
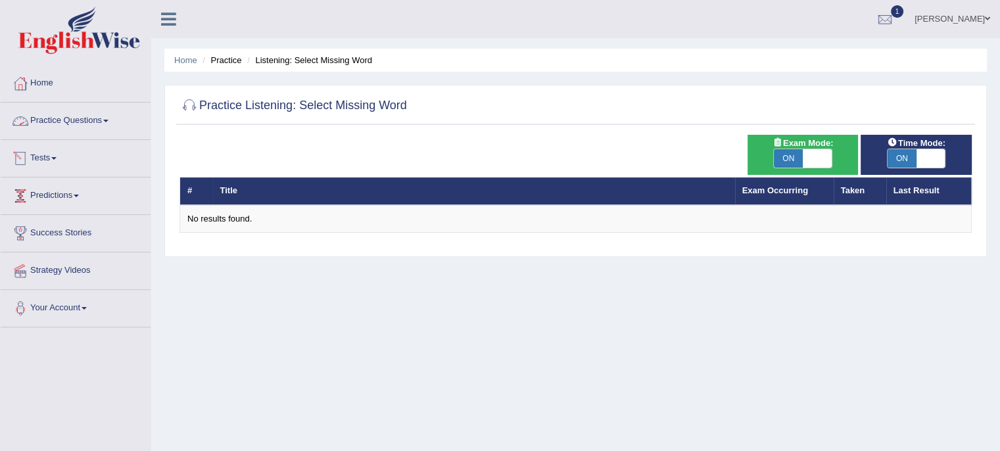
click at [113, 123] on link "Practice Questions" at bounding box center [76, 119] width 150 height 33
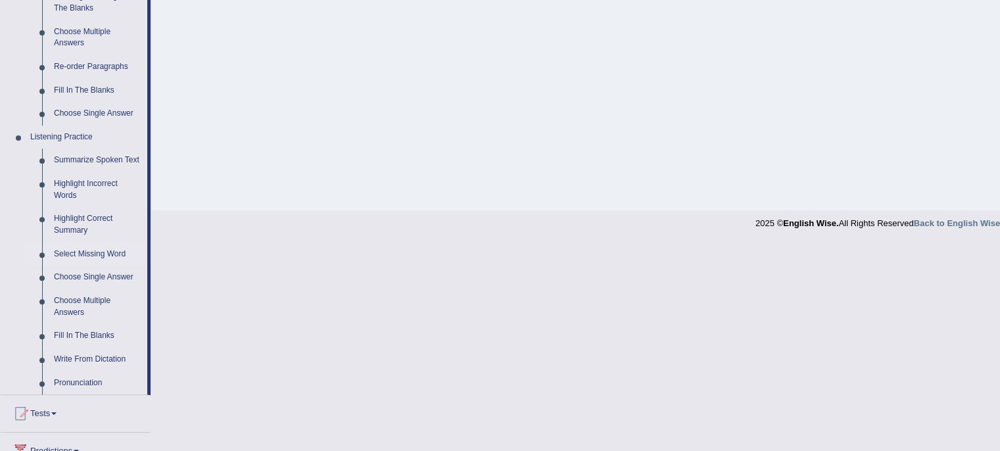
scroll to position [449, 0]
click at [87, 278] on link "Choose Single Answer" at bounding box center [97, 276] width 99 height 24
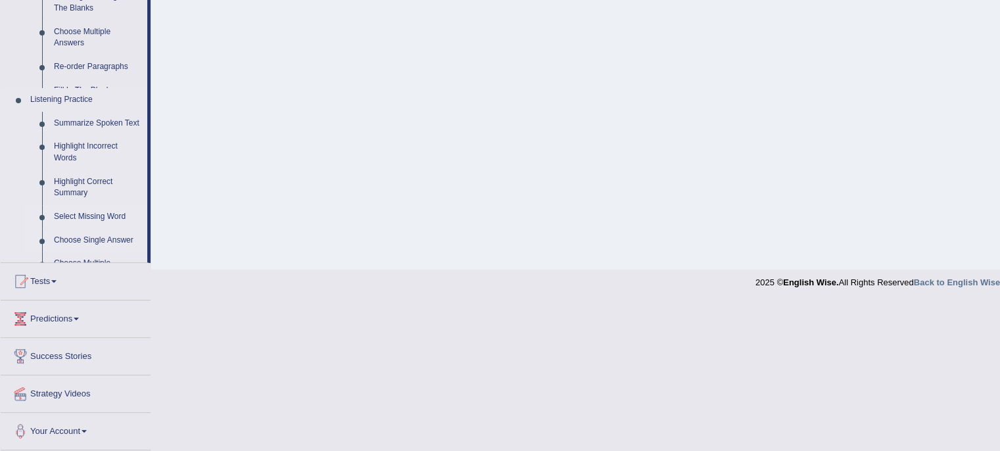
scroll to position [239, 0]
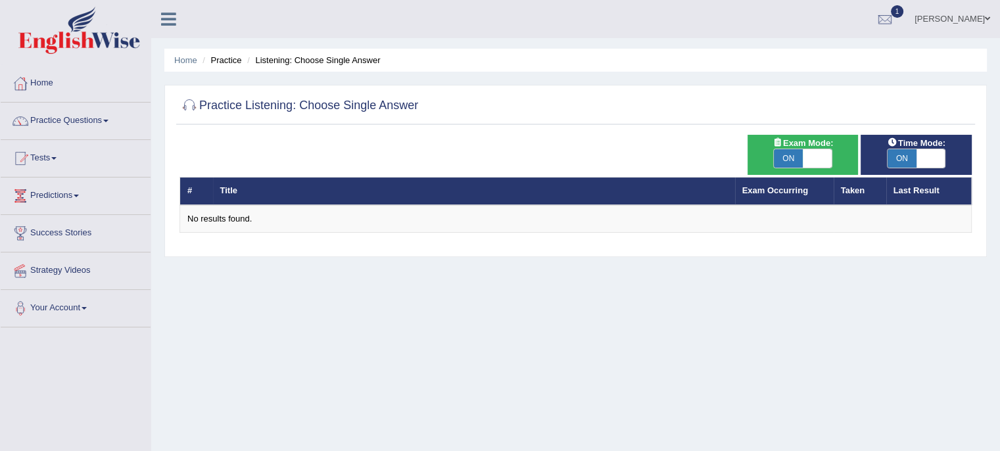
click at [817, 156] on span at bounding box center [817, 158] width 29 height 18
checkbox input "false"
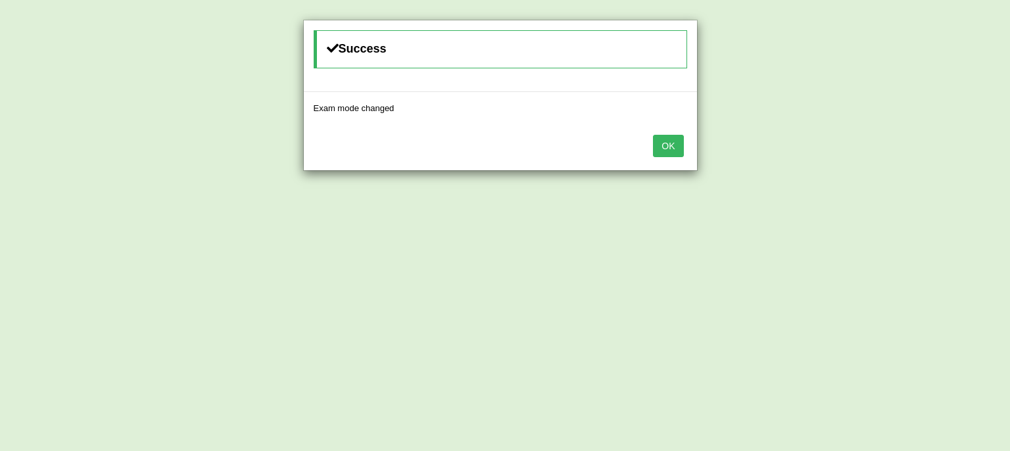
click at [672, 140] on button "OK" at bounding box center [668, 146] width 30 height 22
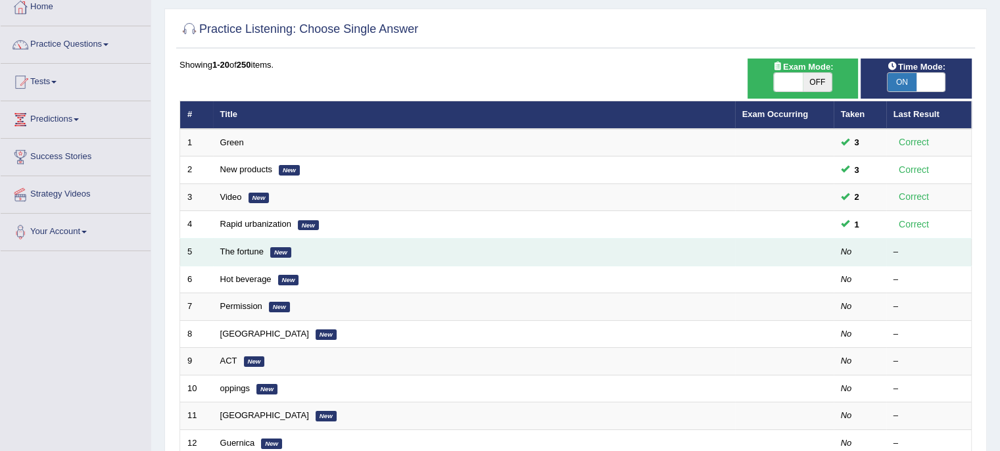
scroll to position [84, 0]
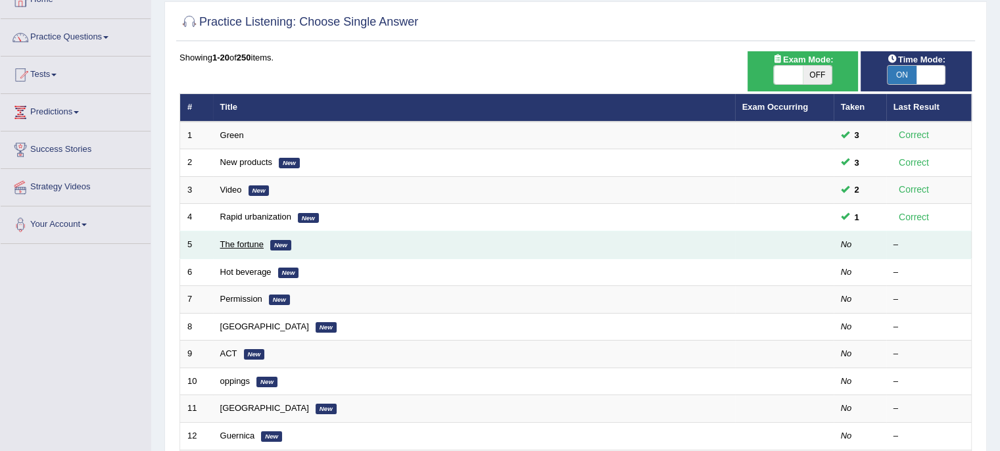
click at [233, 242] on link "The fortune" at bounding box center [242, 244] width 44 height 10
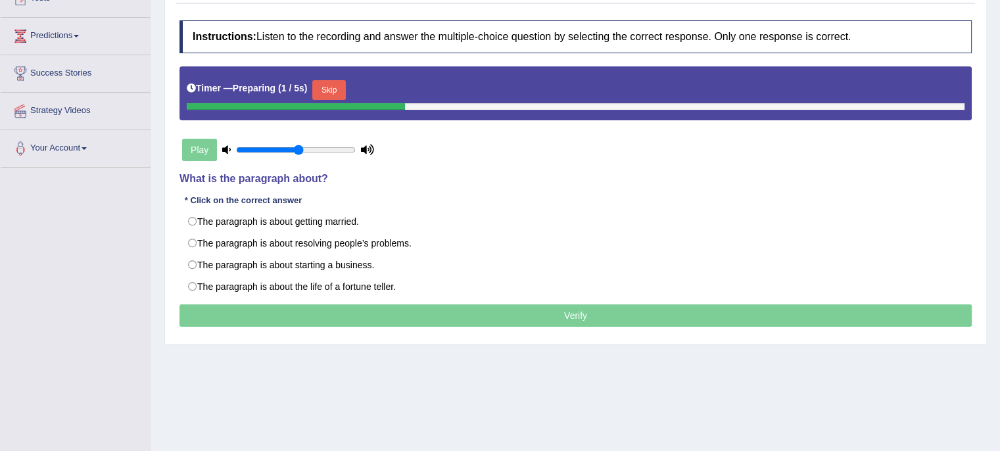
scroll to position [160, 0]
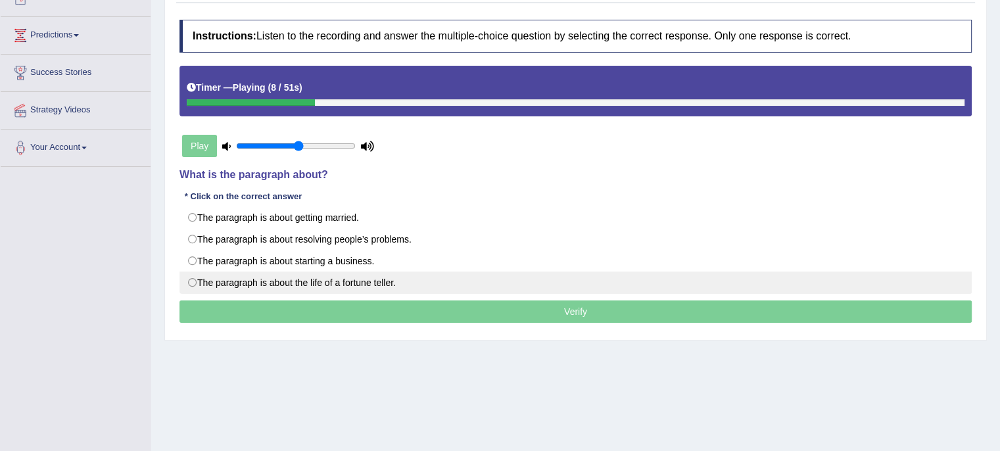
click at [196, 281] on label "The paragraph is about the life of a fortune teller." at bounding box center [576, 283] width 792 height 22
radio input "true"
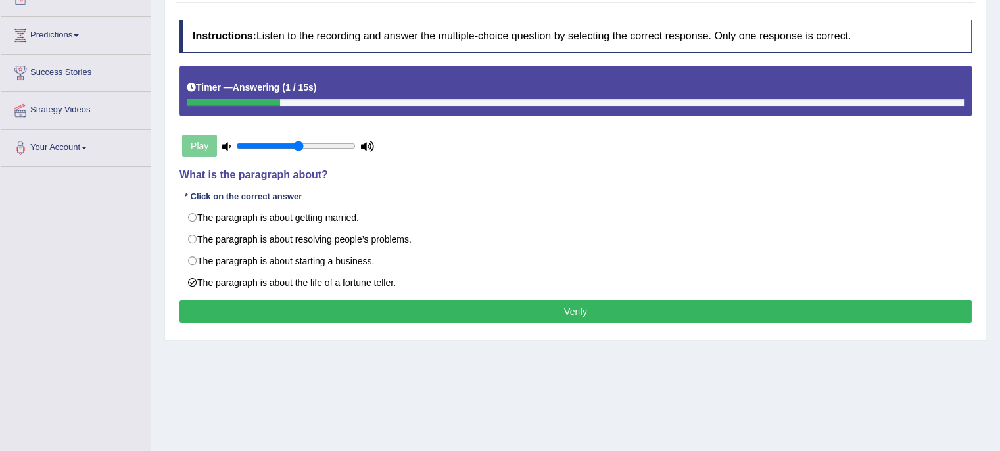
click at [215, 314] on button "Verify" at bounding box center [576, 312] width 792 height 22
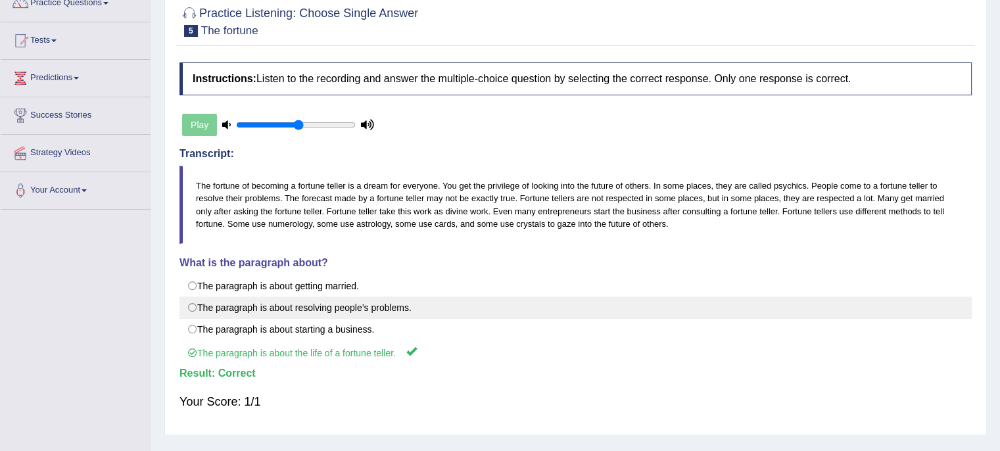
scroll to position [0, 0]
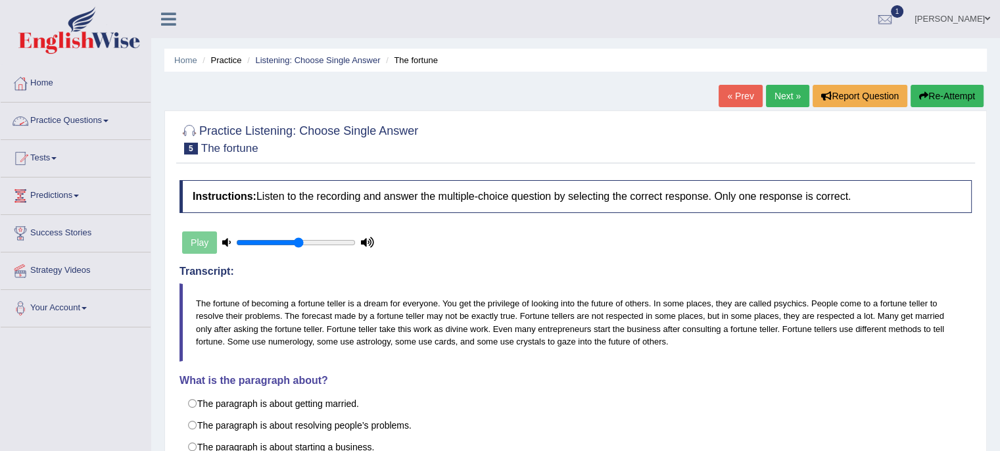
click at [102, 125] on link "Practice Questions" at bounding box center [76, 119] width 150 height 33
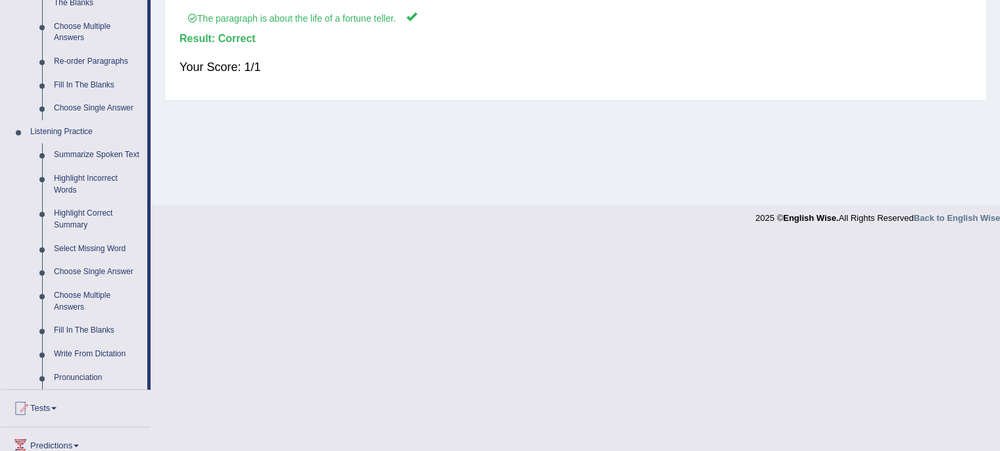
scroll to position [481, 0]
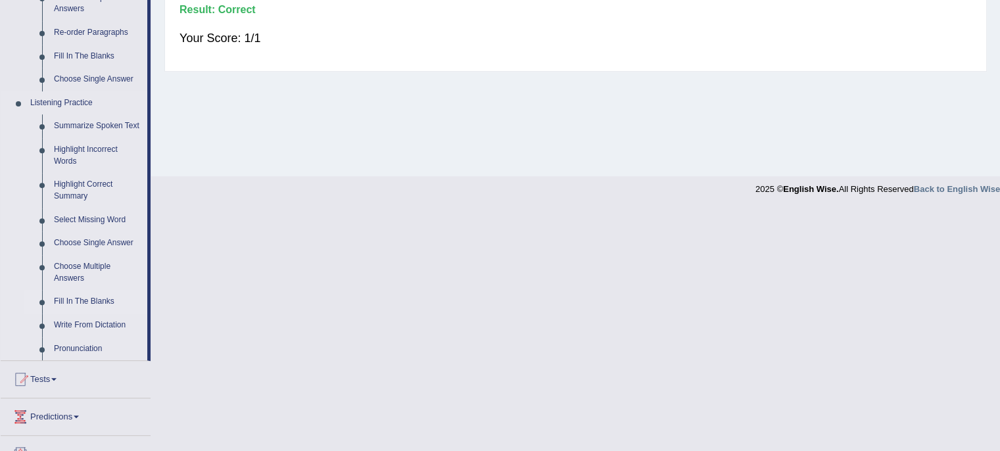
click at [77, 301] on link "Fill In The Blanks" at bounding box center [97, 302] width 99 height 24
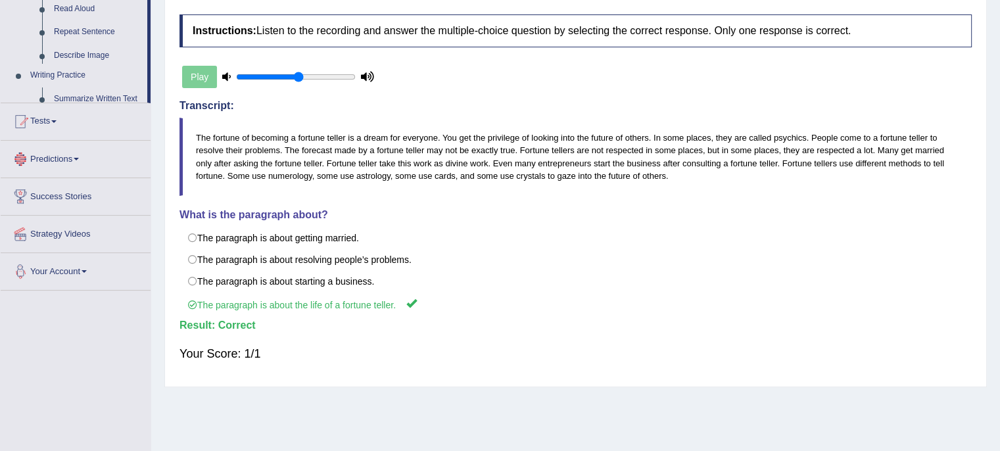
scroll to position [239, 0]
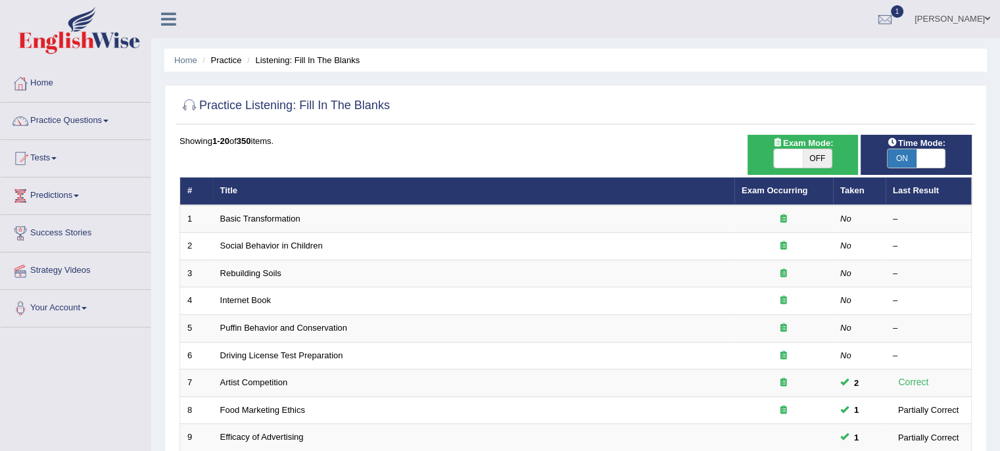
scroll to position [3, 0]
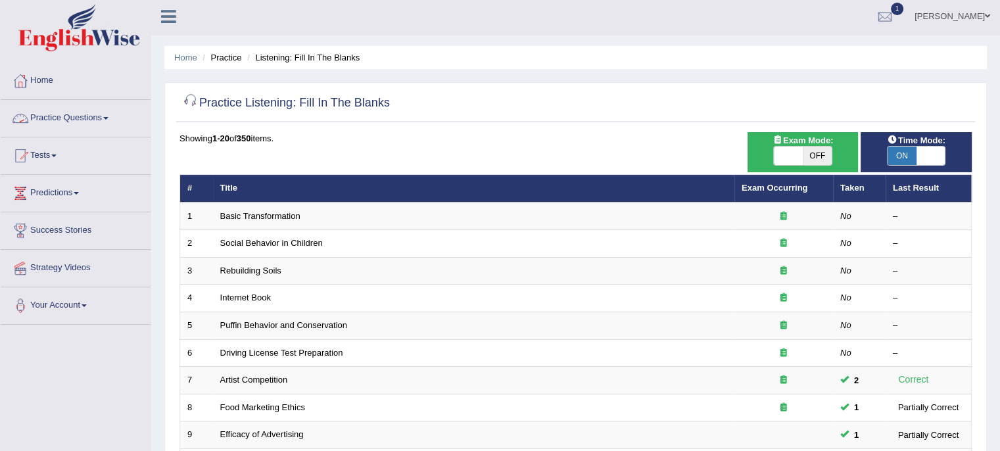
click at [102, 119] on link "Practice Questions" at bounding box center [76, 116] width 150 height 33
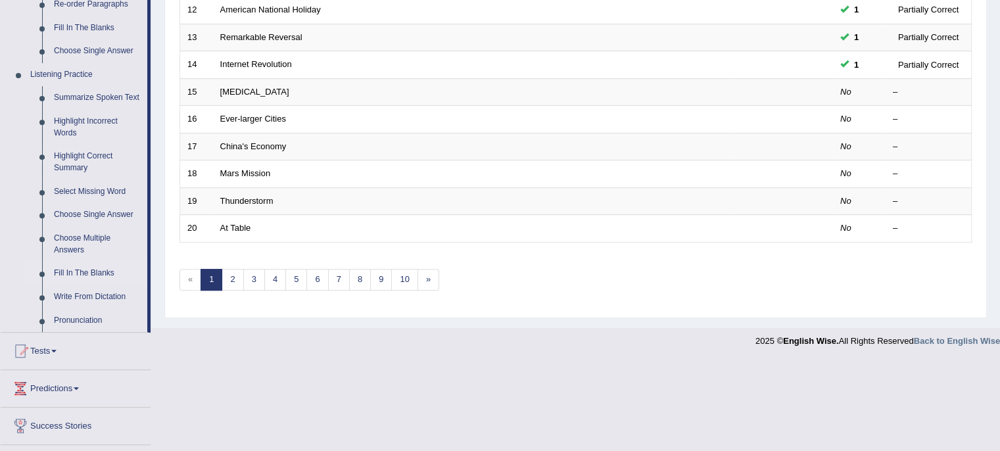
scroll to position [510, 0]
click at [76, 296] on link "Write From Dictation" at bounding box center [97, 297] width 99 height 24
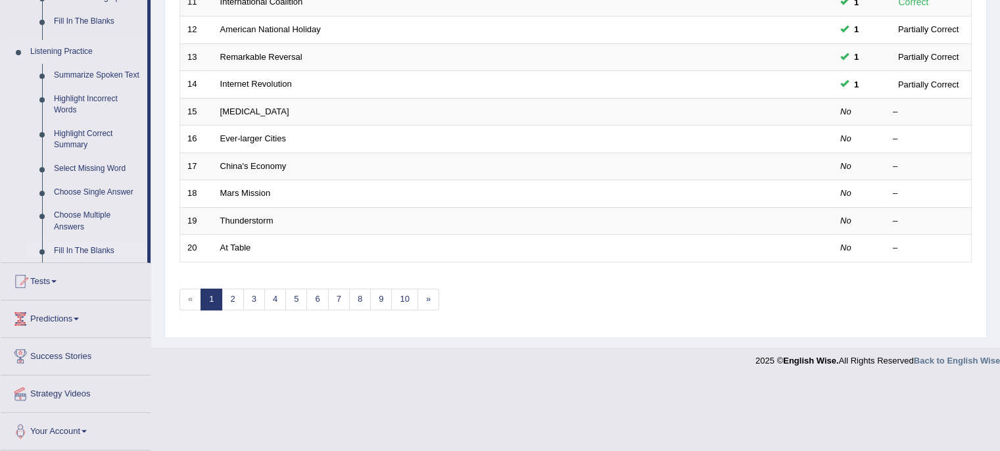
scroll to position [416, 0]
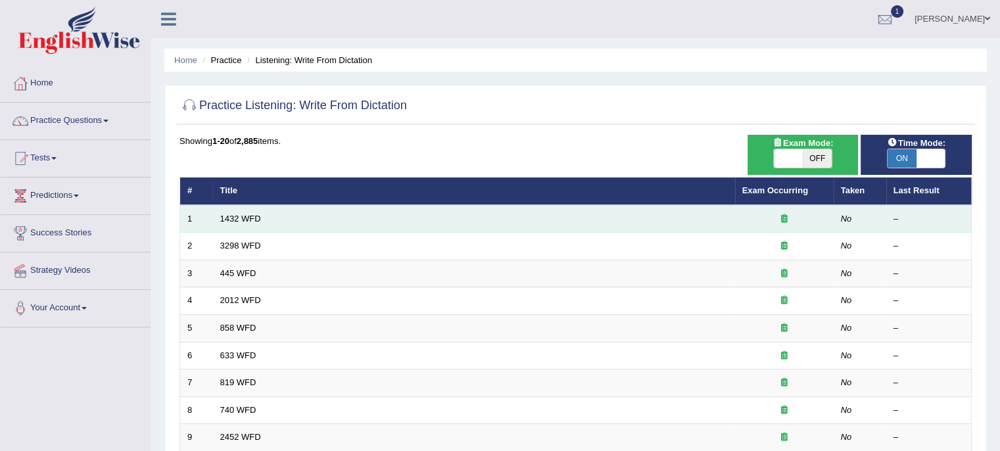
click at [245, 211] on td "1432 WFD" at bounding box center [474, 219] width 522 height 28
click at [245, 218] on link "1432 WFD" at bounding box center [240, 219] width 41 height 10
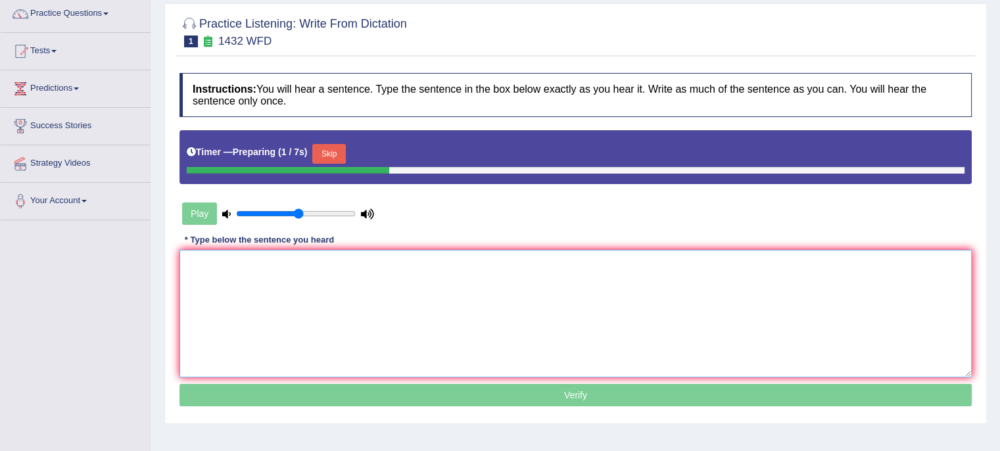
click at [237, 262] on textarea at bounding box center [576, 314] width 792 height 128
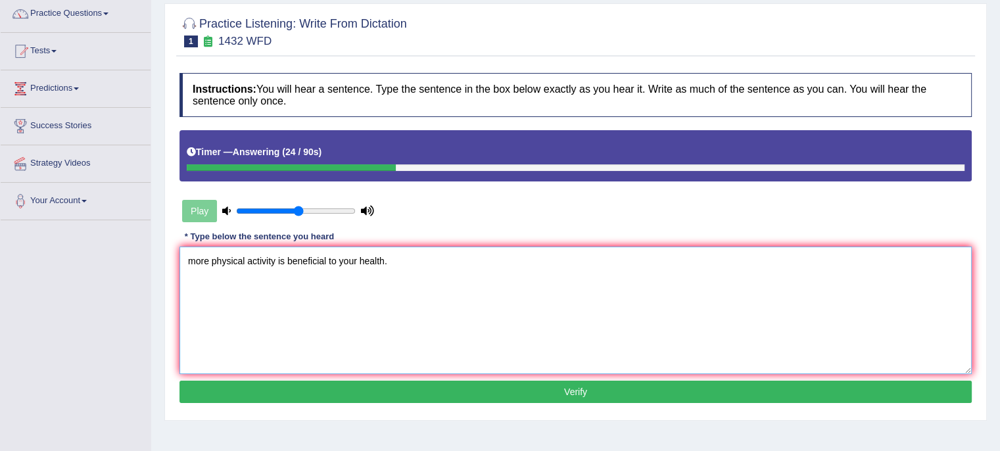
click at [192, 262] on textarea "more physical activity is beneficial to your health." at bounding box center [576, 311] width 792 height 128
type textarea "More physical activity is beneficial to your health."
click at [341, 391] on button "Verify" at bounding box center [576, 392] width 792 height 22
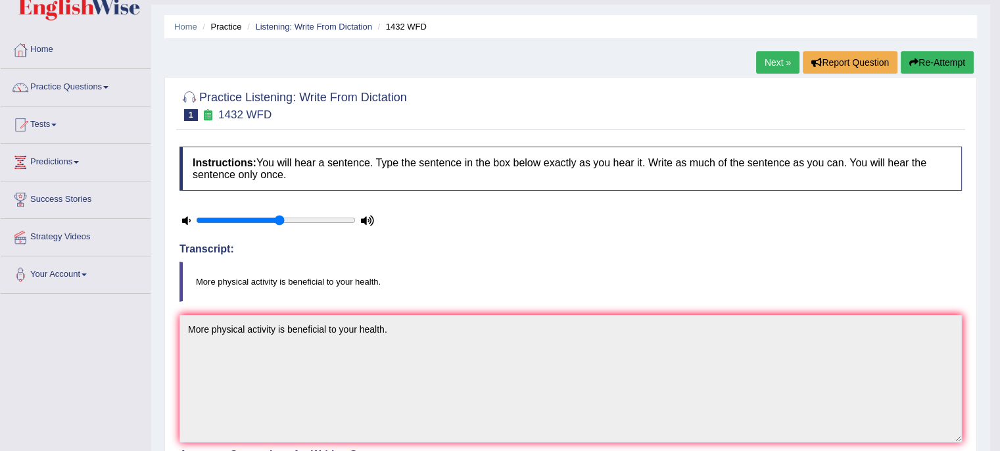
scroll to position [6, 0]
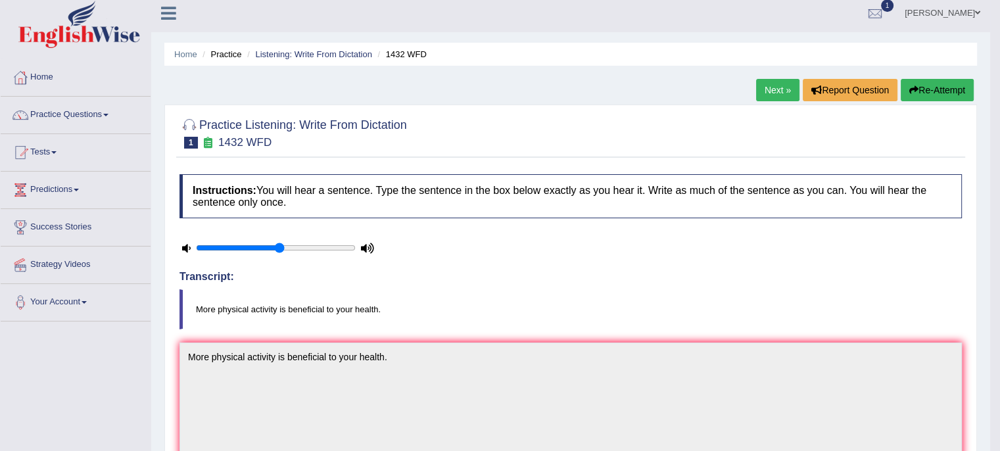
click at [771, 86] on link "Next »" at bounding box center [777, 90] width 43 height 22
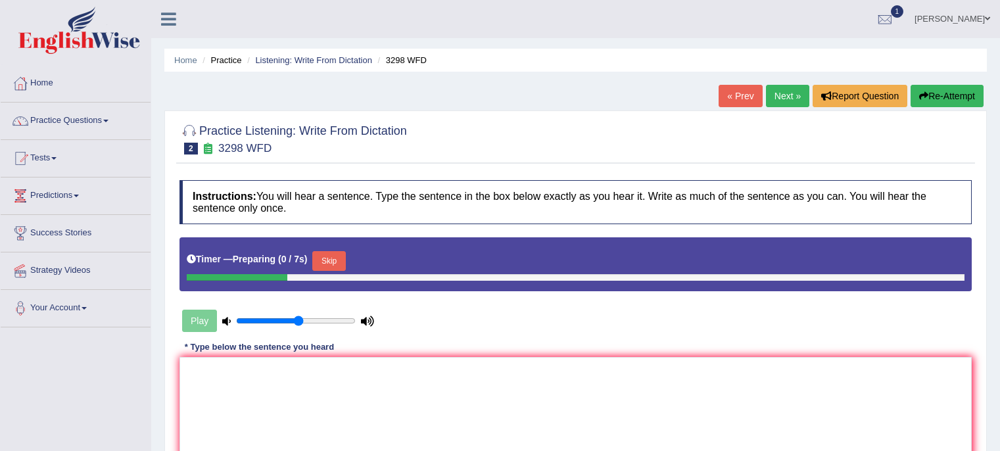
click at [418, 389] on textarea at bounding box center [576, 421] width 792 height 128
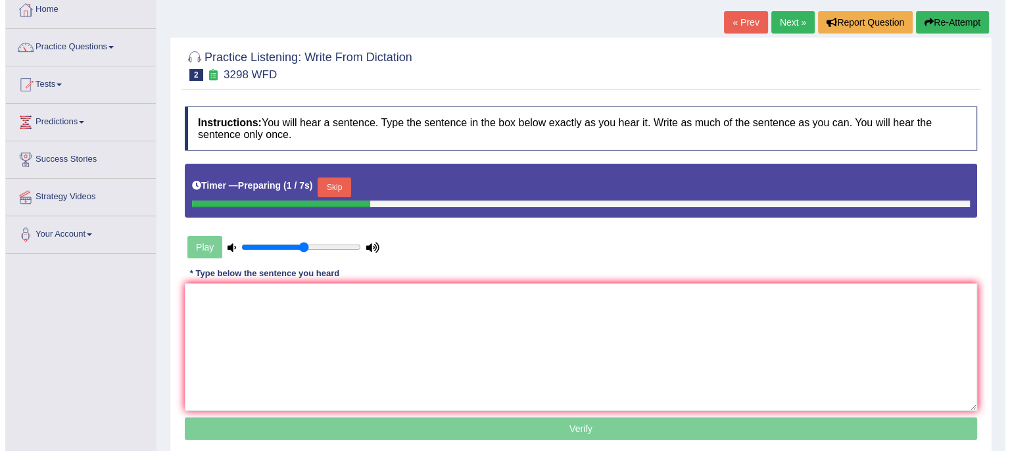
scroll to position [81, 0]
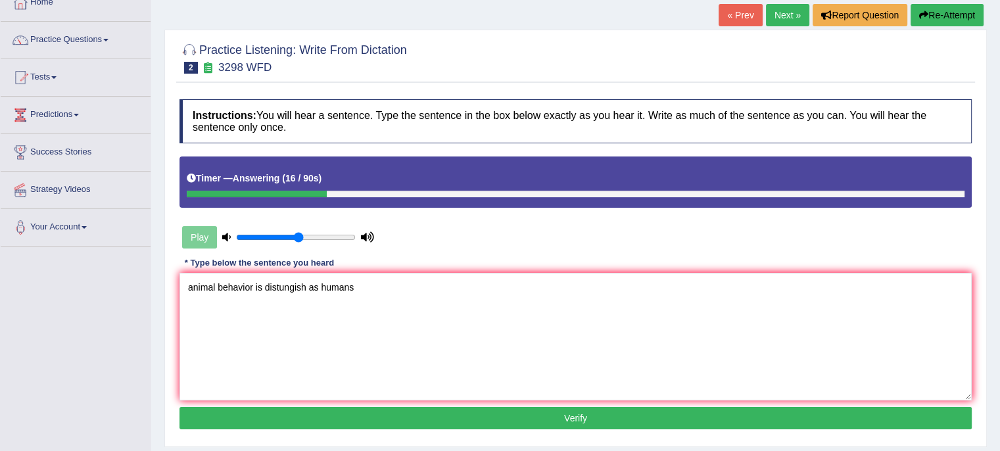
click at [369, 285] on textarea "animal behavior is distungish as humans" at bounding box center [576, 337] width 792 height 128
click at [193, 289] on textarea "animal behavior is distungish as humans." at bounding box center [576, 337] width 792 height 128
type textarea "Animal behavior is distungish as humans."
click at [287, 421] on button "Verify" at bounding box center [576, 418] width 792 height 22
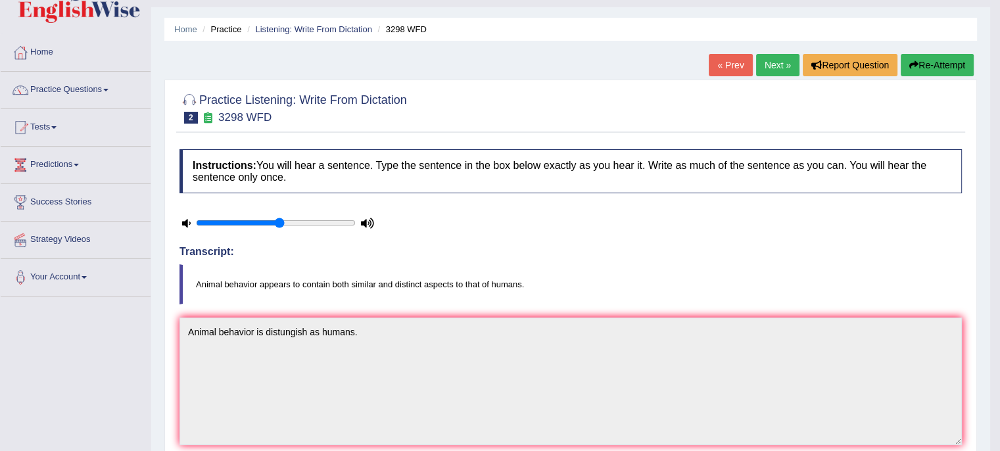
scroll to position [0, 0]
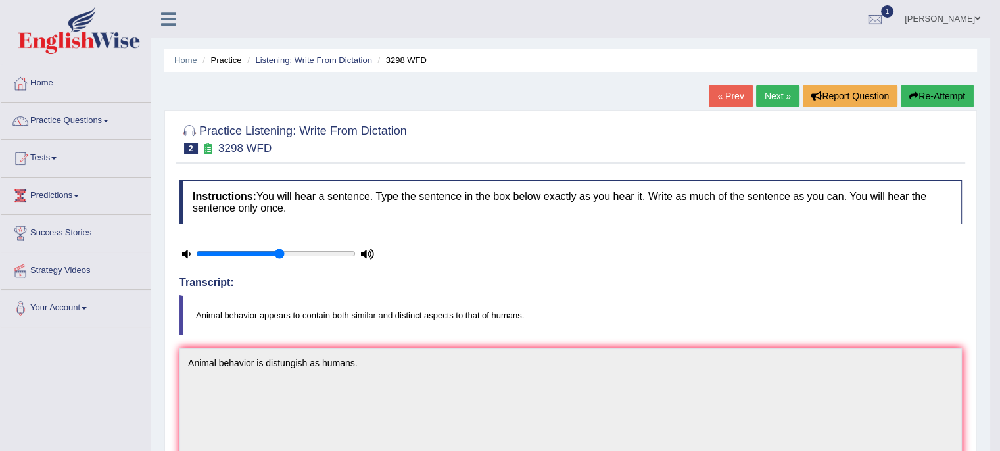
click at [770, 101] on link "Next »" at bounding box center [777, 96] width 43 height 22
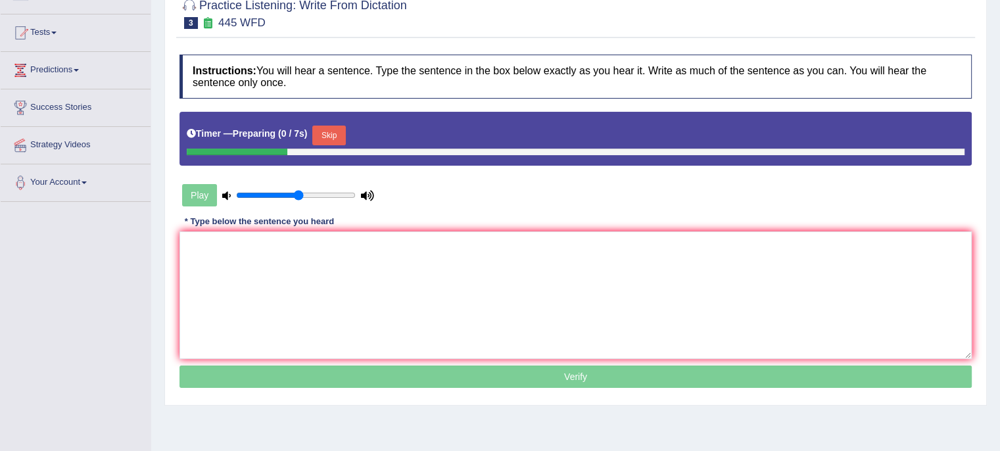
scroll to position [126, 0]
click at [365, 313] on textarea at bounding box center [576, 295] width 792 height 128
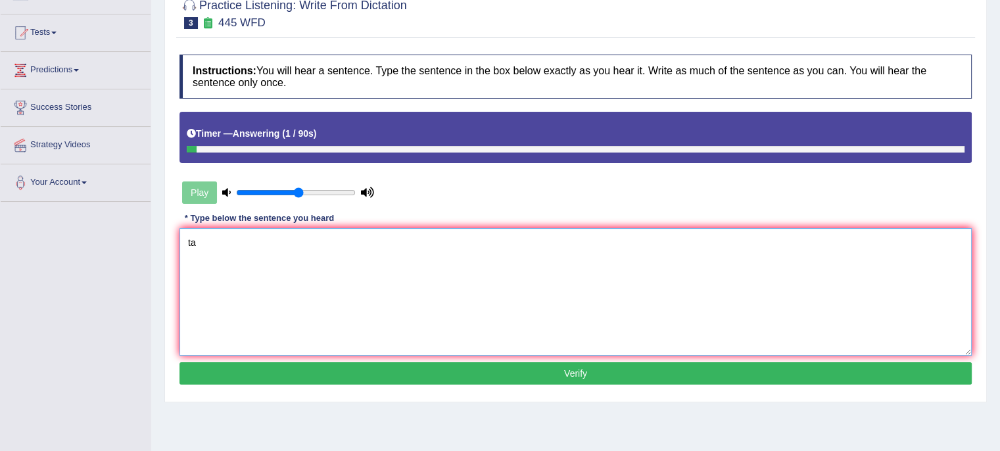
type textarea "t"
type textarea "A"
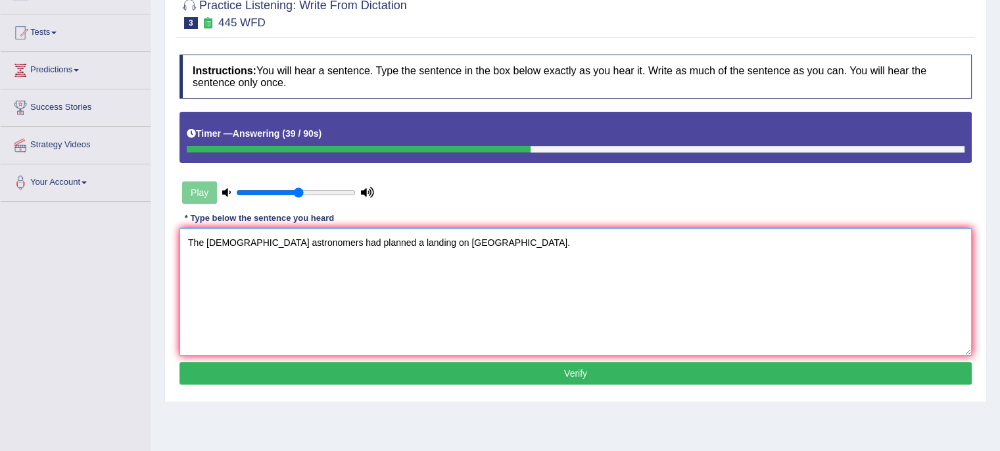
click at [251, 243] on textarea "The [DEMOGRAPHIC_DATA] astronomers had planned a landing on [GEOGRAPHIC_DATA]." at bounding box center [576, 292] width 792 height 128
type textarea "The [DEMOGRAPHIC_DATA] Astronomers had planned a landing on [GEOGRAPHIC_DATA]."
click at [406, 372] on button "Verify" at bounding box center [576, 373] width 792 height 22
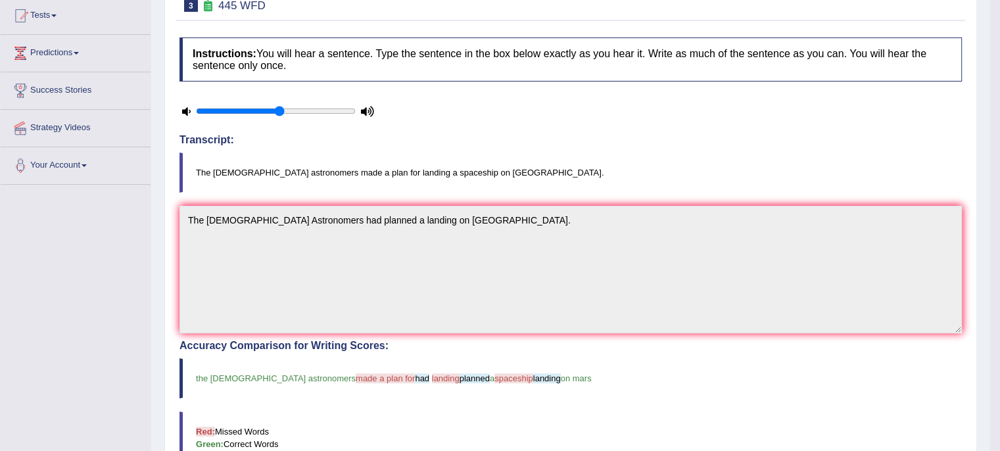
scroll to position [0, 0]
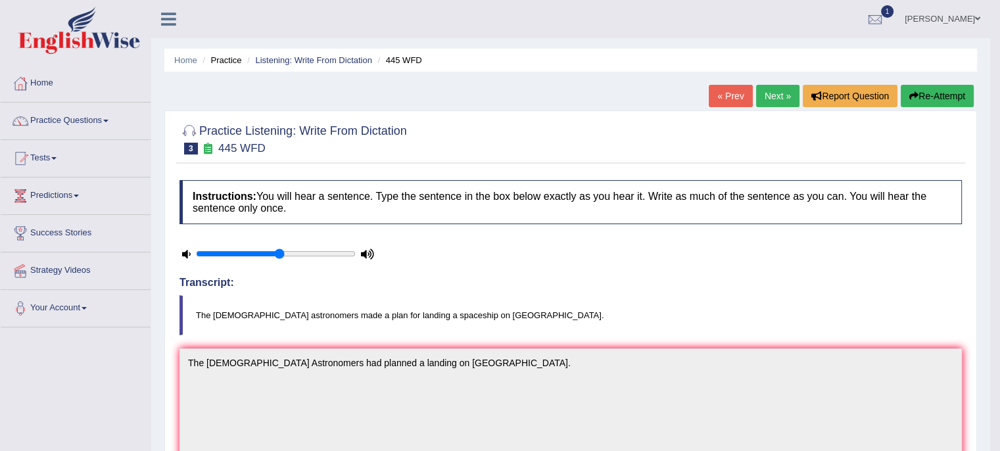
click at [770, 87] on link "Next »" at bounding box center [777, 96] width 43 height 22
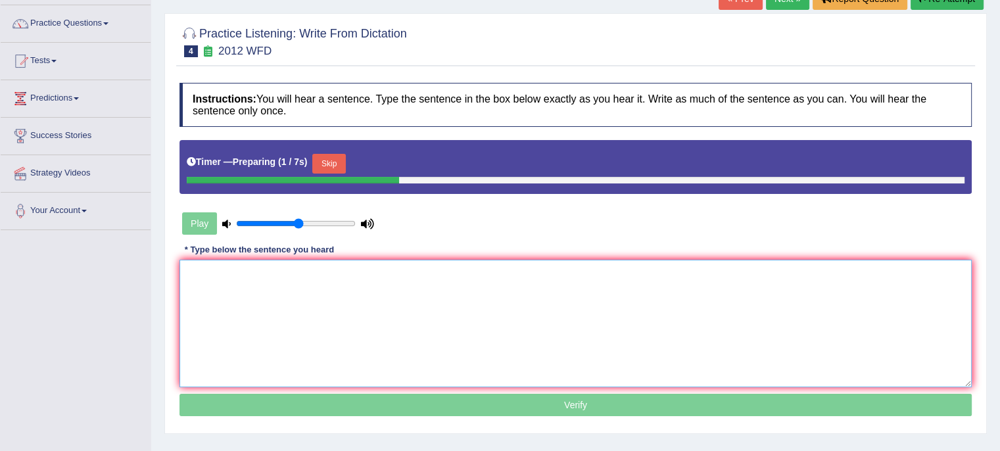
click at [305, 301] on textarea at bounding box center [576, 324] width 792 height 128
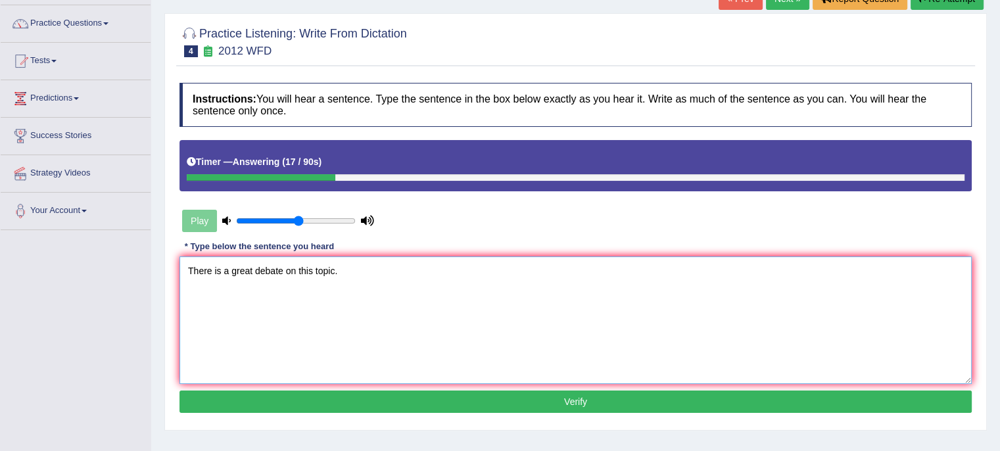
type textarea "There is a great debate on this topic."
click at [317, 395] on button "Verify" at bounding box center [576, 402] width 792 height 22
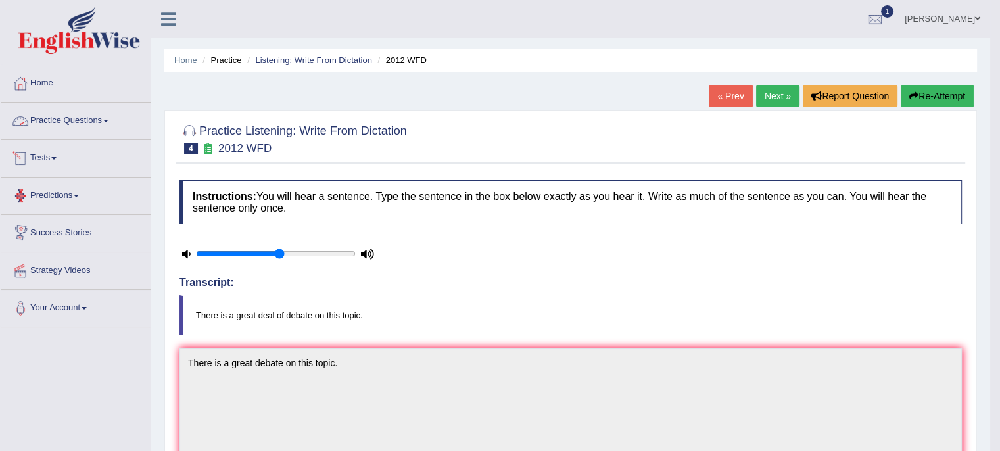
click at [106, 120] on link "Practice Questions" at bounding box center [76, 119] width 150 height 33
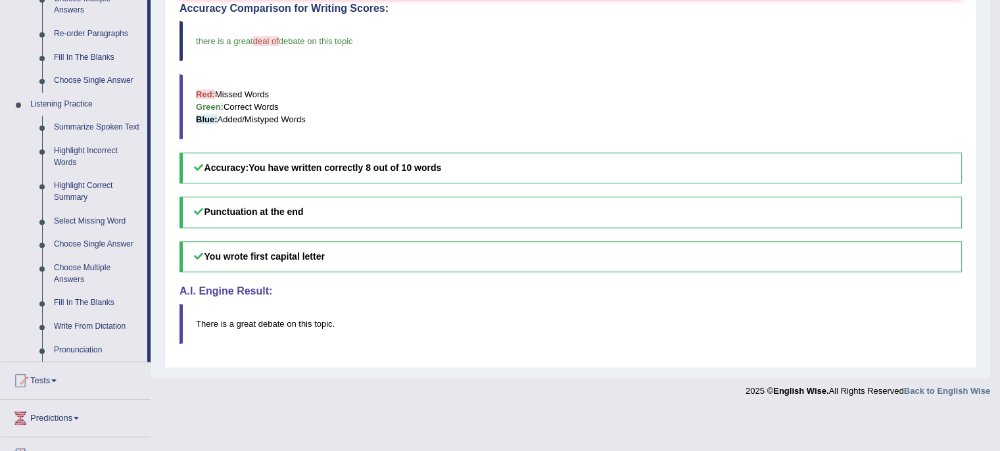
scroll to position [486, 0]
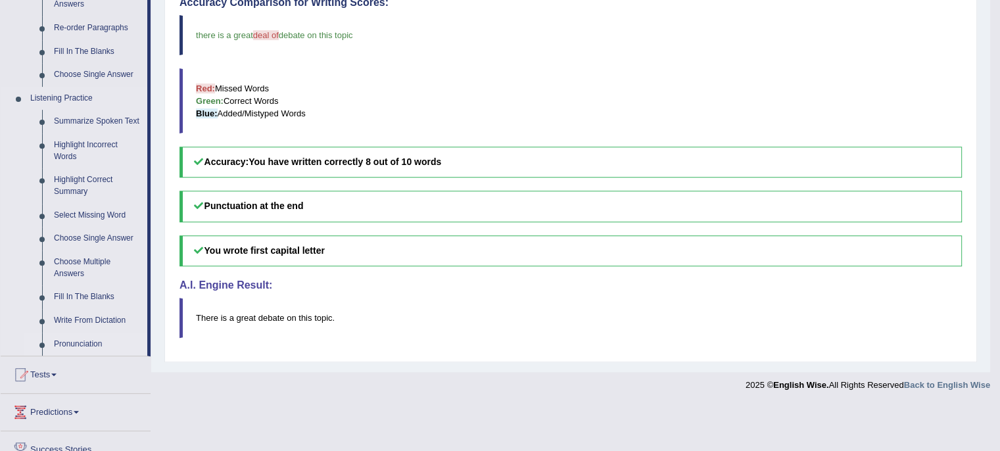
click at [86, 341] on link "Pronunciation" at bounding box center [97, 345] width 99 height 24
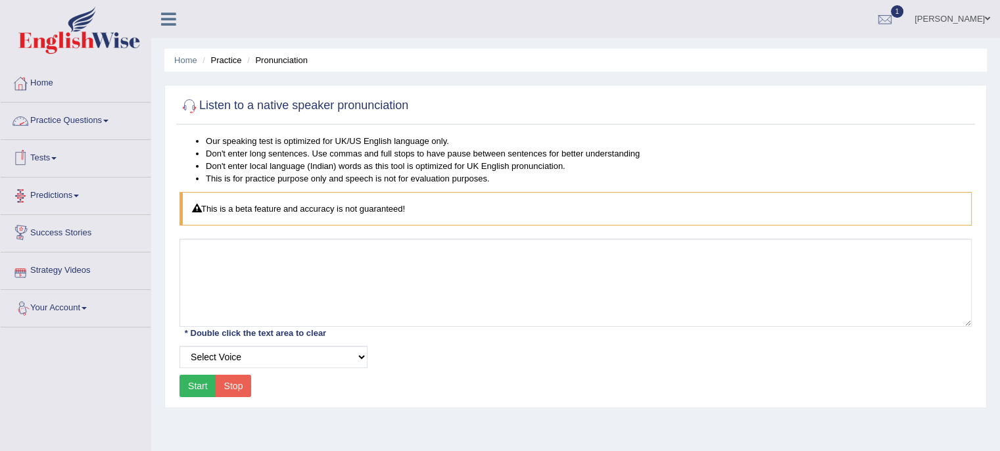
click at [118, 116] on link "Practice Questions" at bounding box center [76, 119] width 150 height 33
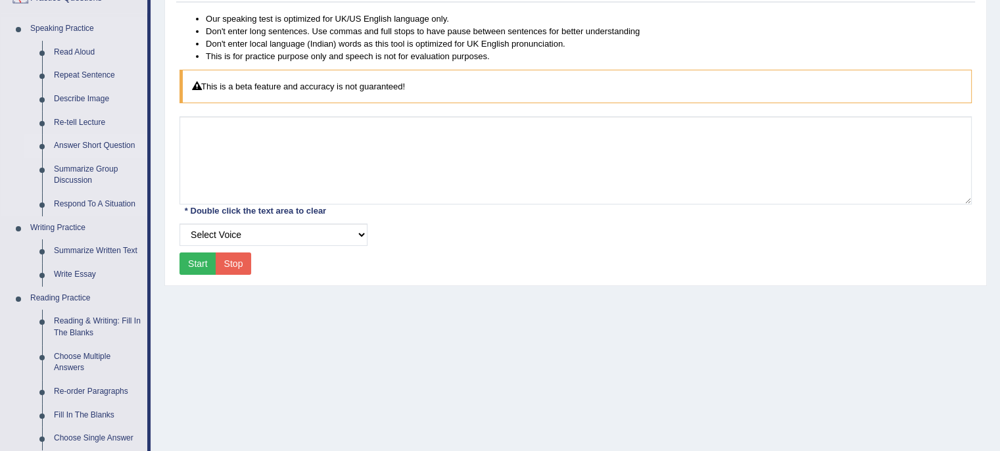
scroll to position [124, 0]
click at [82, 247] on link "Summarize Written Text" at bounding box center [97, 250] width 99 height 24
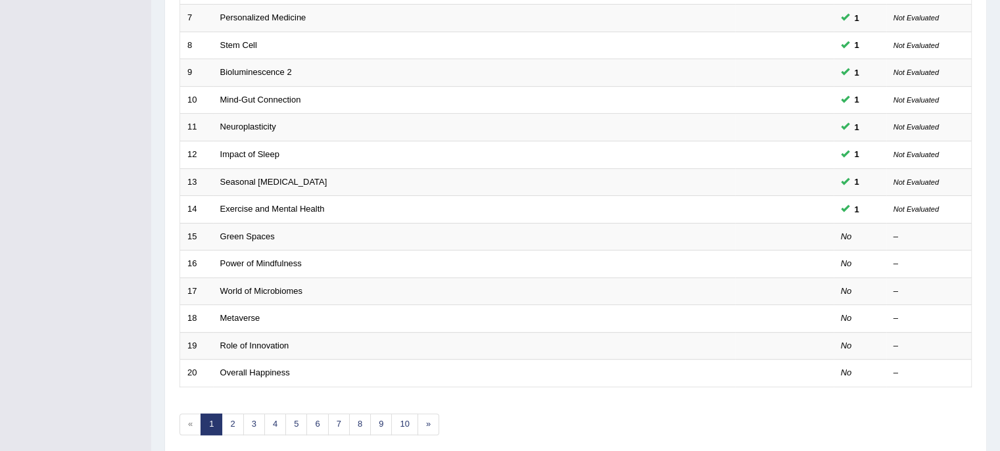
scroll to position [416, 0]
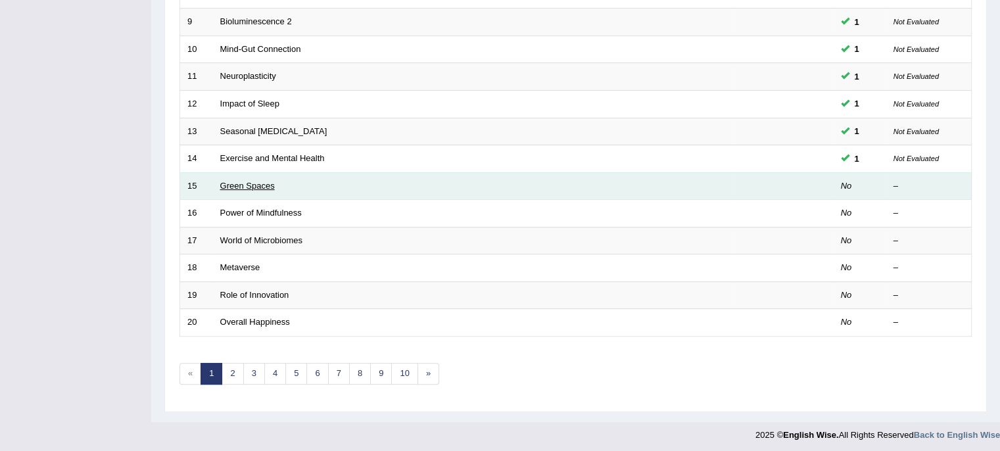
click at [240, 186] on link "Green Spaces" at bounding box center [247, 186] width 55 height 10
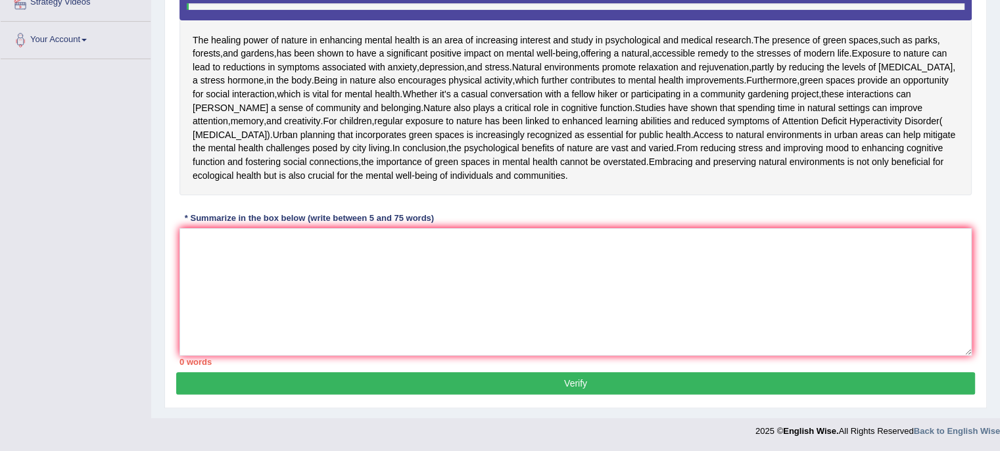
scroll to position [289, 0]
click at [300, 329] on textarea at bounding box center [576, 292] width 792 height 128
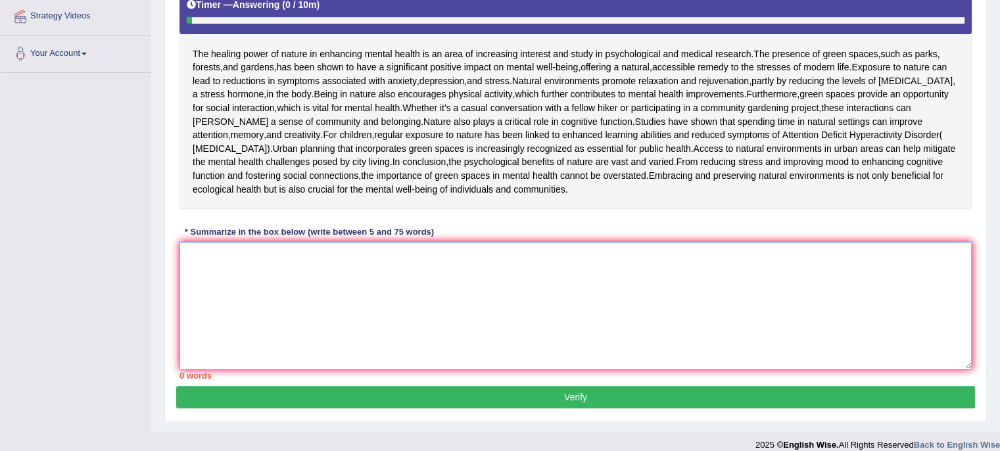
scroll to position [253, 0]
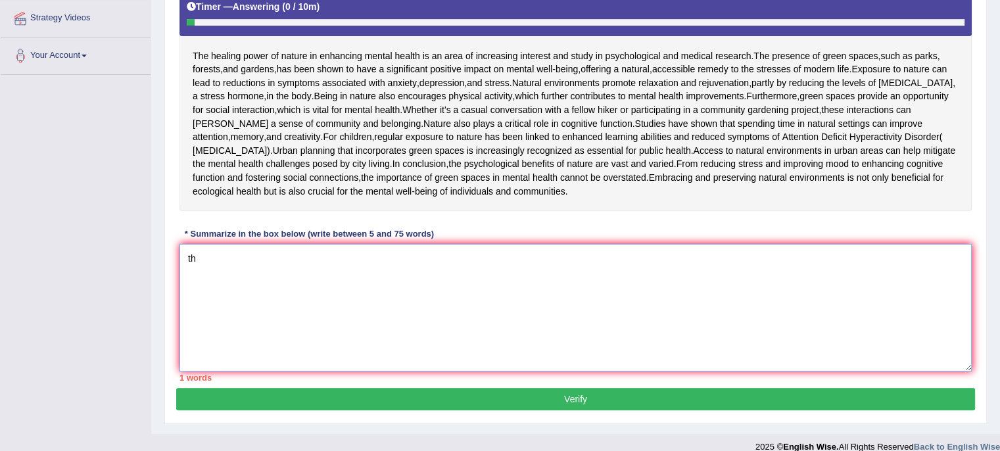
type textarea "t"
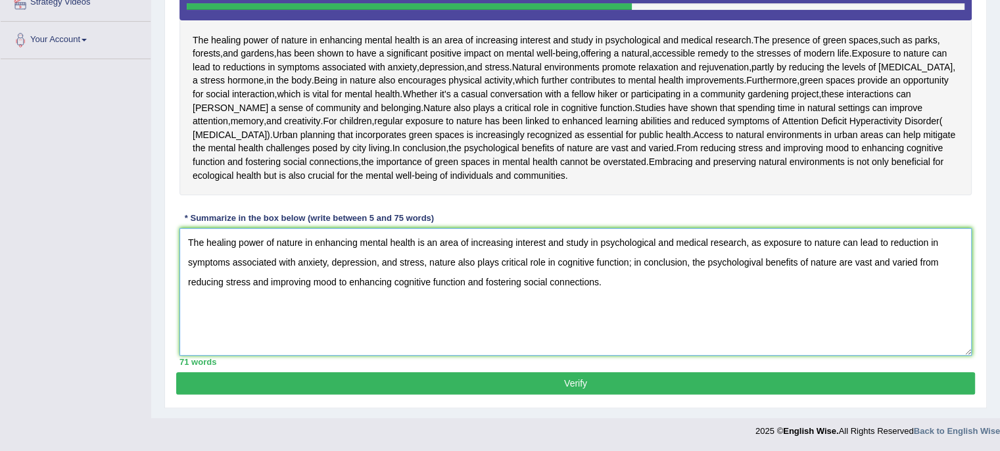
scroll to position [361, 0]
type textarea "The healing power of nature in enhancing mental health is an area of increasing…"
click at [455, 387] on button "Verify" at bounding box center [575, 383] width 799 height 22
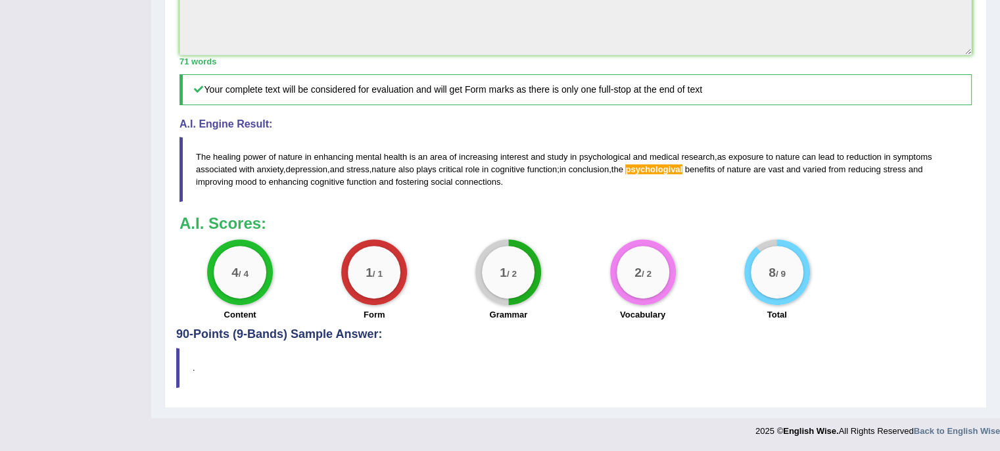
scroll to position [0, 0]
